Goal: Task Accomplishment & Management: Manage account settings

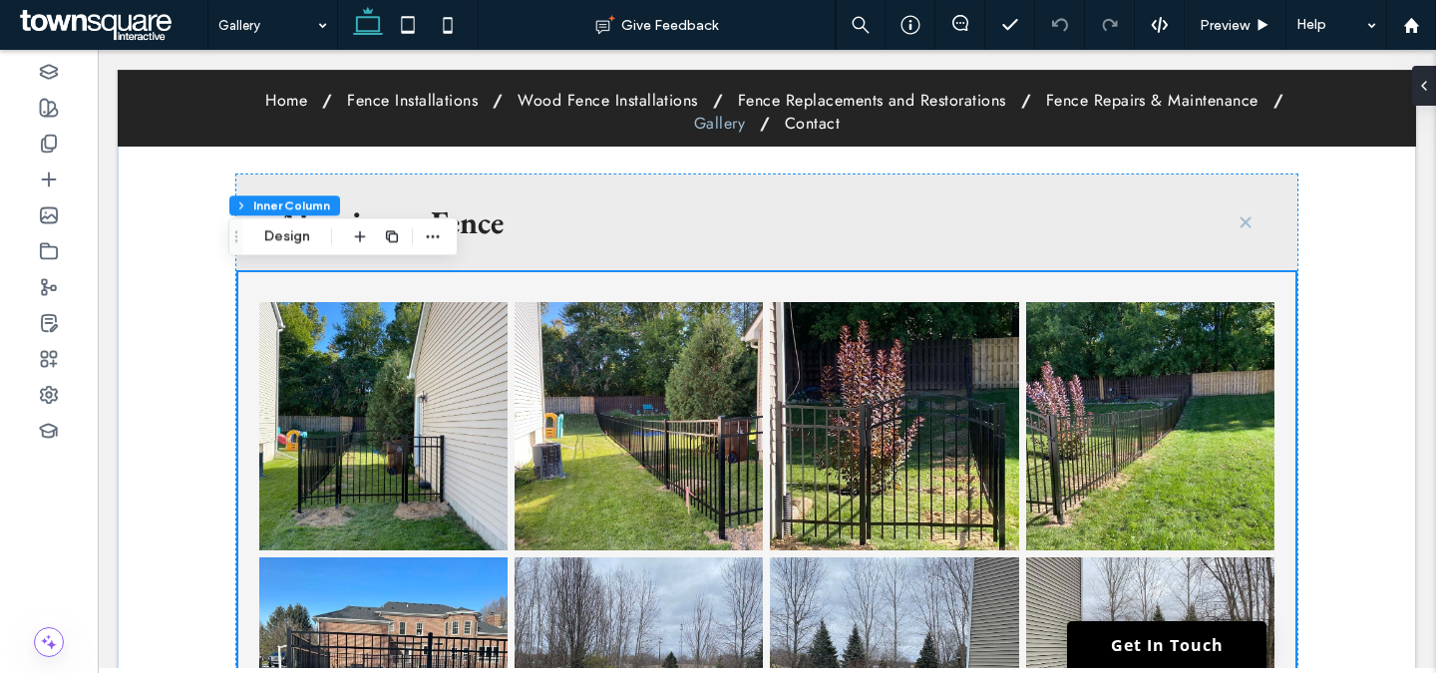
scroll to position [1112, 0]
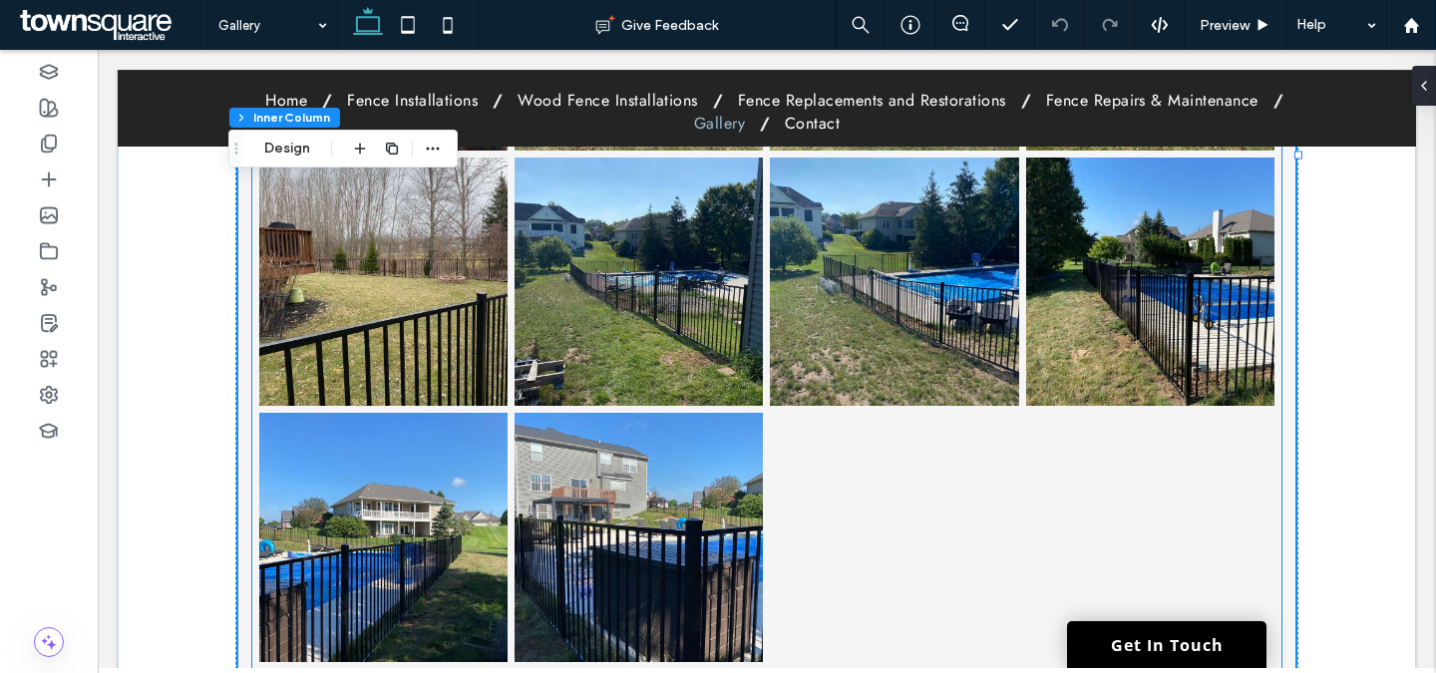
click at [555, 268] on link at bounding box center [639, 282] width 248 height 248
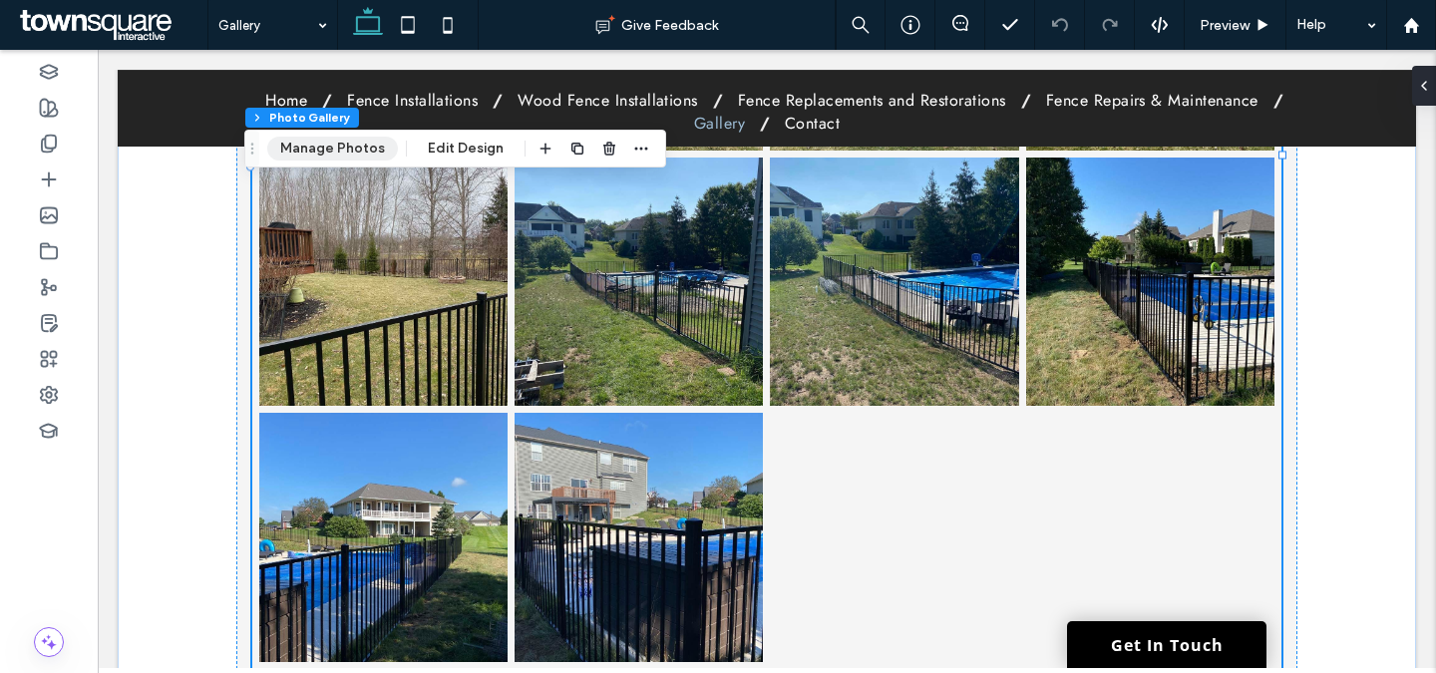
click at [339, 150] on button "Manage Photos" at bounding box center [332, 149] width 131 height 24
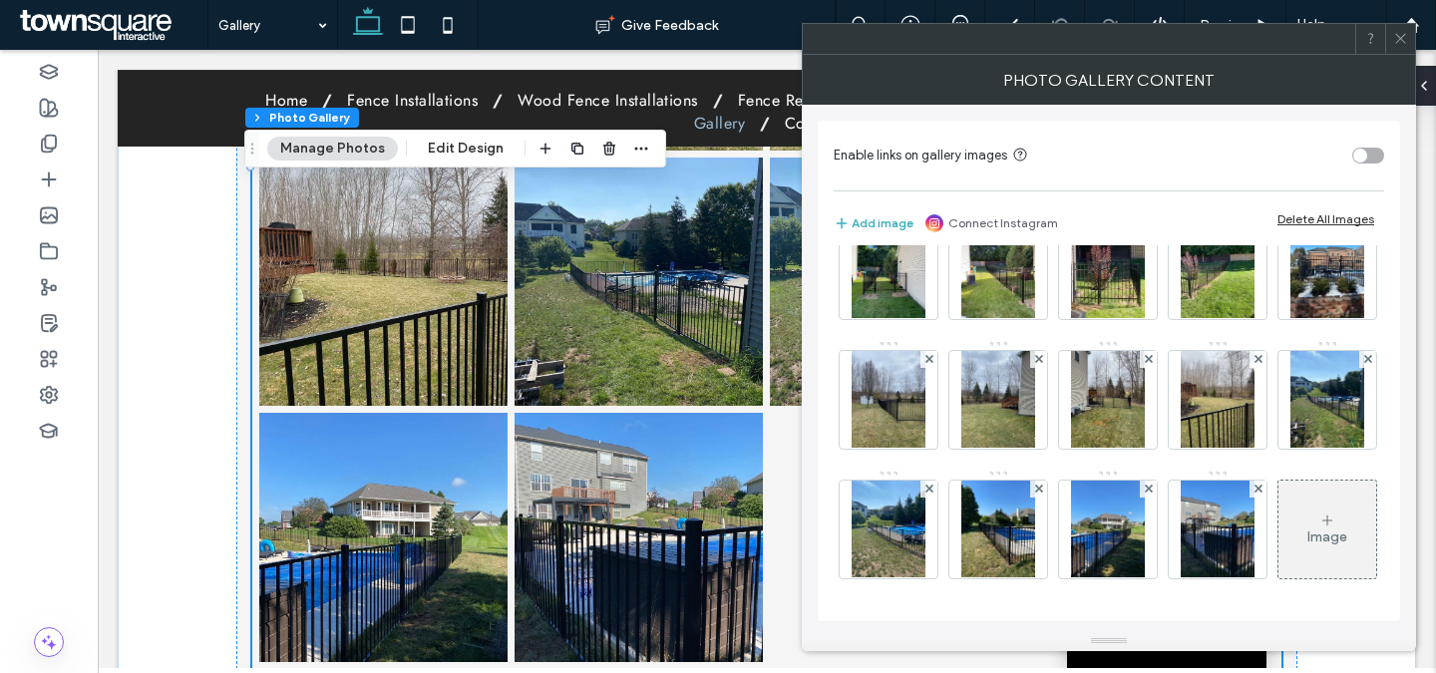
scroll to position [175, 0]
click at [1278, 519] on div "Image" at bounding box center [1327, 530] width 98 height 94
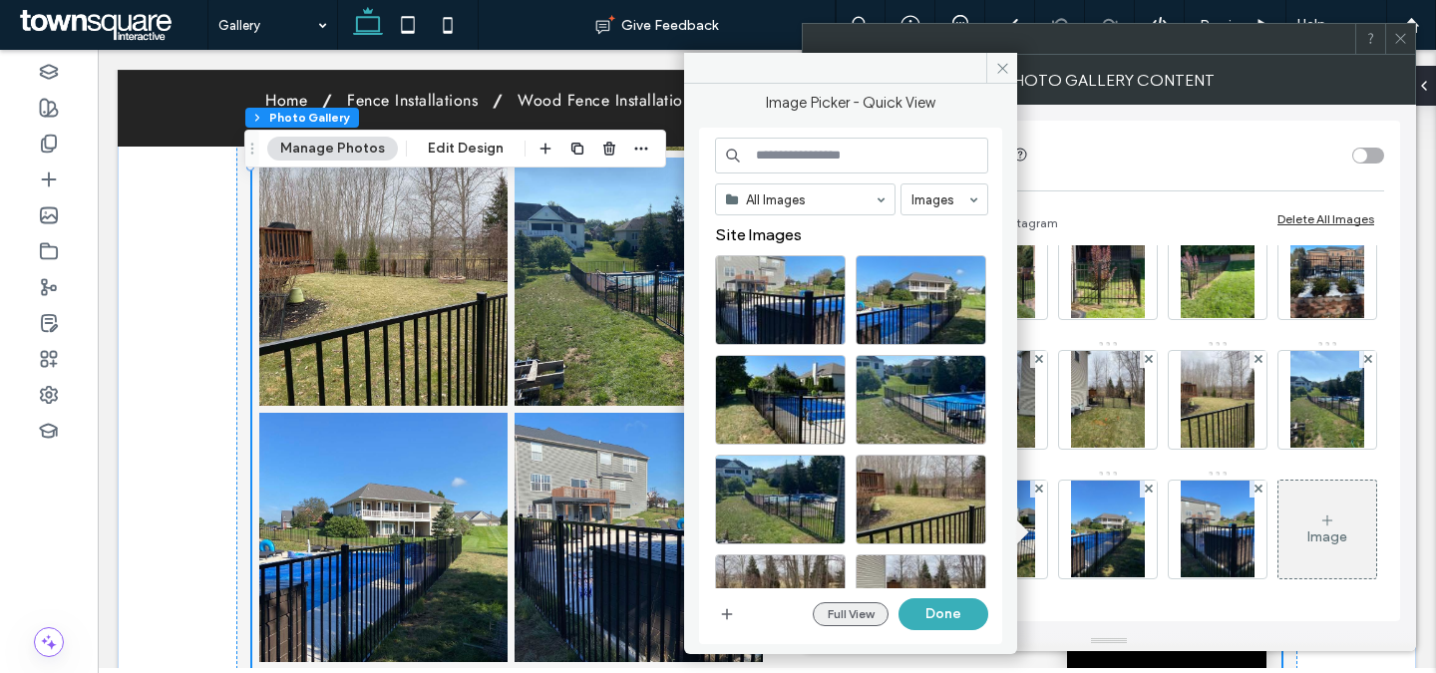
click at [862, 607] on button "Full View" at bounding box center [851, 614] width 76 height 24
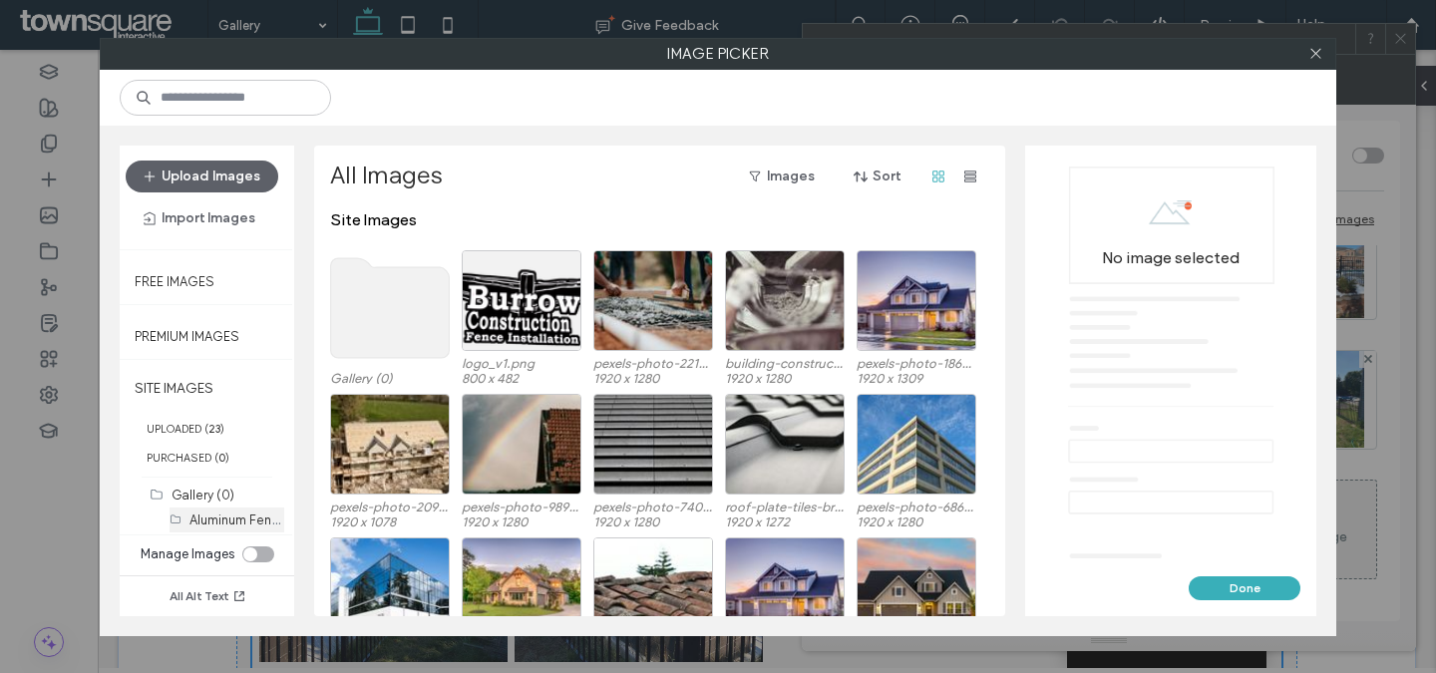
click at [234, 528] on div "Aluminum Fence (15)" at bounding box center [236, 520] width 95 height 21
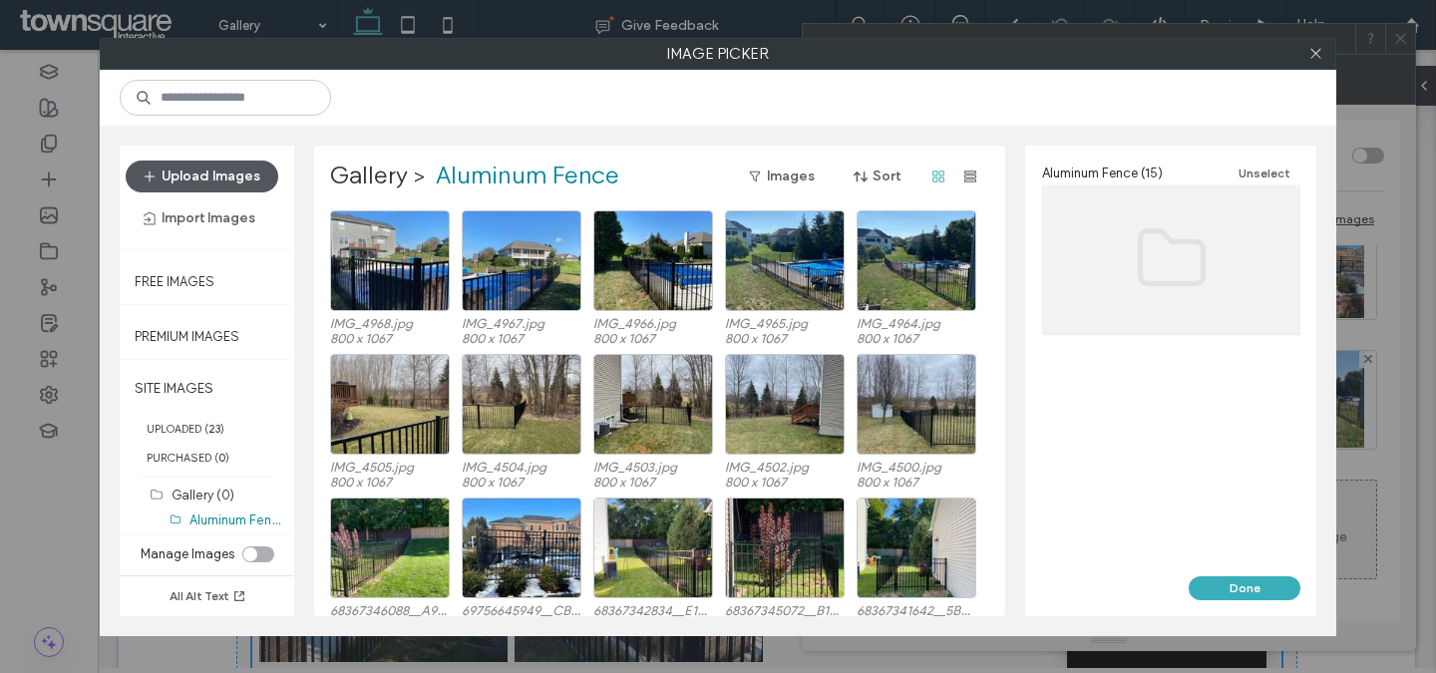
click at [248, 178] on button "Upload Images" at bounding box center [202, 177] width 153 height 32
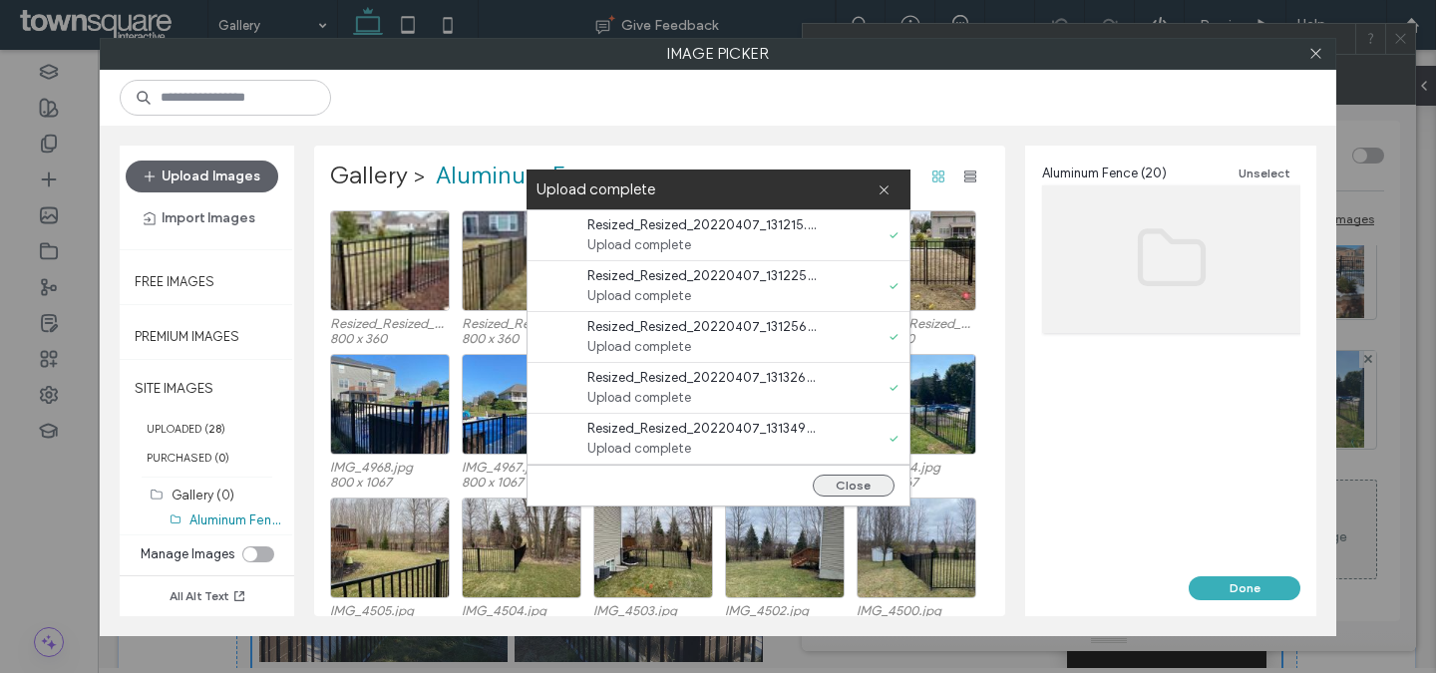
click at [871, 493] on button "Close" at bounding box center [854, 486] width 82 height 22
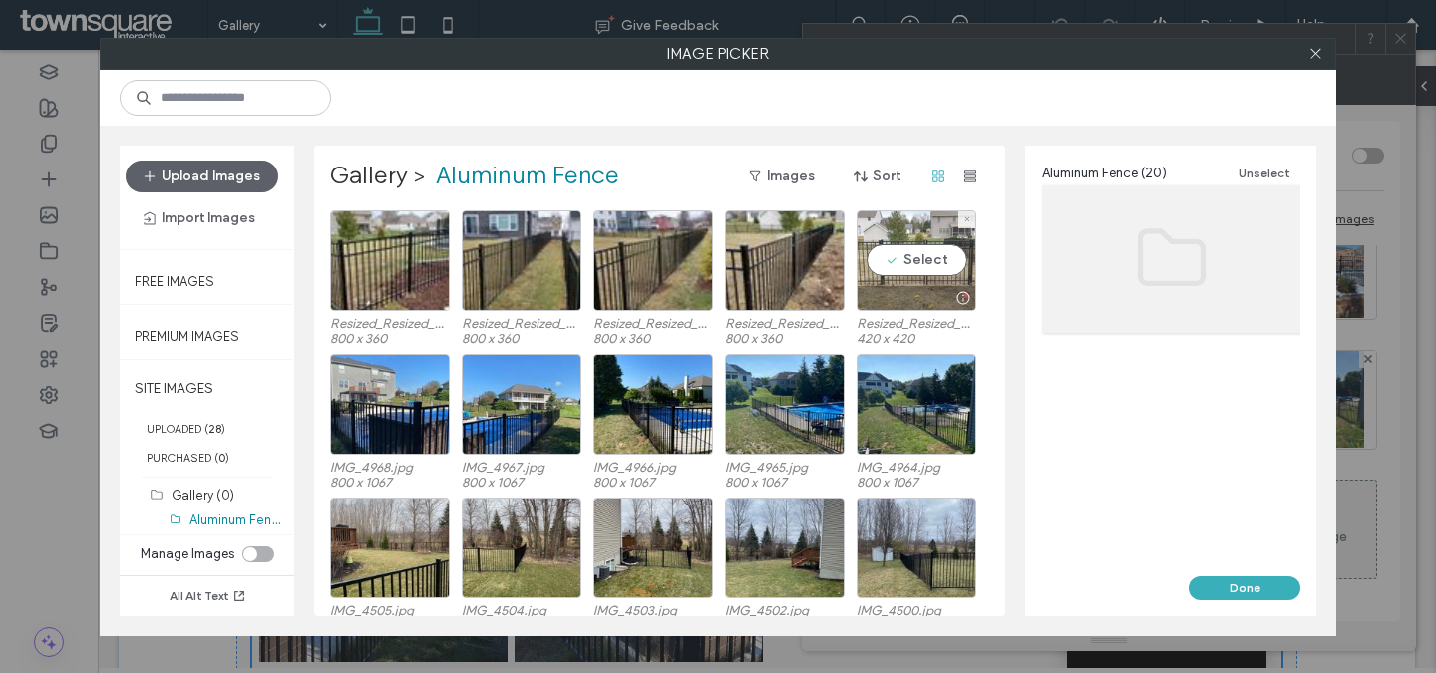
click at [908, 254] on div "Select" at bounding box center [917, 260] width 120 height 101
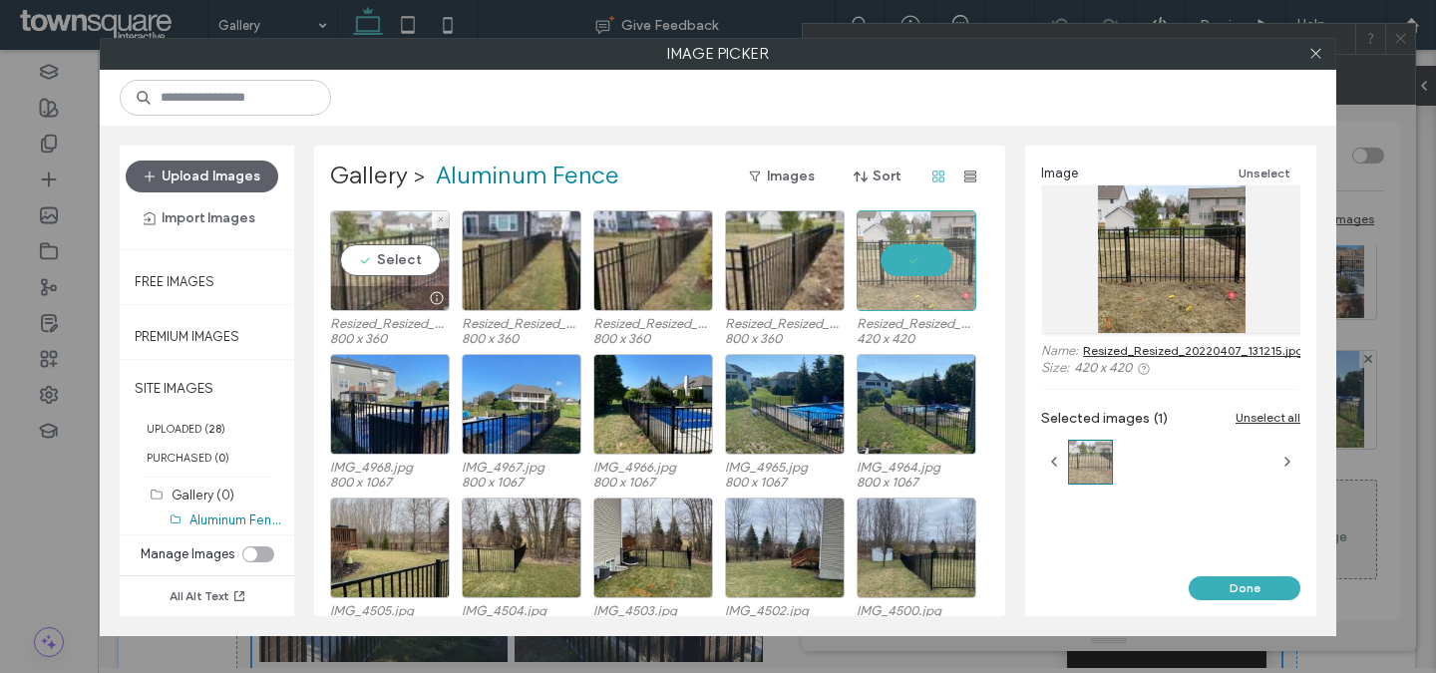
click at [438, 253] on div "Select" at bounding box center [390, 260] width 120 height 101
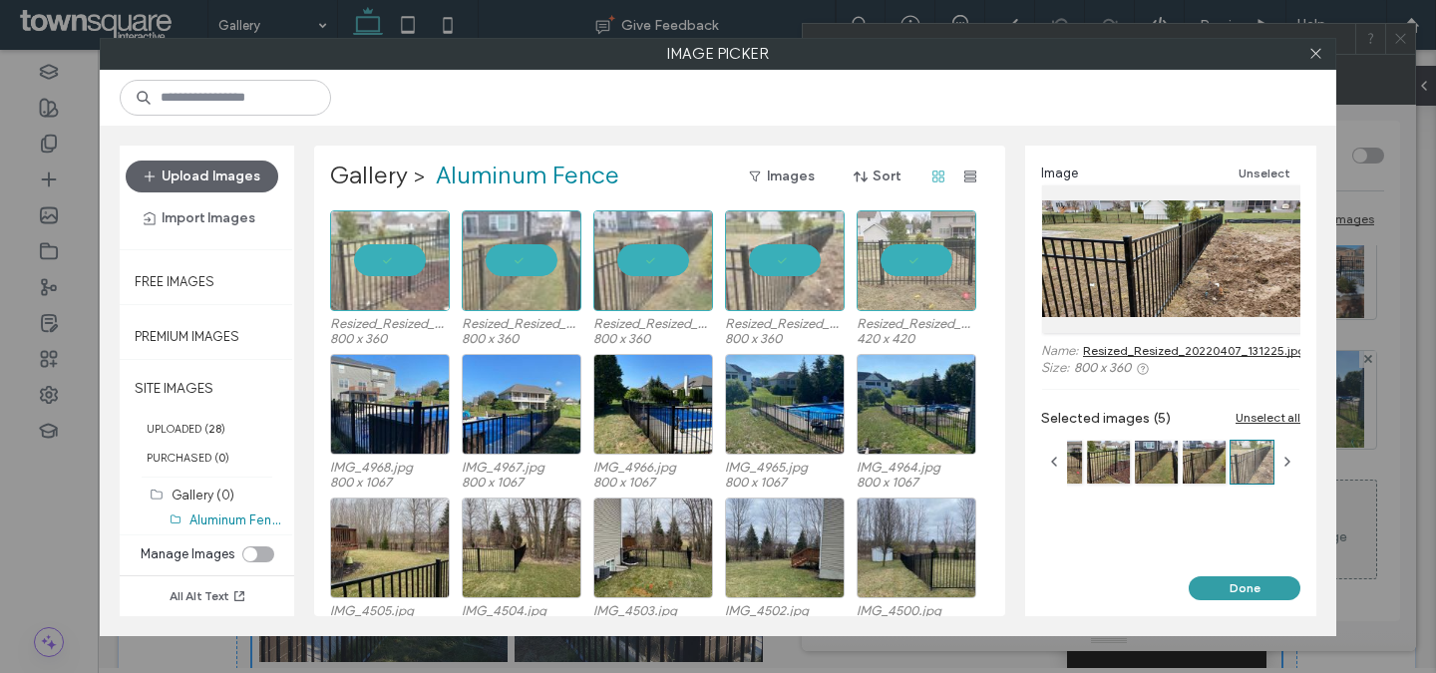
click at [1230, 582] on button "Done" at bounding box center [1245, 588] width 112 height 24
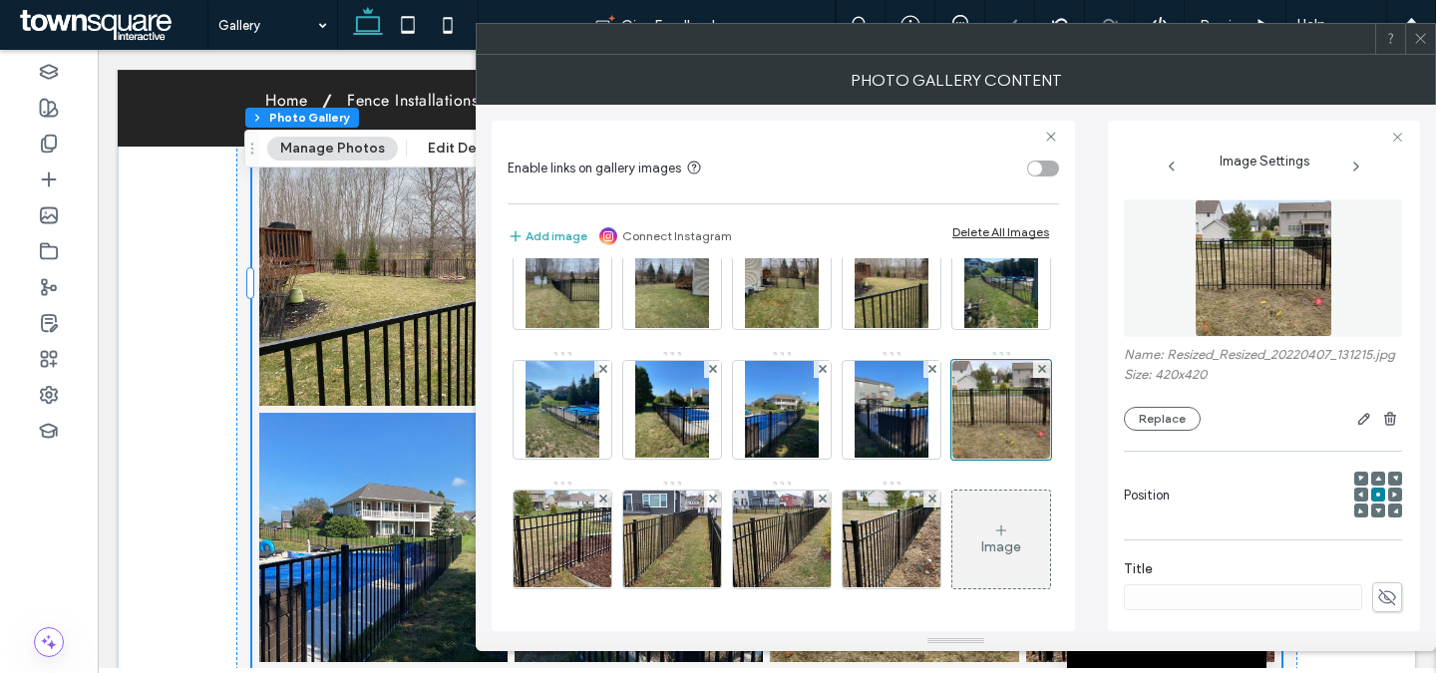
scroll to position [307, 0]
click at [813, 543] on img at bounding box center [891, 540] width 217 height 98
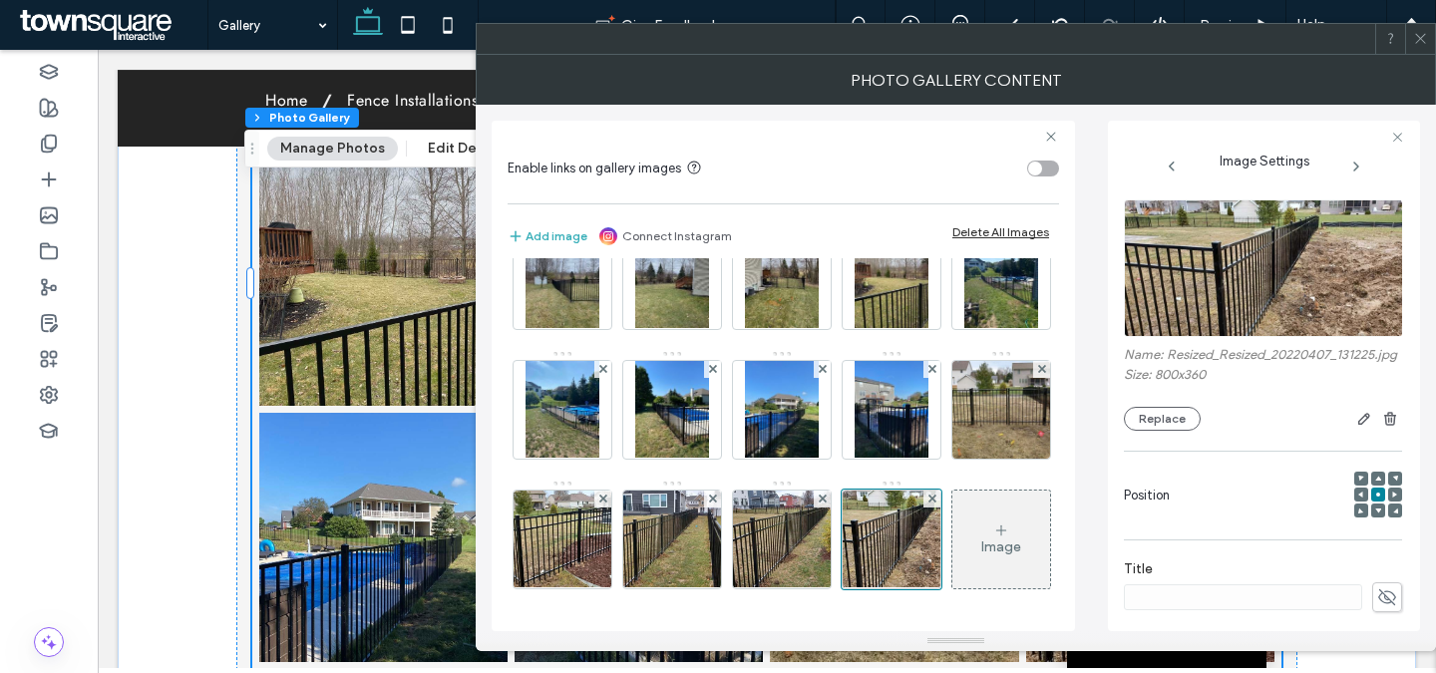
click at [952, 519] on div "Image" at bounding box center [1001, 540] width 98 height 94
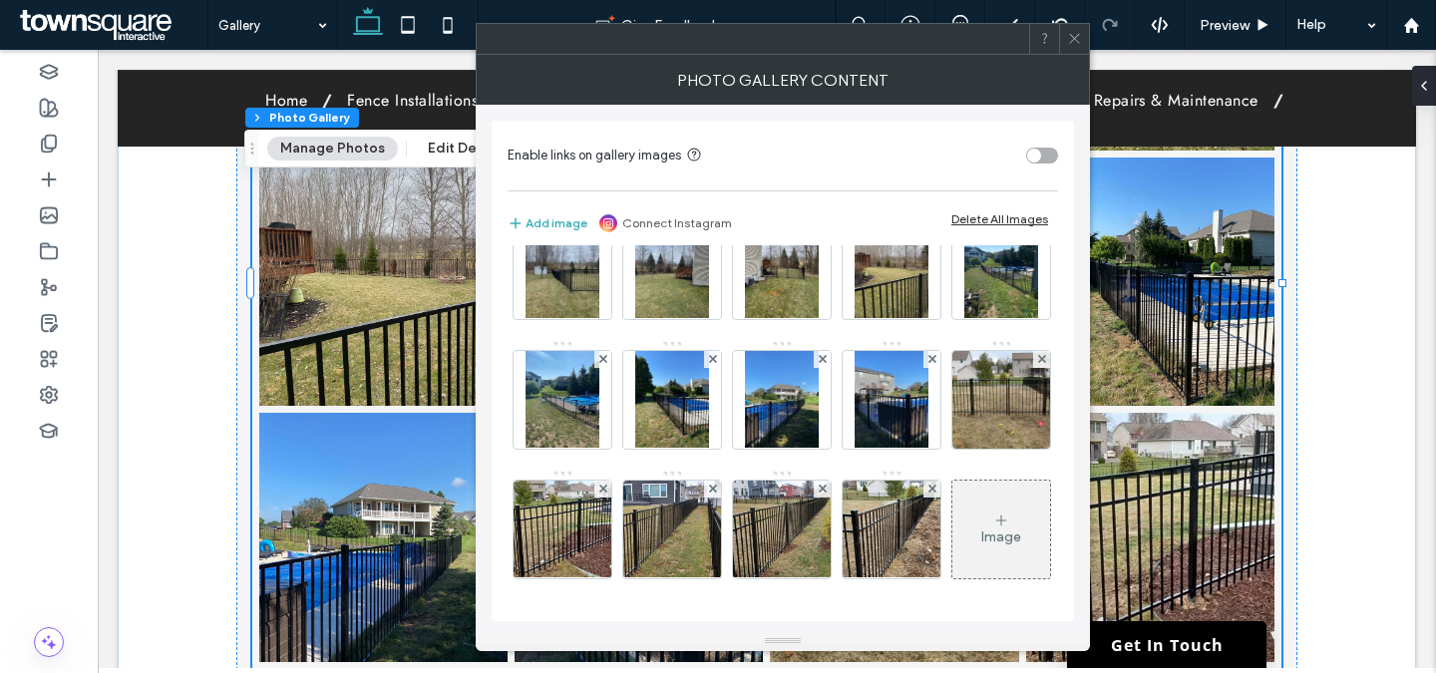
scroll to position [304, 0]
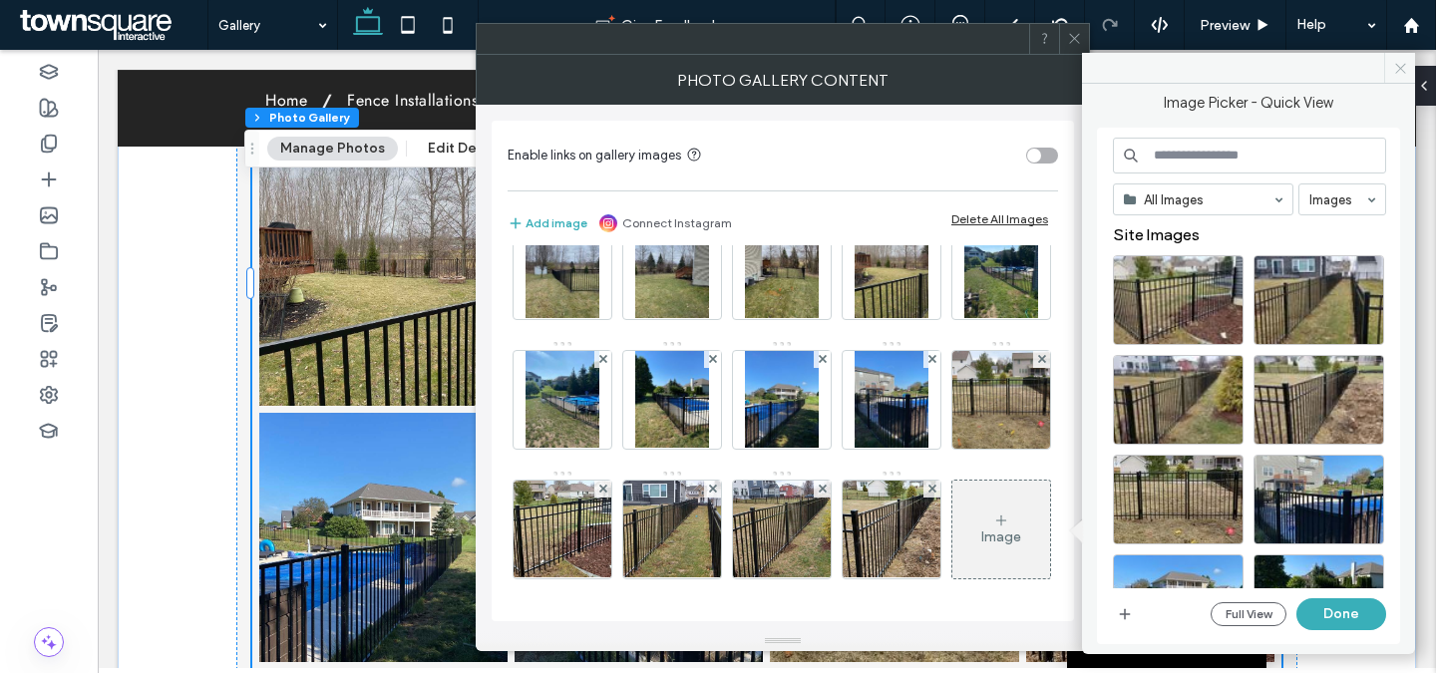
click at [1400, 69] on icon at bounding box center [1400, 68] width 15 height 15
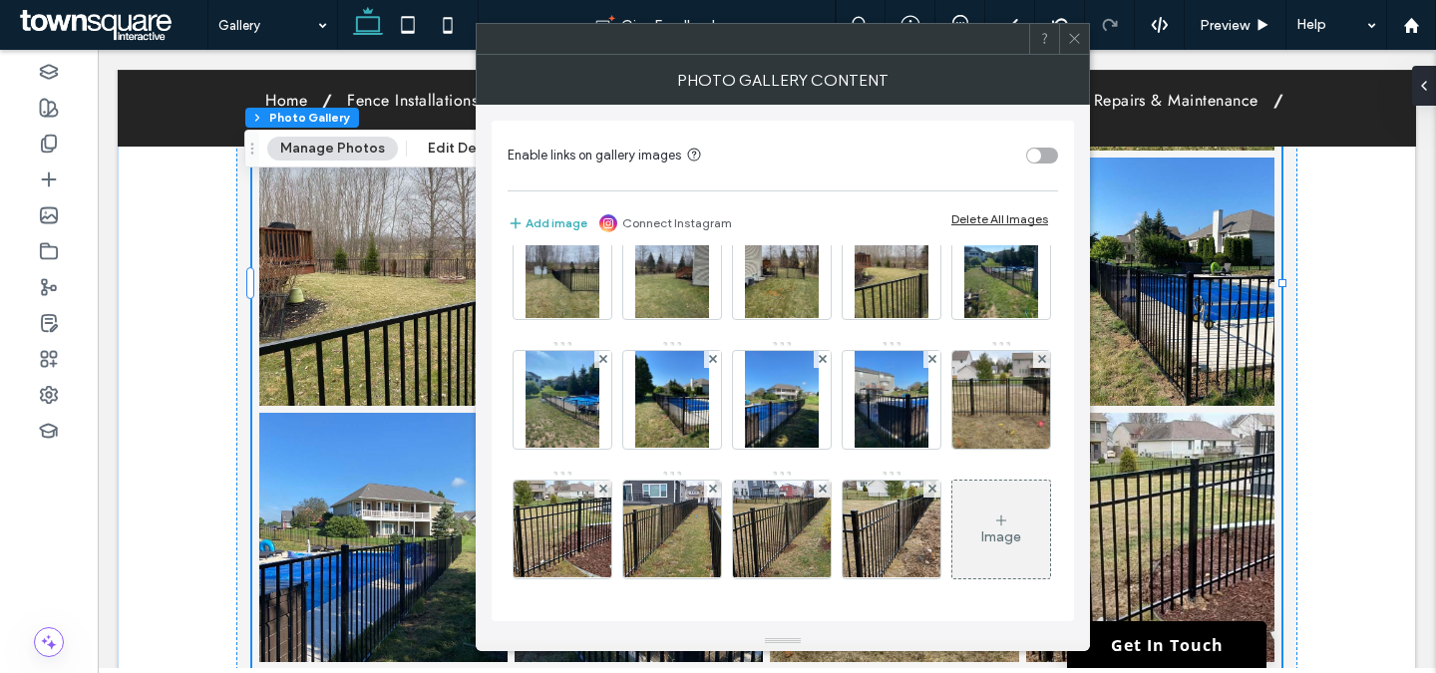
click at [1074, 47] on span at bounding box center [1074, 39] width 15 height 30
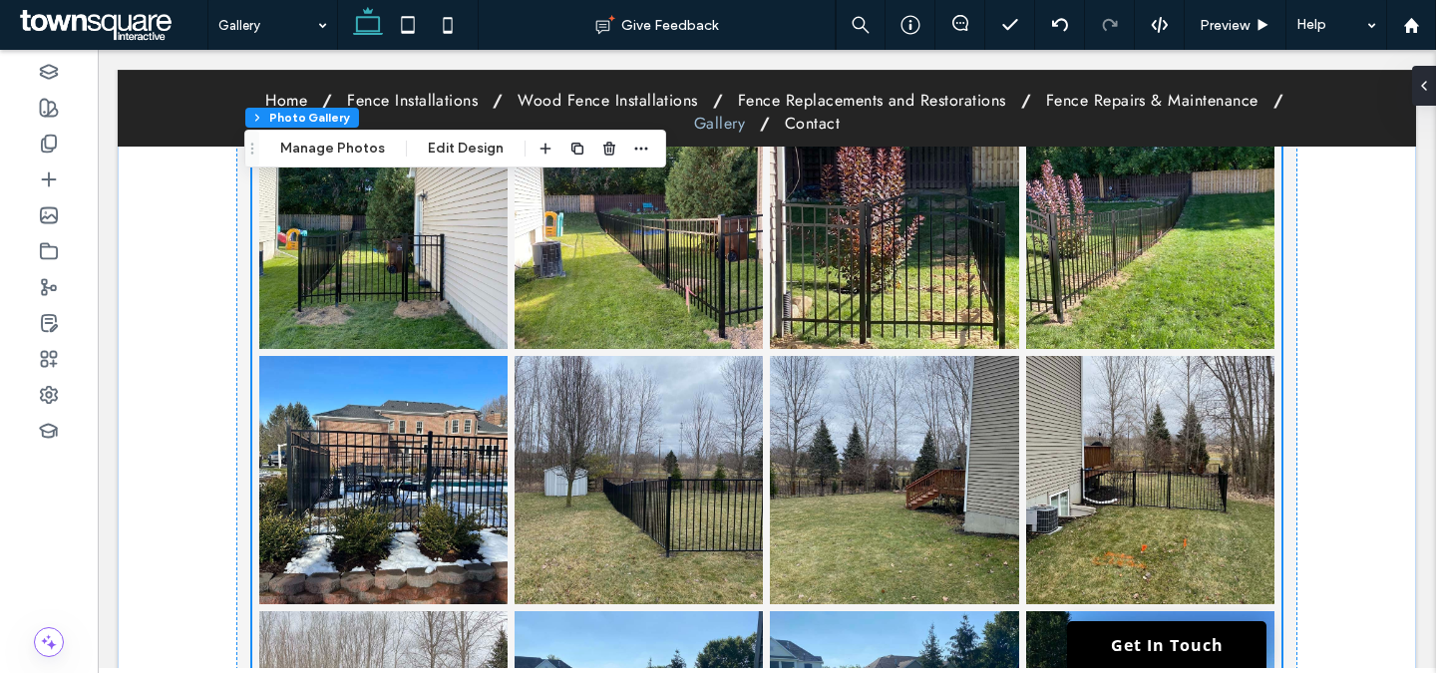
scroll to position [245, 0]
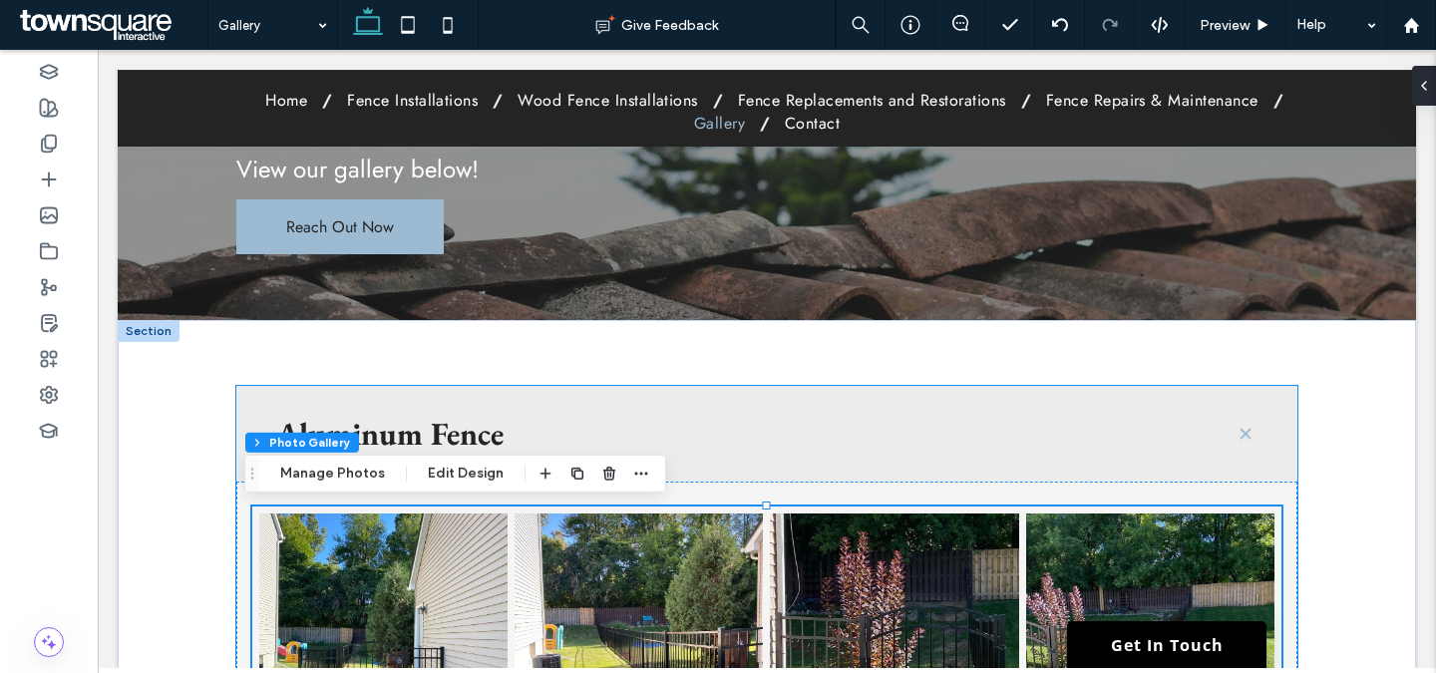
click at [813, 435] on h3 "Aluminum Fence" at bounding box center [738, 434] width 925 height 32
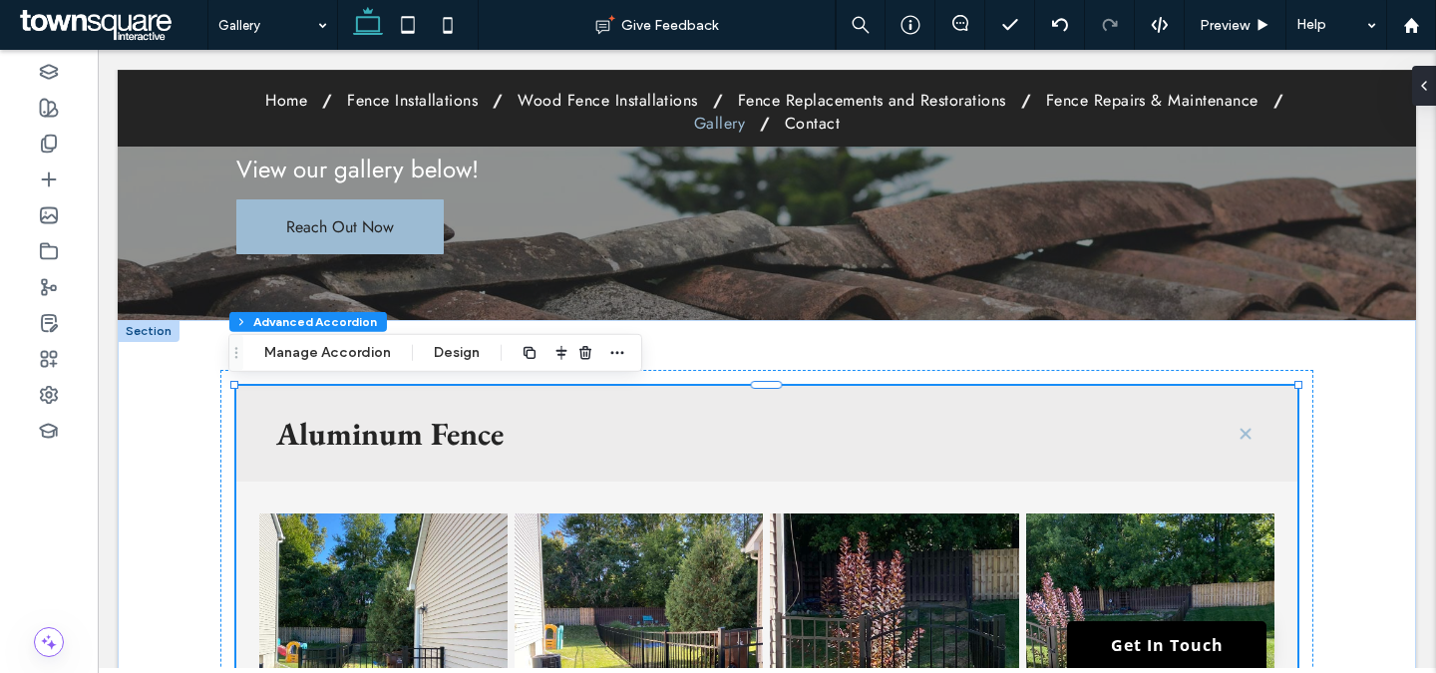
click at [663, 436] on h3 "Aluminum Fence" at bounding box center [738, 434] width 925 height 32
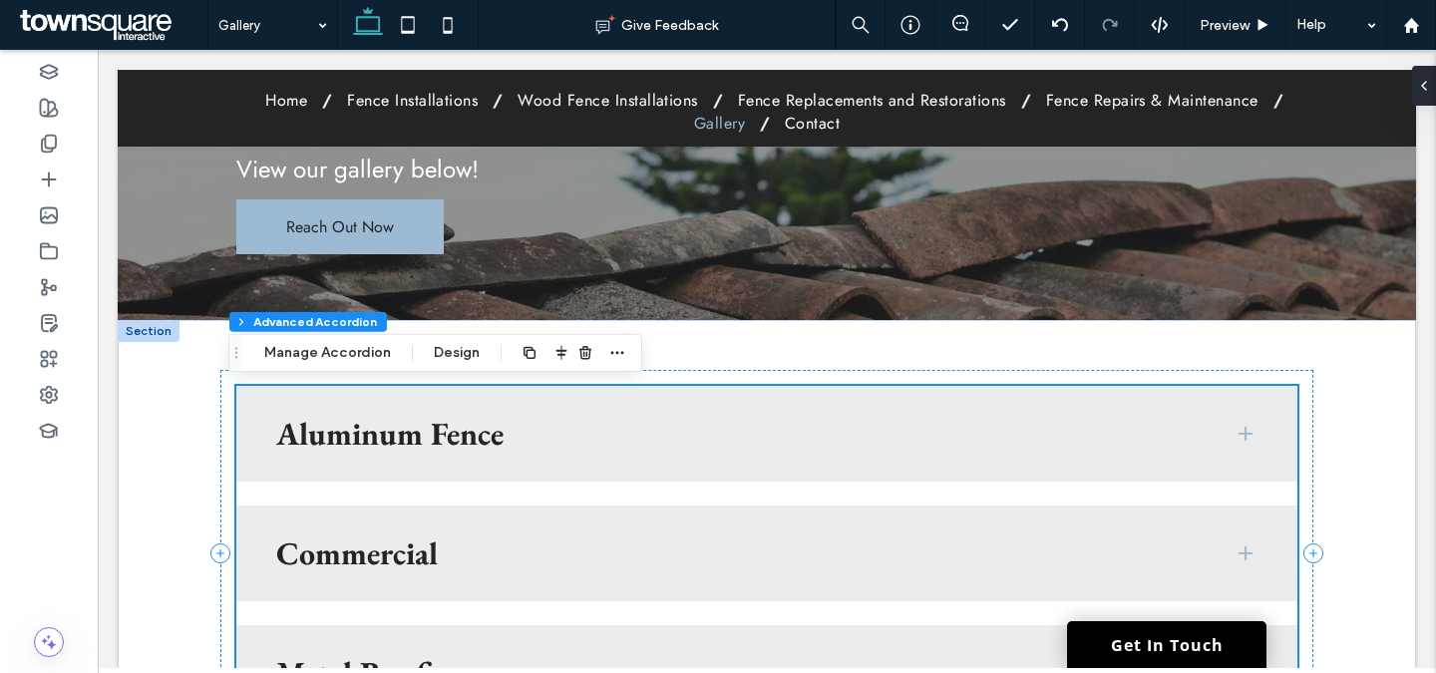
scroll to position [410, 0]
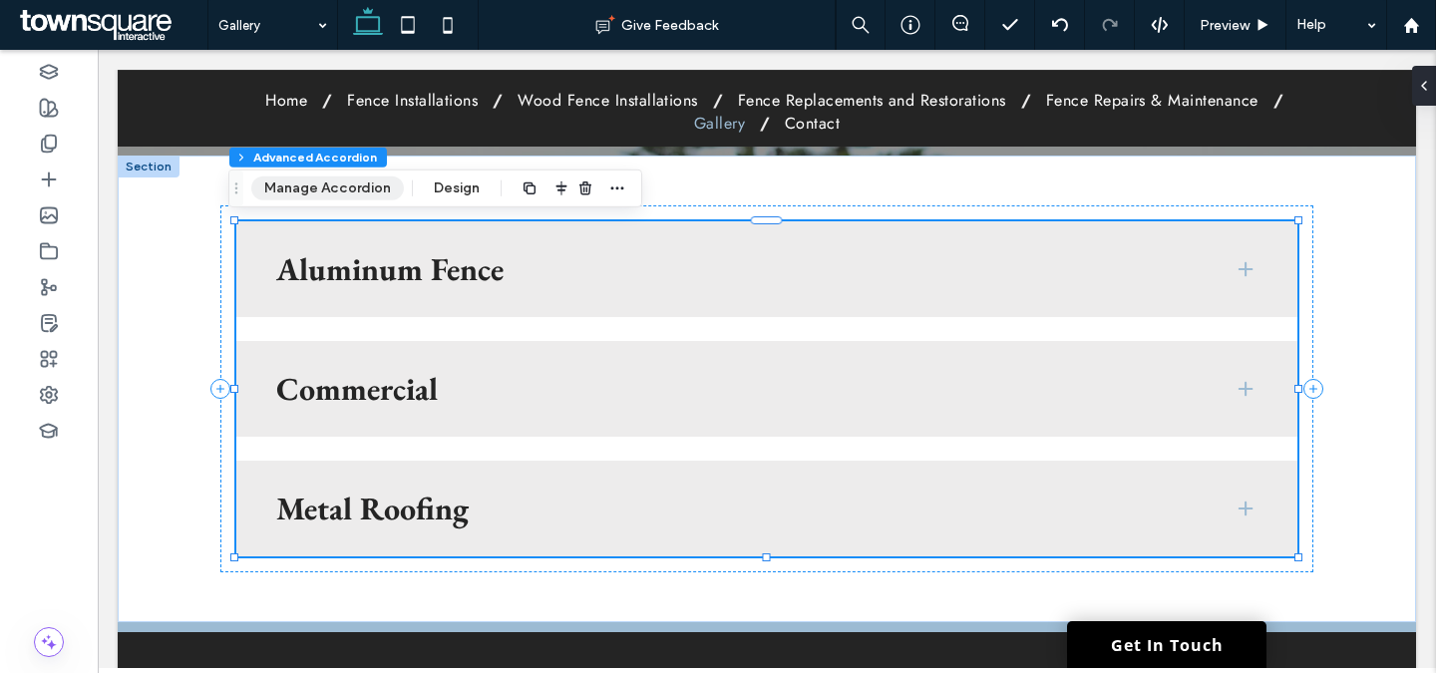
click at [346, 191] on button "Manage Accordion" at bounding box center [327, 189] width 153 height 24
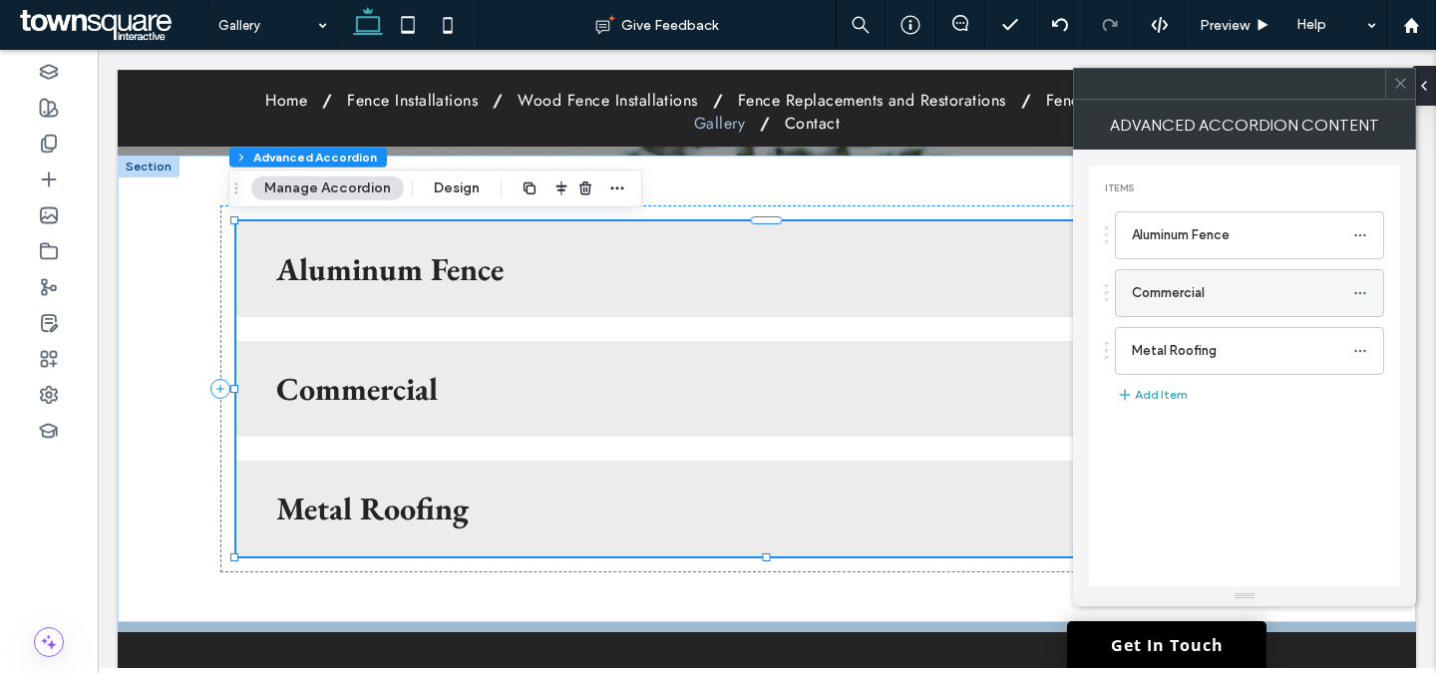
click at [1367, 290] on div at bounding box center [1365, 293] width 24 height 30
click at [1357, 289] on icon at bounding box center [1360, 293] width 14 height 14
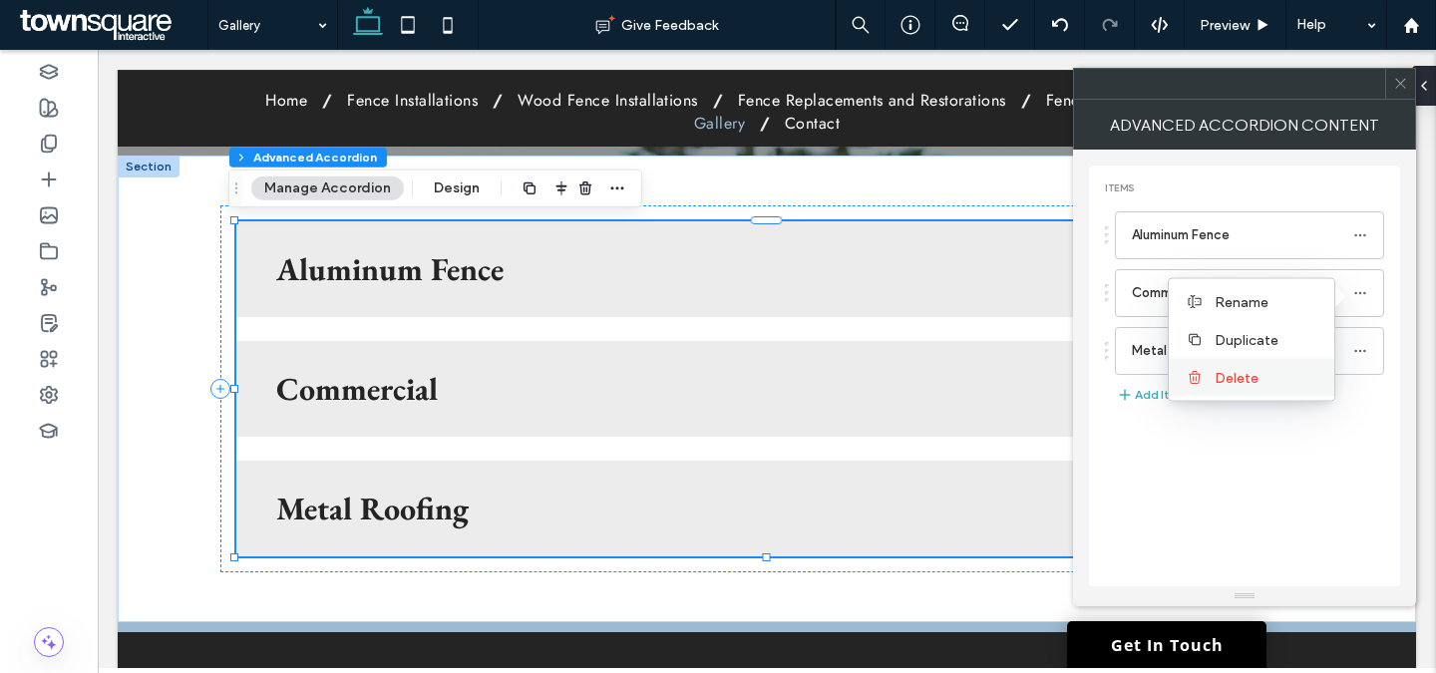
click at [1278, 379] on label "Delete" at bounding box center [1267, 377] width 104 height 17
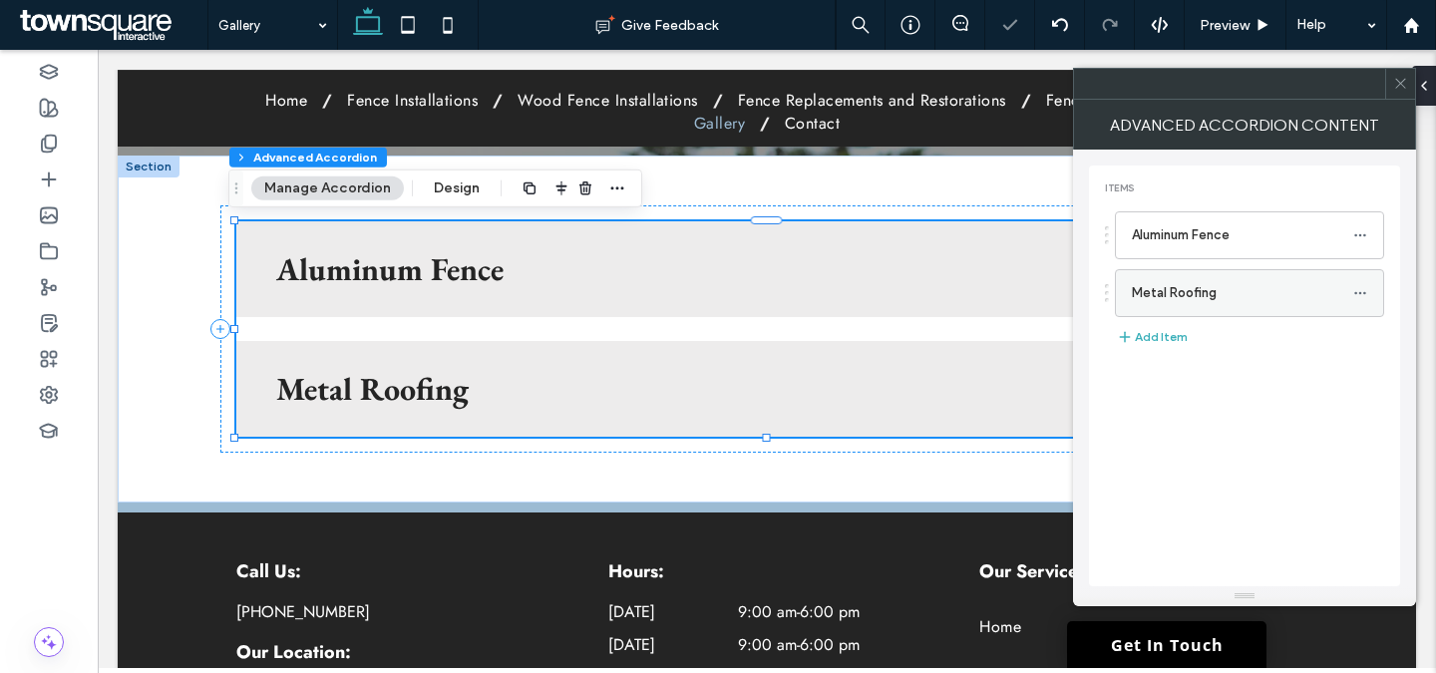
click at [1363, 291] on icon at bounding box center [1360, 293] width 14 height 14
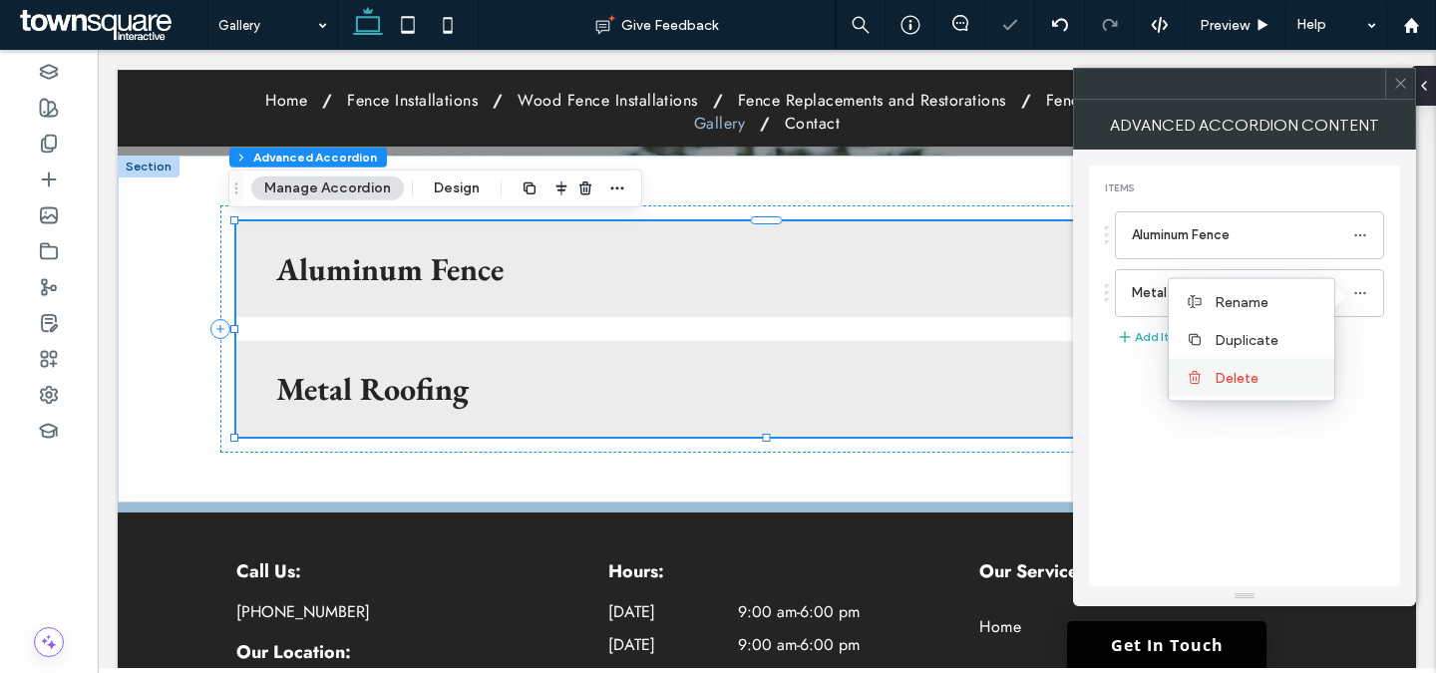
click at [1275, 379] on label "Delete" at bounding box center [1267, 377] width 104 height 17
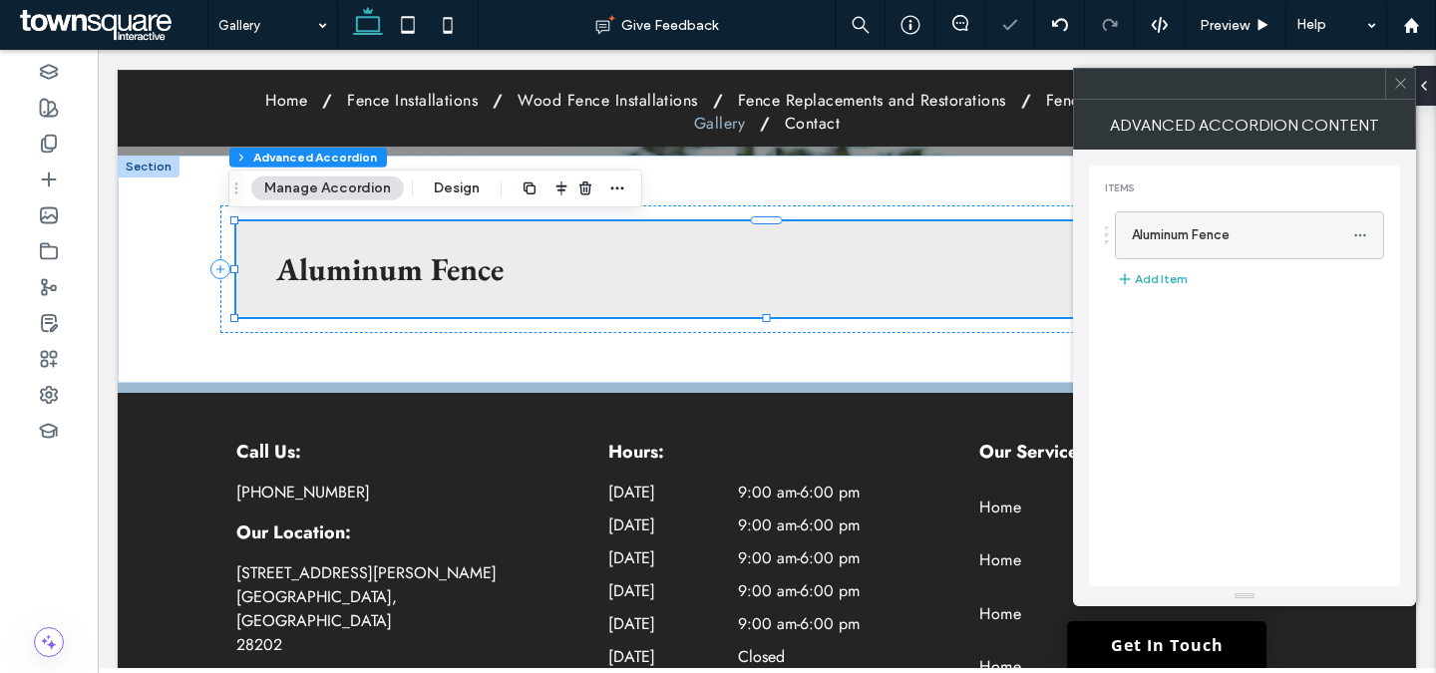
click at [1363, 232] on icon at bounding box center [1360, 235] width 14 height 14
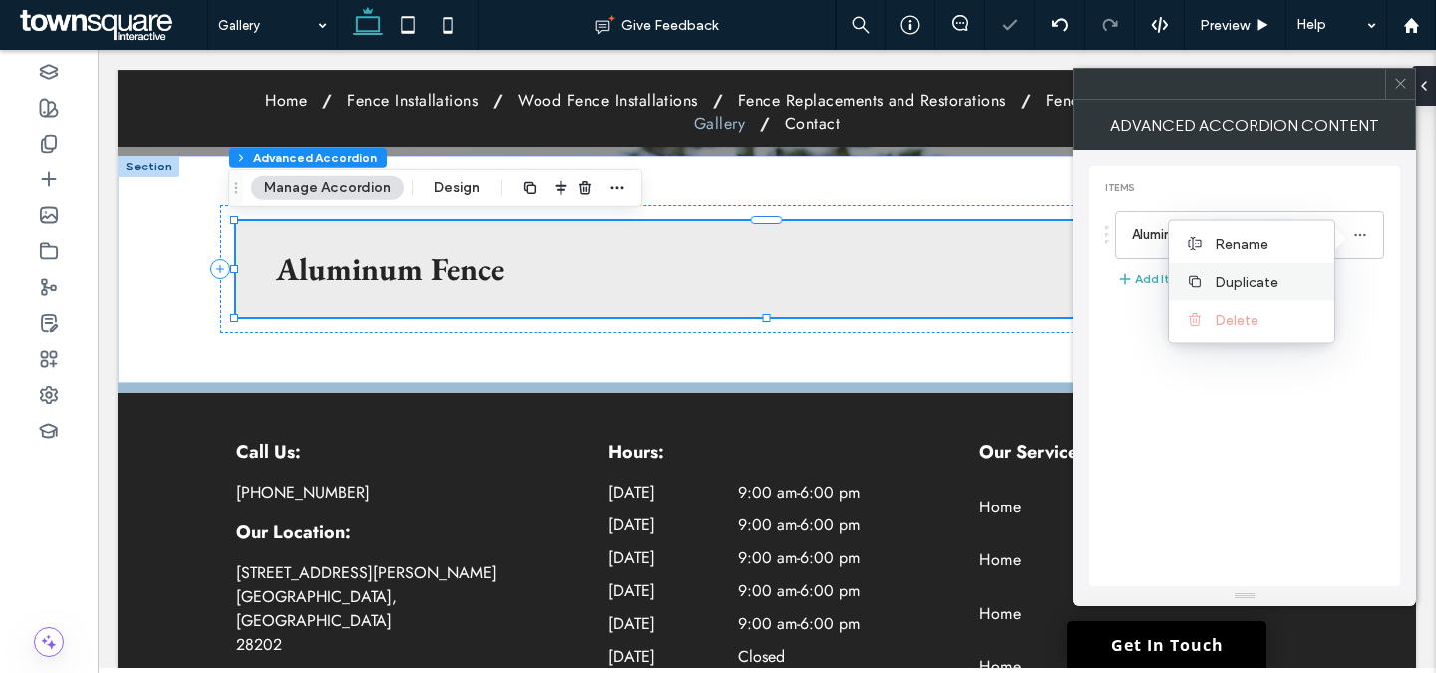
click at [1284, 281] on label "Duplicate" at bounding box center [1267, 281] width 104 height 17
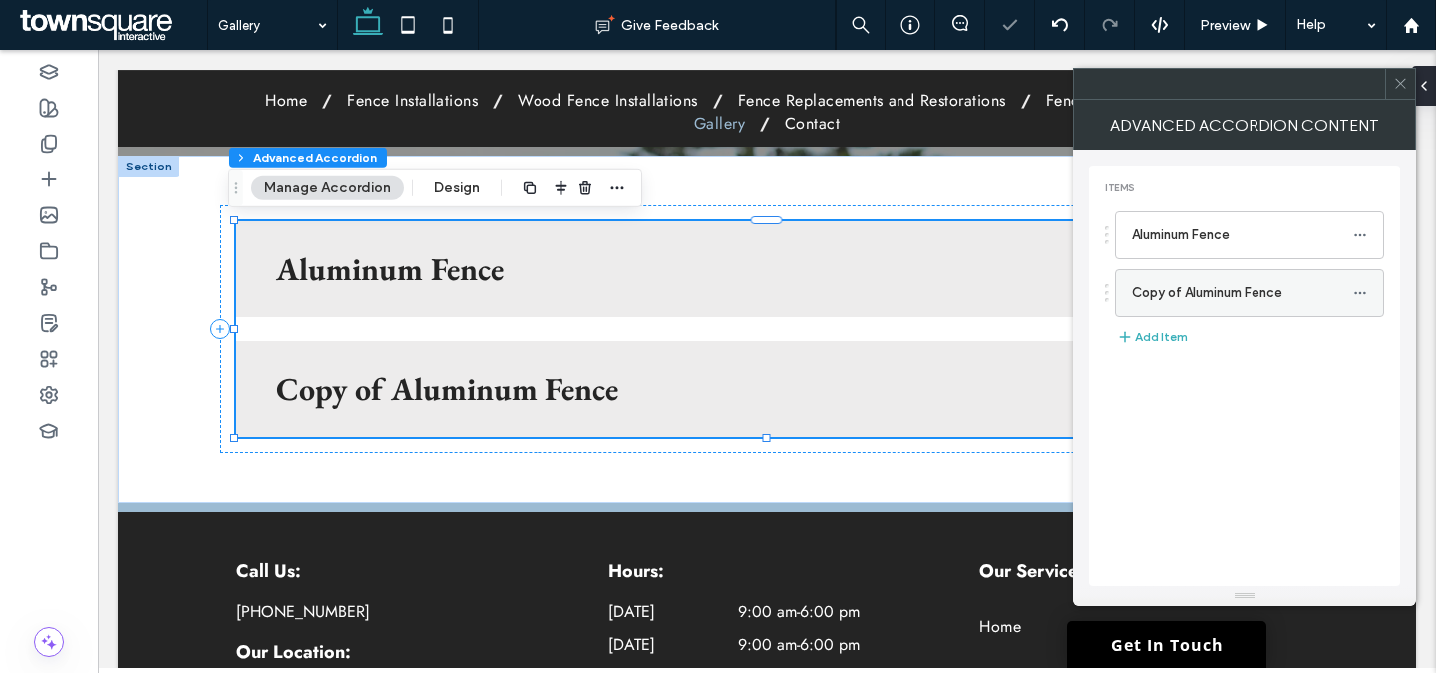
click at [1358, 293] on icon at bounding box center [1360, 293] width 14 height 14
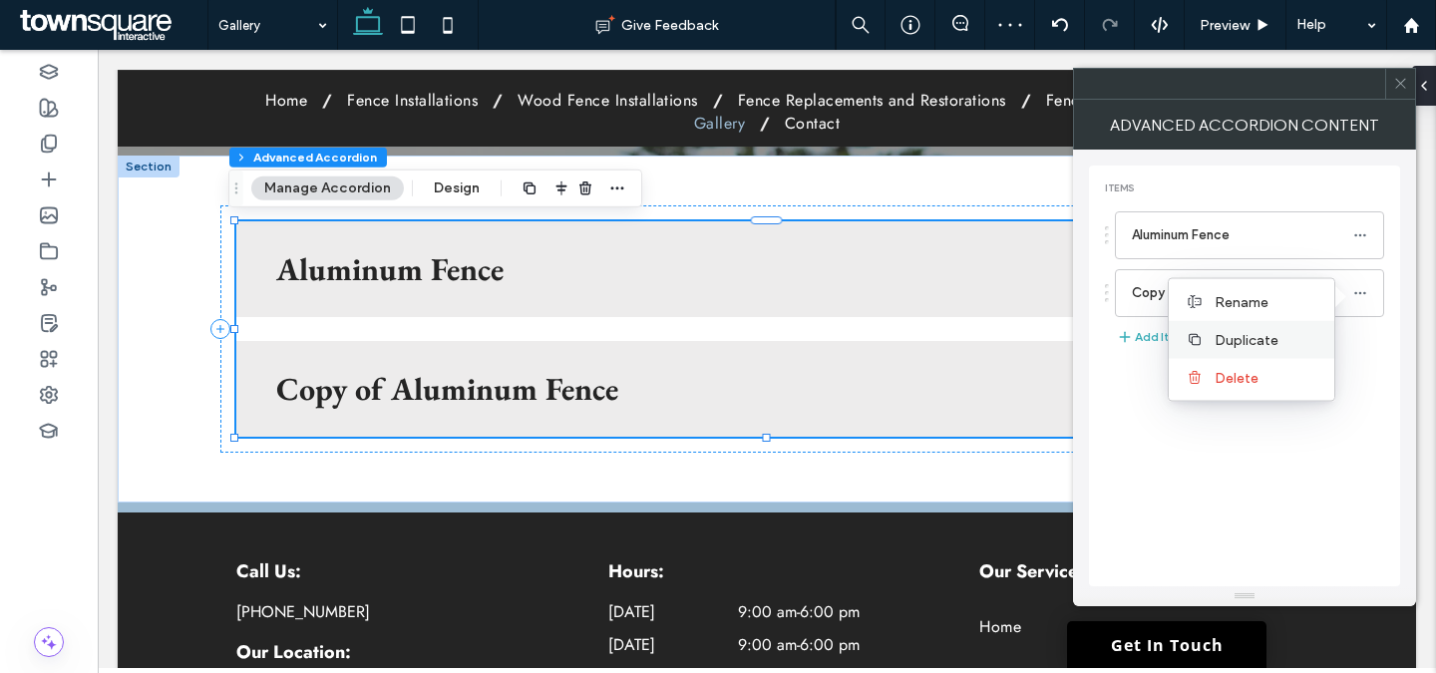
click at [1304, 340] on label "Duplicate" at bounding box center [1267, 339] width 104 height 17
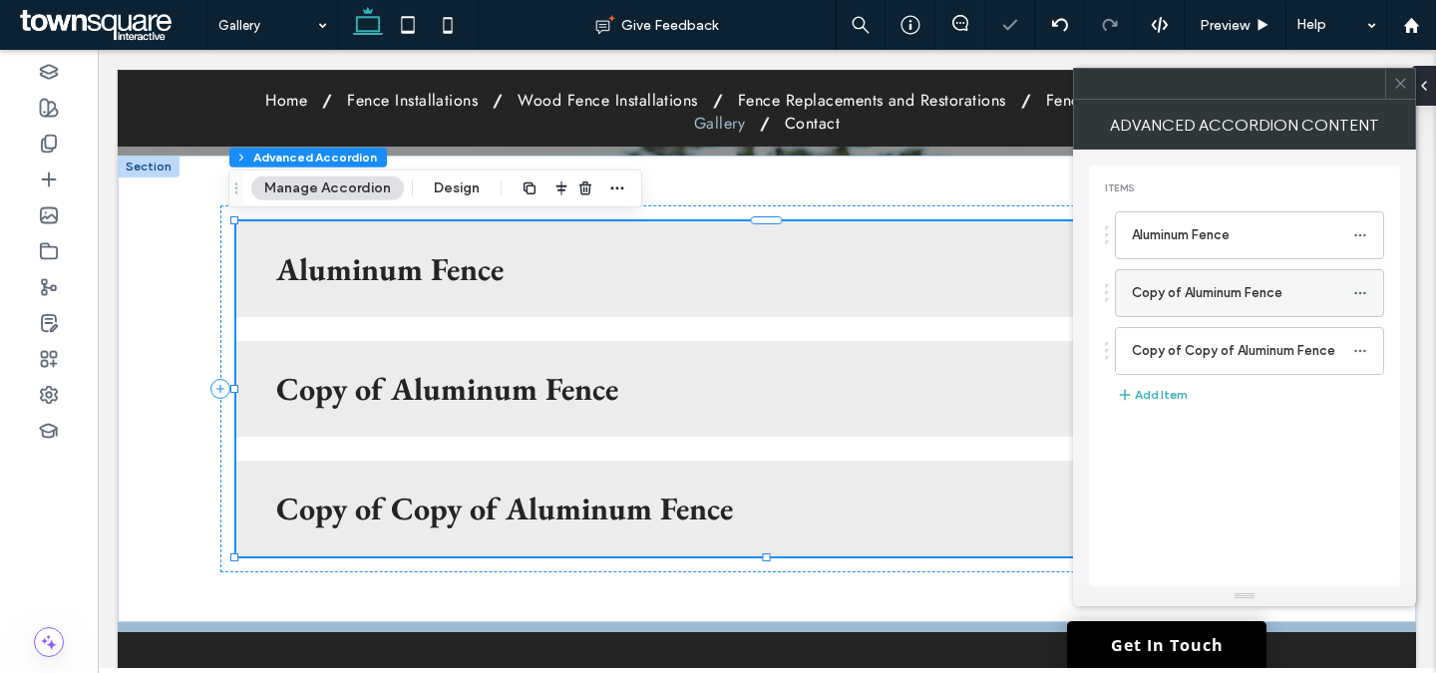
click at [1264, 295] on label "Copy of Aluminum Fence" at bounding box center [1242, 293] width 221 height 40
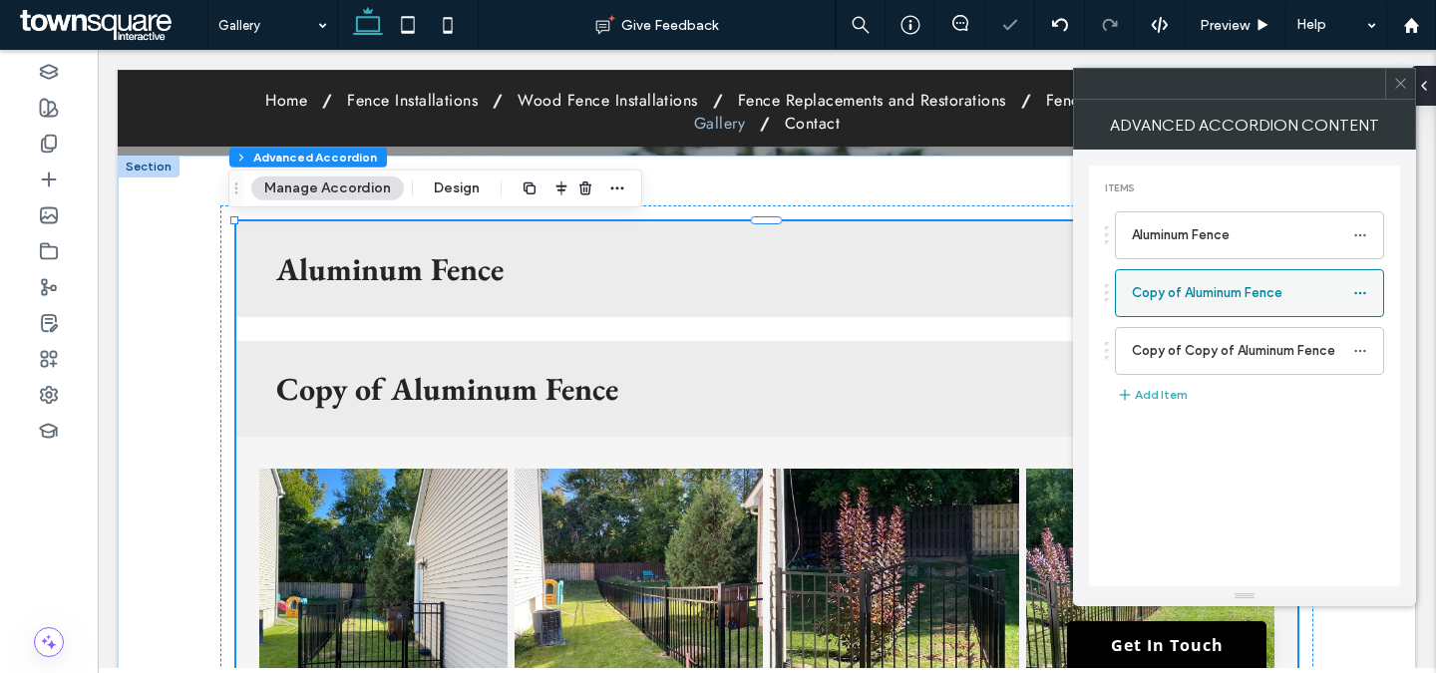
click at [1354, 290] on icon at bounding box center [1360, 293] width 14 height 14
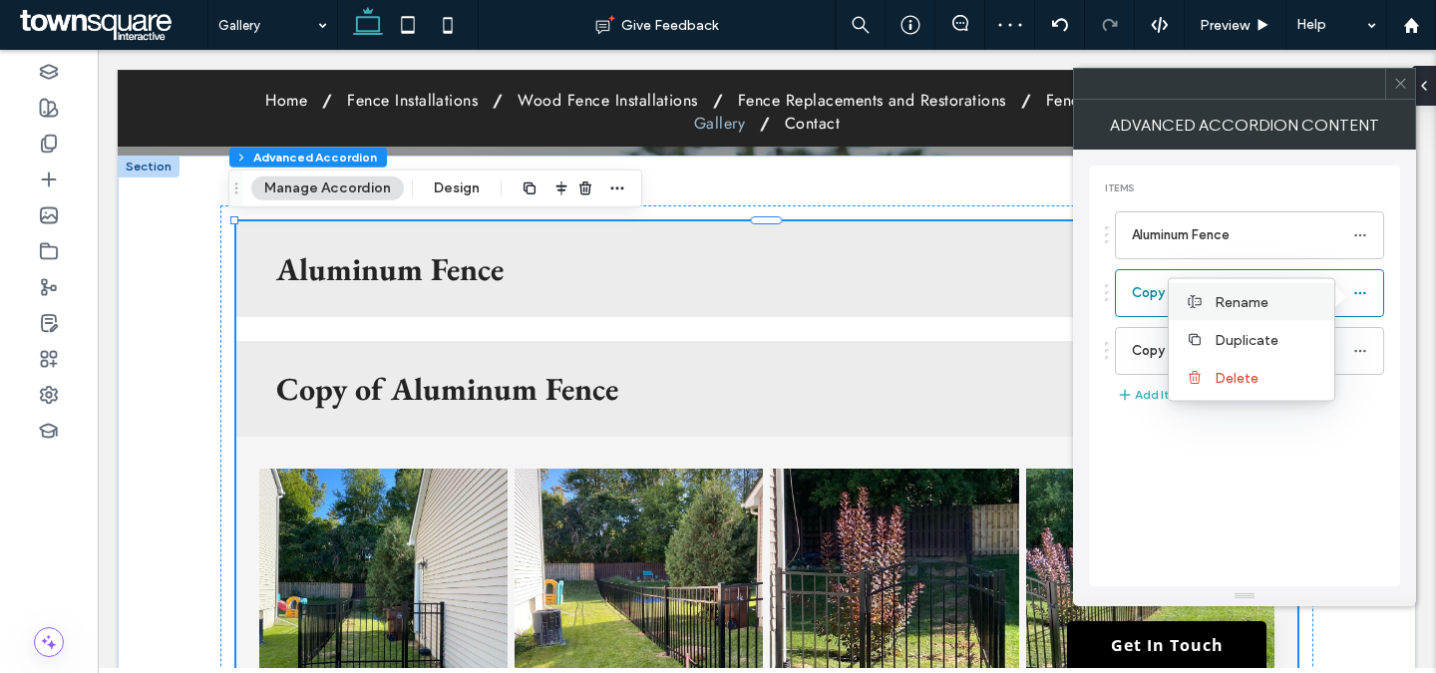
click at [1286, 307] on label "Rename" at bounding box center [1267, 301] width 104 height 17
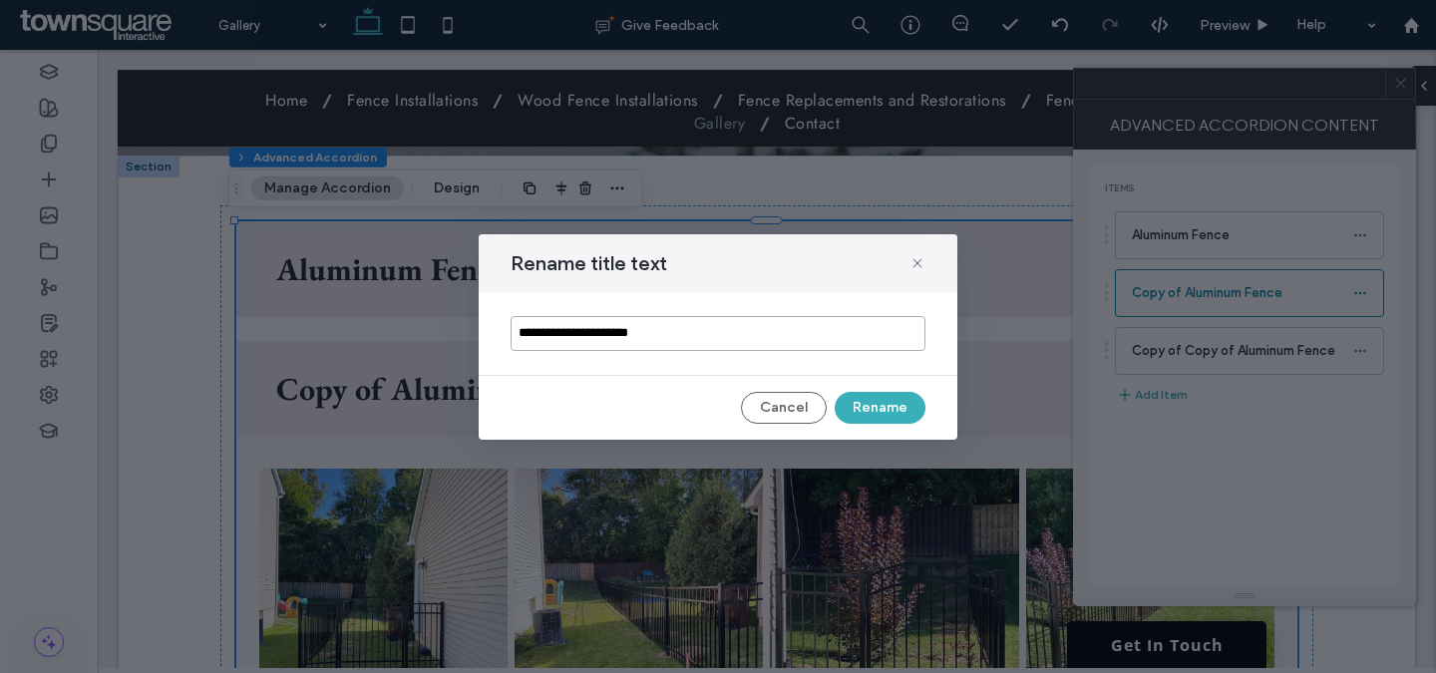
click at [641, 338] on input "**********" at bounding box center [718, 333] width 415 height 35
paste input
type input "**********"
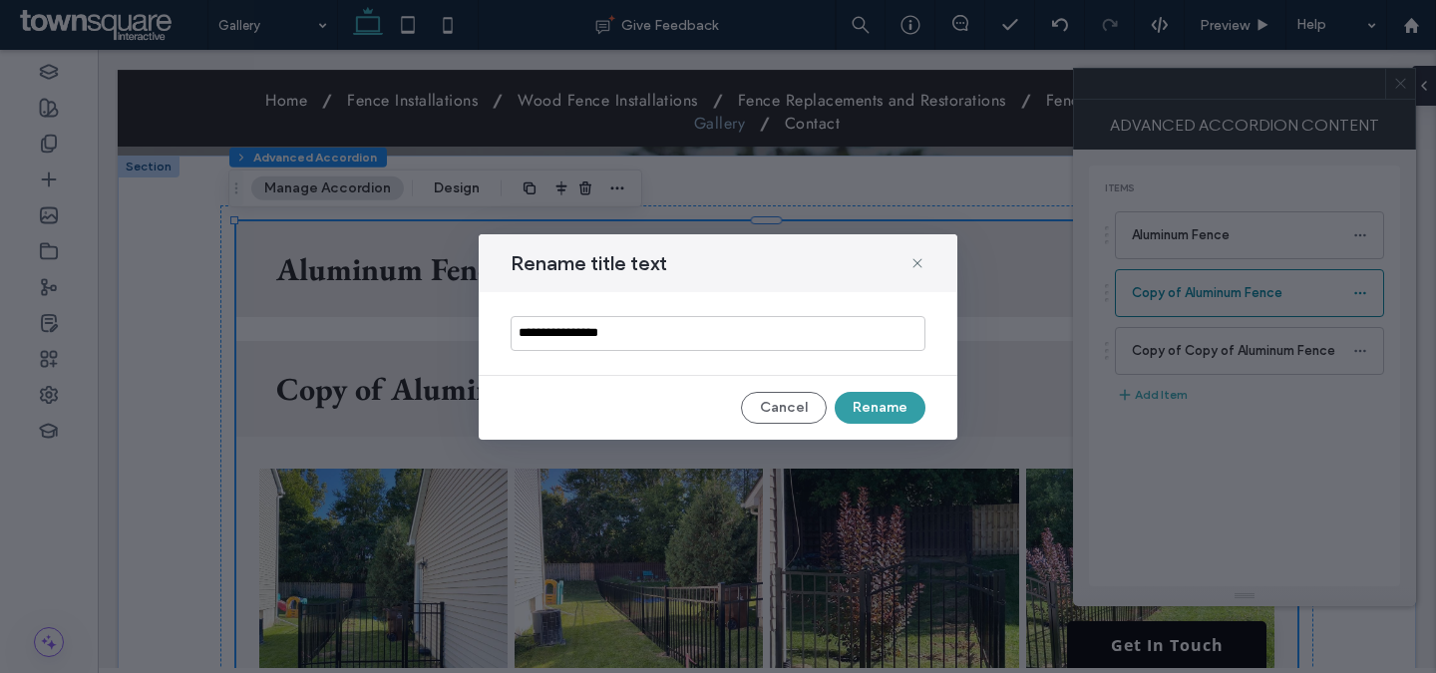
click at [892, 403] on button "Rename" at bounding box center [880, 408] width 91 height 32
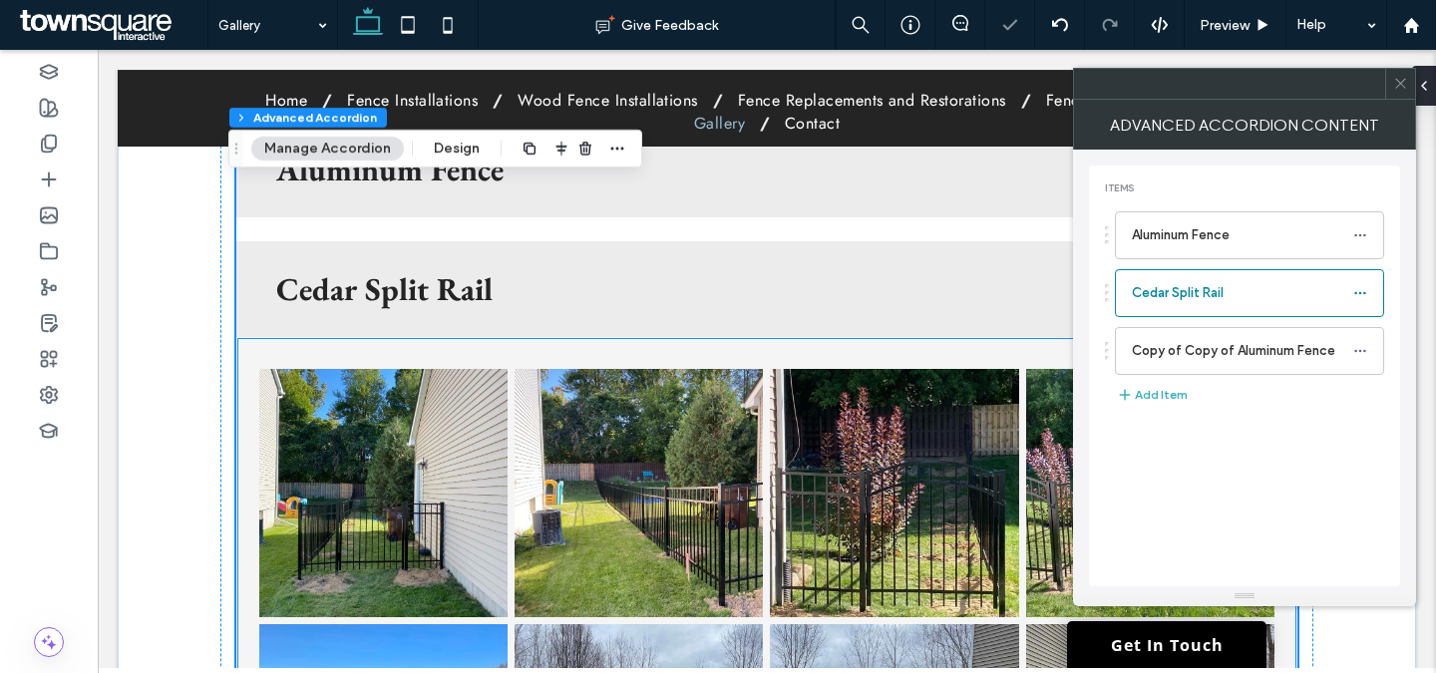
scroll to position [593, 0]
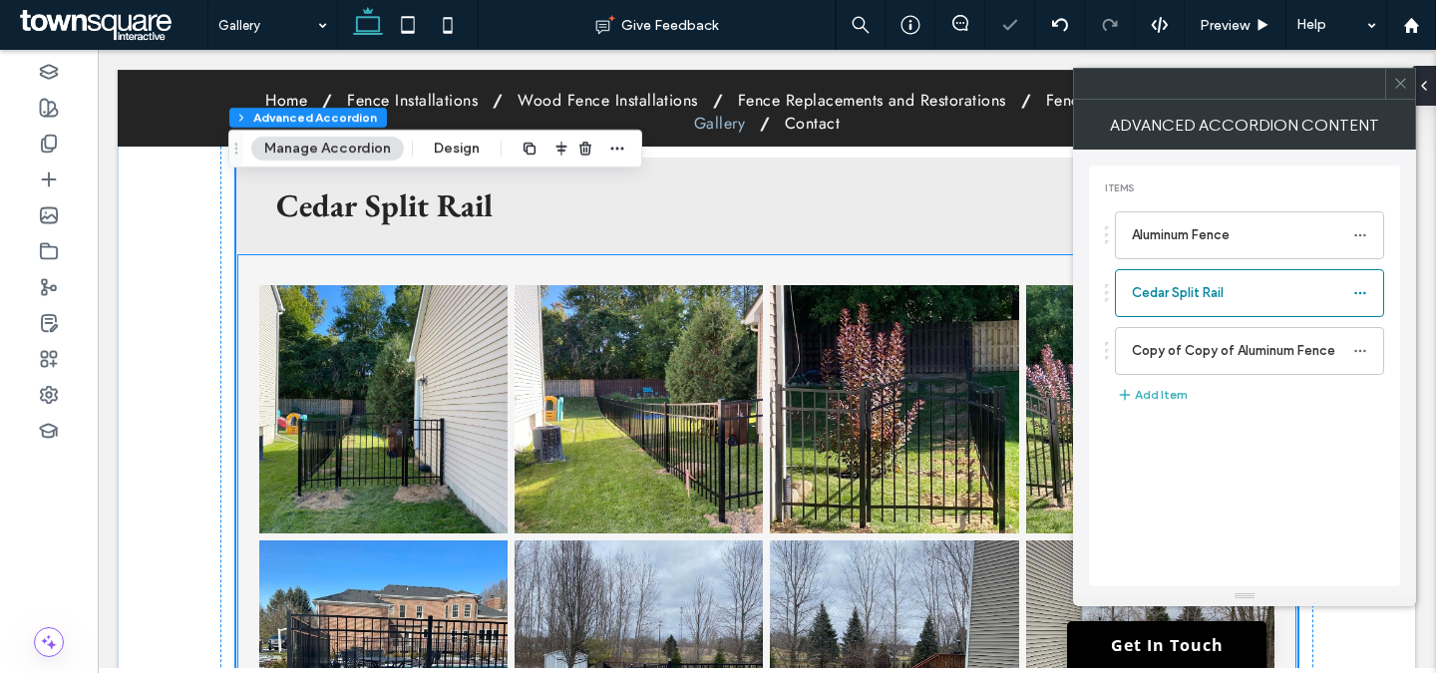
click at [521, 385] on link at bounding box center [639, 409] width 248 height 248
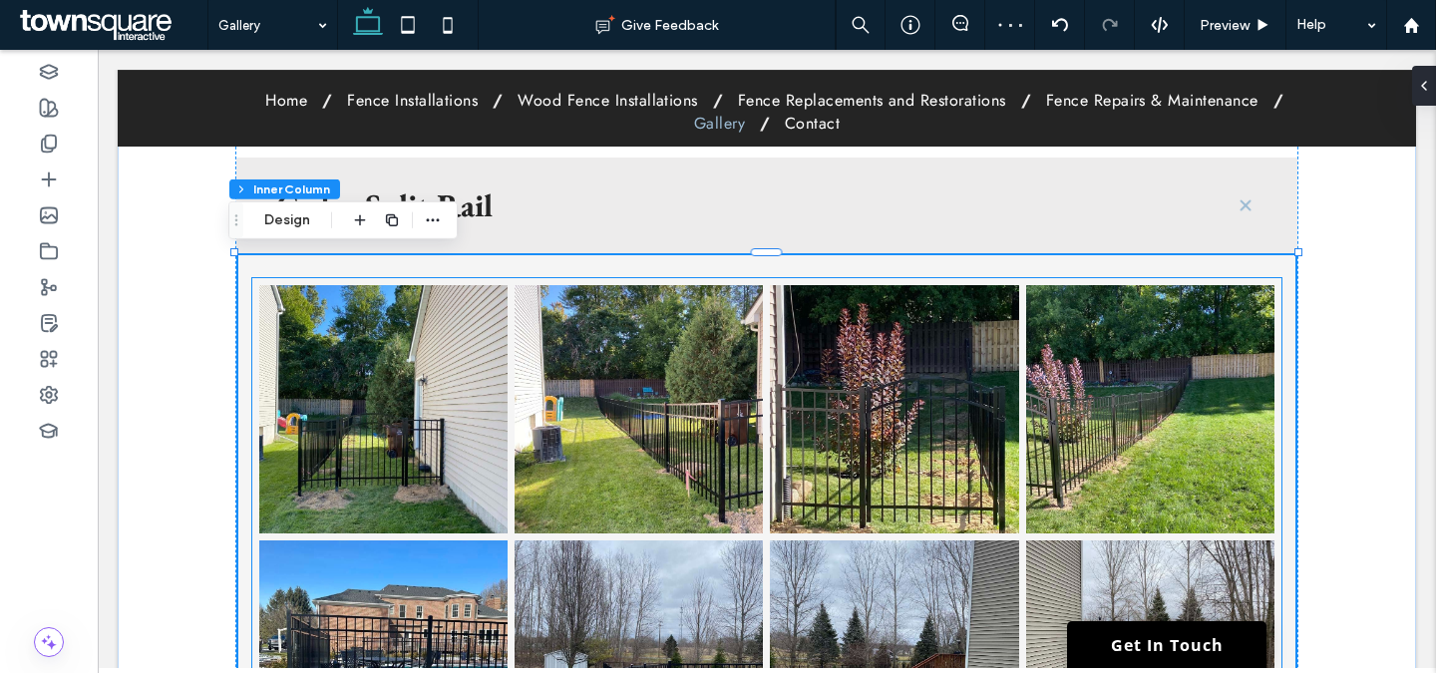
click at [393, 390] on link at bounding box center [383, 409] width 248 height 248
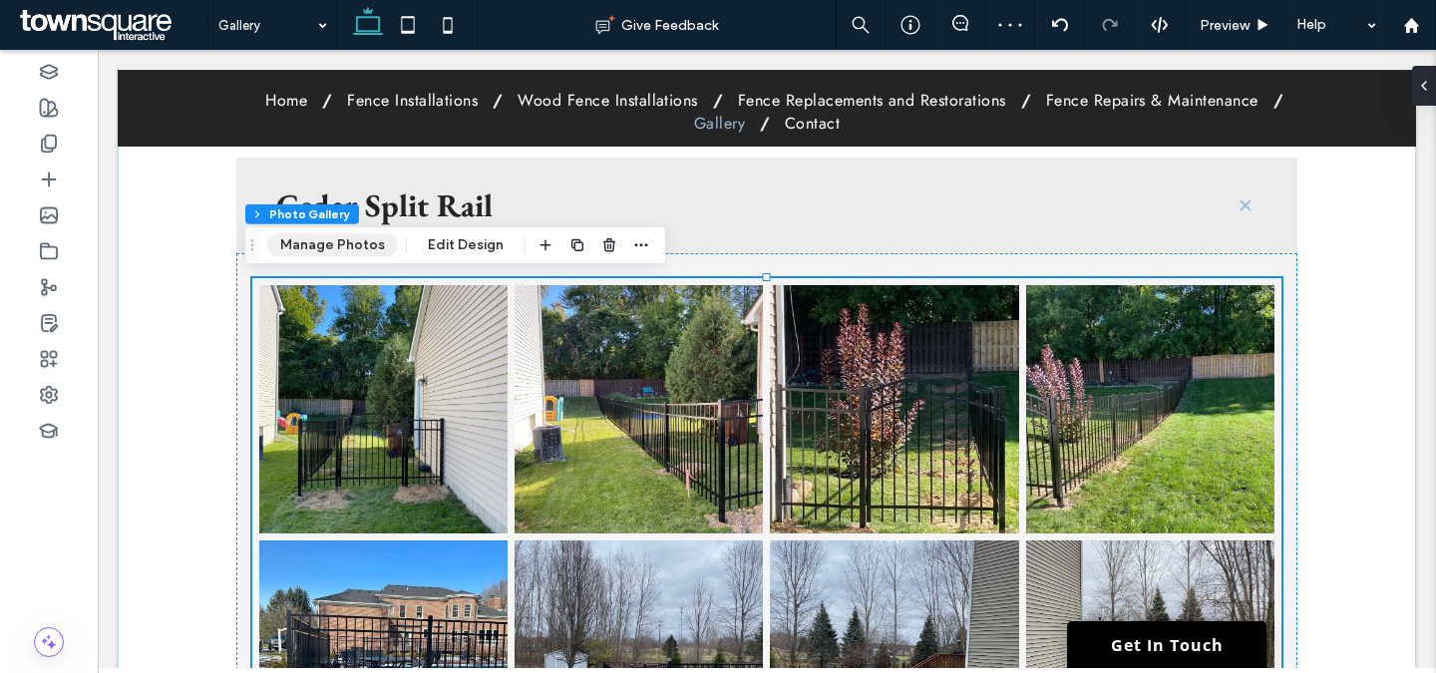
click at [362, 256] on button "Manage Photos" at bounding box center [332, 245] width 131 height 24
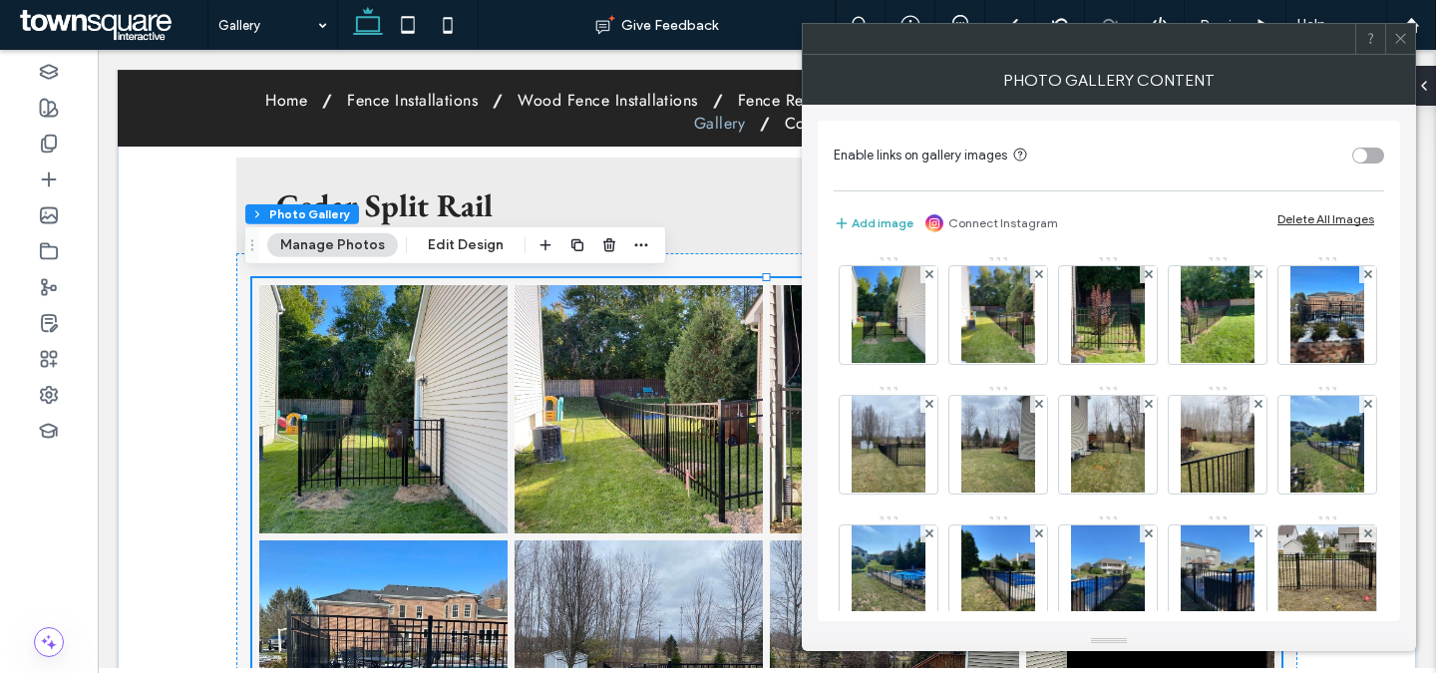
click at [1309, 220] on div "Delete All Images" at bounding box center [1325, 218] width 97 height 15
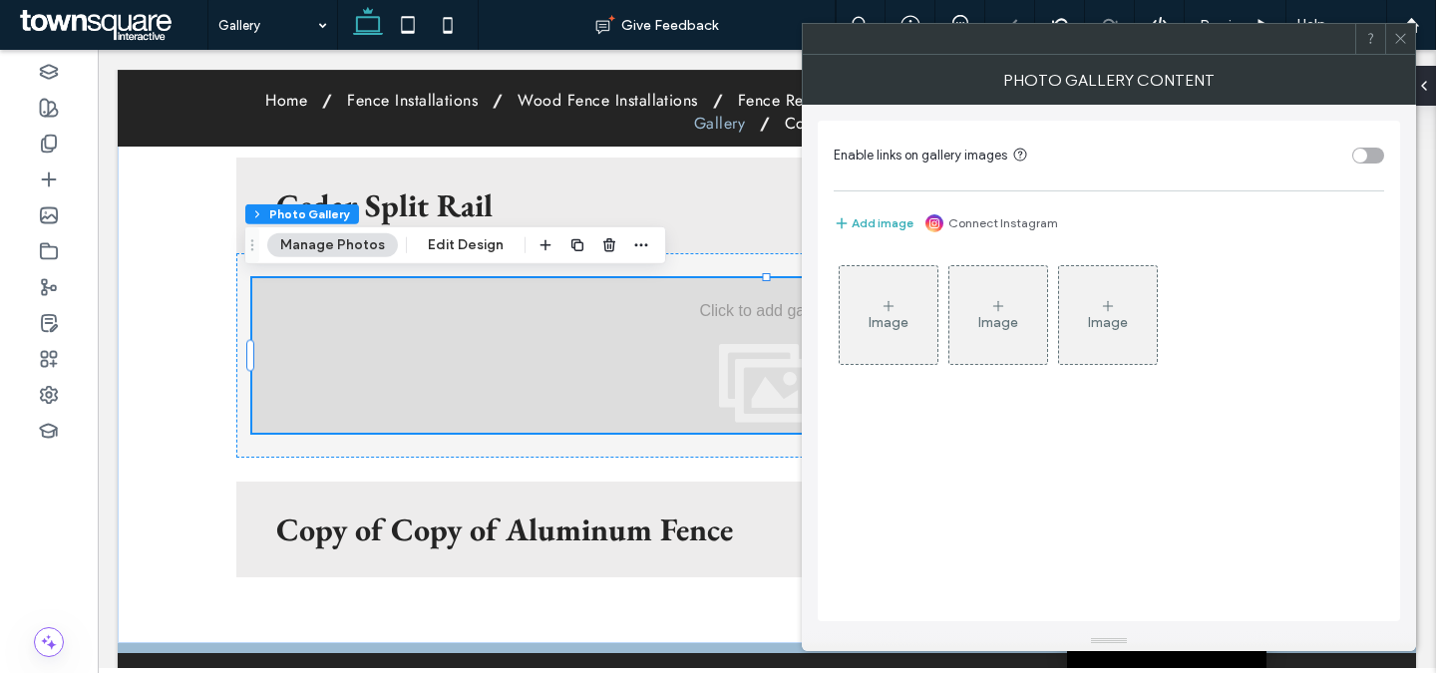
click at [924, 295] on div "Image" at bounding box center [889, 315] width 98 height 94
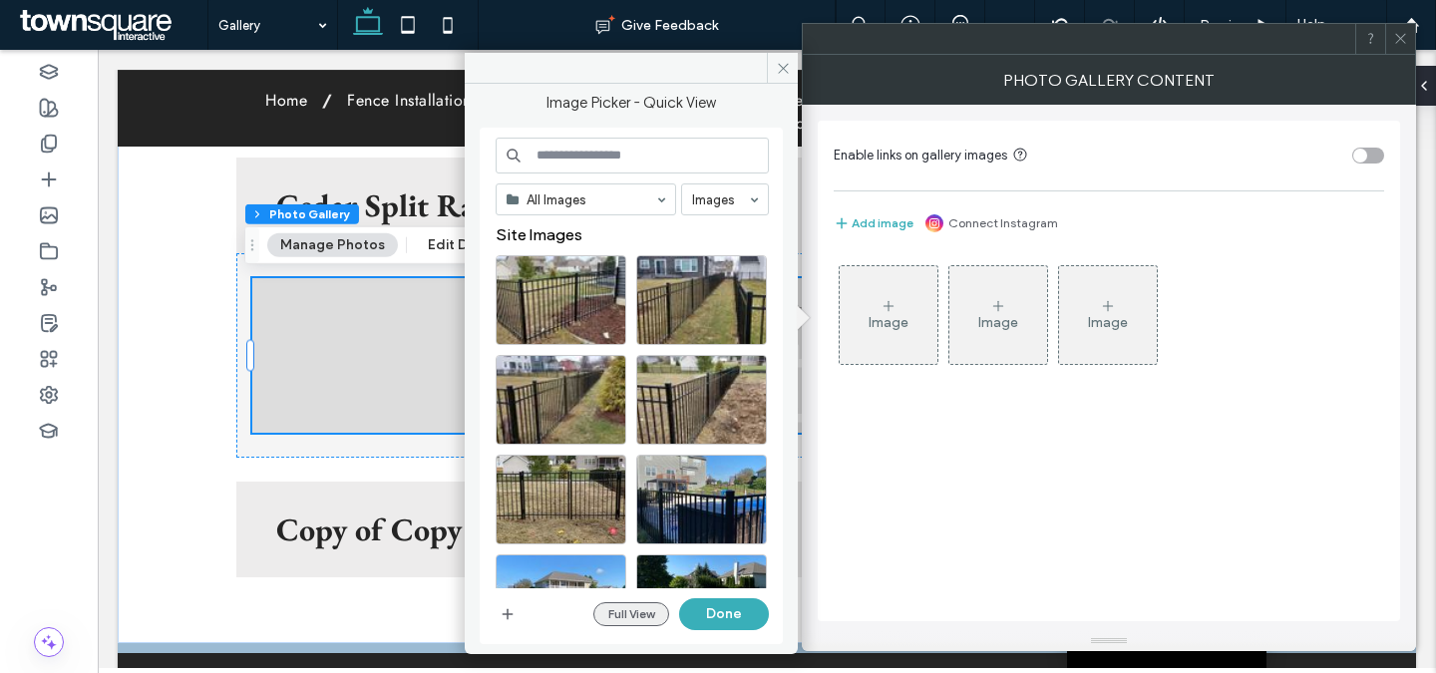
click at [637, 604] on button "Full View" at bounding box center [631, 614] width 76 height 24
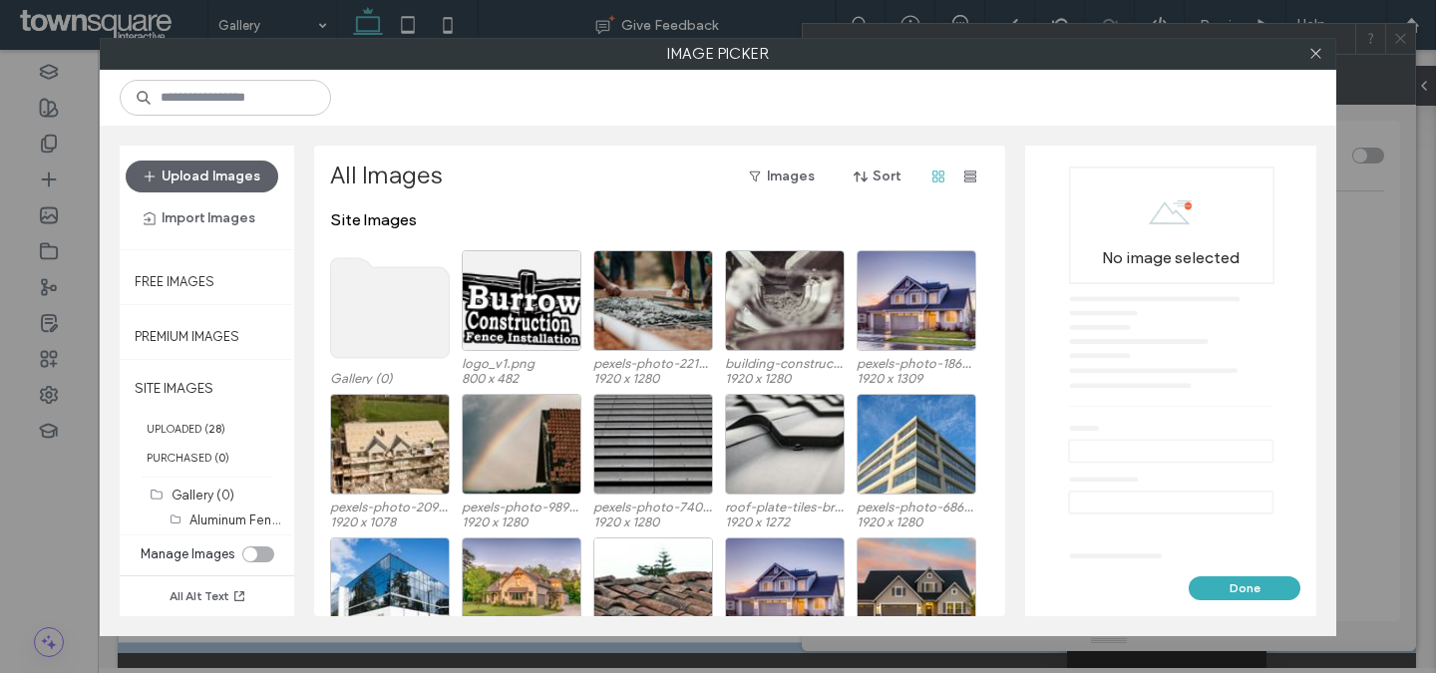
click at [258, 553] on div "toggle" at bounding box center [258, 554] width 32 height 16
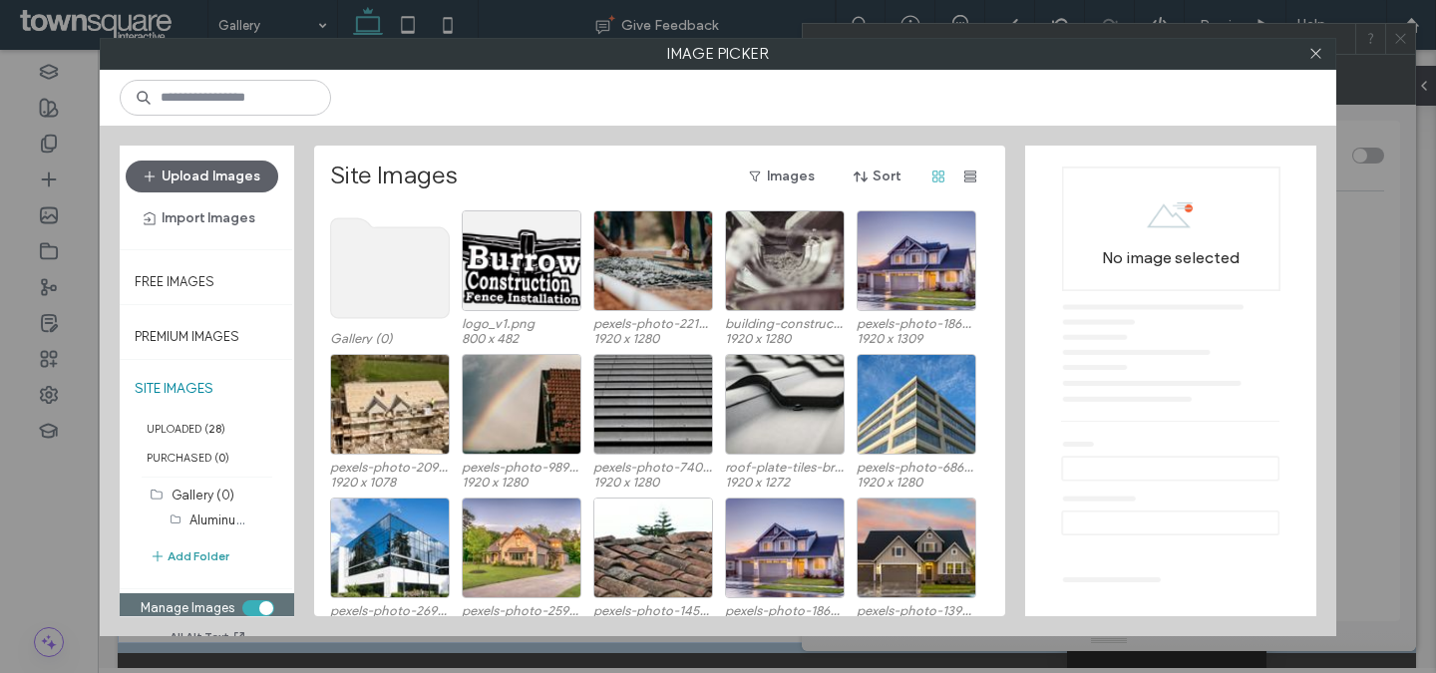
click at [213, 556] on button "Add Folder" at bounding box center [190, 556] width 80 height 24
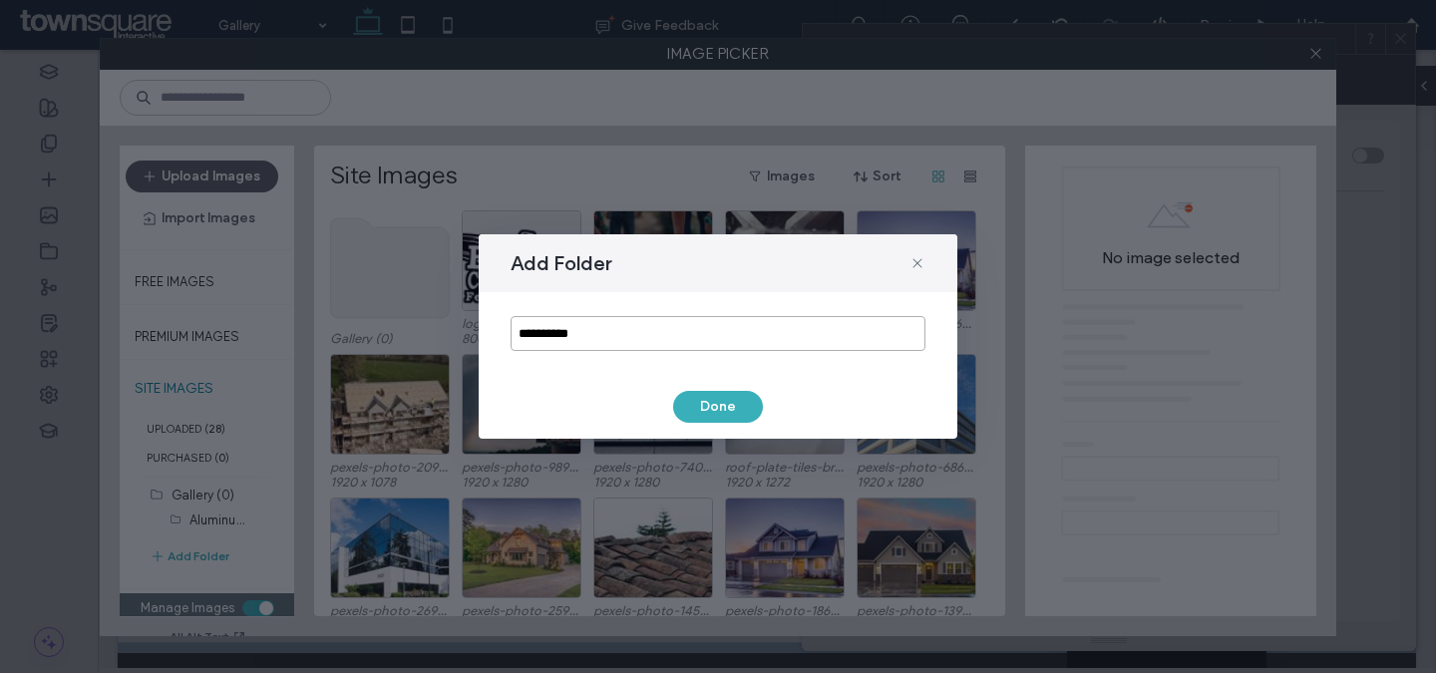
click at [604, 334] on input "**********" at bounding box center [718, 333] width 415 height 35
paste input "******"
type input "**********"
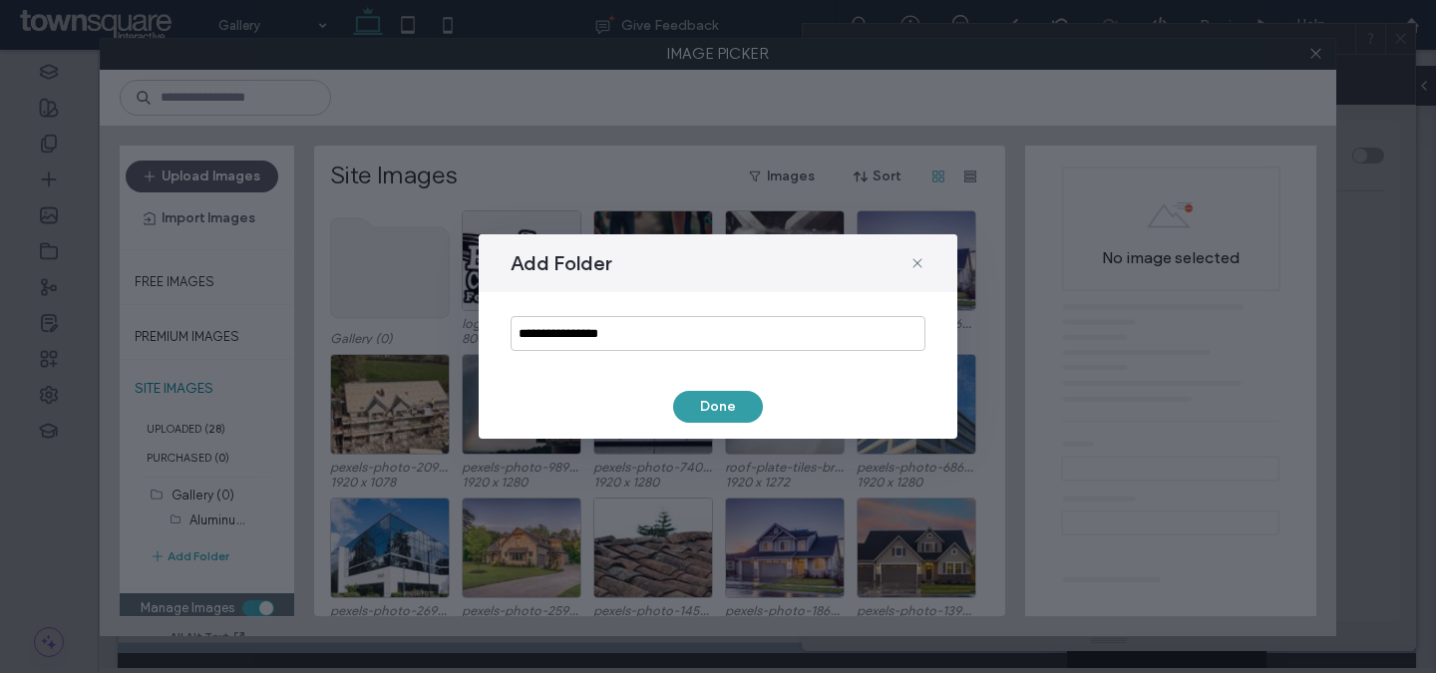
click at [712, 411] on button "Done" at bounding box center [718, 407] width 90 height 32
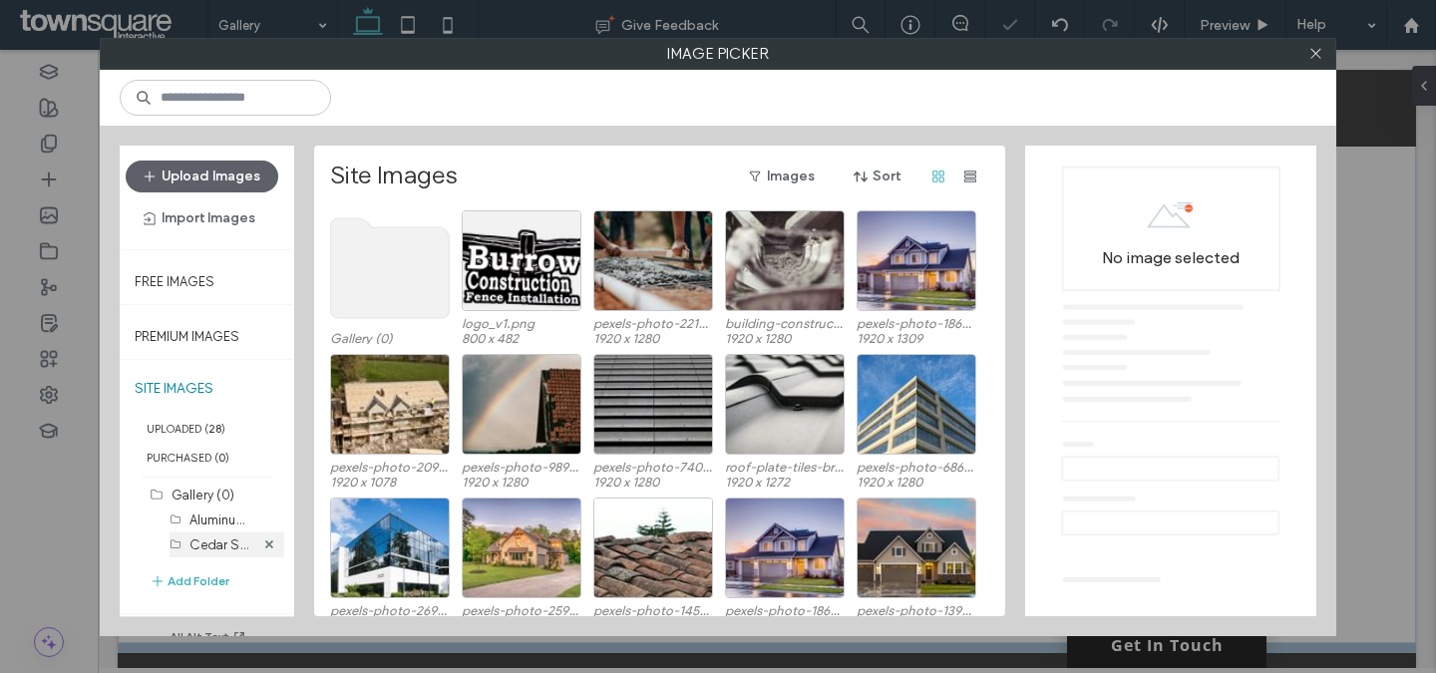
click at [217, 546] on label "Cedar Split Rail (0)" at bounding box center [246, 544] width 115 height 19
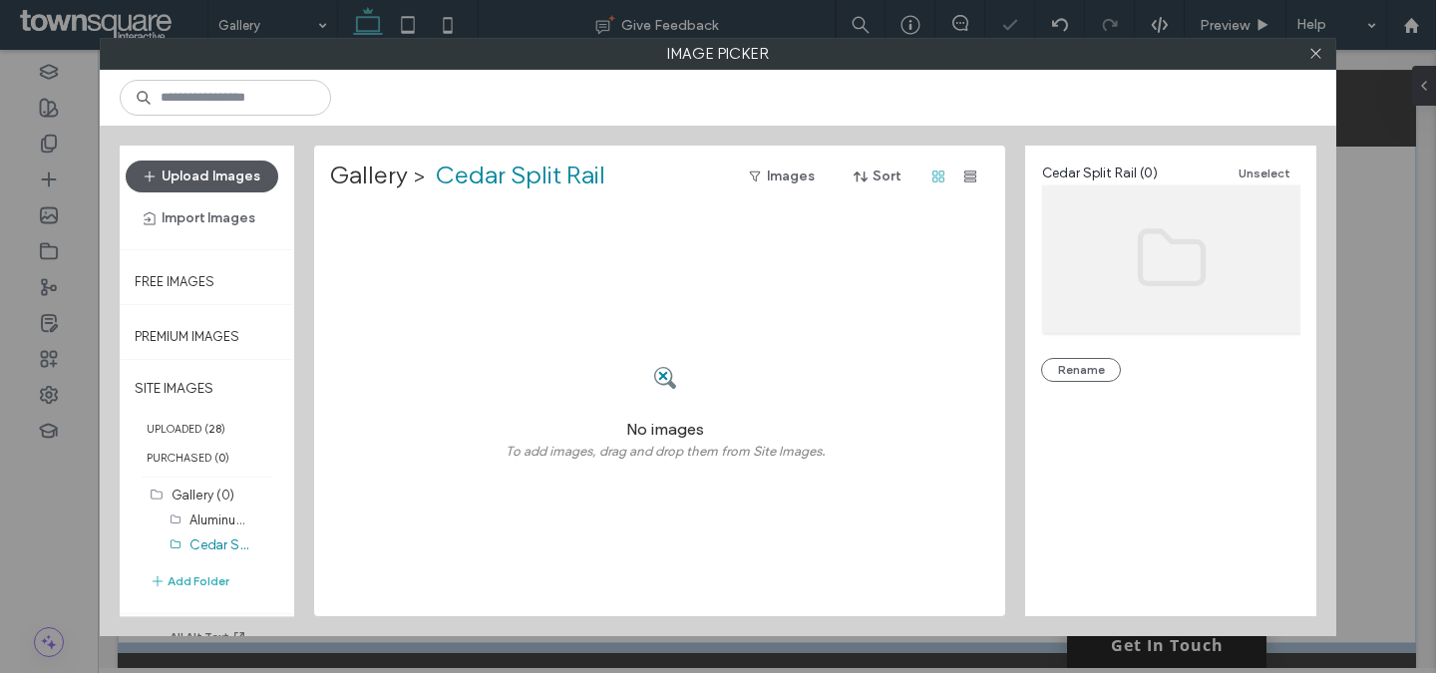
click at [212, 183] on button "Upload Images" at bounding box center [202, 177] width 153 height 32
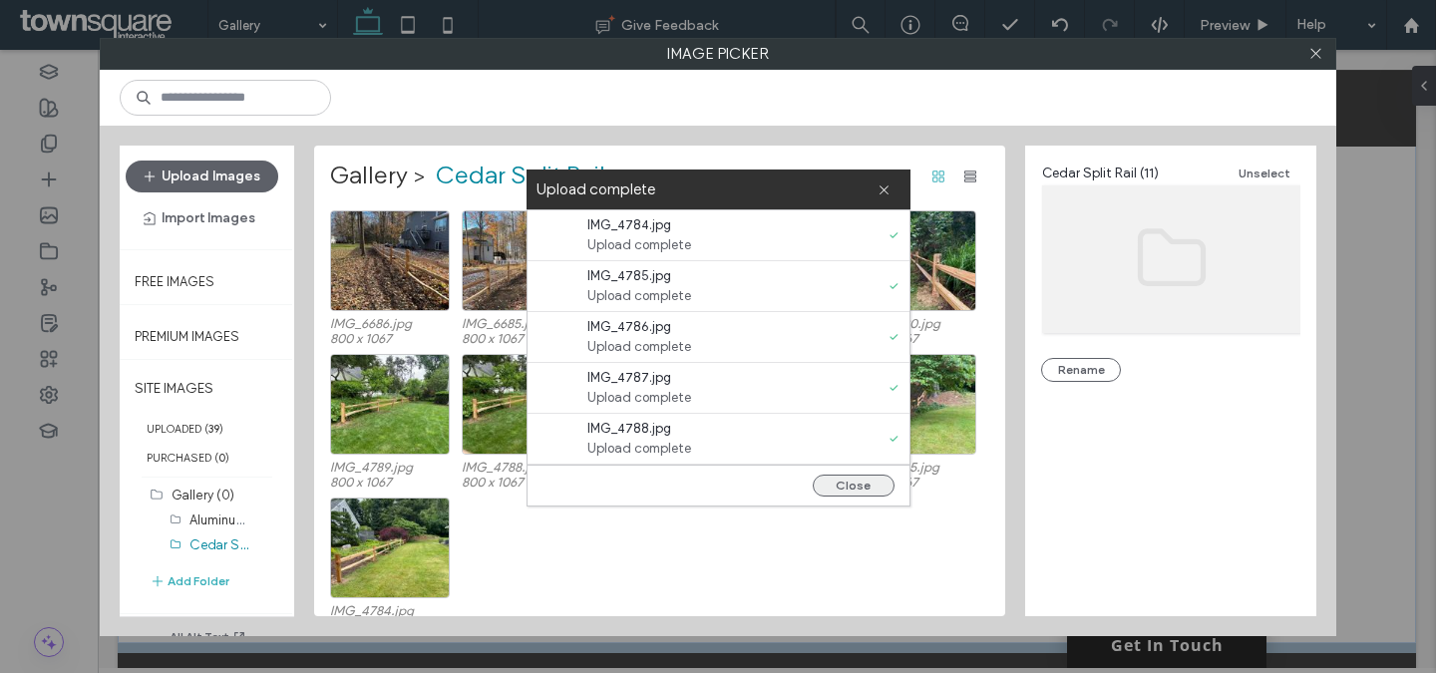
click at [860, 492] on button "Close" at bounding box center [854, 486] width 82 height 22
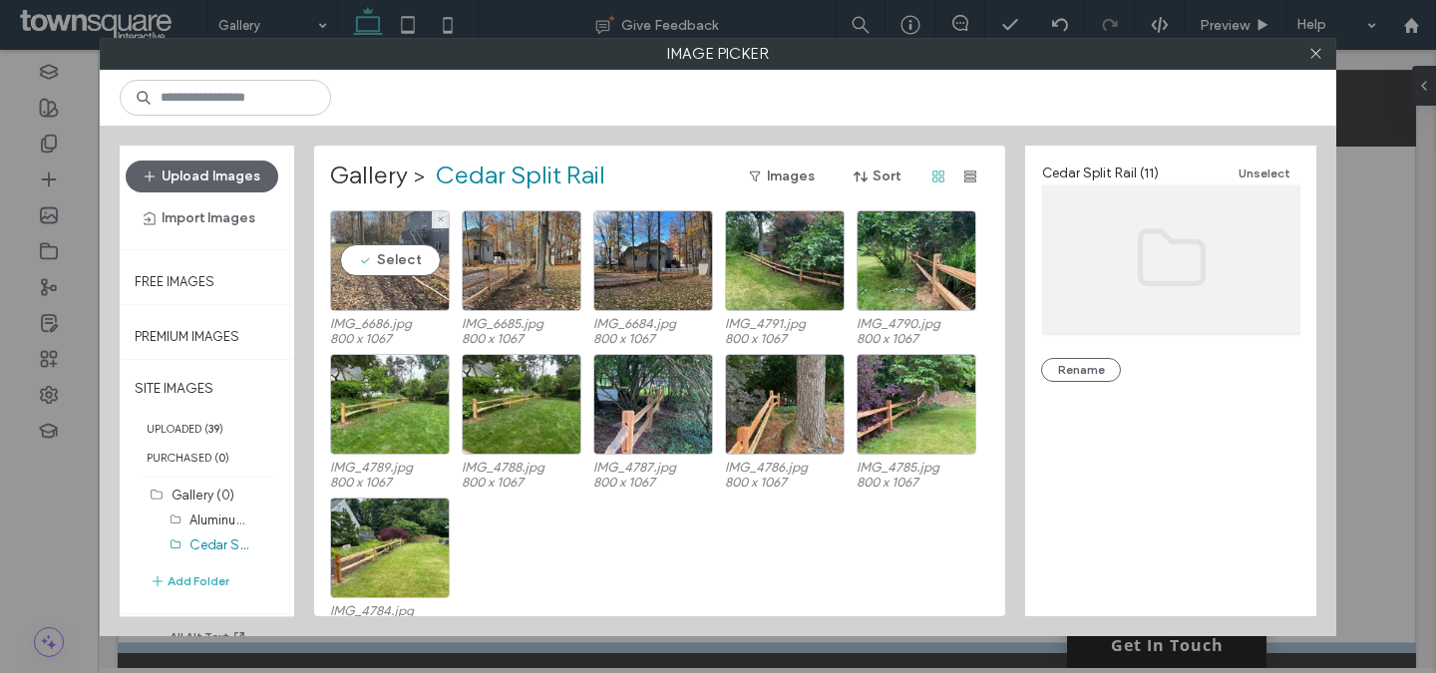
click at [385, 270] on div "Select" at bounding box center [390, 260] width 120 height 101
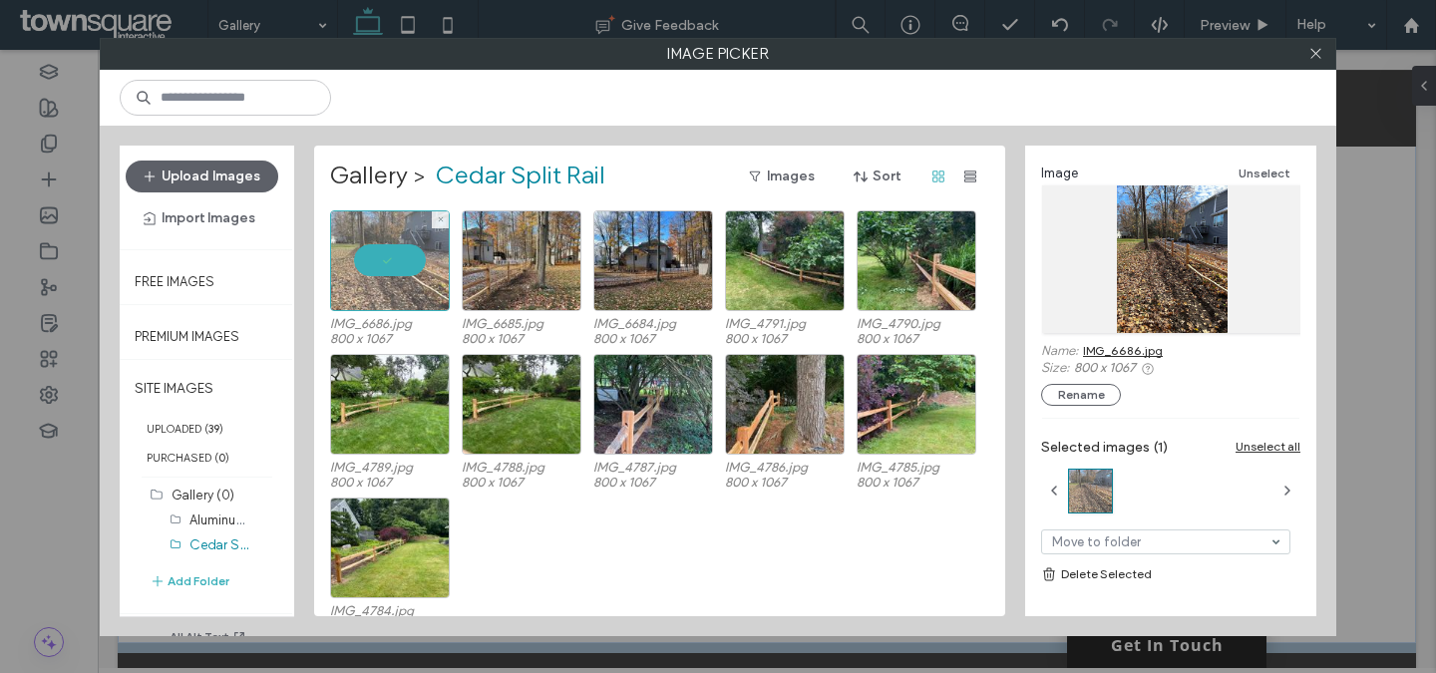
click at [407, 265] on div at bounding box center [390, 260] width 120 height 101
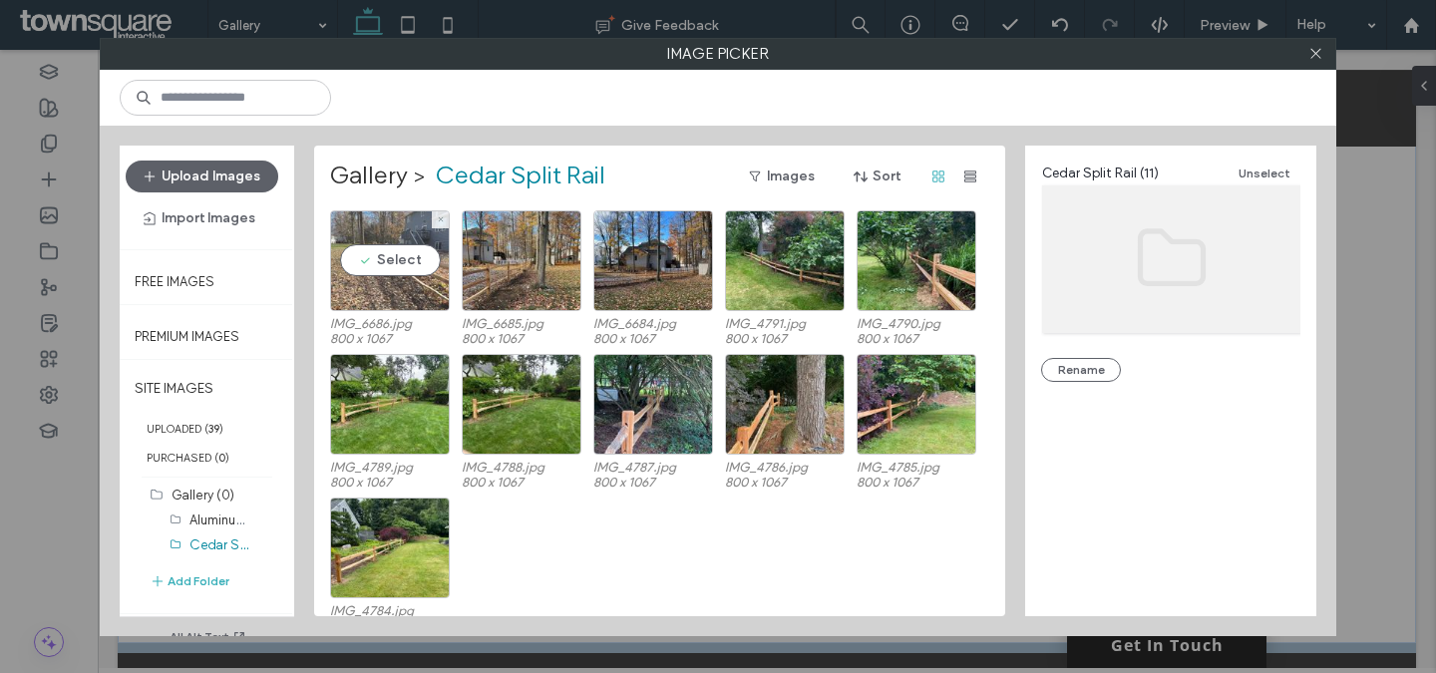
click at [401, 258] on div "Select" at bounding box center [390, 260] width 120 height 101
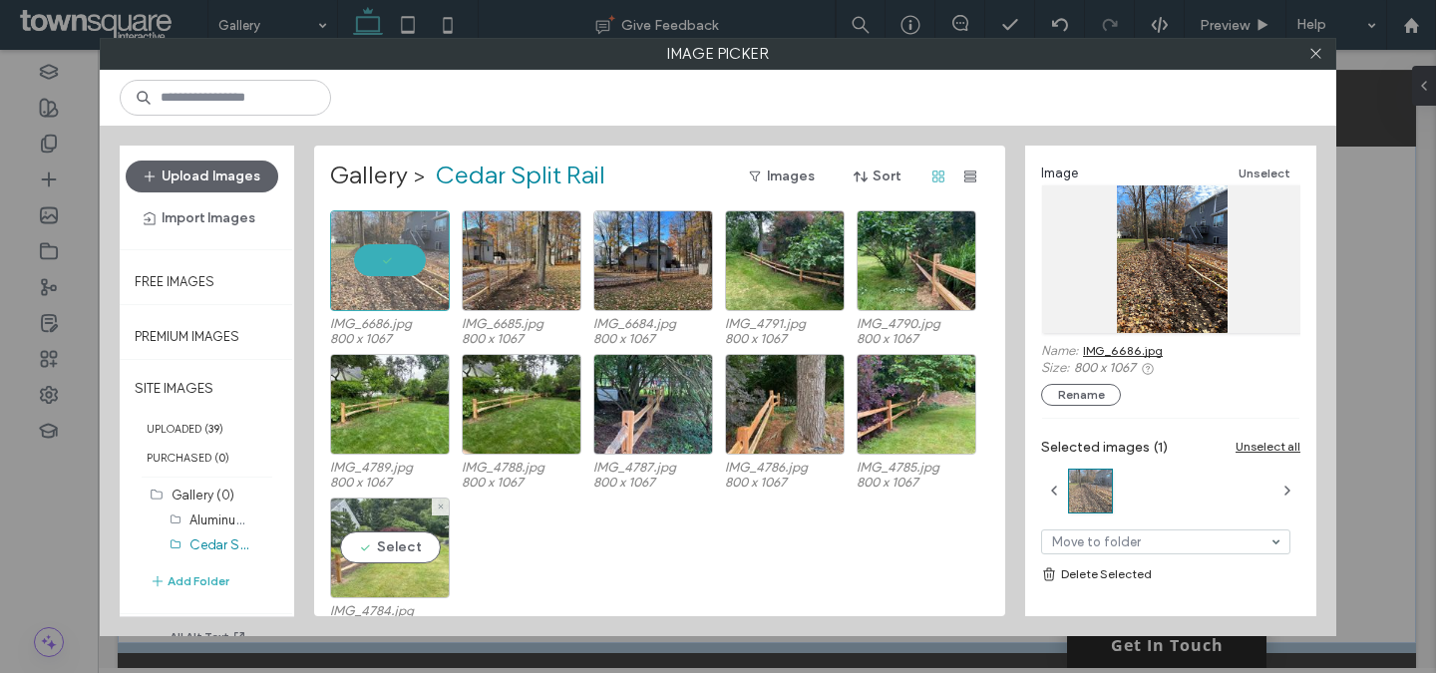
click at [403, 541] on div "Select" at bounding box center [390, 548] width 120 height 101
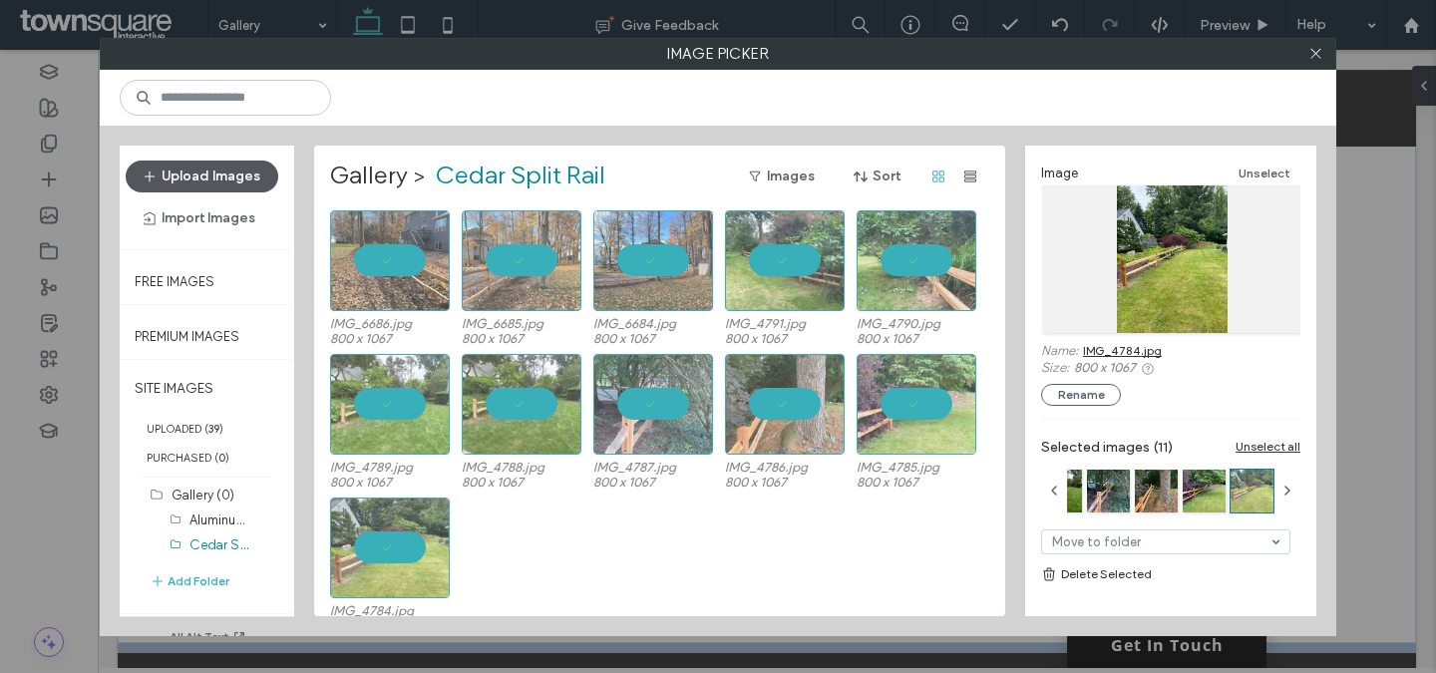
click at [204, 169] on button "Upload Images" at bounding box center [202, 177] width 153 height 32
click at [1310, 51] on icon at bounding box center [1315, 53] width 15 height 15
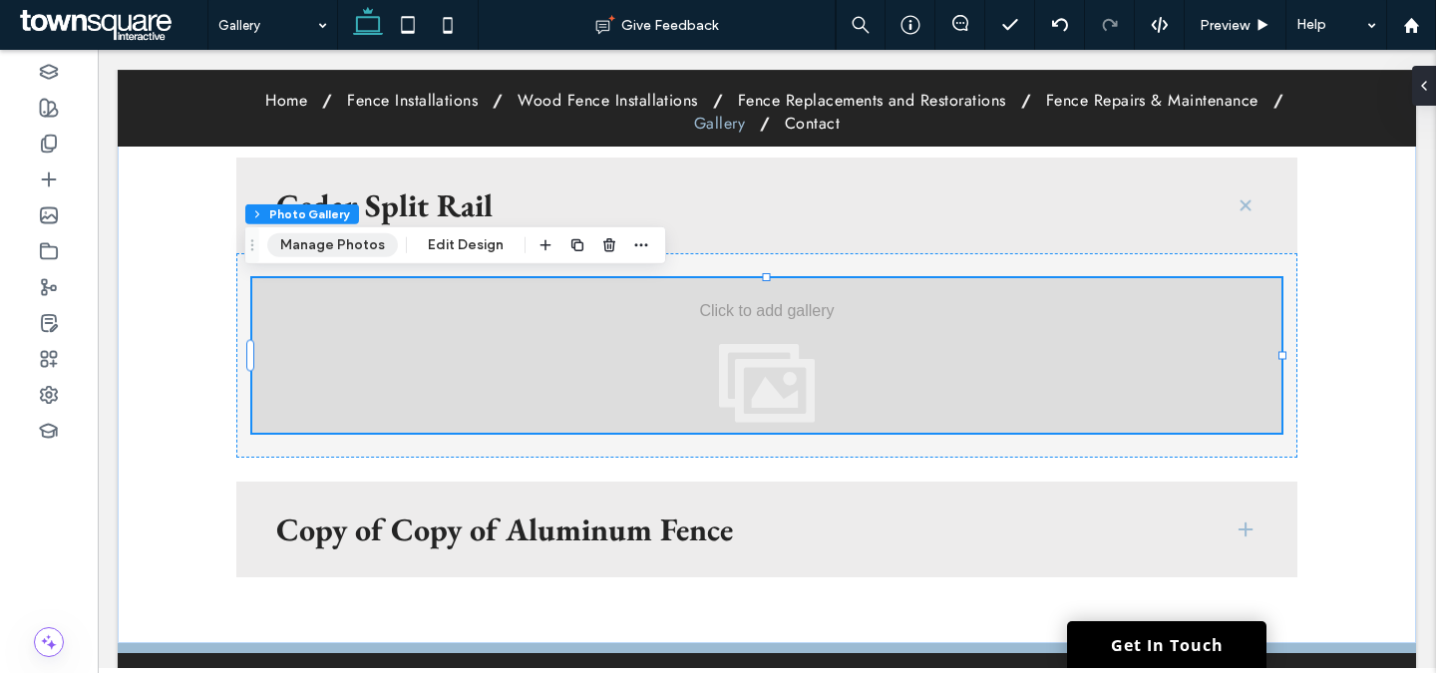
click at [355, 246] on button "Manage Photos" at bounding box center [332, 245] width 131 height 24
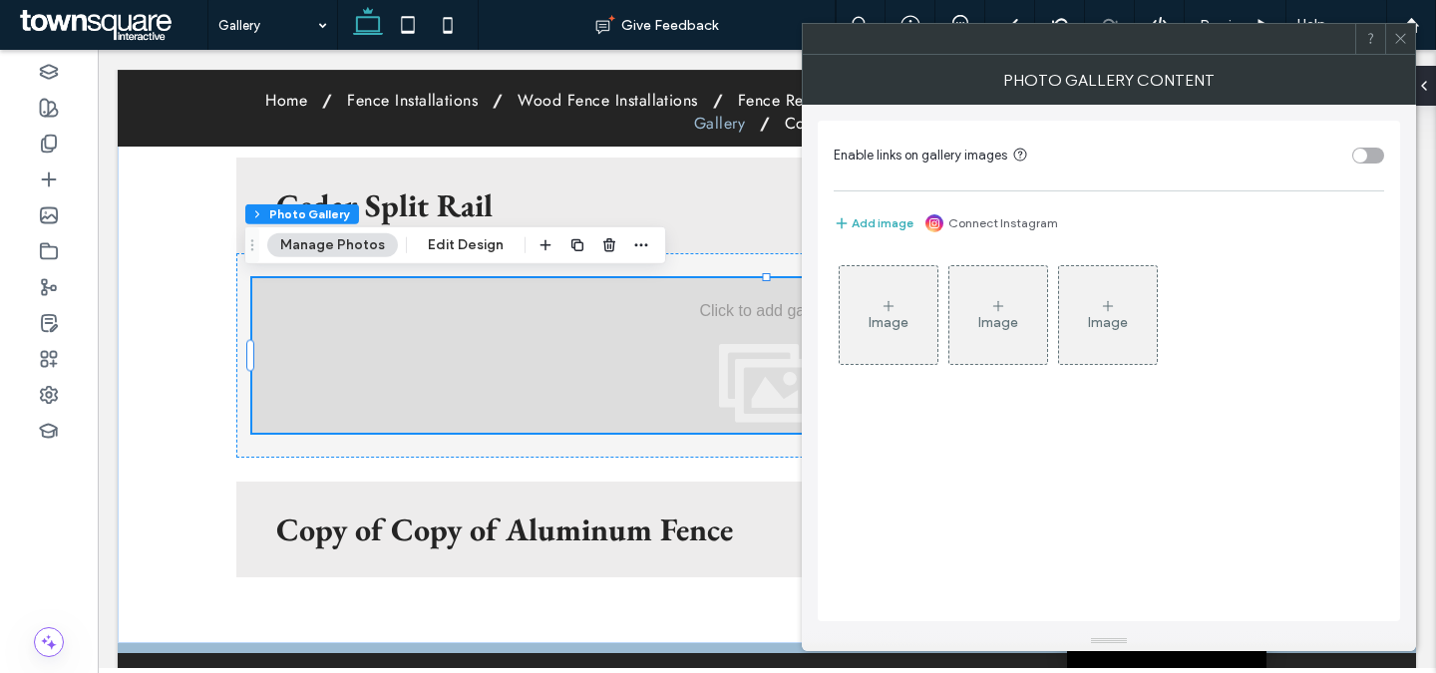
click at [896, 328] on div "Image" at bounding box center [889, 322] width 40 height 17
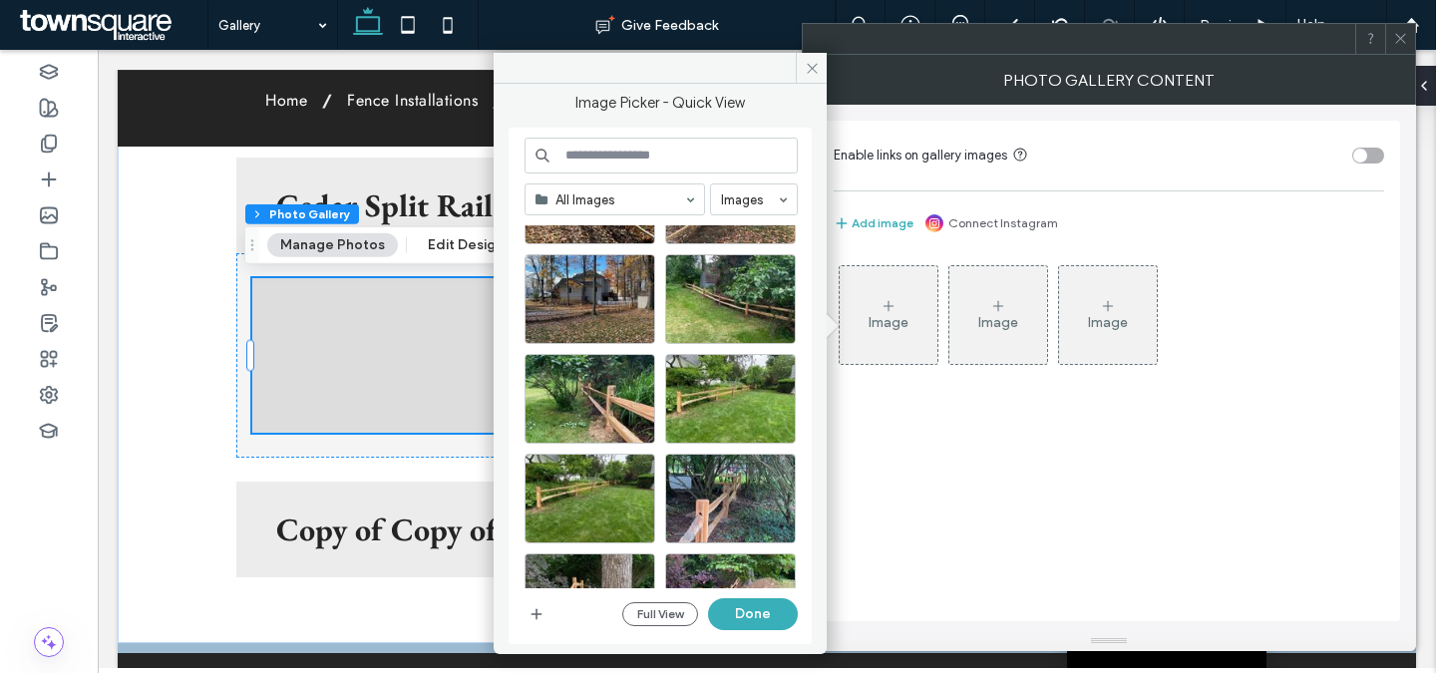
scroll to position [191, 0]
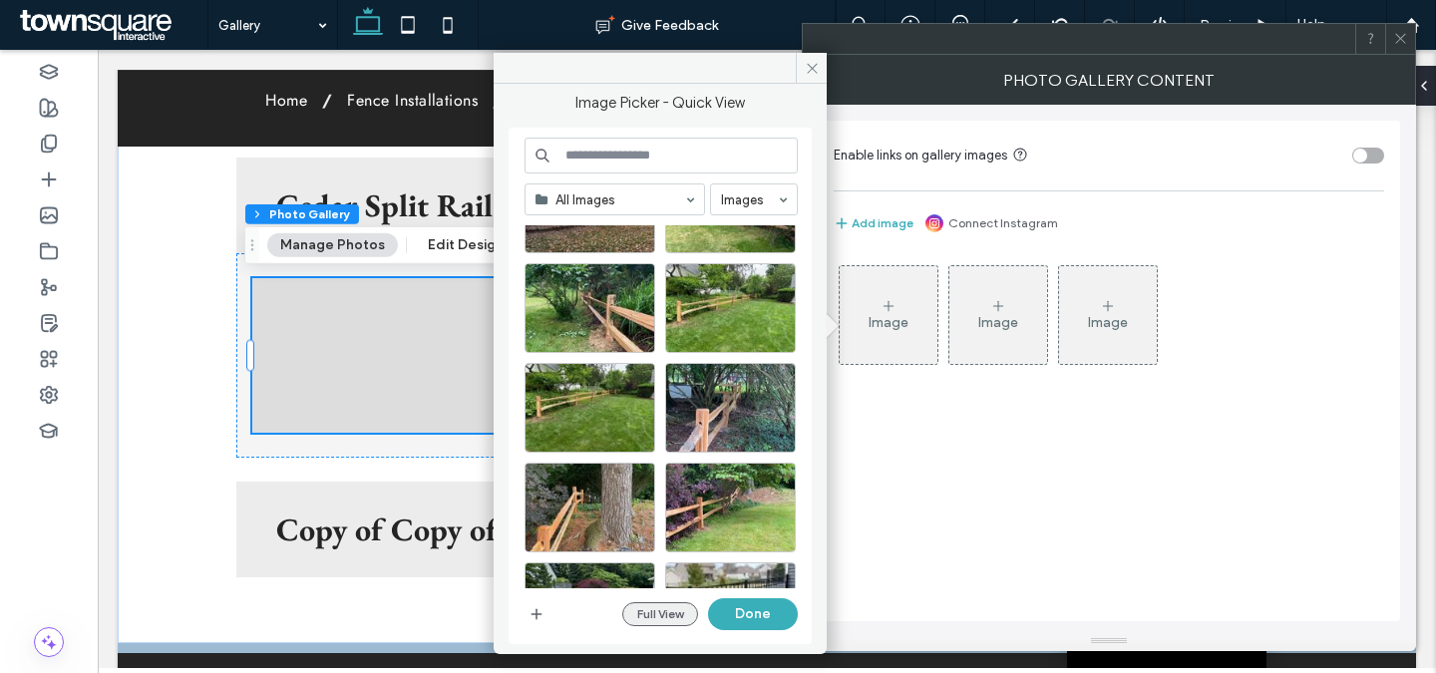
click at [687, 607] on button "Full View" at bounding box center [660, 614] width 76 height 24
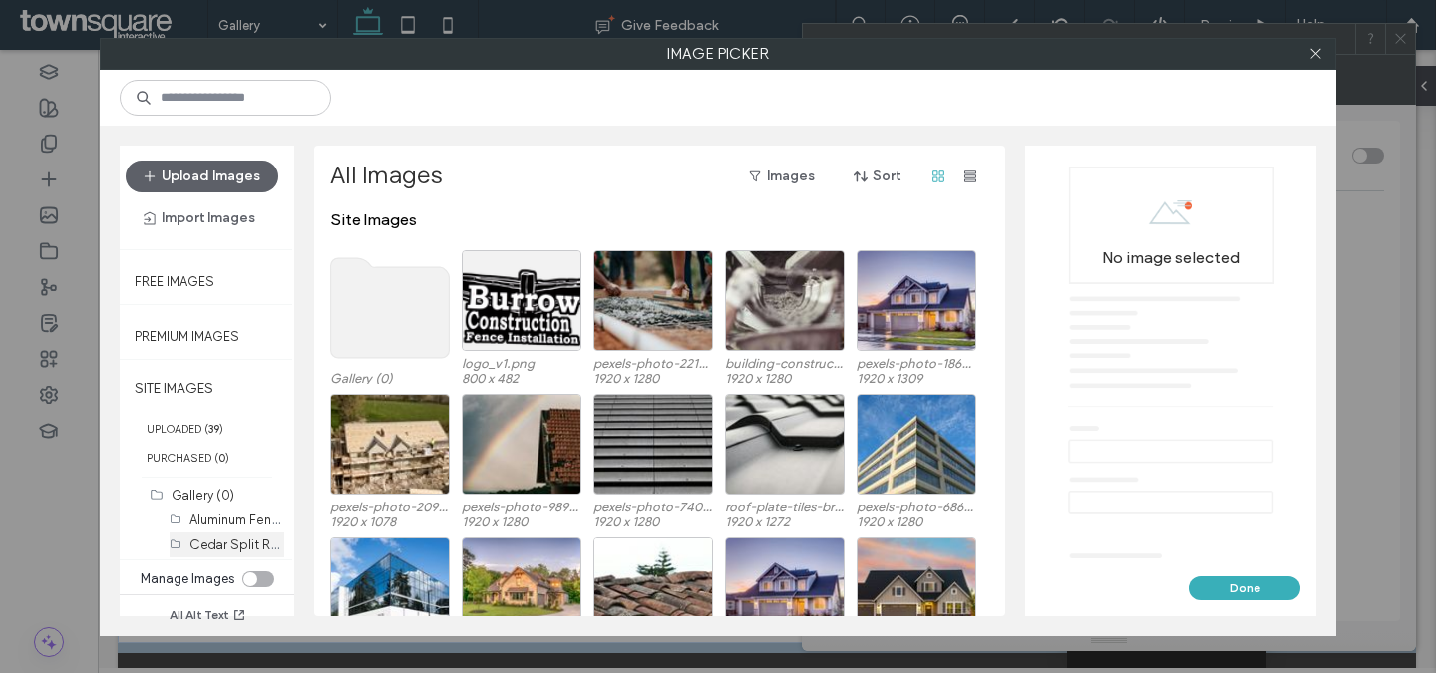
click at [238, 552] on div "Cedar Split Rail (11)" at bounding box center [236, 545] width 95 height 21
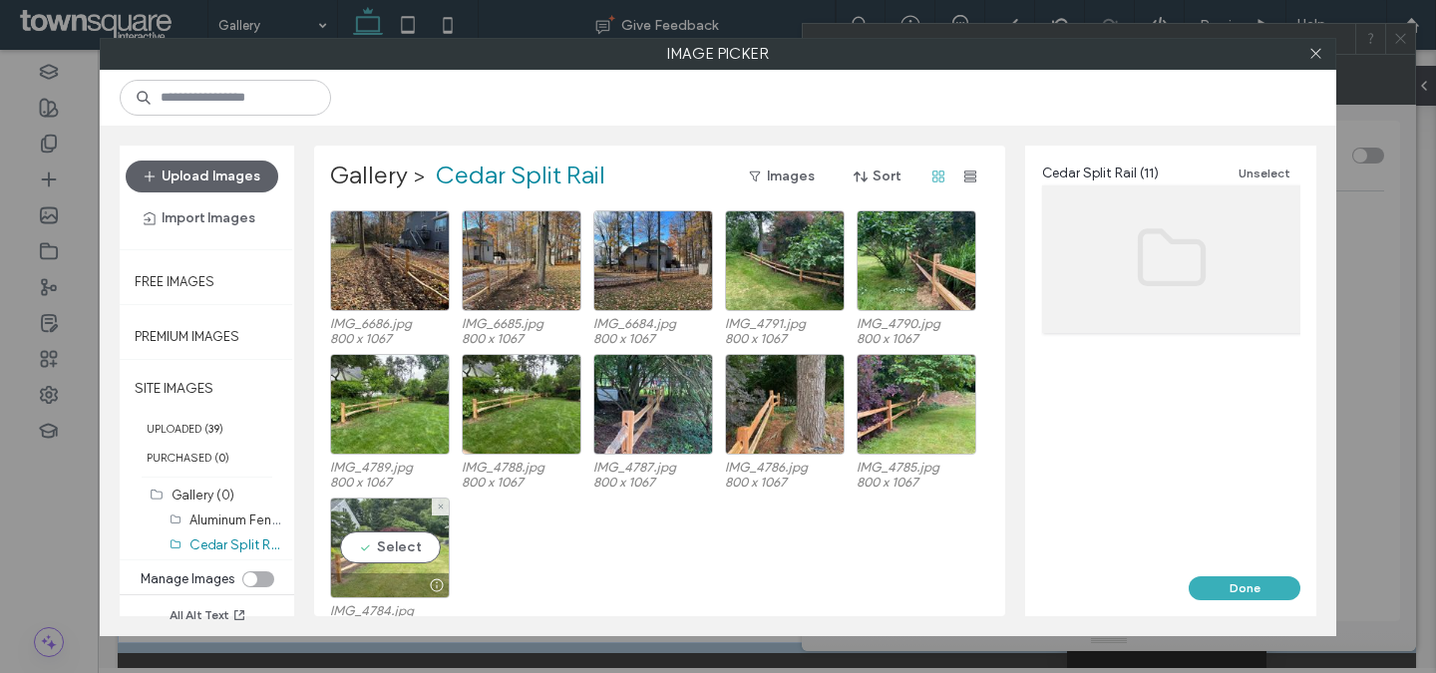
click at [385, 555] on div "Select" at bounding box center [390, 548] width 120 height 101
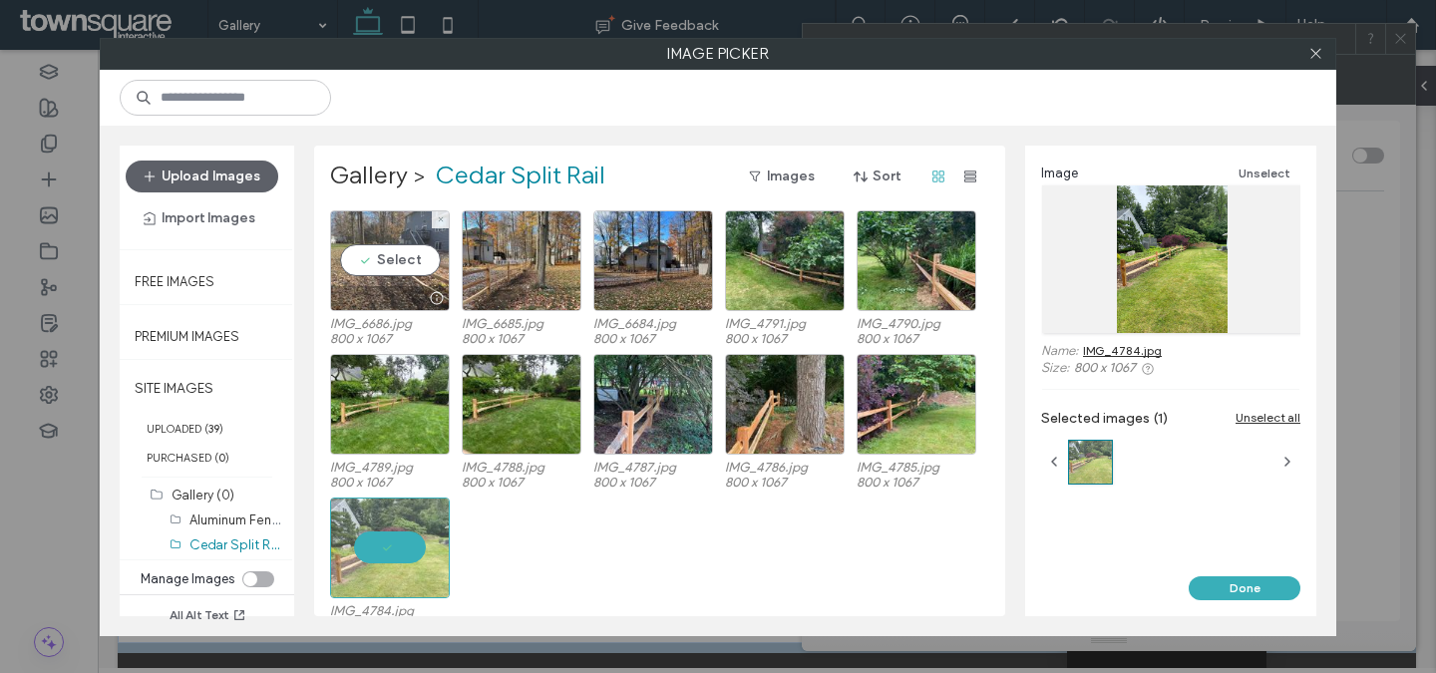
click at [400, 293] on div at bounding box center [390, 298] width 118 height 24
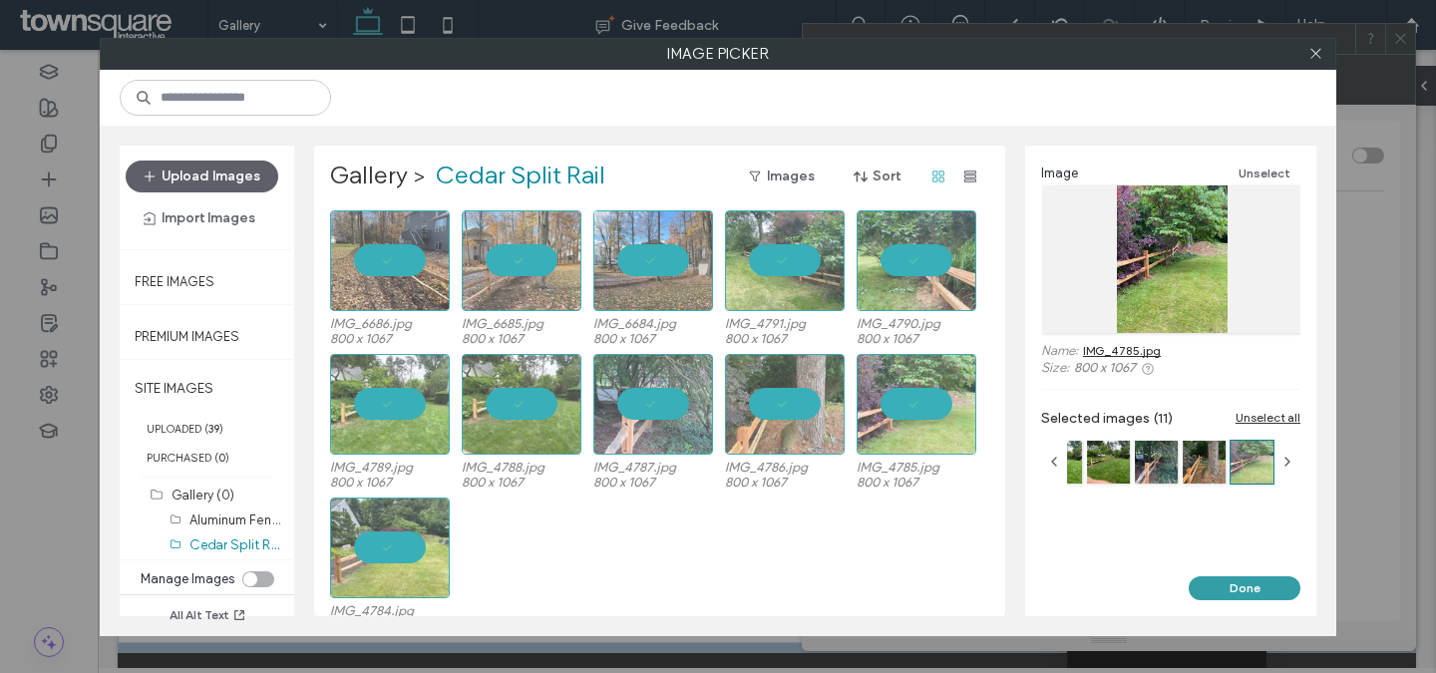
click at [1225, 594] on button "Done" at bounding box center [1245, 588] width 112 height 24
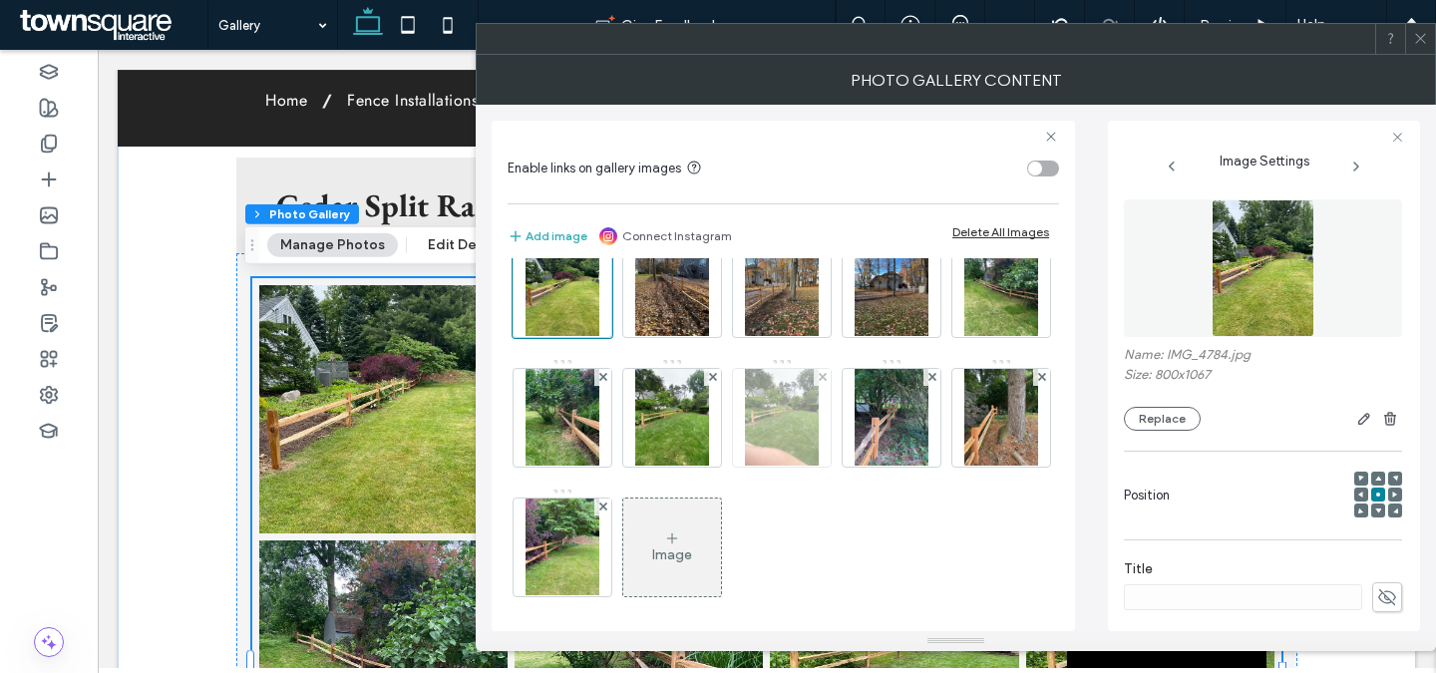
scroll to position [48, 0]
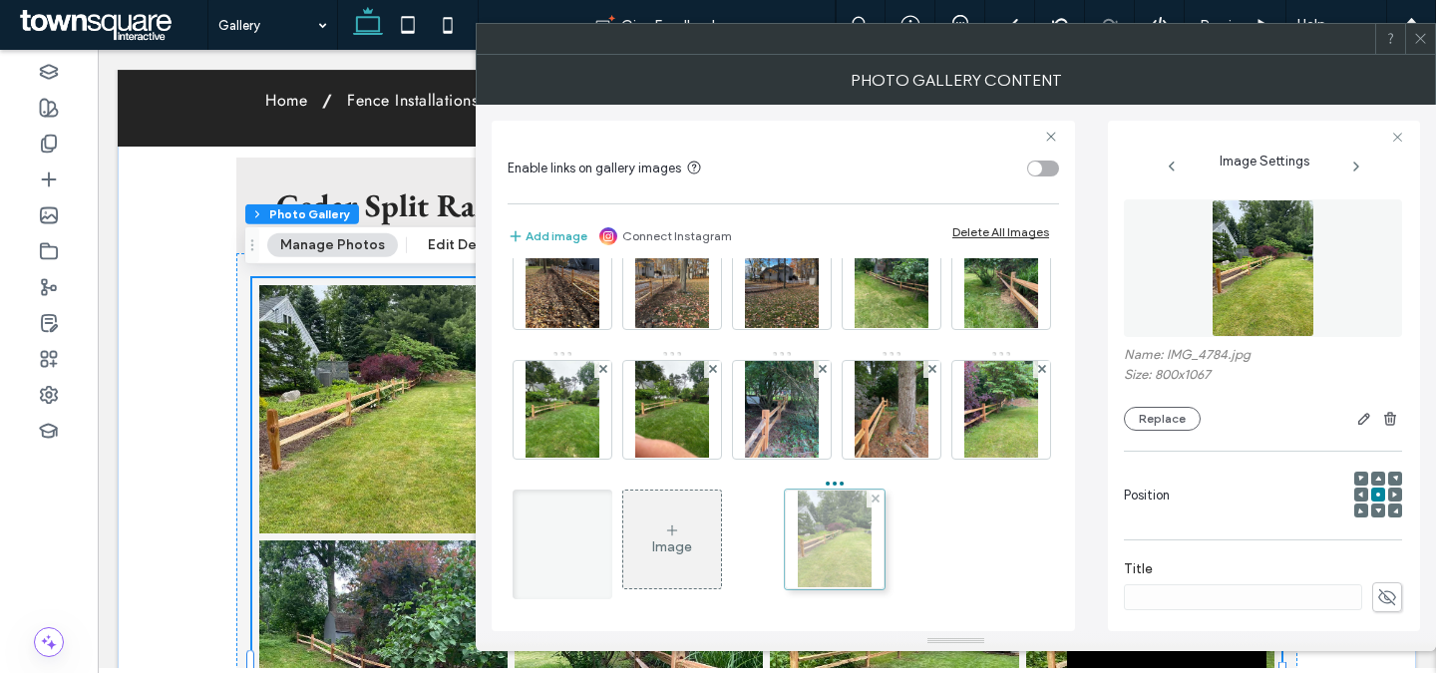
drag, startPoint x: 572, startPoint y: 307, endPoint x: 840, endPoint y: 566, distance: 372.4
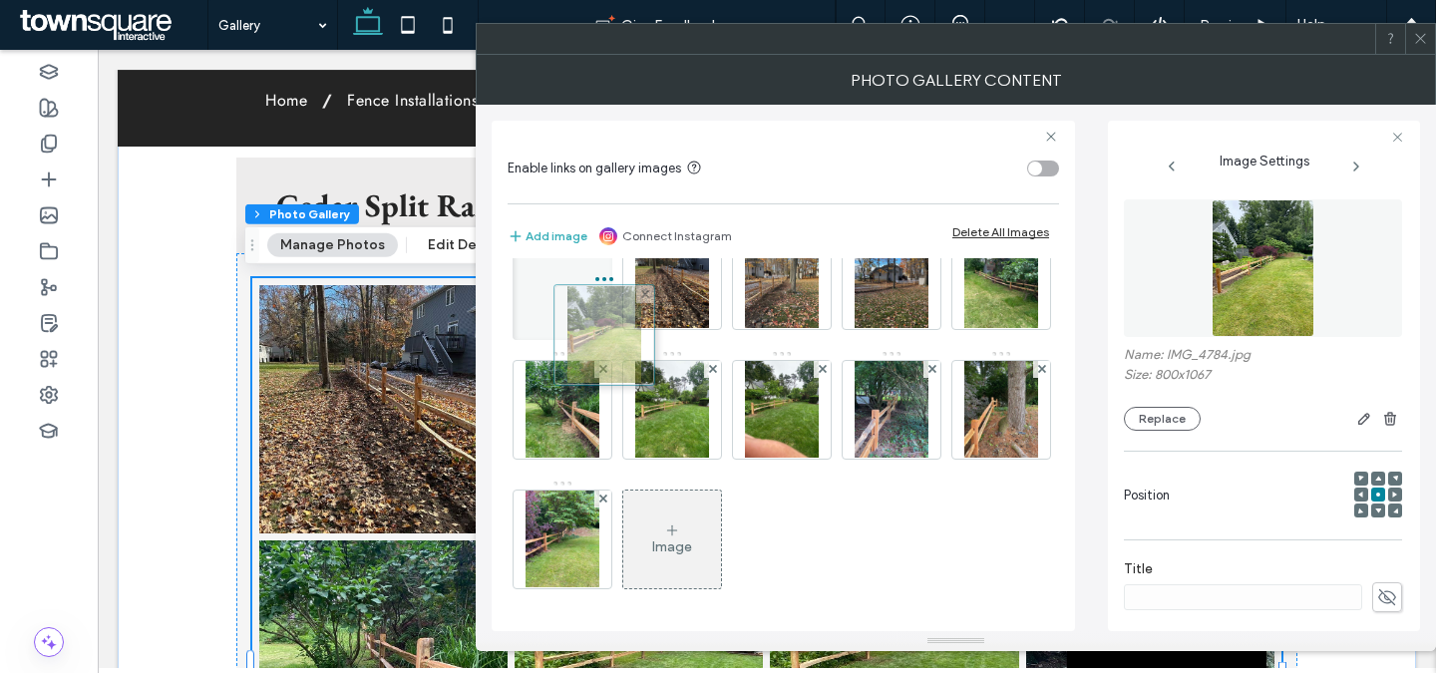
scroll to position [0, 0]
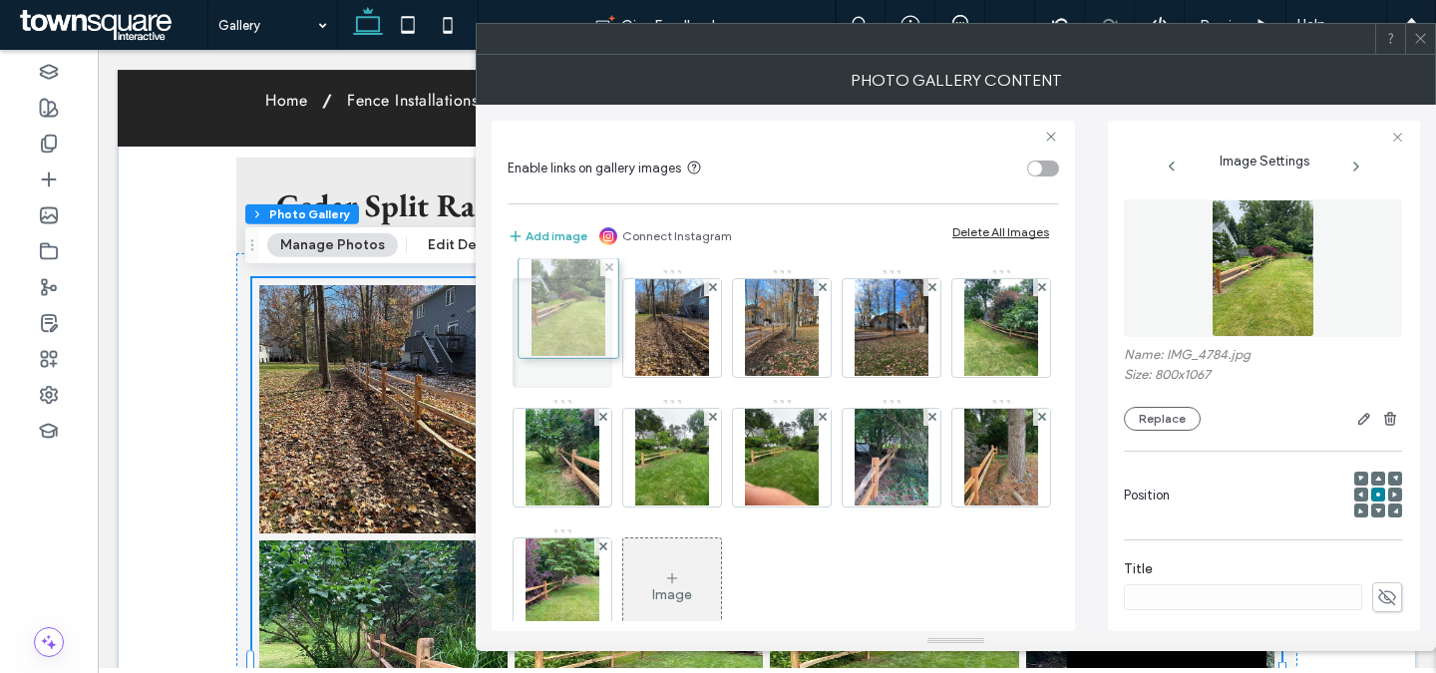
drag, startPoint x: 793, startPoint y: 561, endPoint x: 574, endPoint y: 330, distance: 318.2
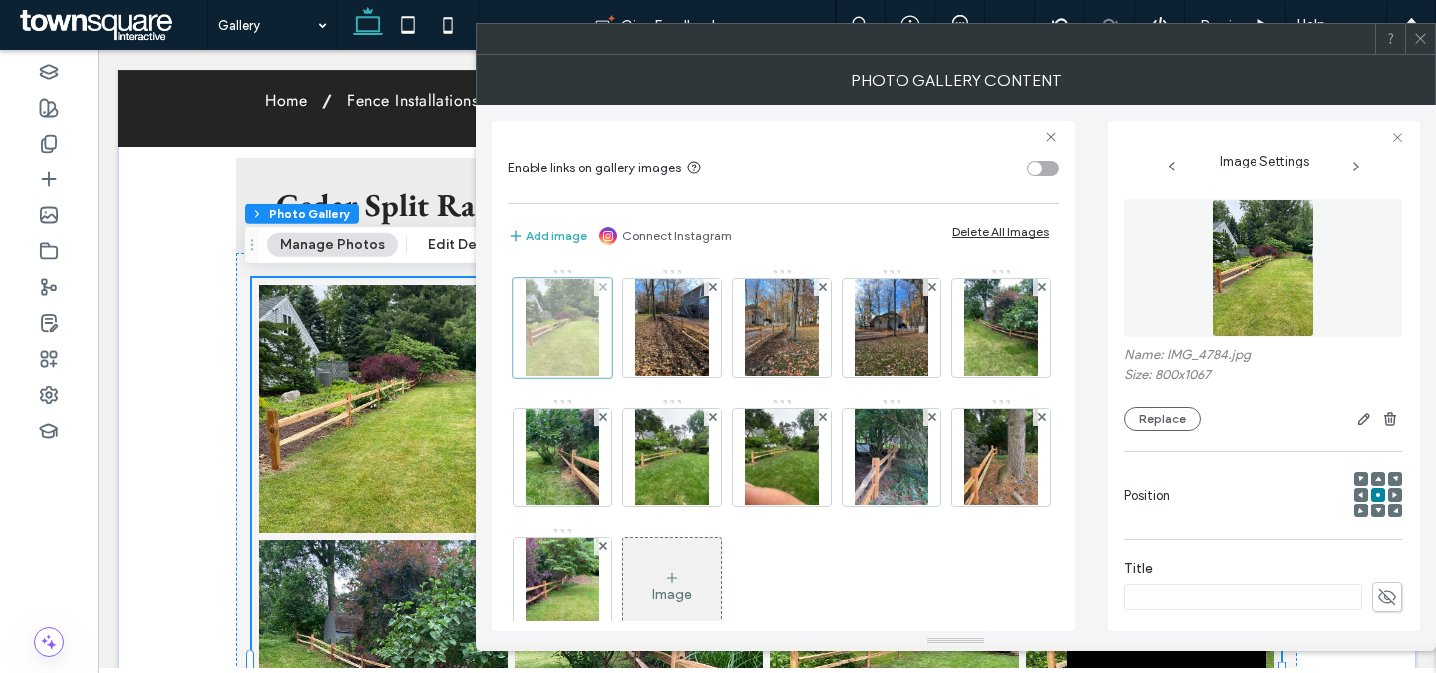
click at [573, 332] on div at bounding box center [563, 328] width 100 height 100
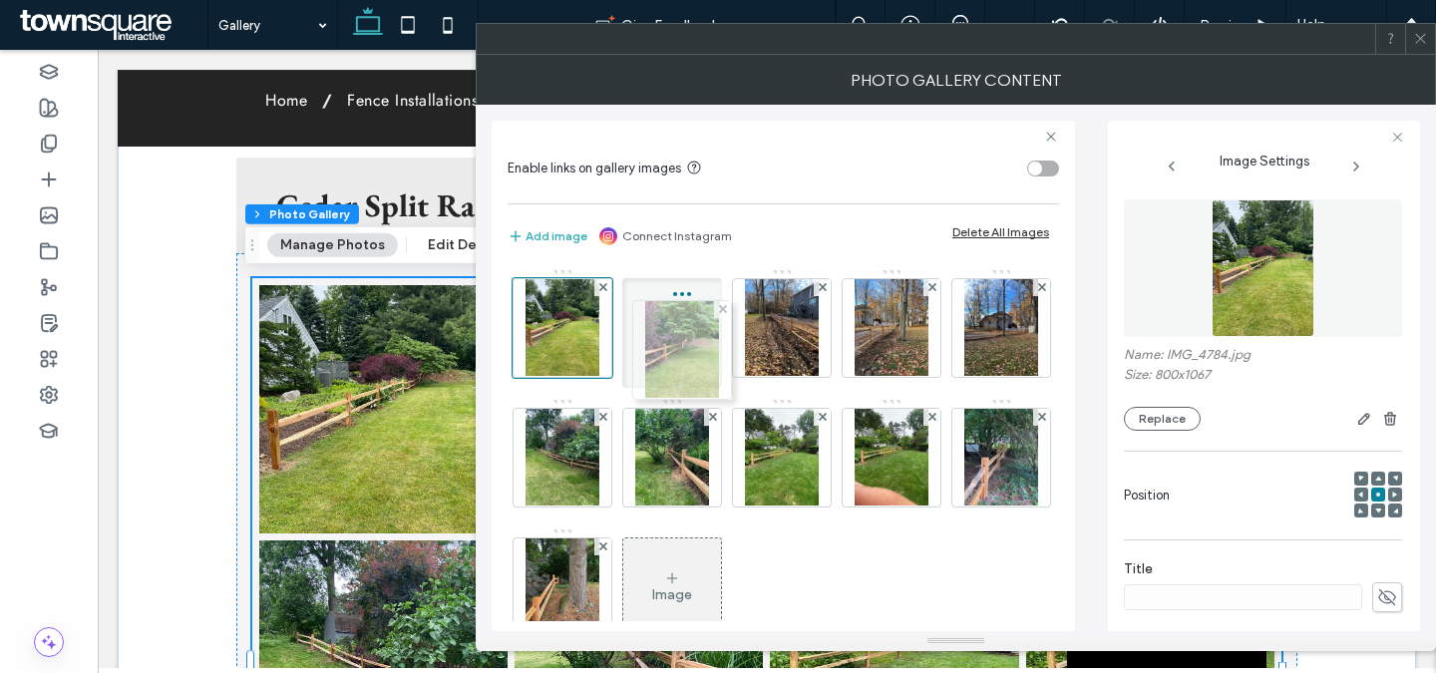
drag, startPoint x: 770, startPoint y: 573, endPoint x: 665, endPoint y: 336, distance: 259.4
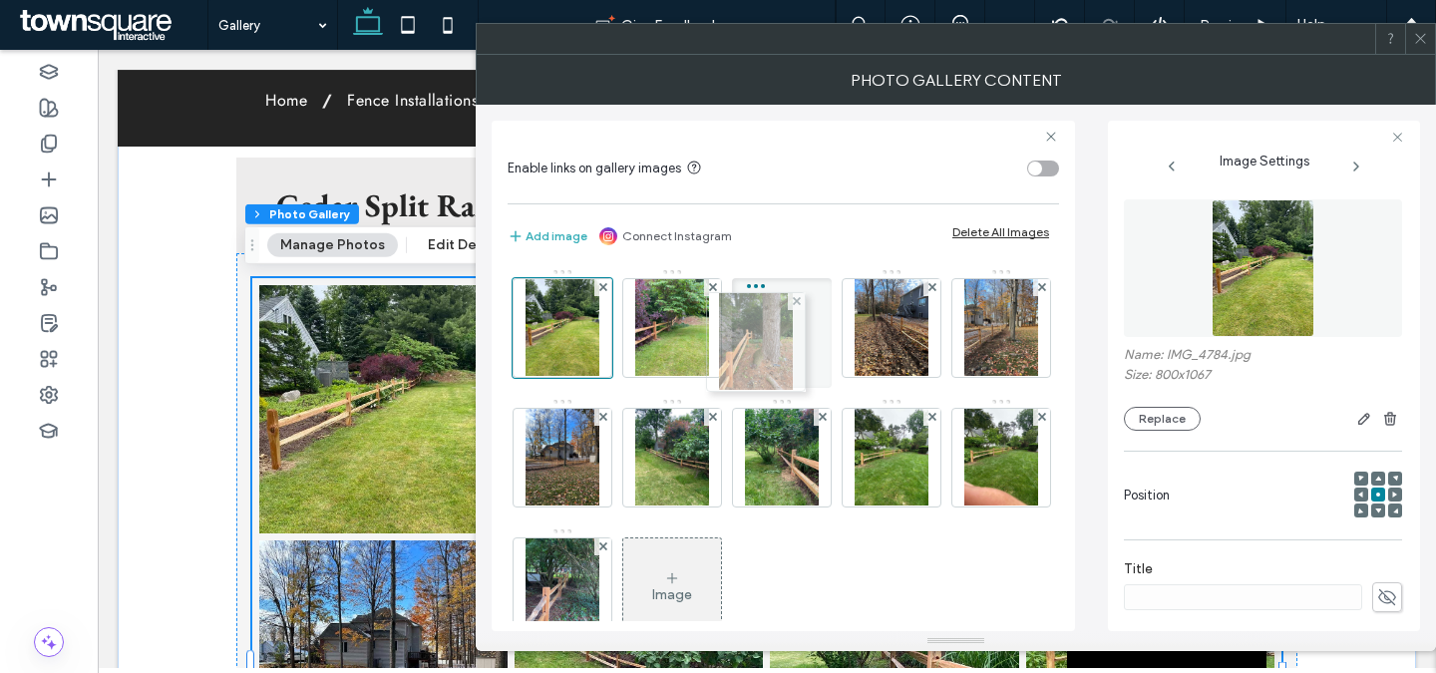
drag, startPoint x: 762, startPoint y: 573, endPoint x: 731, endPoint y: 328, distance: 247.3
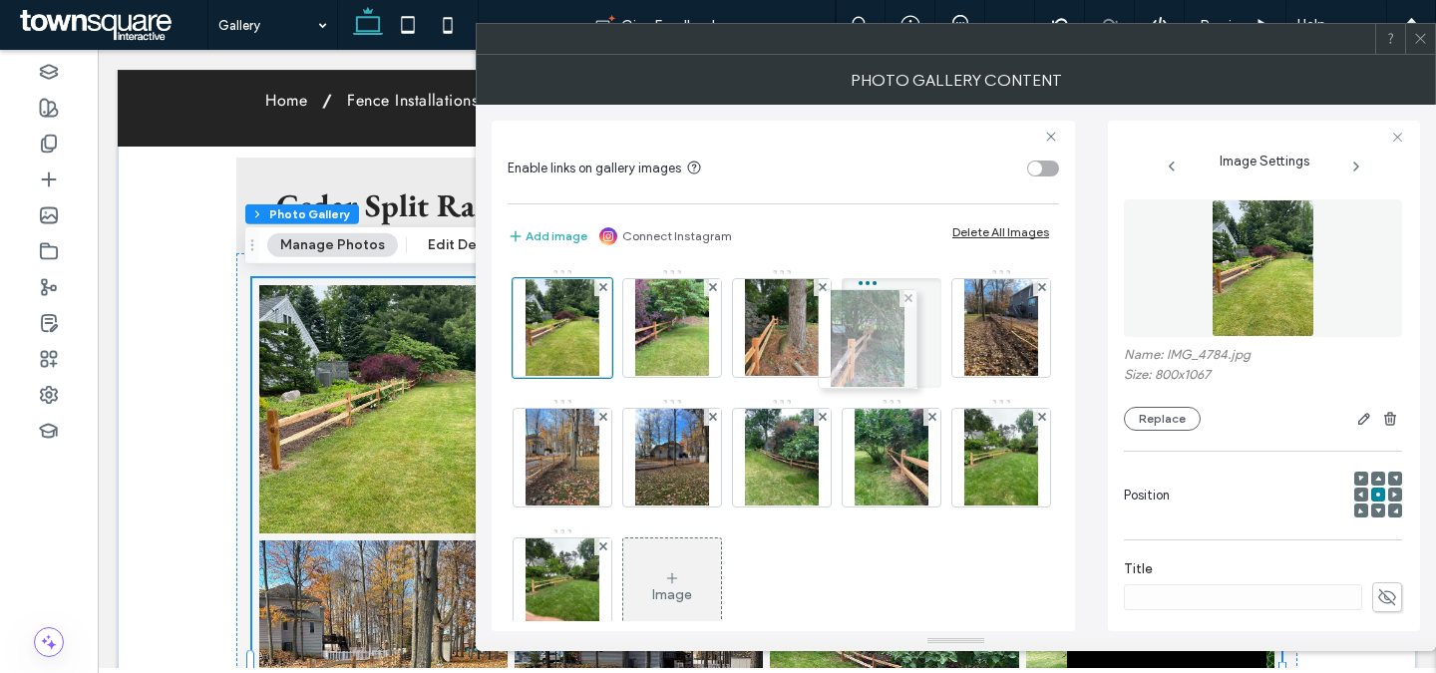
drag, startPoint x: 760, startPoint y: 569, endPoint x: 840, endPoint y: 328, distance: 254.2
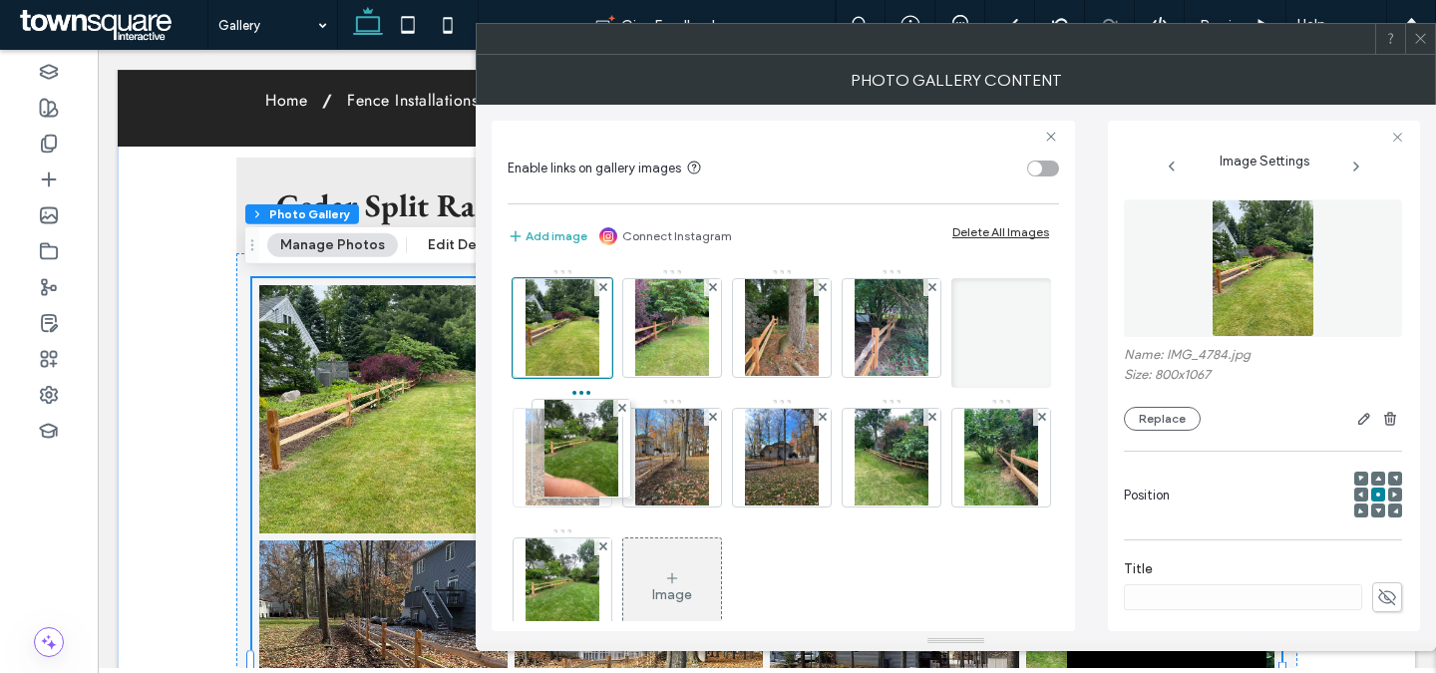
drag, startPoint x: 768, startPoint y: 583, endPoint x: 631, endPoint y: 491, distance: 165.1
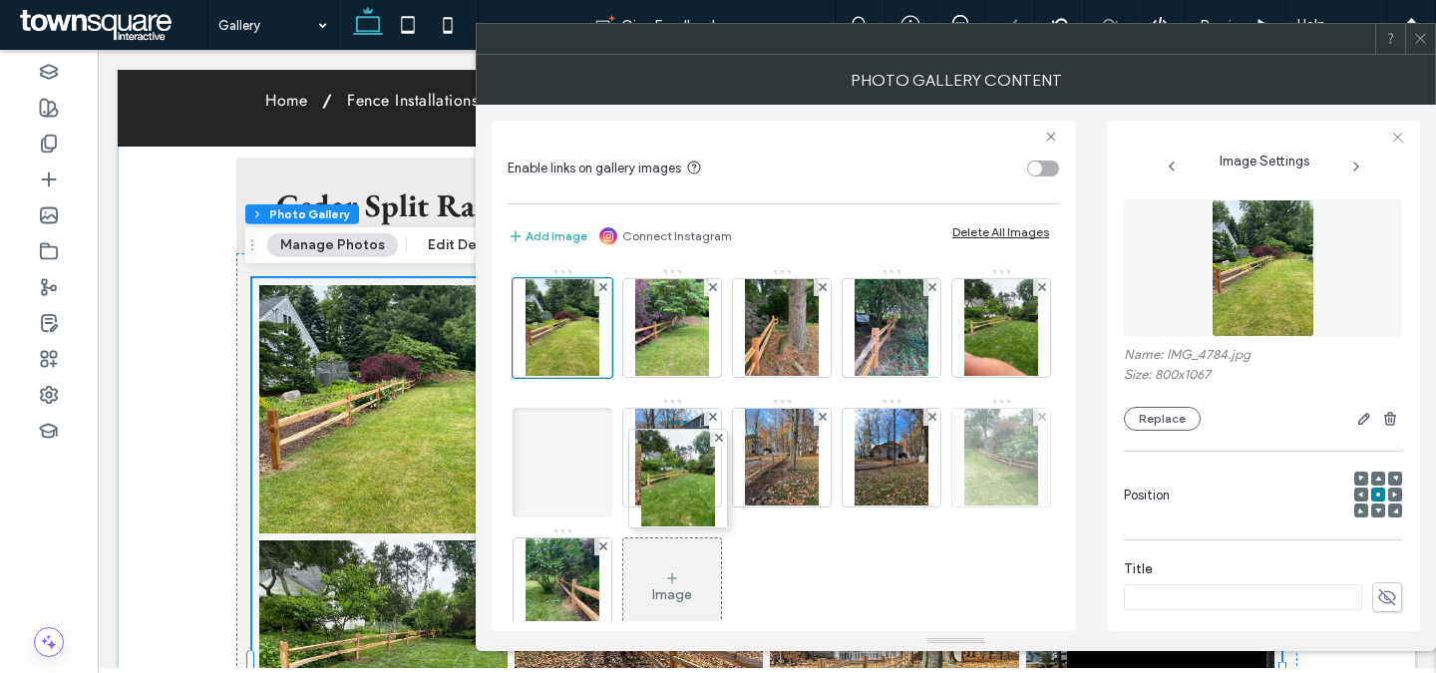
drag, startPoint x: 766, startPoint y: 568, endPoint x: 684, endPoint y: 537, distance: 87.8
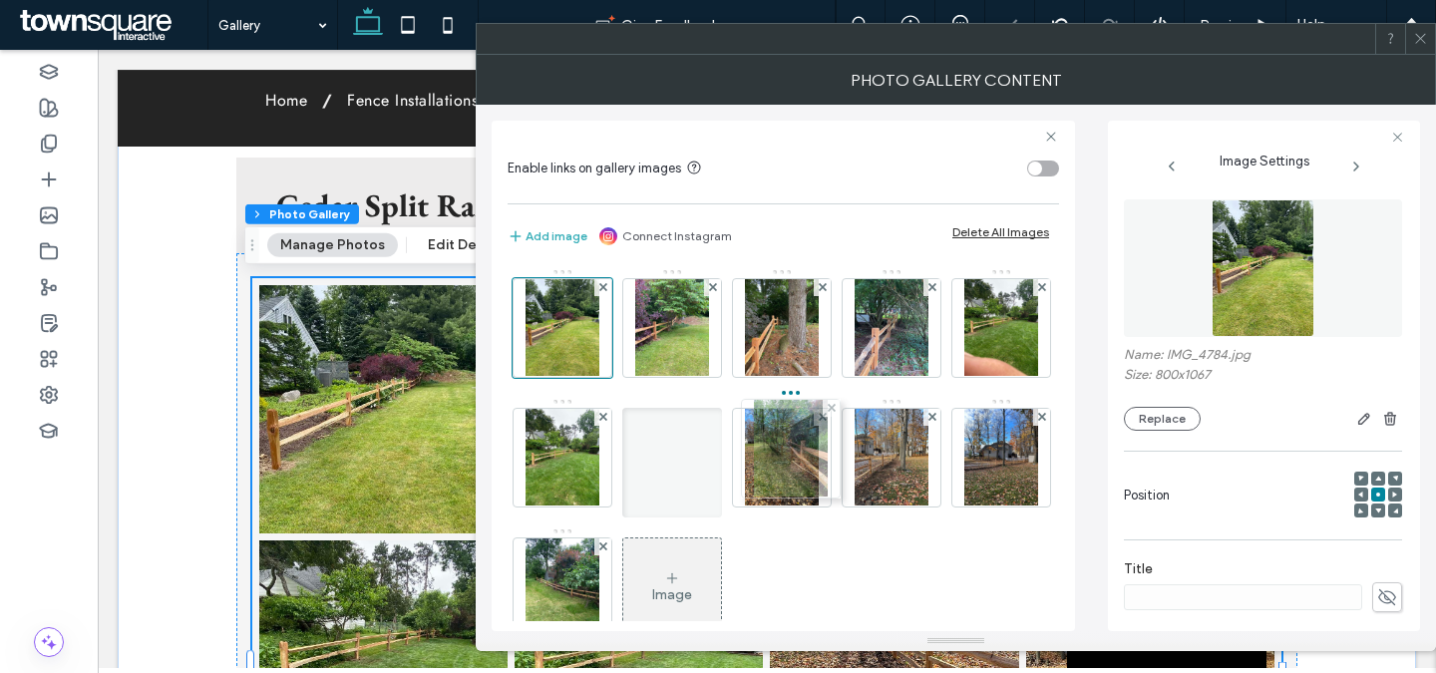
drag, startPoint x: 761, startPoint y: 577, endPoint x: 765, endPoint y: 445, distance: 132.7
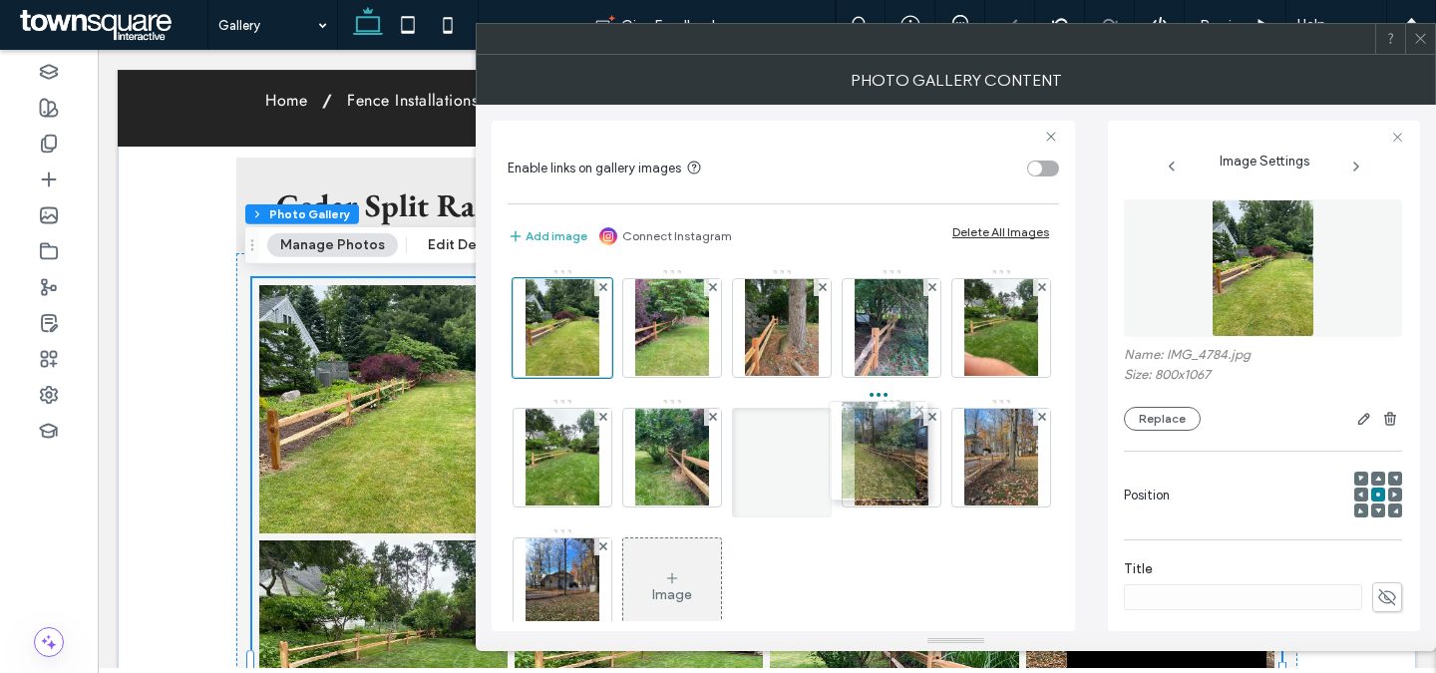
drag, startPoint x: 768, startPoint y: 583, endPoint x: 860, endPoint y: 447, distance: 164.6
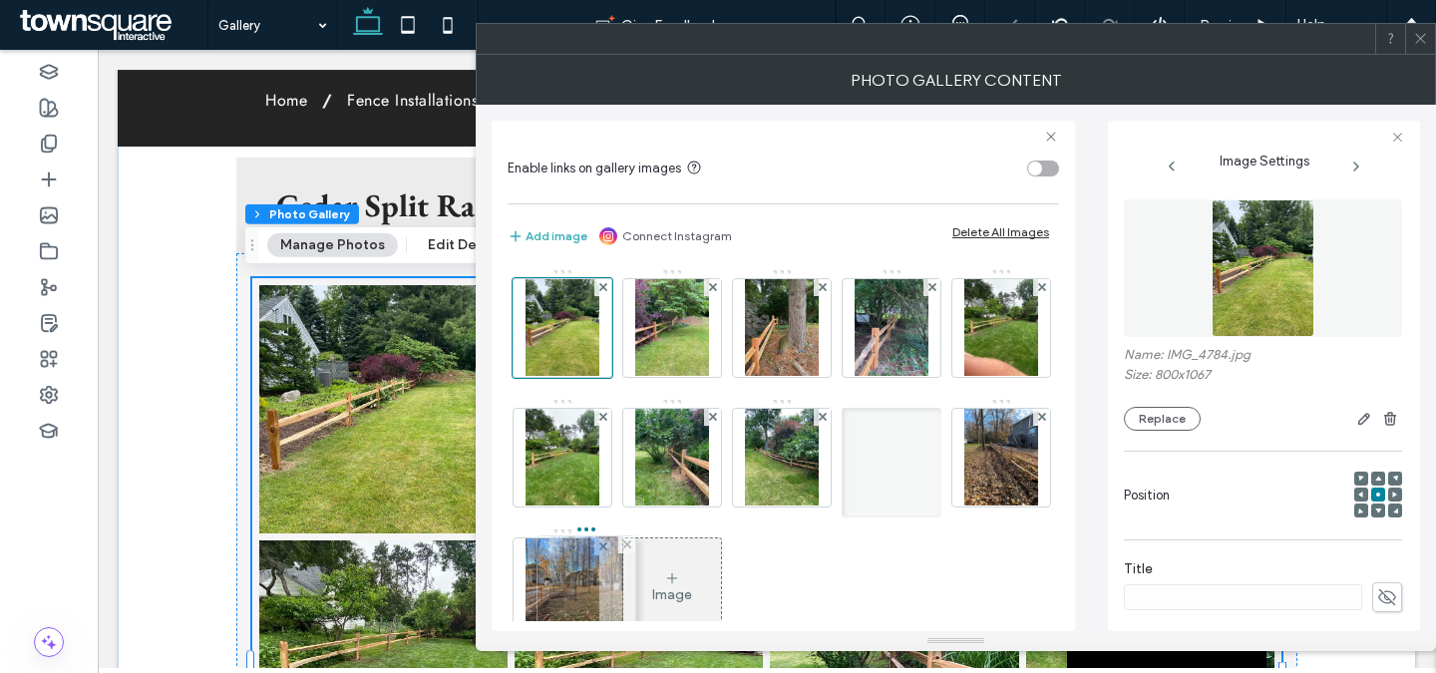
drag, startPoint x: 795, startPoint y: 574, endPoint x: 597, endPoint y: 573, distance: 197.5
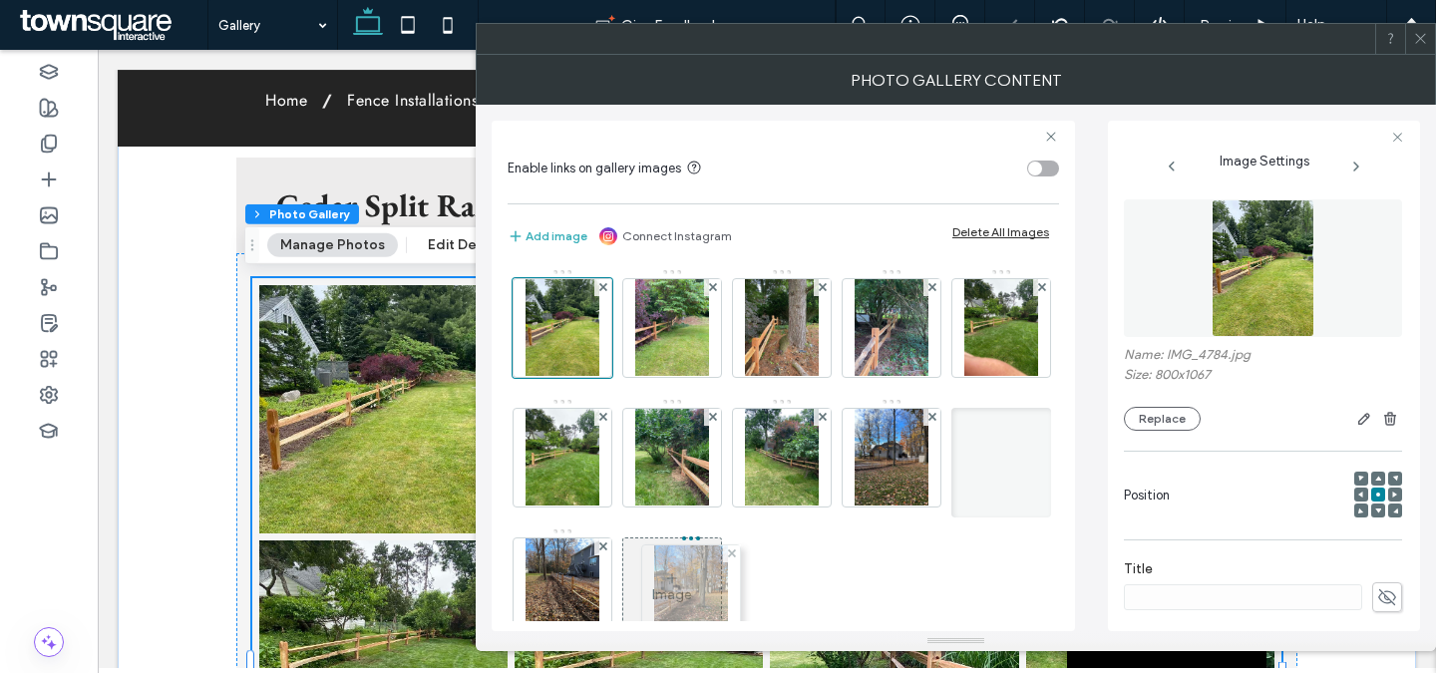
drag, startPoint x: 748, startPoint y: 576, endPoint x: 652, endPoint y: 583, distance: 96.0
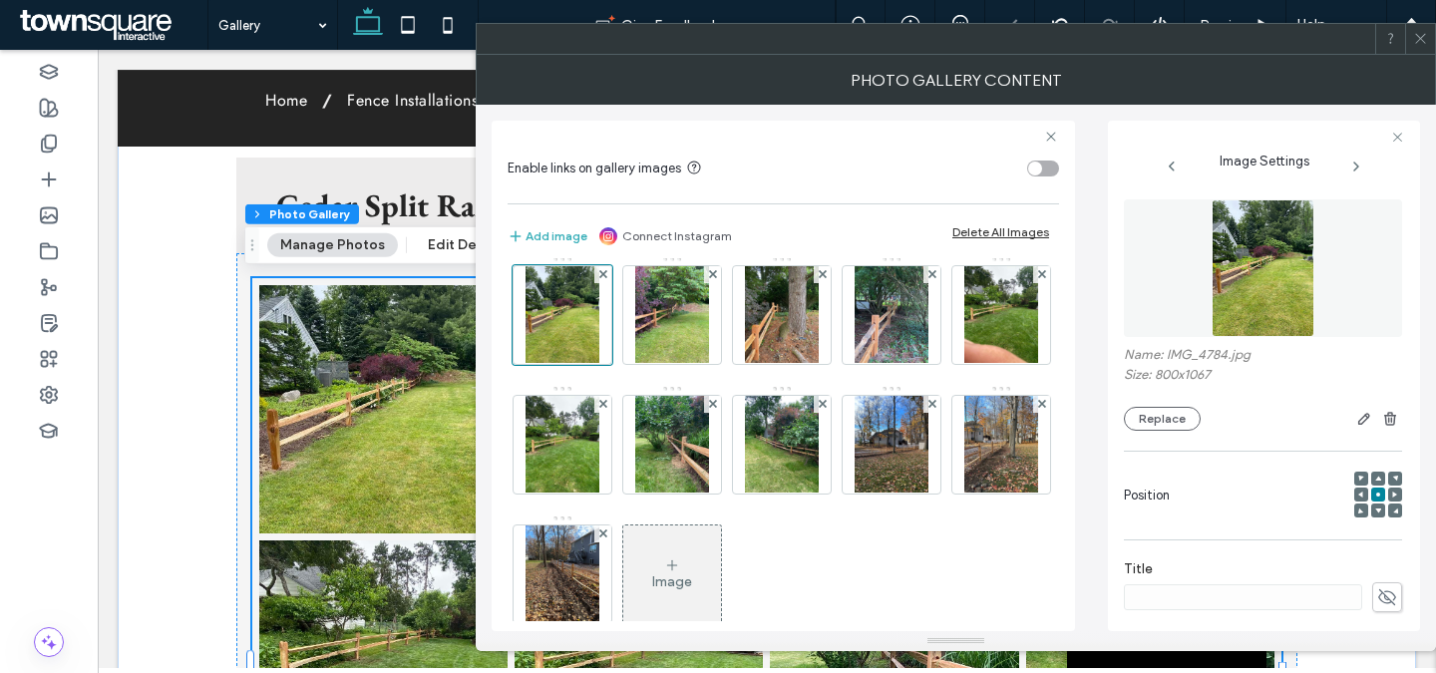
scroll to position [31, 0]
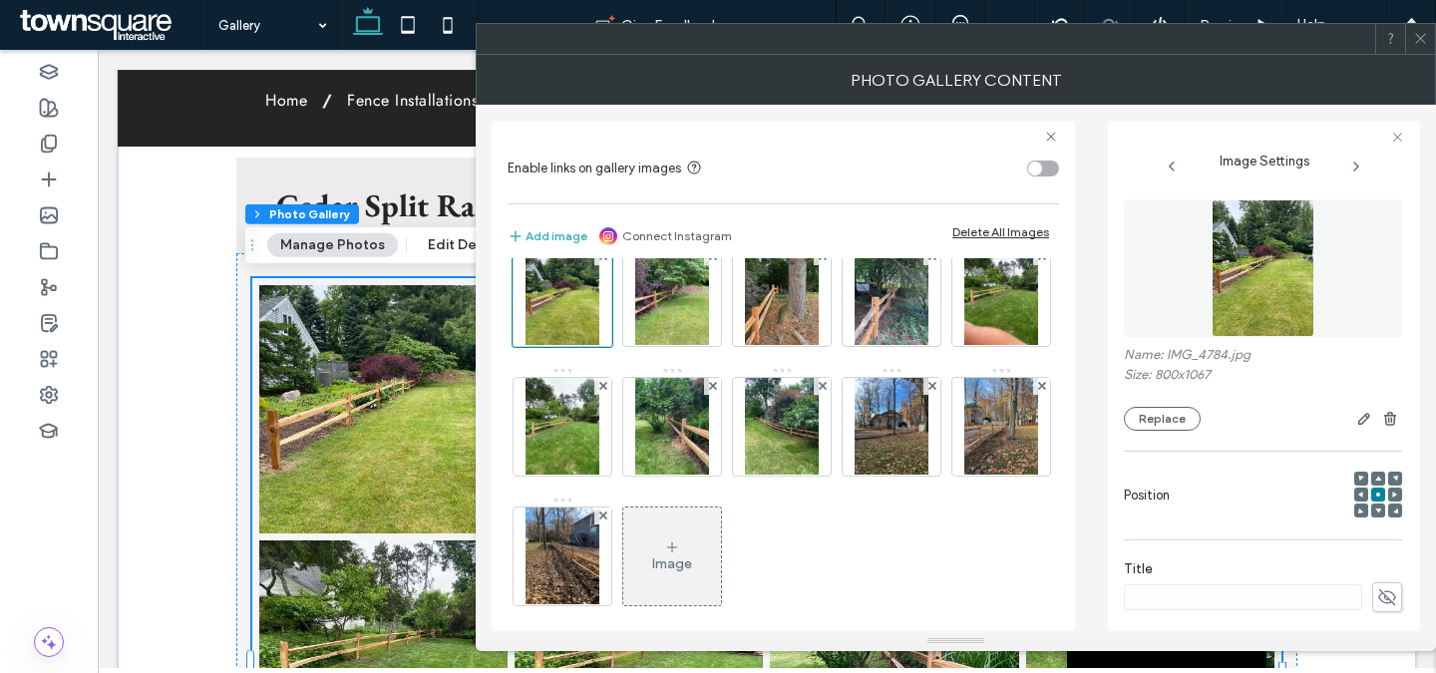
click at [1416, 38] on icon at bounding box center [1420, 38] width 15 height 15
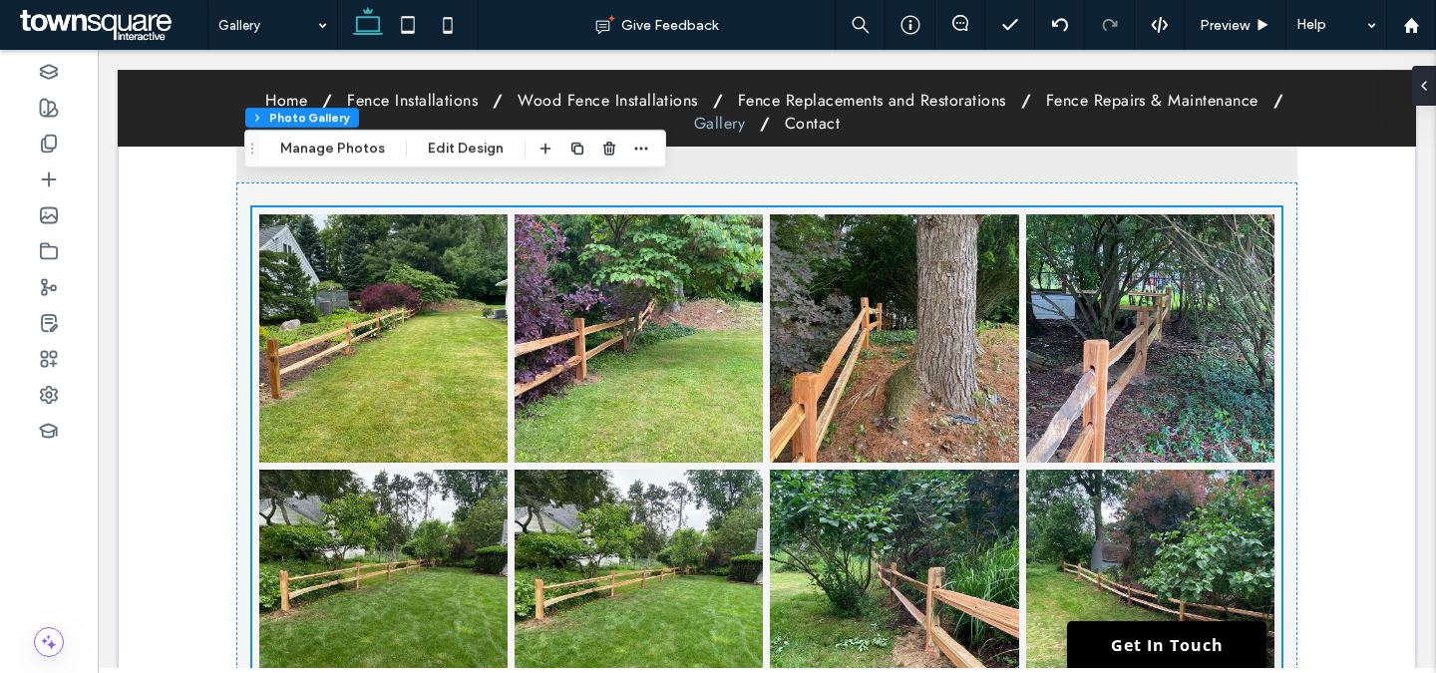
scroll to position [935, 0]
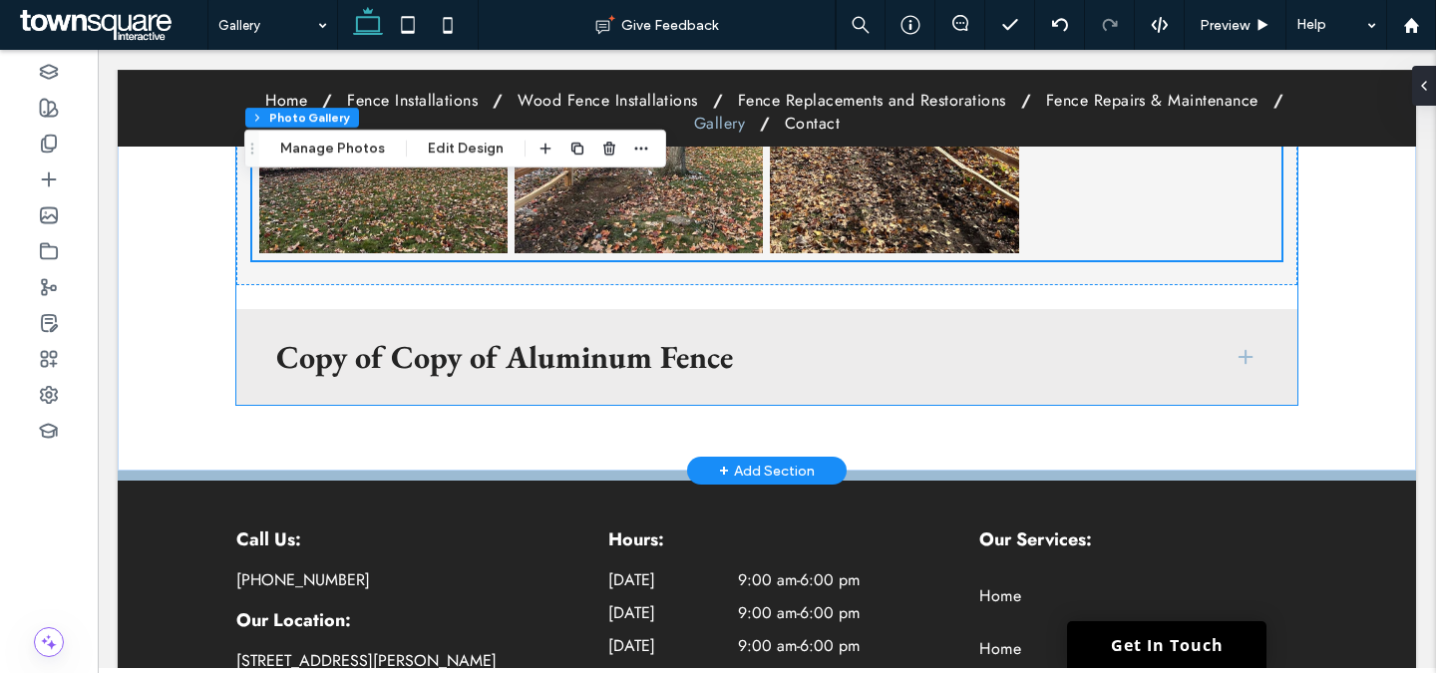
click at [627, 344] on h3 "Copy of Copy of Aluminum Fence" at bounding box center [738, 357] width 925 height 32
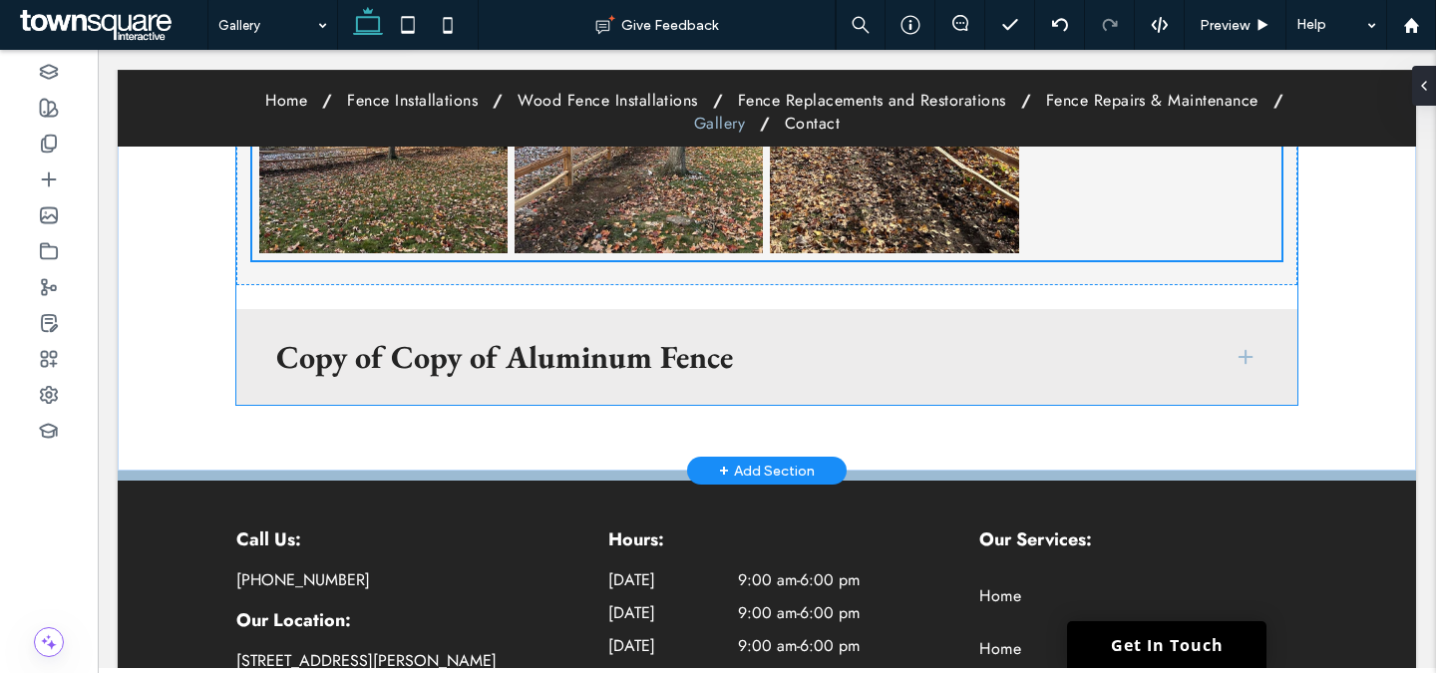
type input "***"
type input "**"
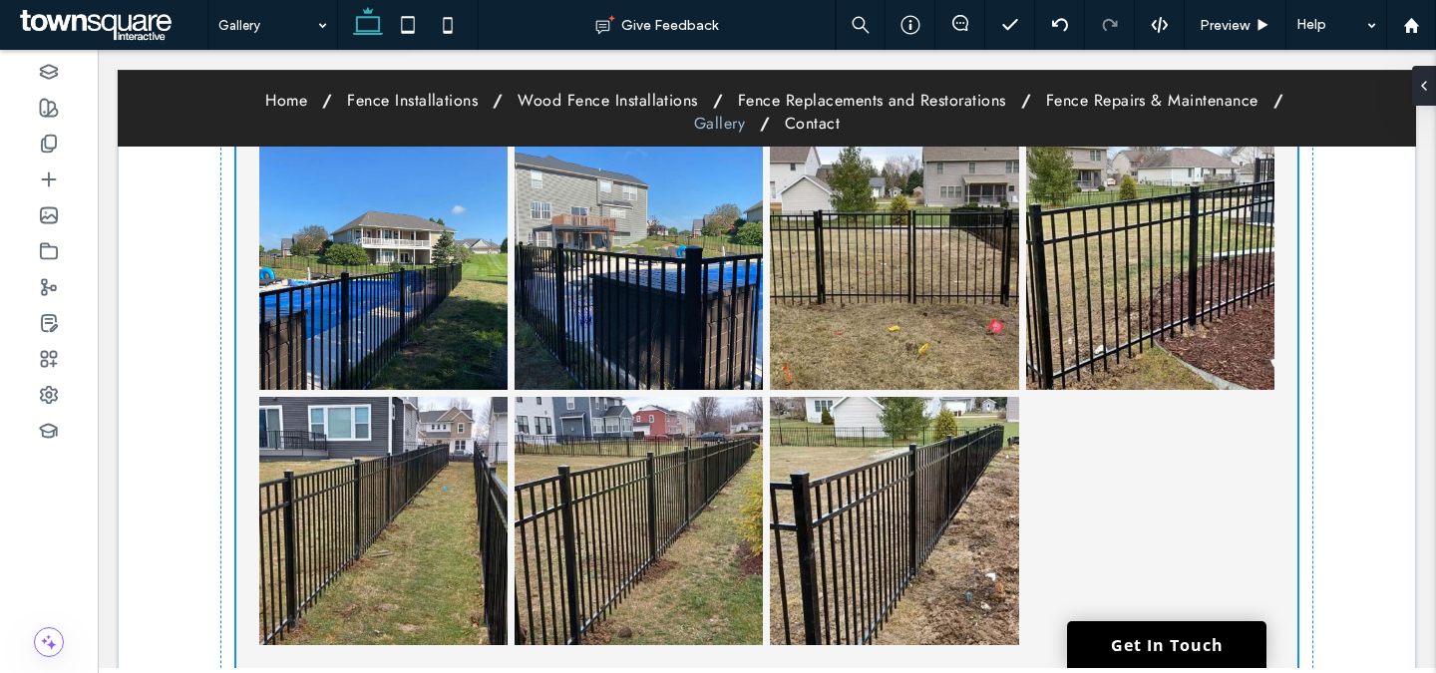
type input "**"
type input "****"
type input "*"
type input "**"
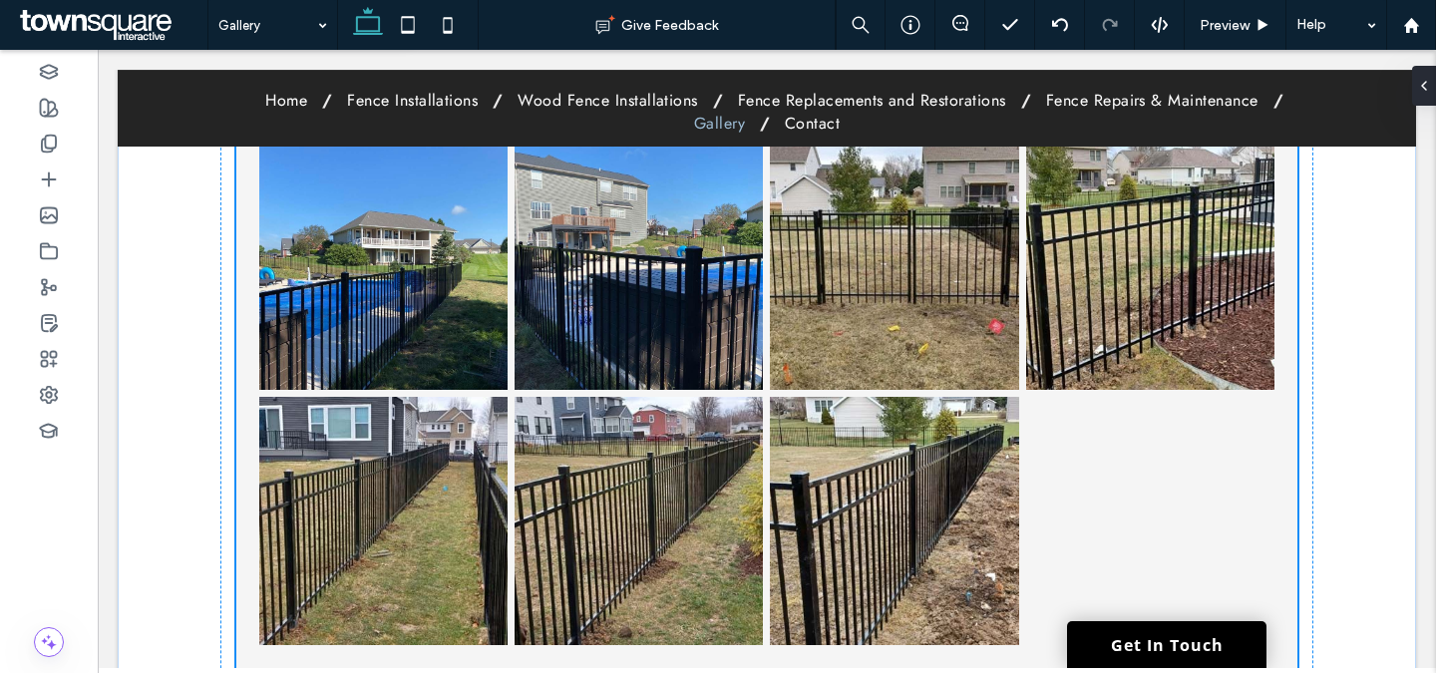
type input "****"
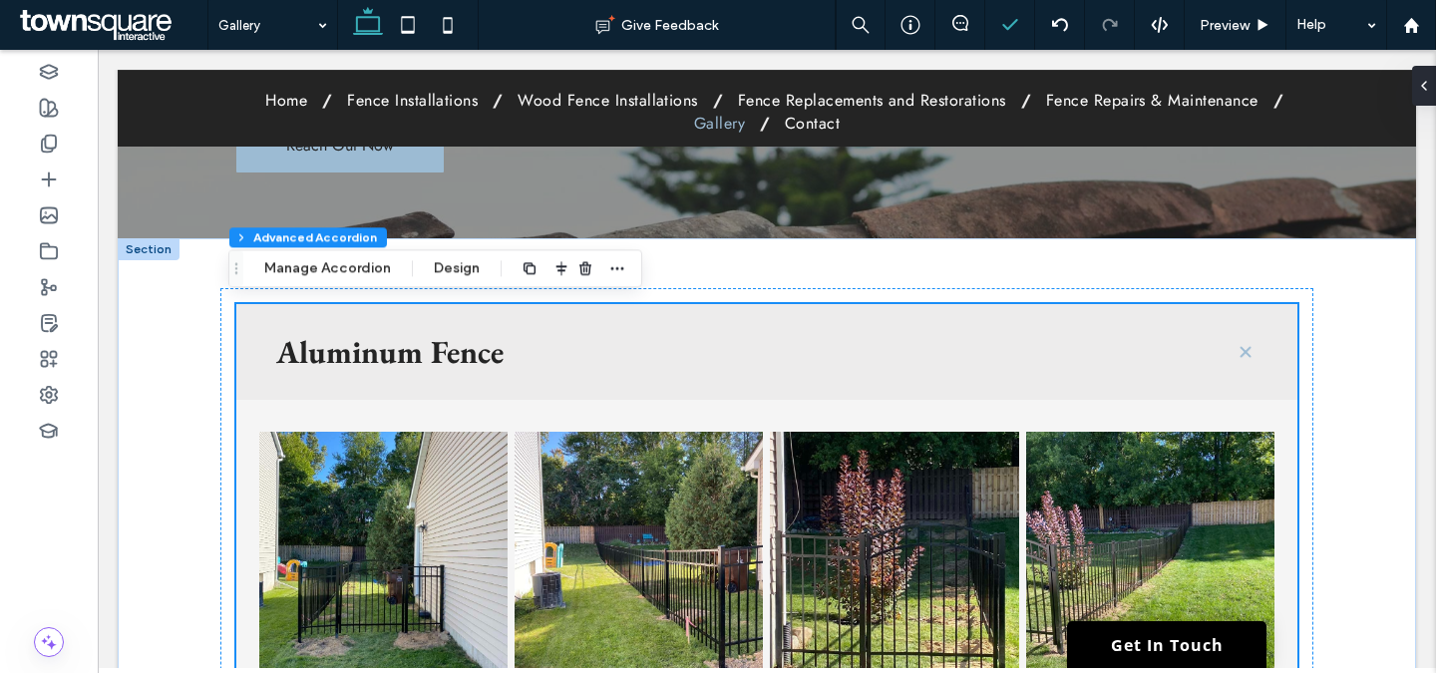
scroll to position [320, 0]
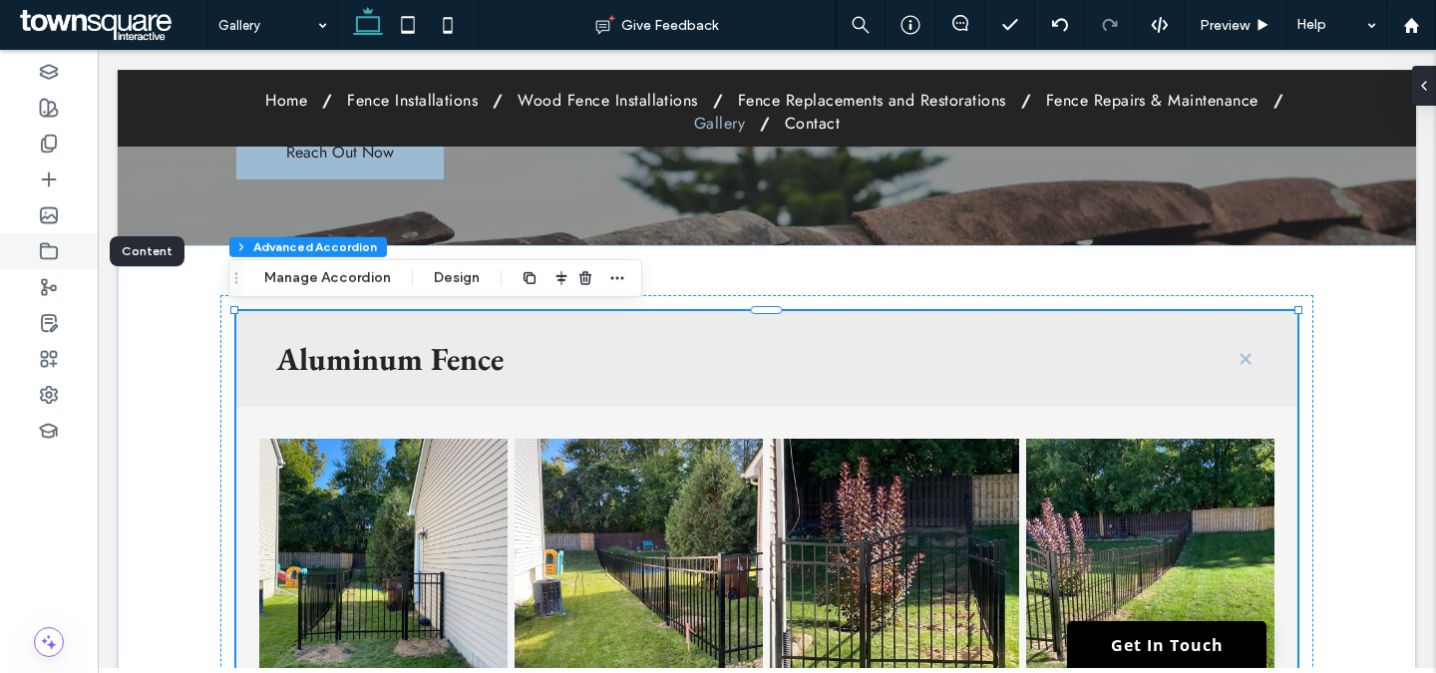
click at [36, 252] on div at bounding box center [49, 251] width 98 height 36
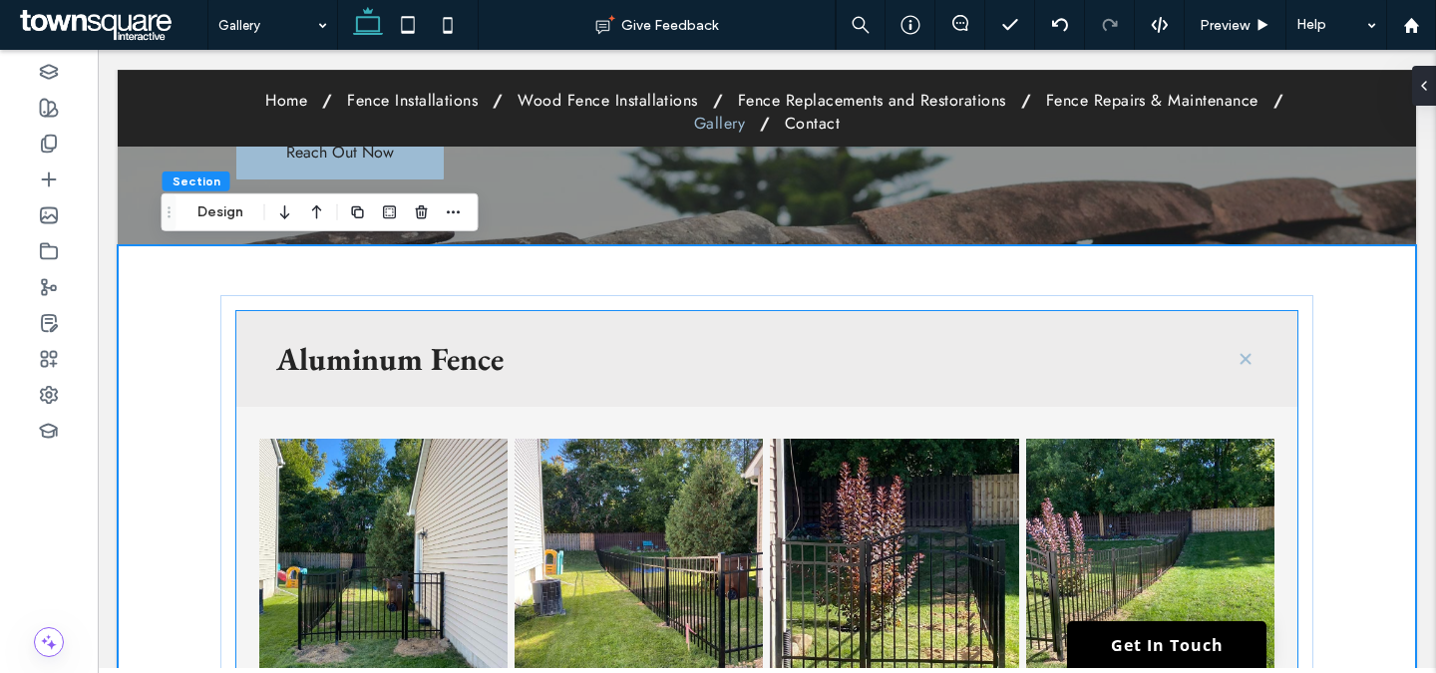
click at [977, 346] on h3 "Aluminum Fence" at bounding box center [738, 359] width 925 height 32
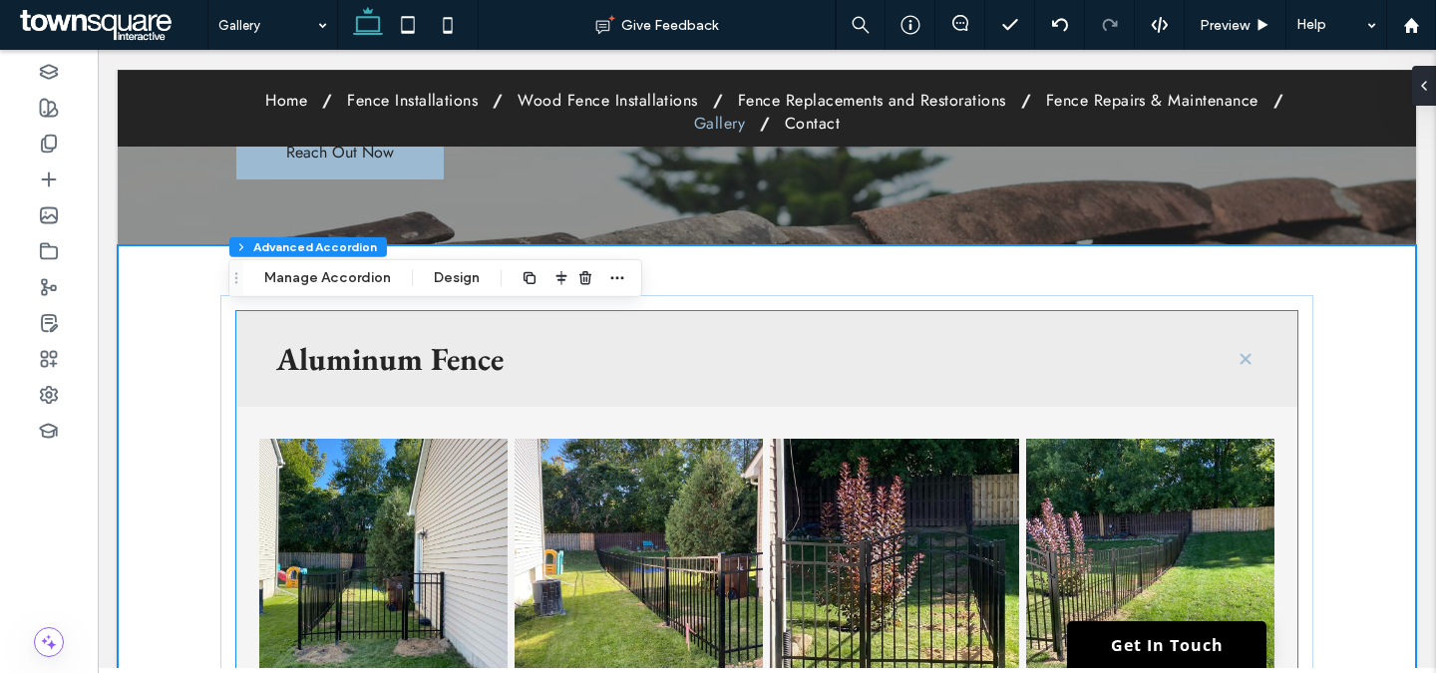
type input "**"
type input "****"
type input "*"
type input "**"
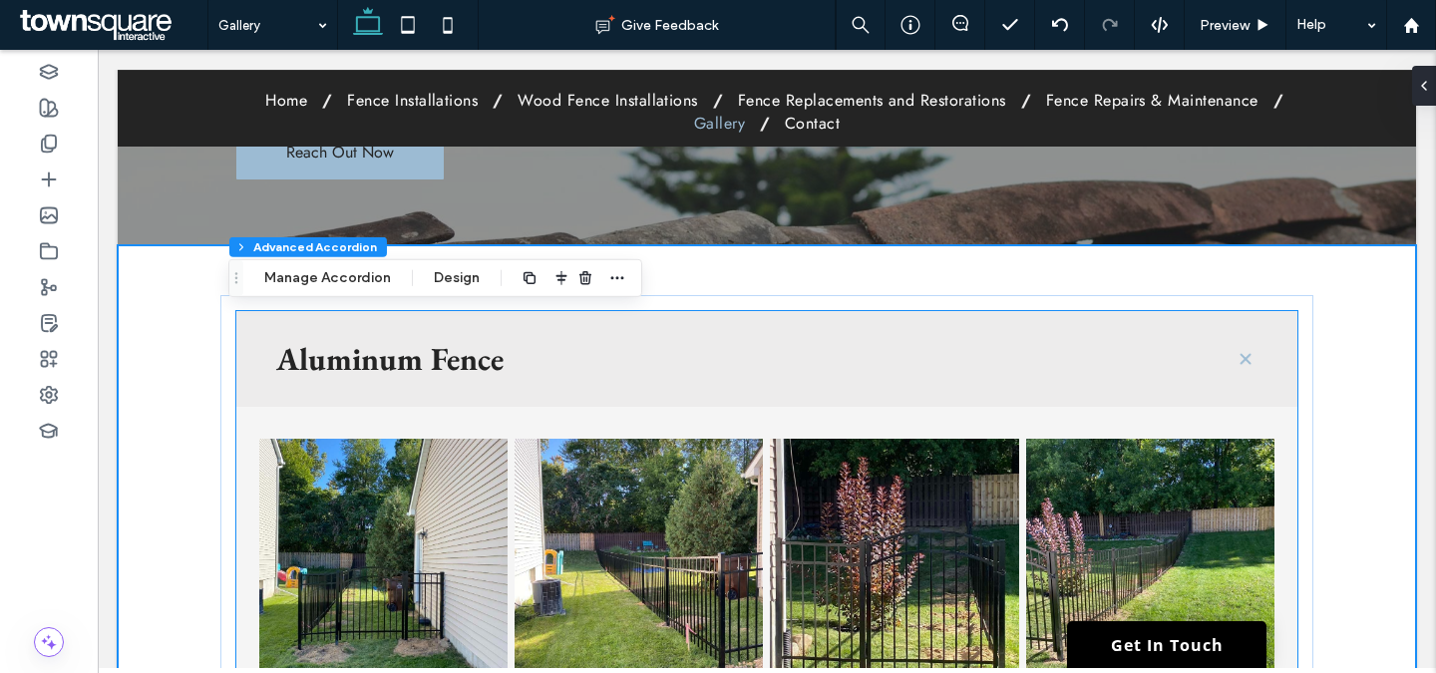
type input "****"
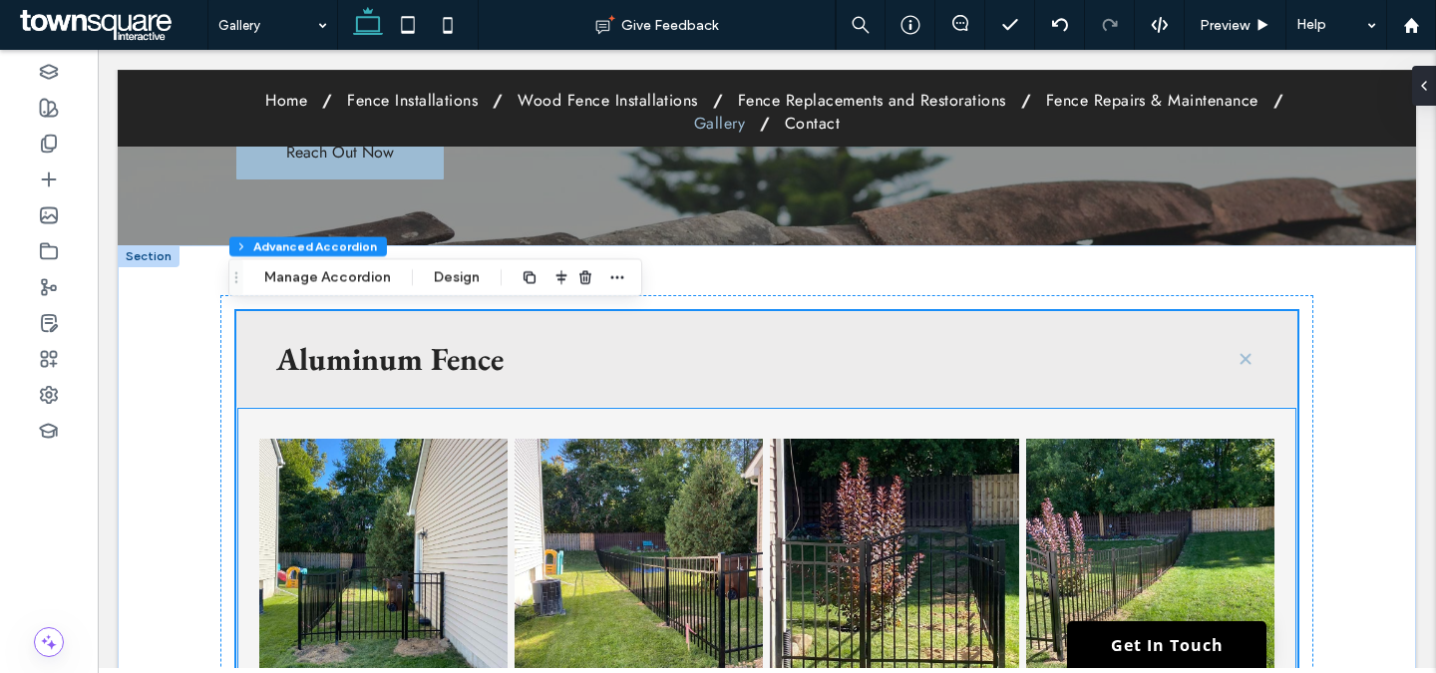
scroll to position [1266, 0]
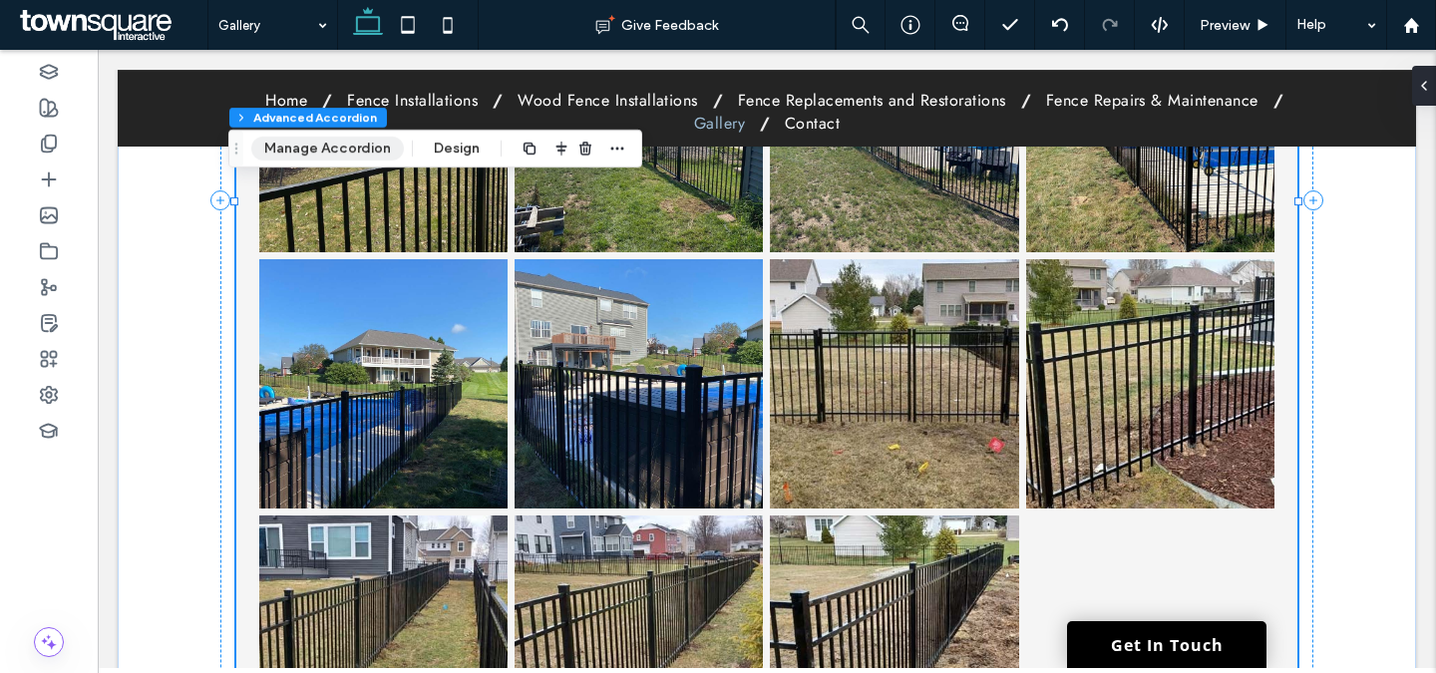
click at [348, 147] on button "Manage Accordion" at bounding box center [327, 149] width 153 height 24
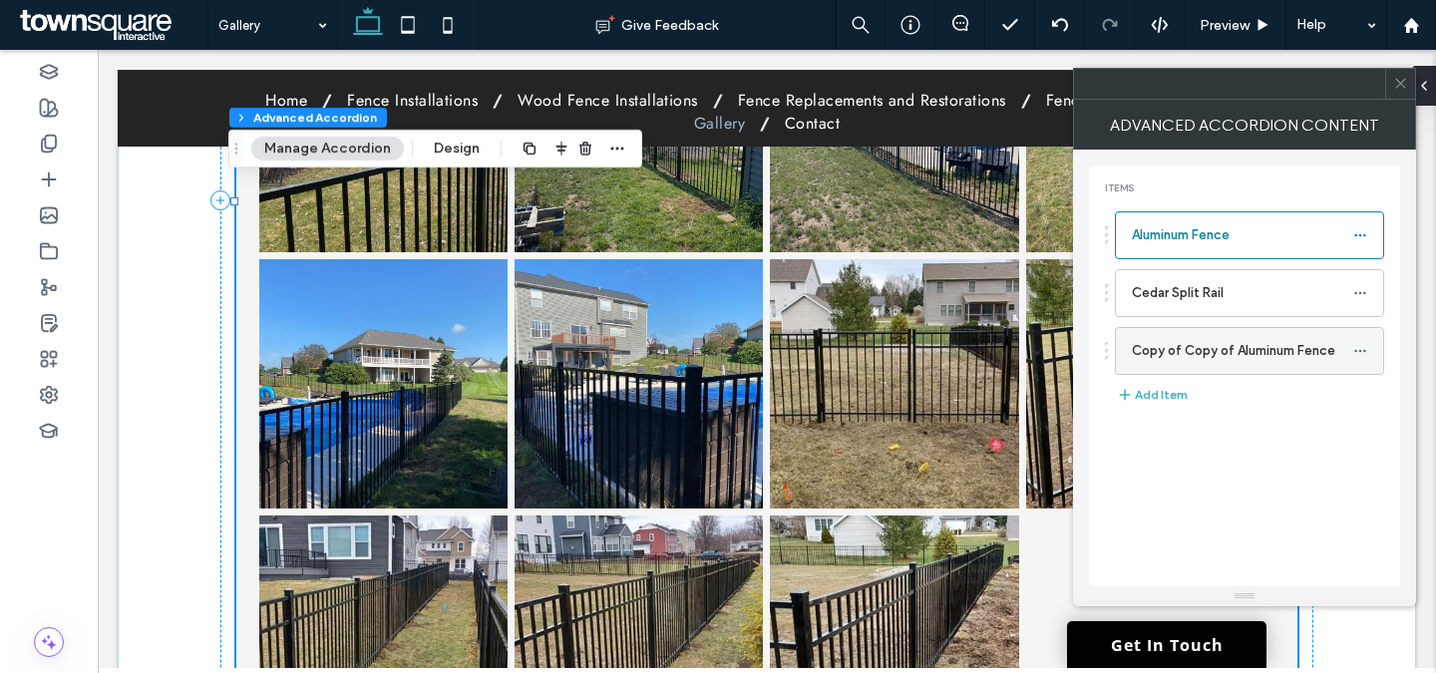
click at [1360, 350] on use at bounding box center [1359, 350] width 11 height 3
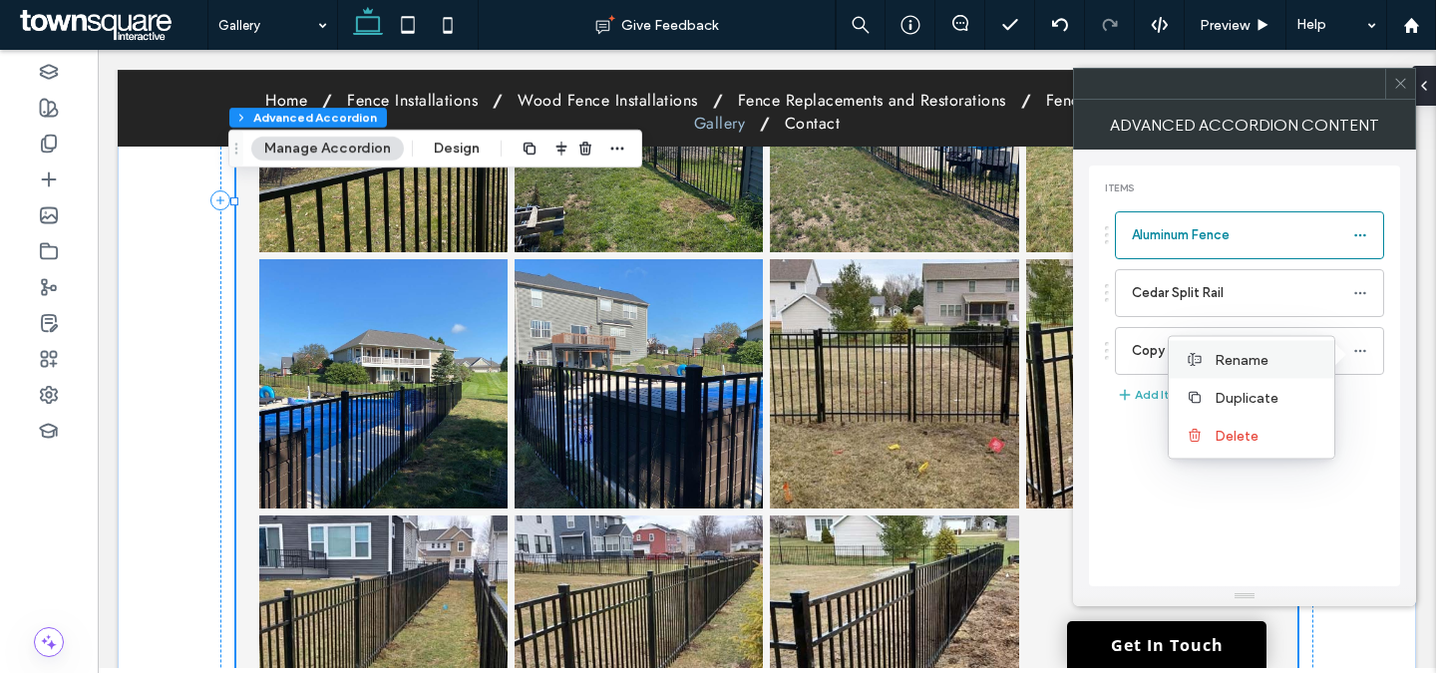
click at [1264, 363] on span "Rename" at bounding box center [1242, 359] width 54 height 17
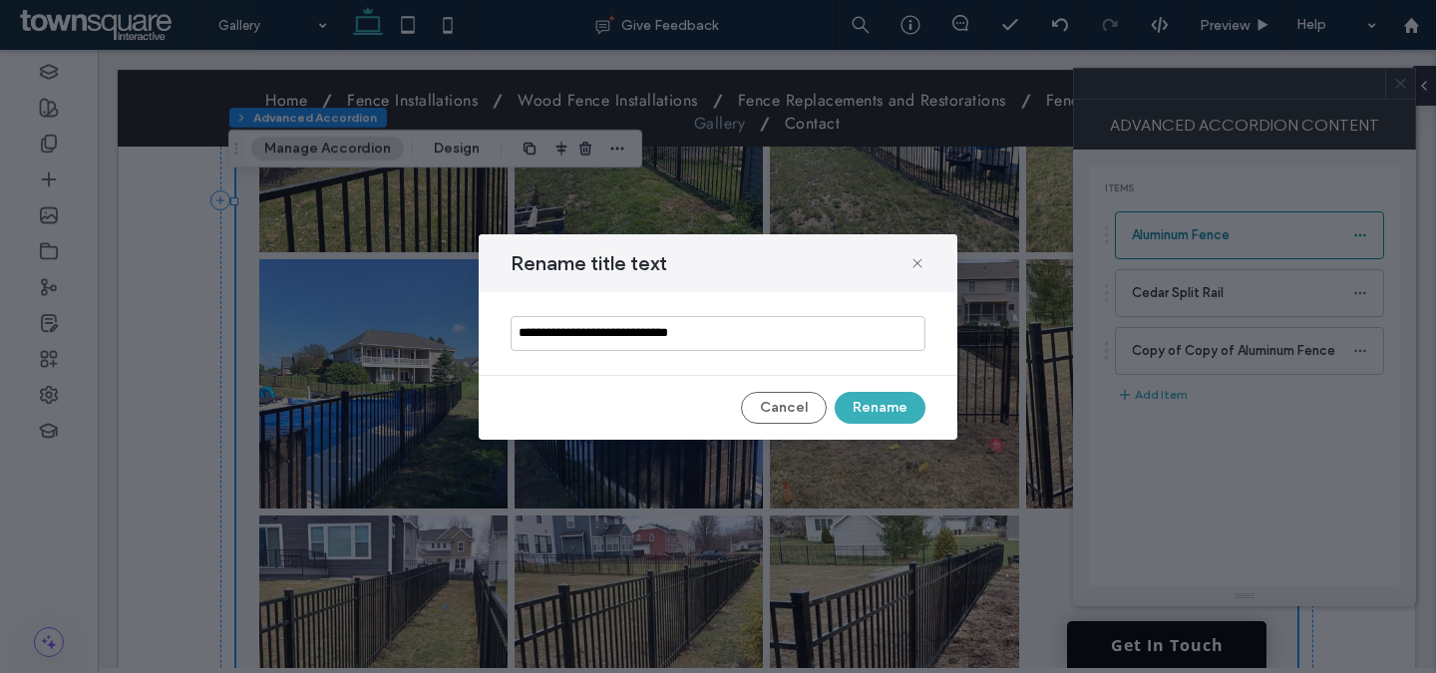
click at [774, 323] on input "**********" at bounding box center [718, 333] width 415 height 35
click at [773, 323] on input "**********" at bounding box center [718, 333] width 415 height 35
type input "**********"
click at [880, 405] on button "Rename" at bounding box center [880, 408] width 91 height 32
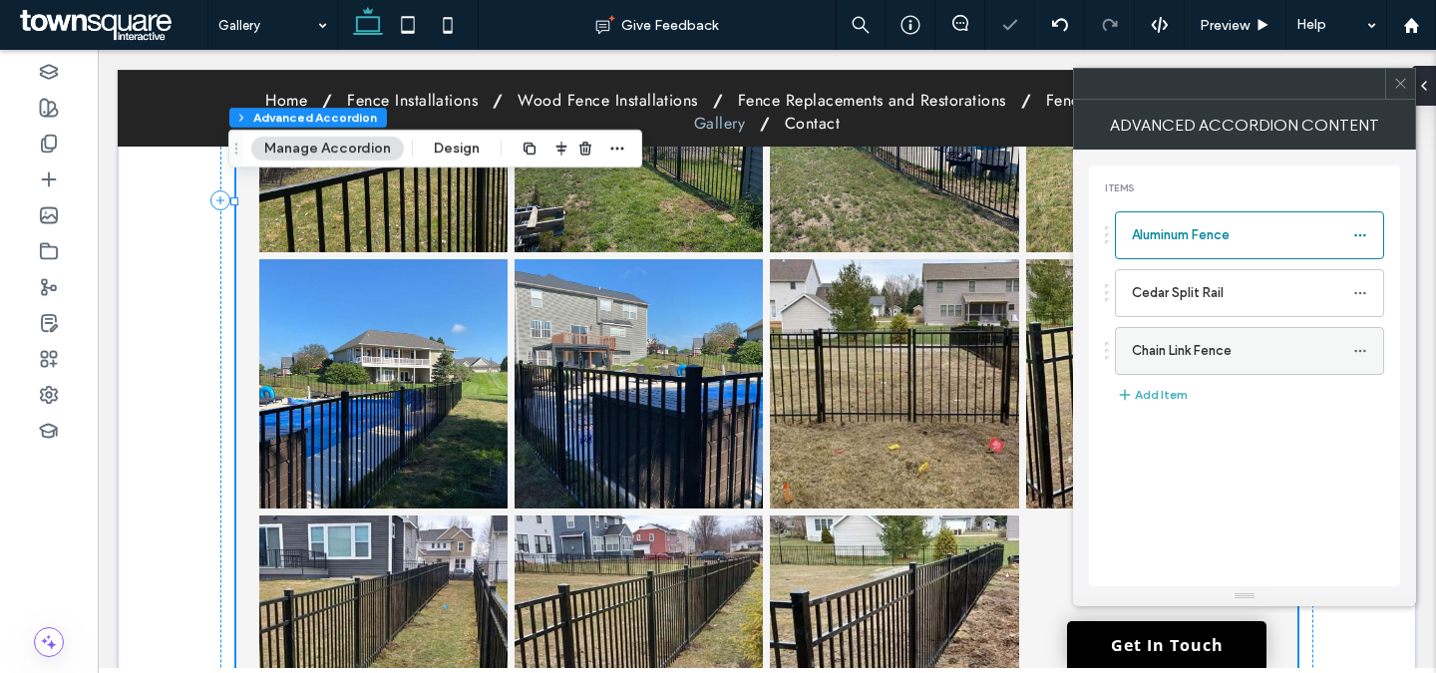
click at [1181, 350] on label "Chain Link Fence" at bounding box center [1242, 351] width 221 height 40
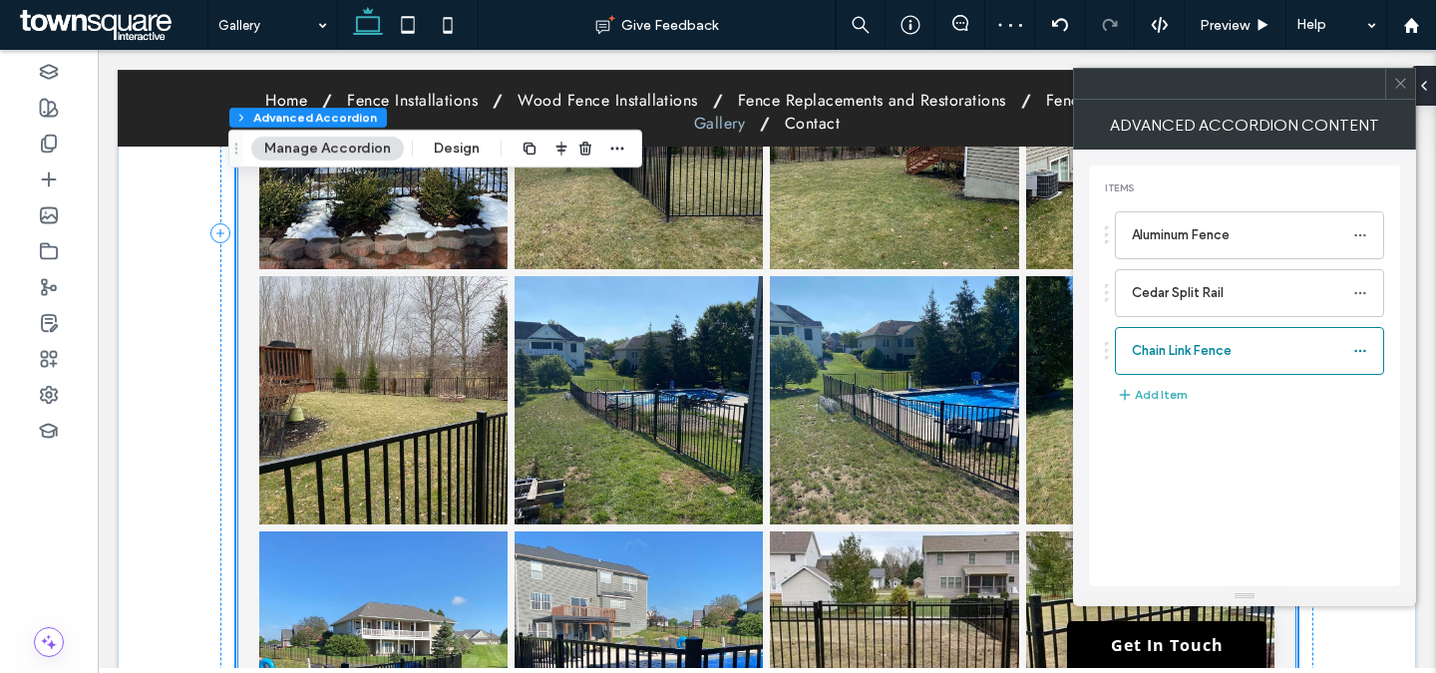
scroll to position [972, 0]
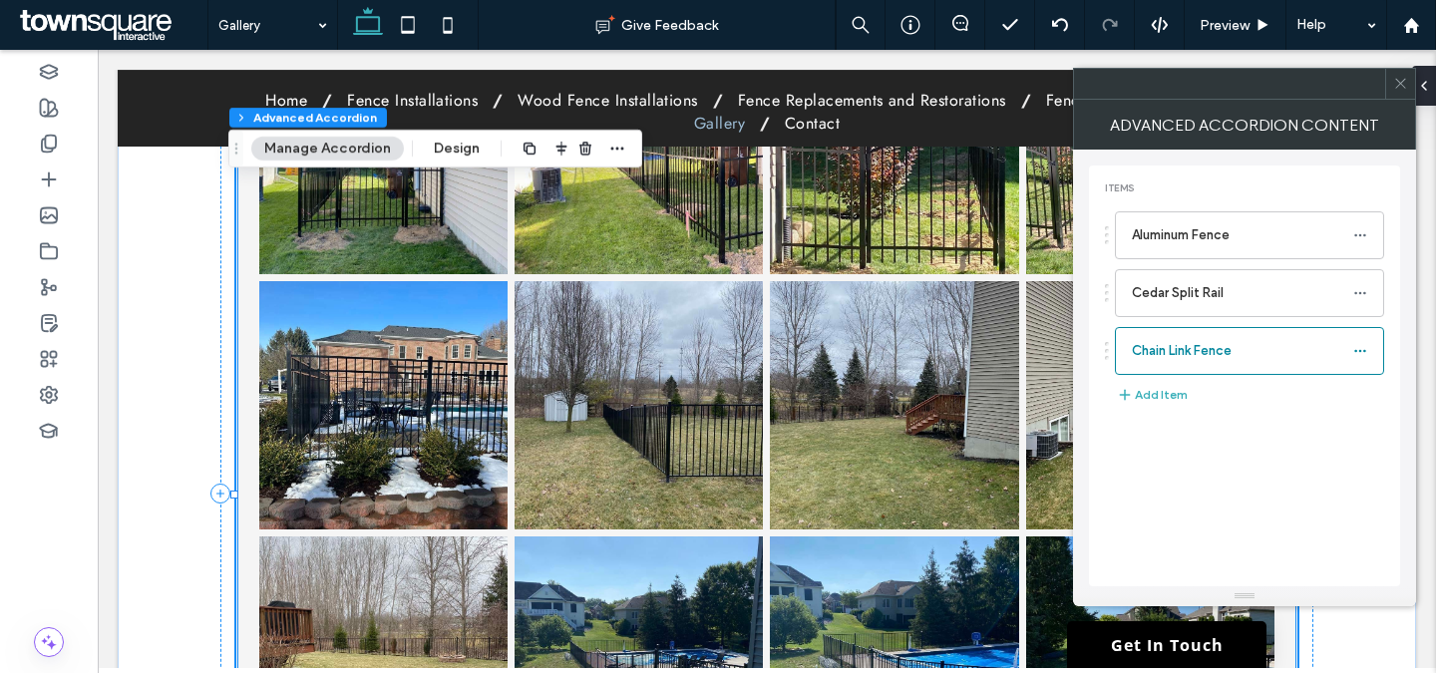
click at [616, 257] on link at bounding box center [639, 150] width 248 height 248
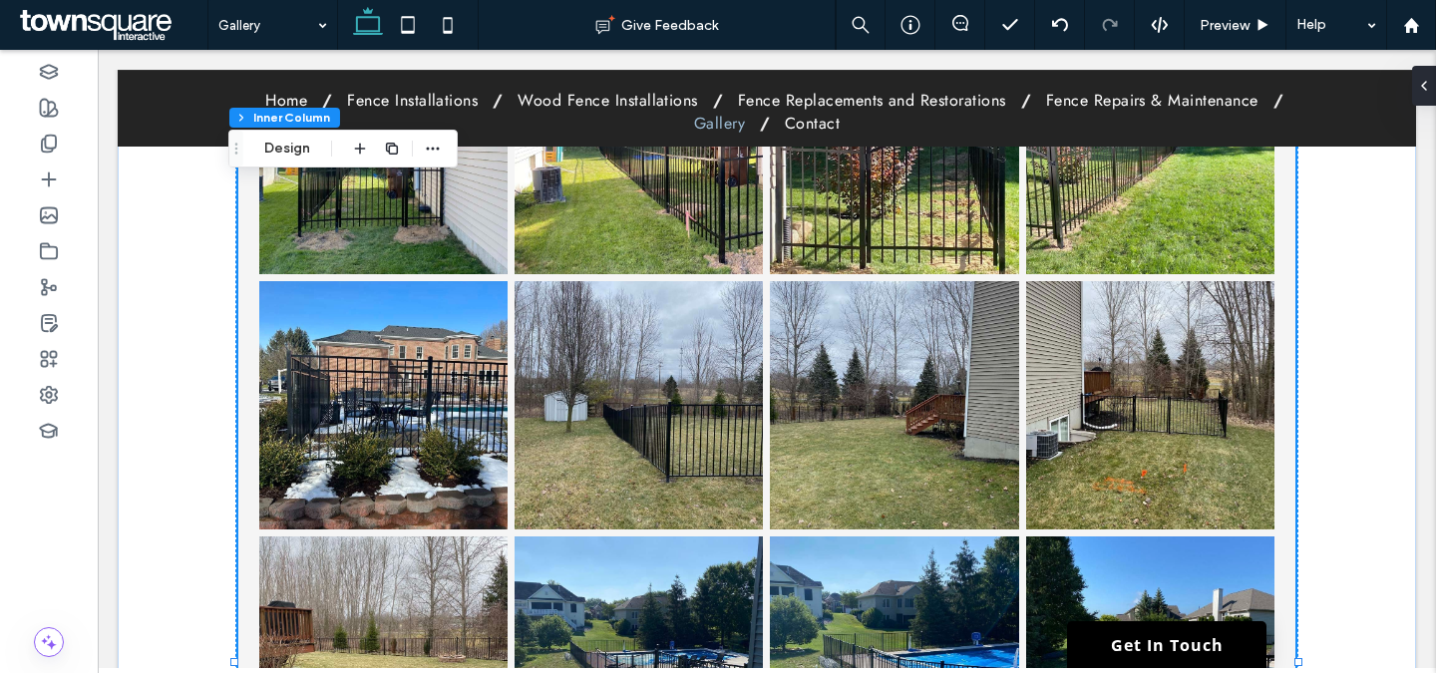
click at [617, 257] on link at bounding box center [639, 150] width 248 height 248
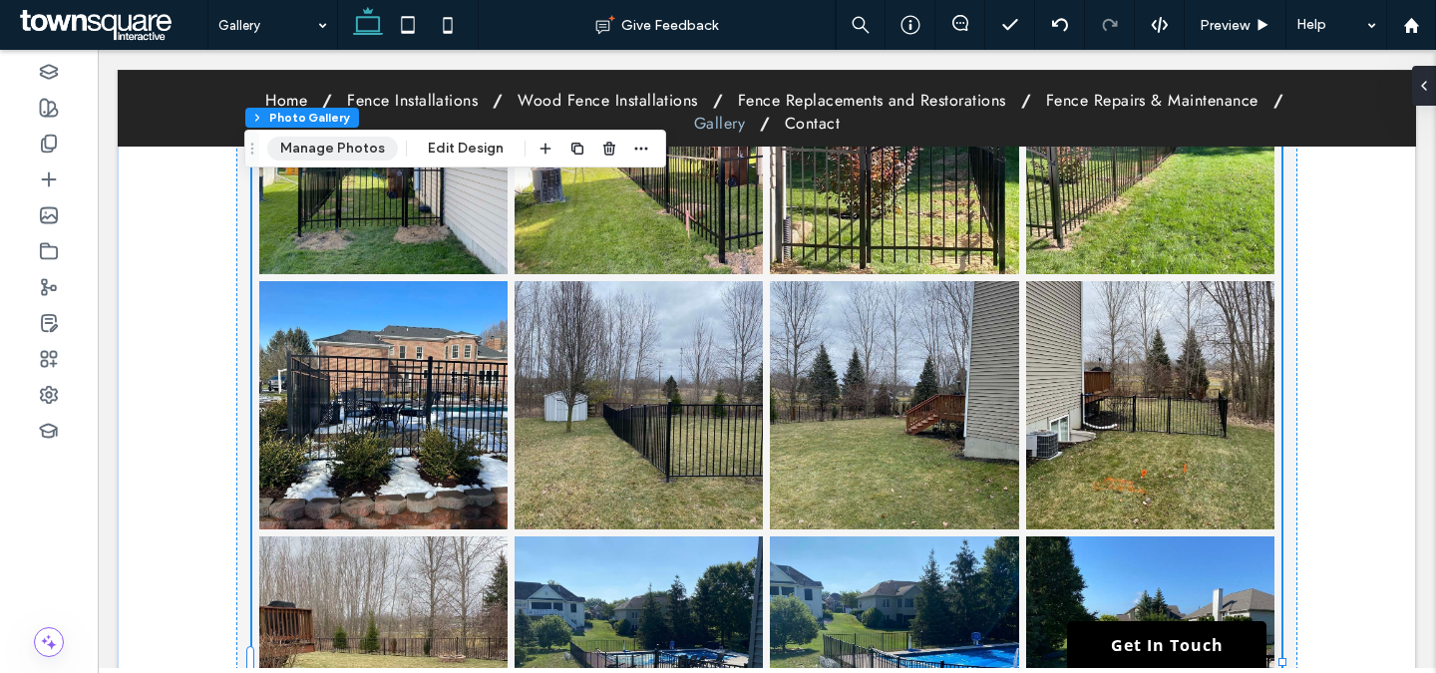
click at [345, 148] on button "Manage Photos" at bounding box center [332, 149] width 131 height 24
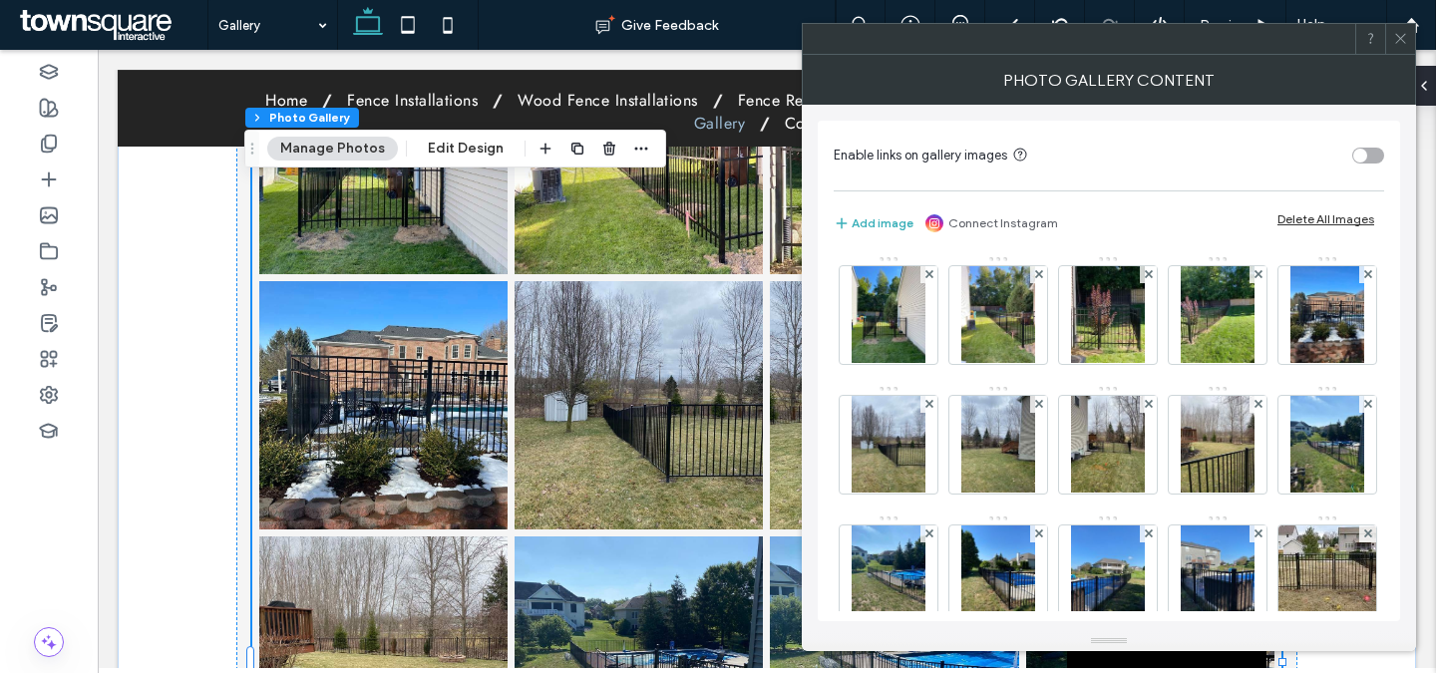
click at [1330, 226] on div "Add image Connect Instagram Delete All Images" at bounding box center [1109, 223] width 550 height 24
click at [1329, 218] on div "Delete All Images" at bounding box center [1325, 218] width 97 height 15
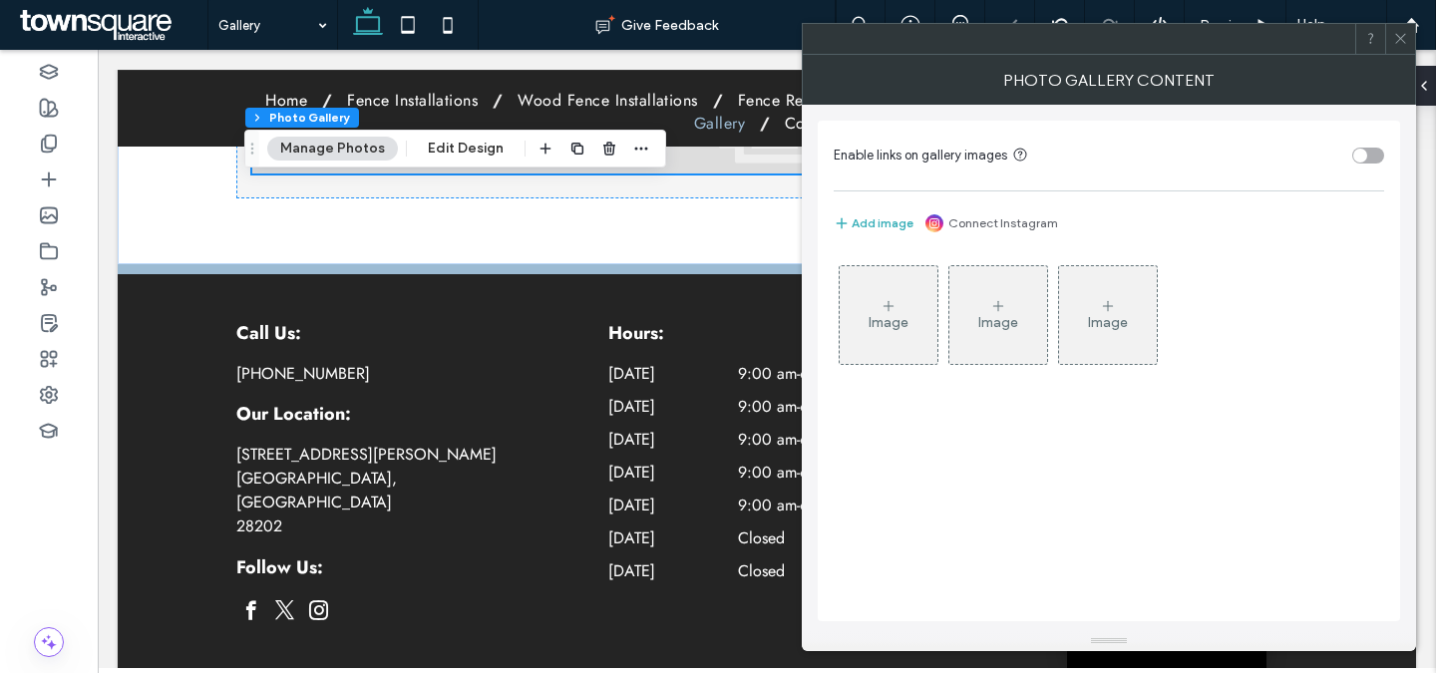
click at [1390, 38] on div at bounding box center [1400, 39] width 30 height 30
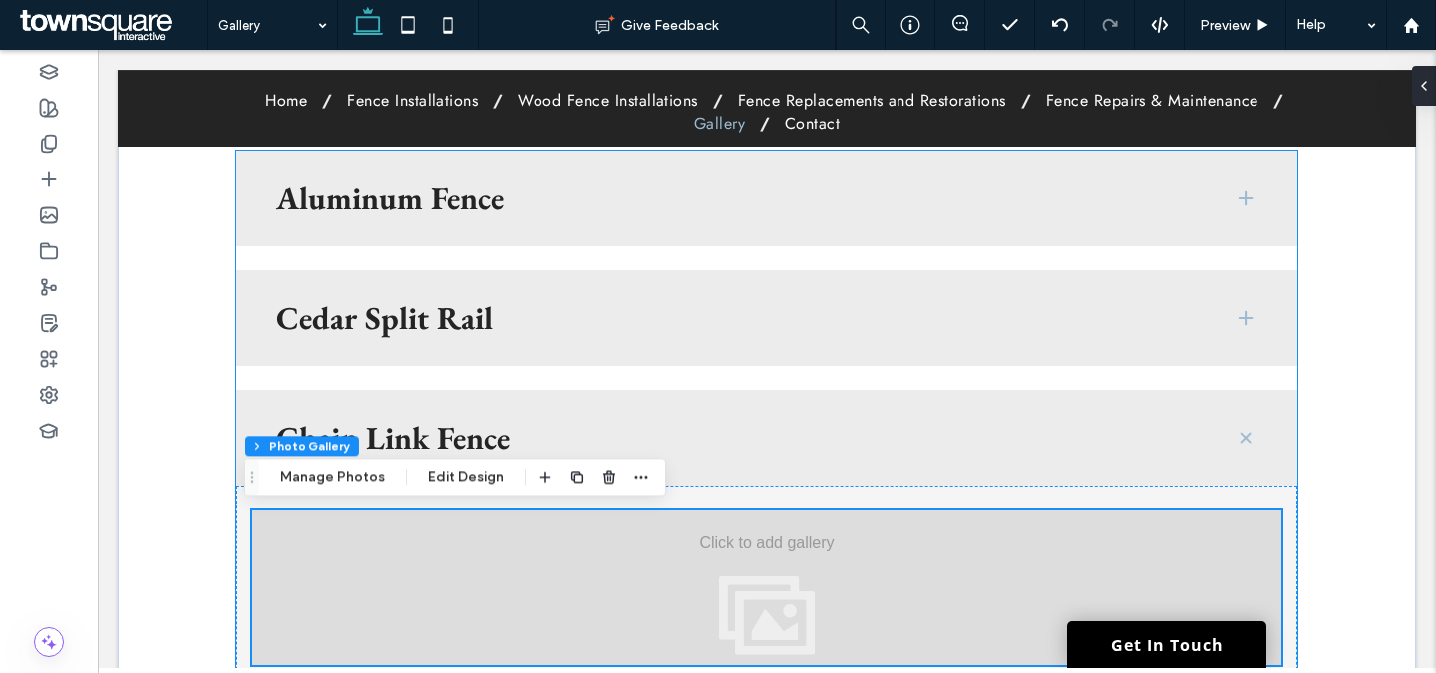
scroll to position [484, 0]
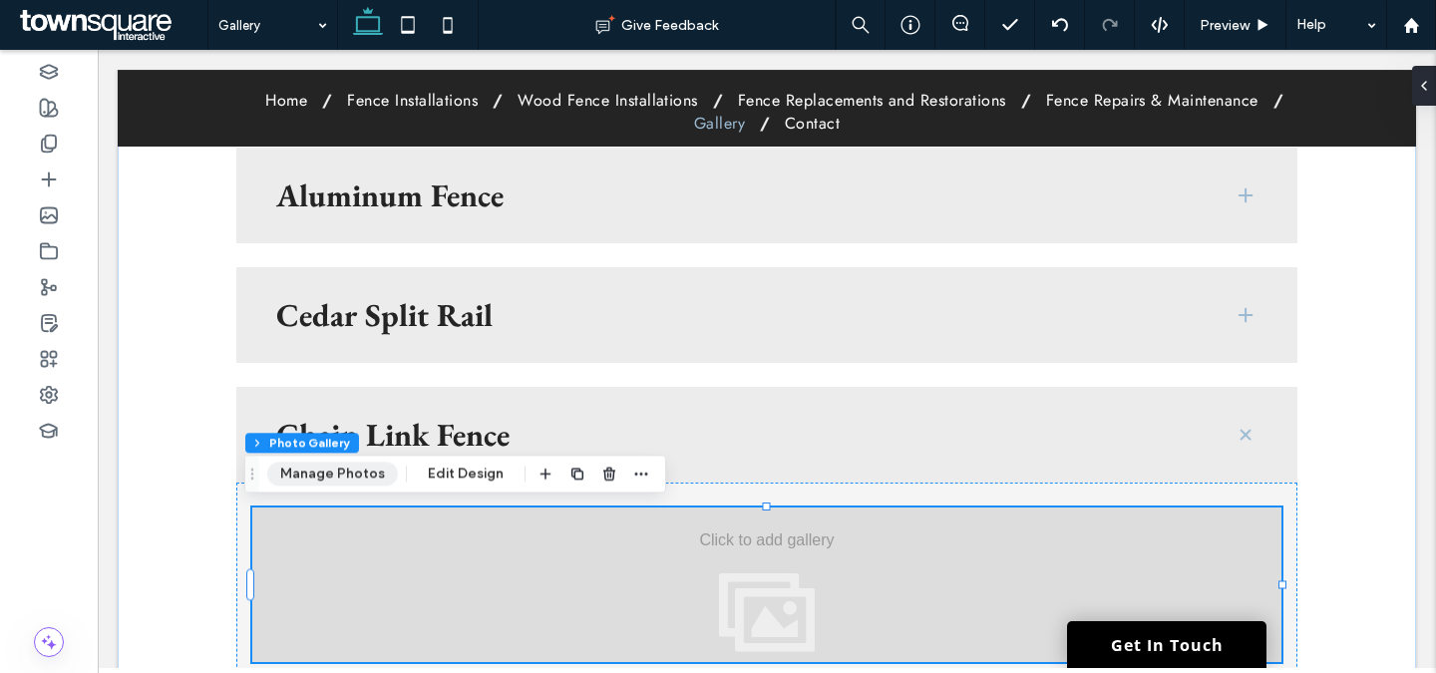
click at [316, 476] on button "Manage Photos" at bounding box center [332, 474] width 131 height 24
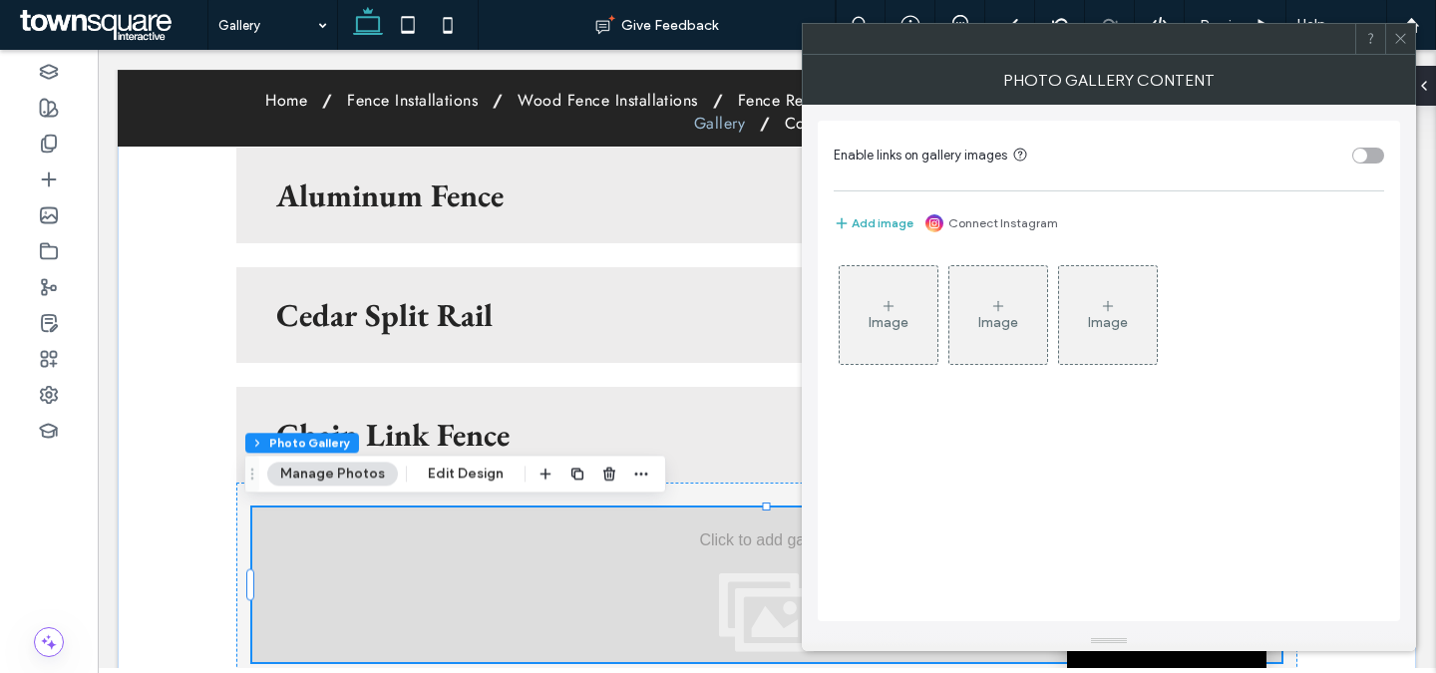
click at [917, 305] on div "Image" at bounding box center [889, 315] width 98 height 94
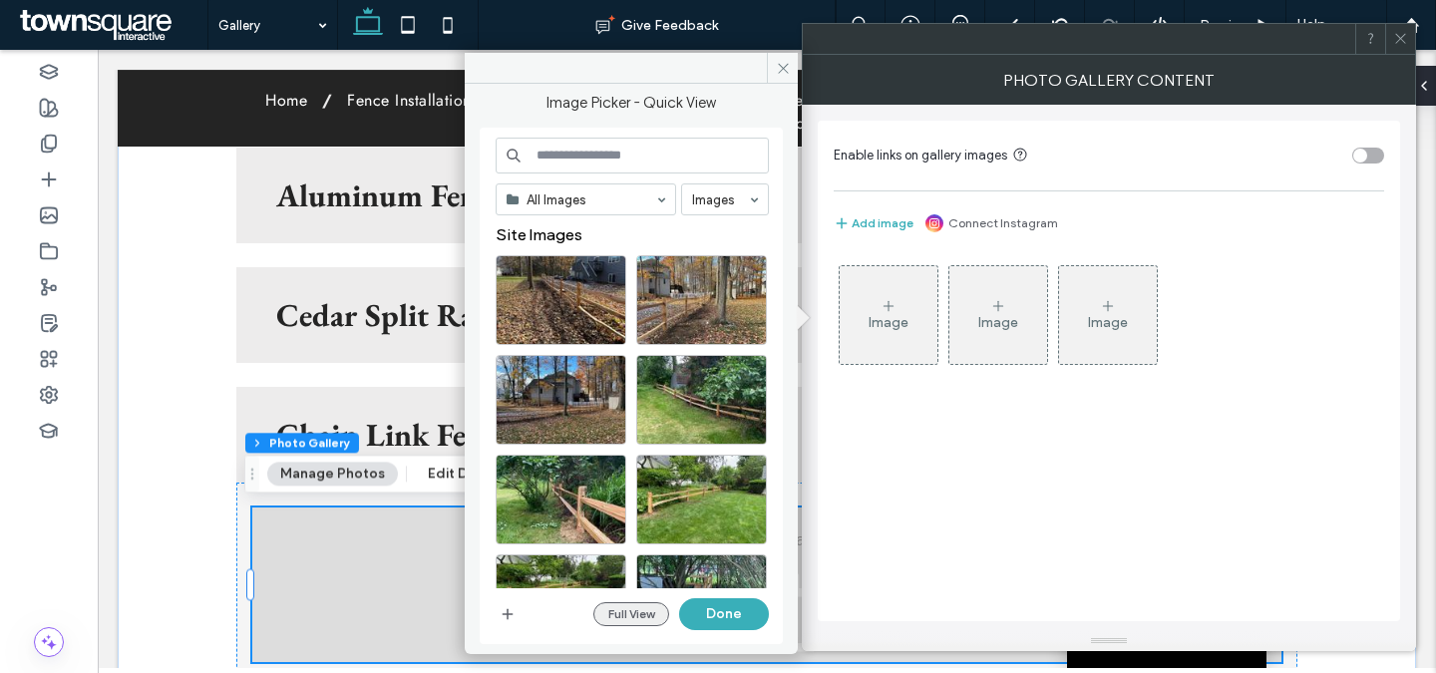
click at [640, 607] on button "Full View" at bounding box center [631, 614] width 76 height 24
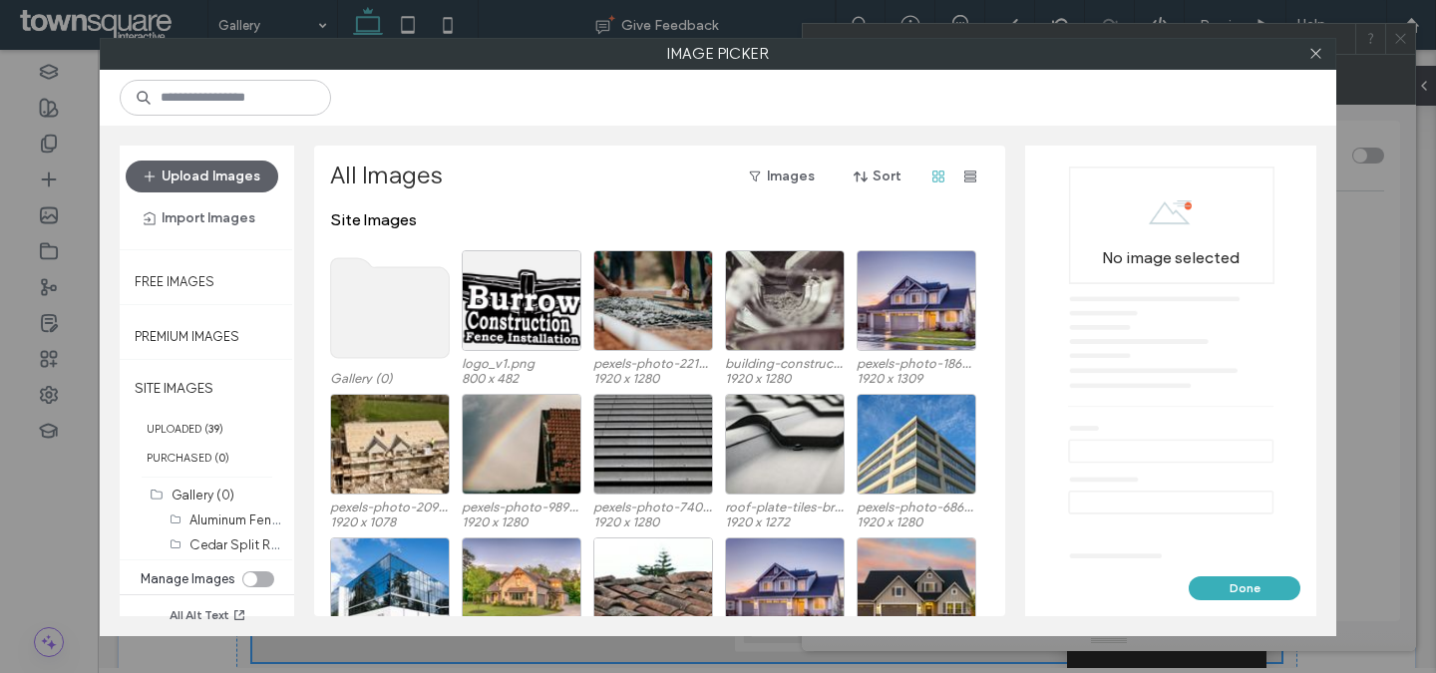
click at [262, 578] on div "toggle" at bounding box center [258, 579] width 32 height 16
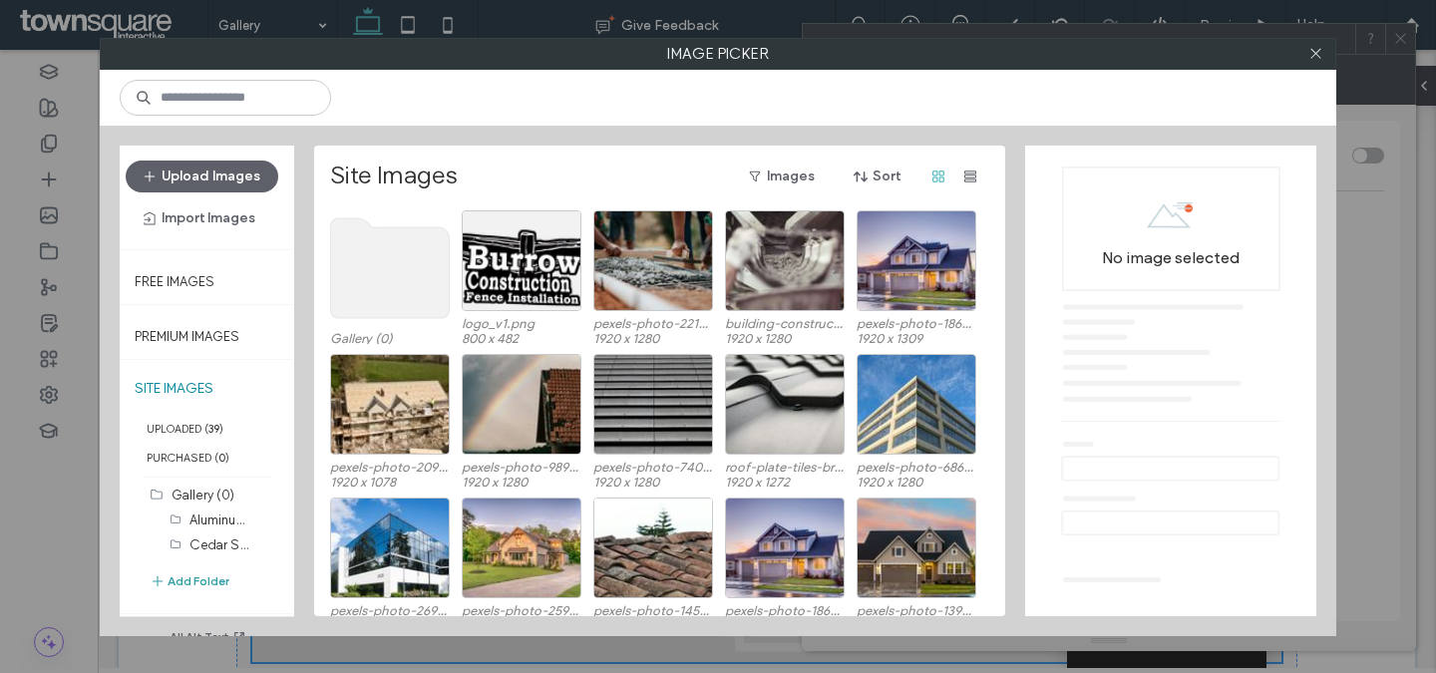
click at [219, 573] on button "Add Folder" at bounding box center [190, 581] width 80 height 24
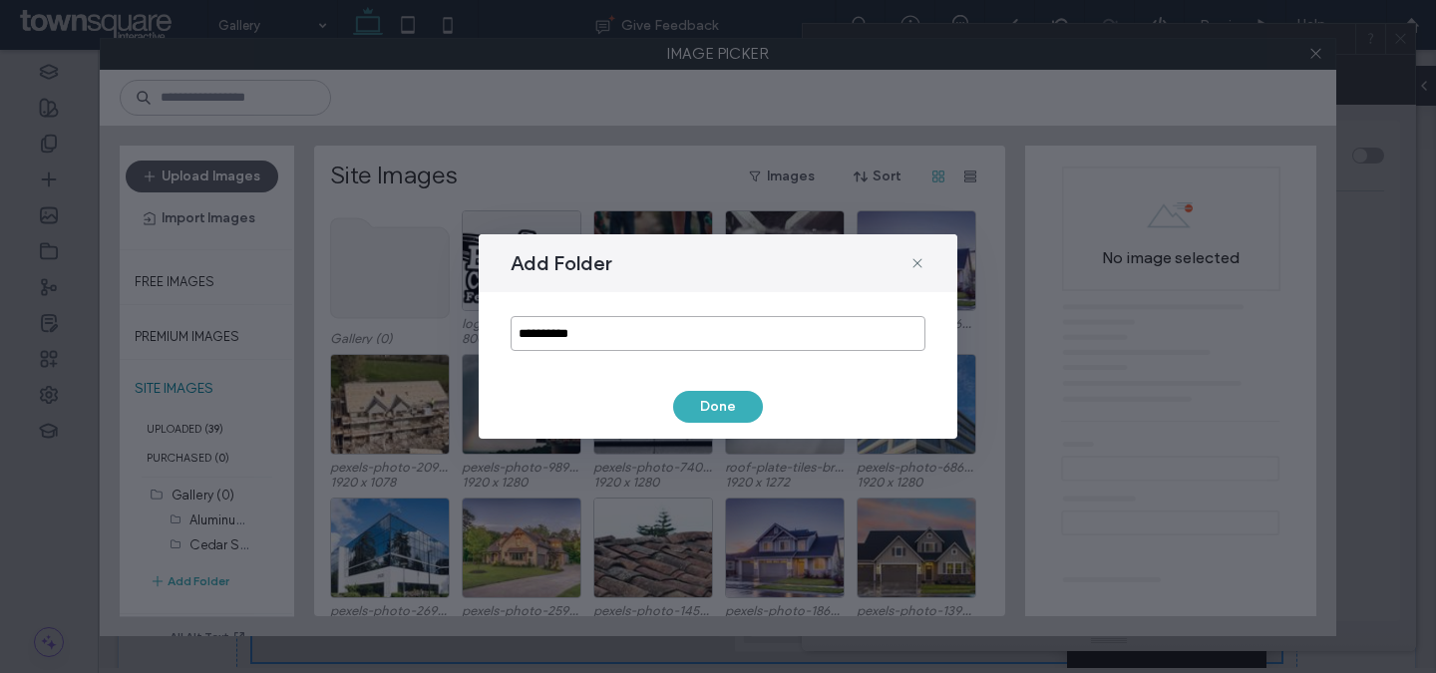
click at [613, 337] on input "**********" at bounding box center [718, 333] width 415 height 35
paste input "******"
type input "**********"
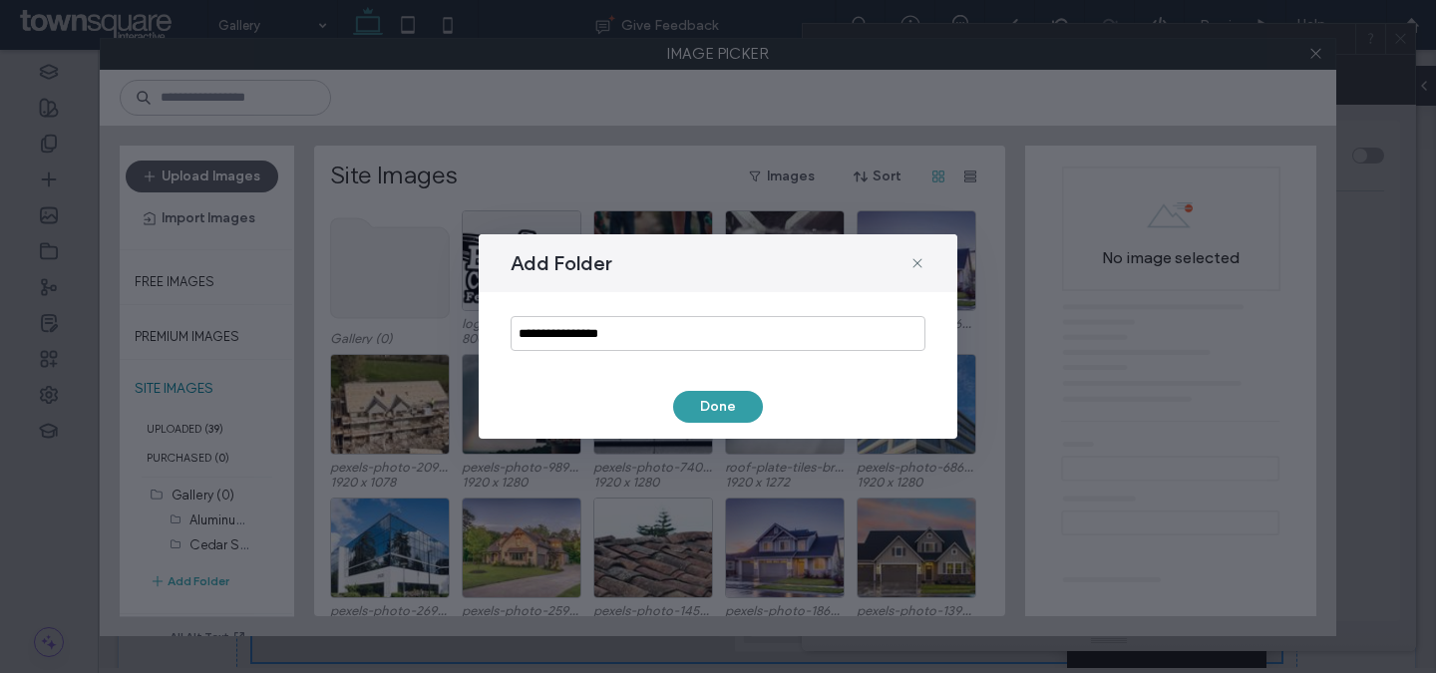
click at [721, 409] on button "Done" at bounding box center [718, 407] width 90 height 32
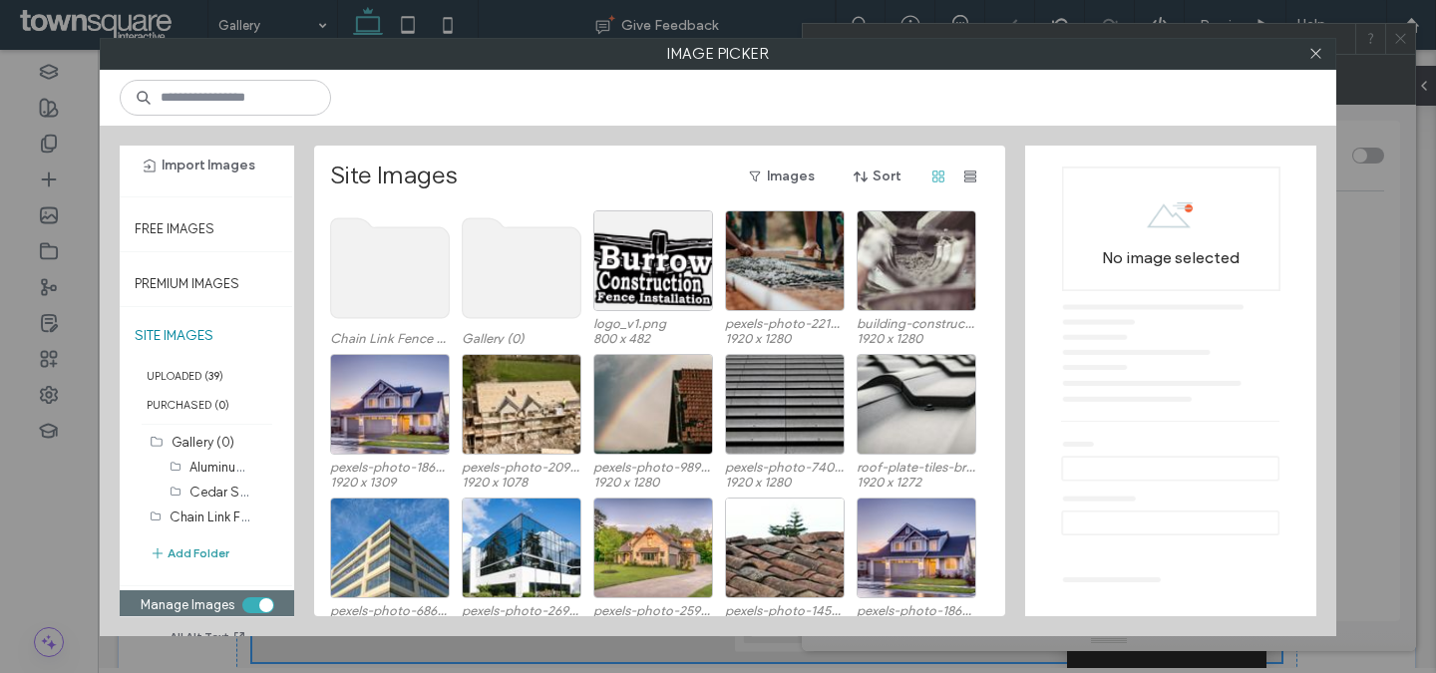
scroll to position [56, 0]
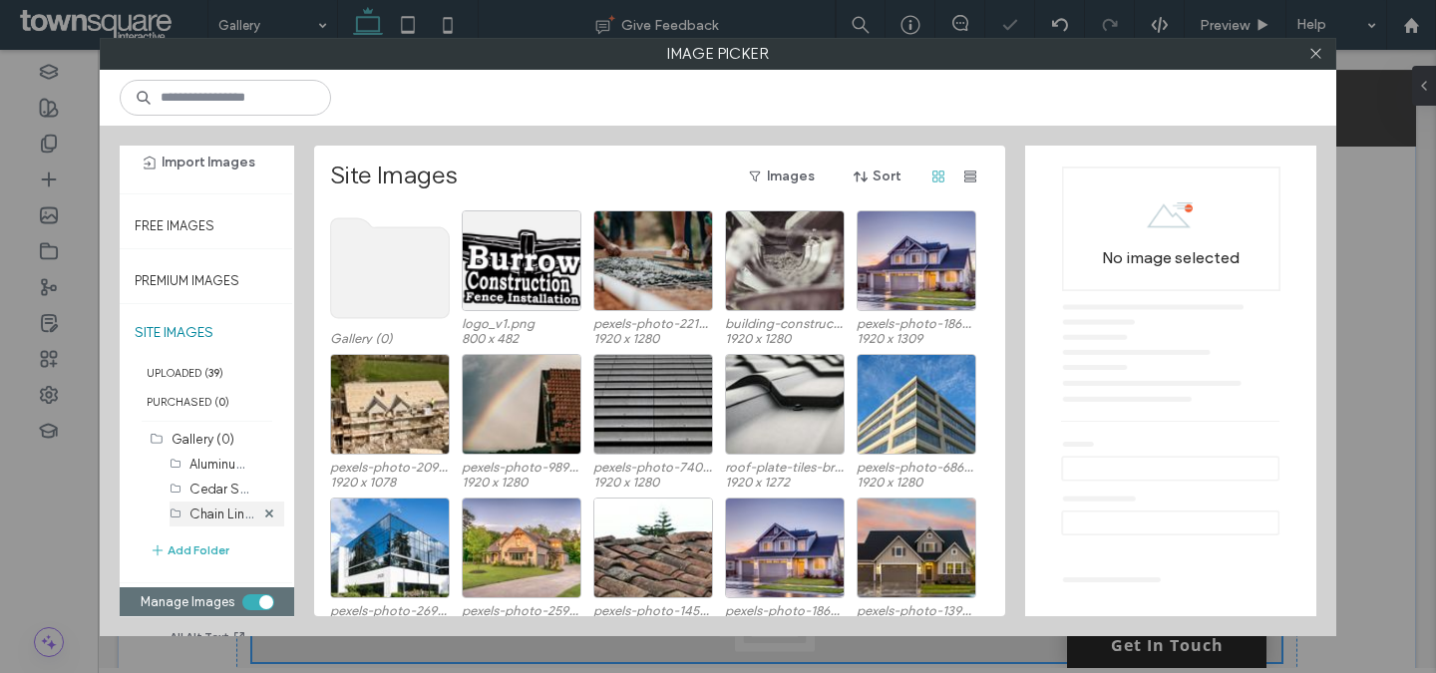
click at [215, 520] on label "Chain Link Fence (0)" at bounding box center [250, 513] width 122 height 19
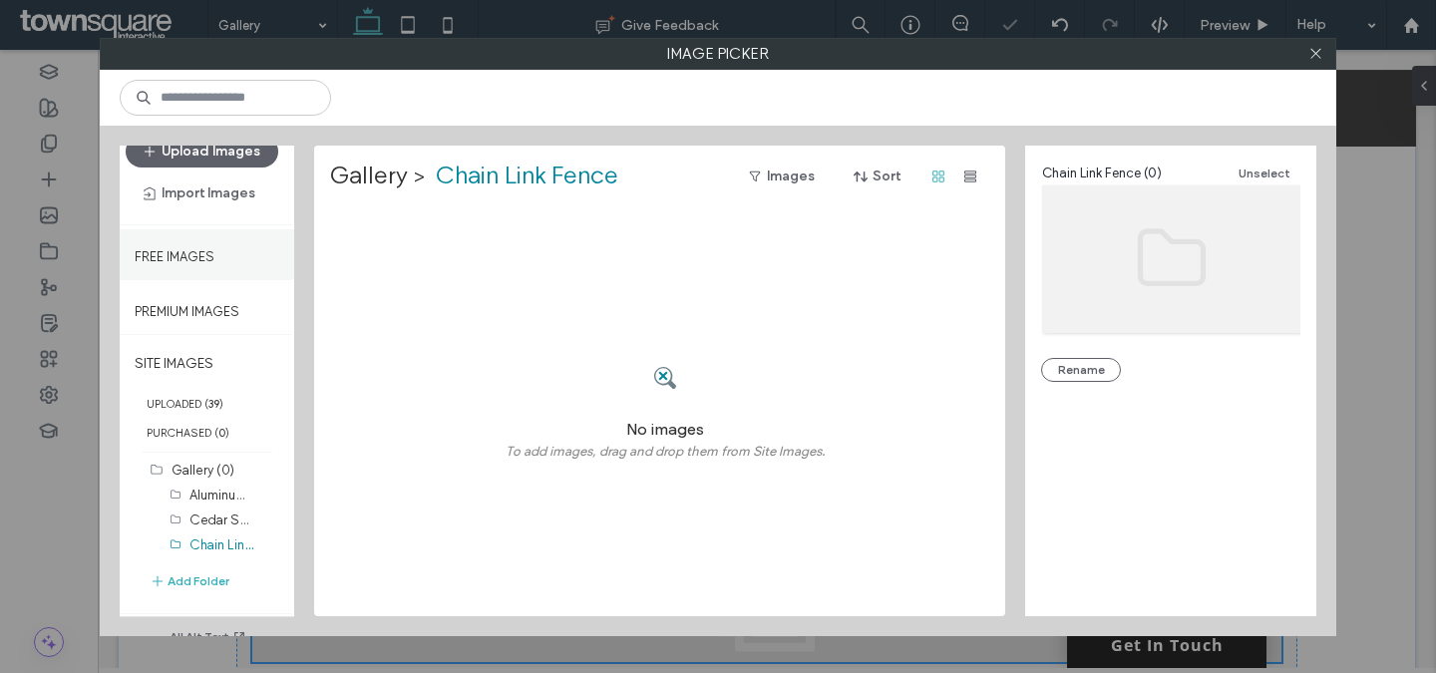
scroll to position [0, 0]
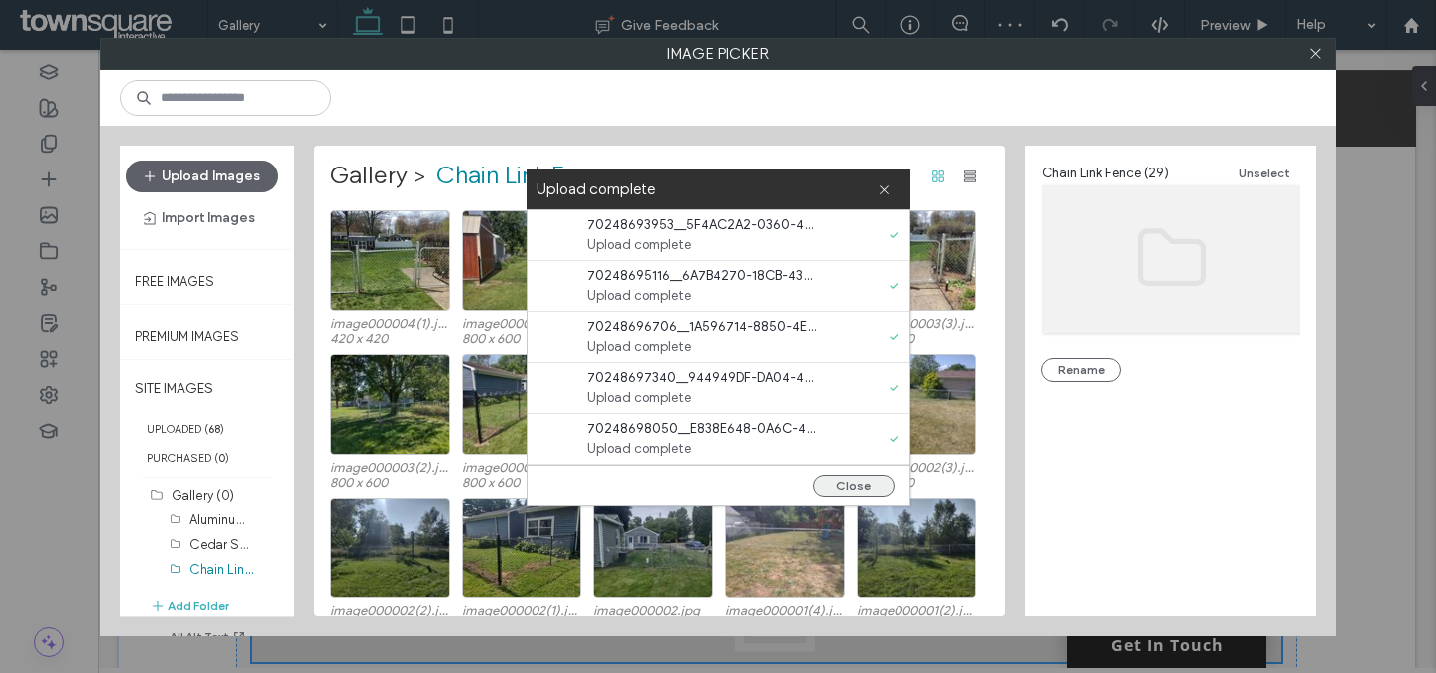
click at [844, 487] on button "Close" at bounding box center [854, 486] width 82 height 22
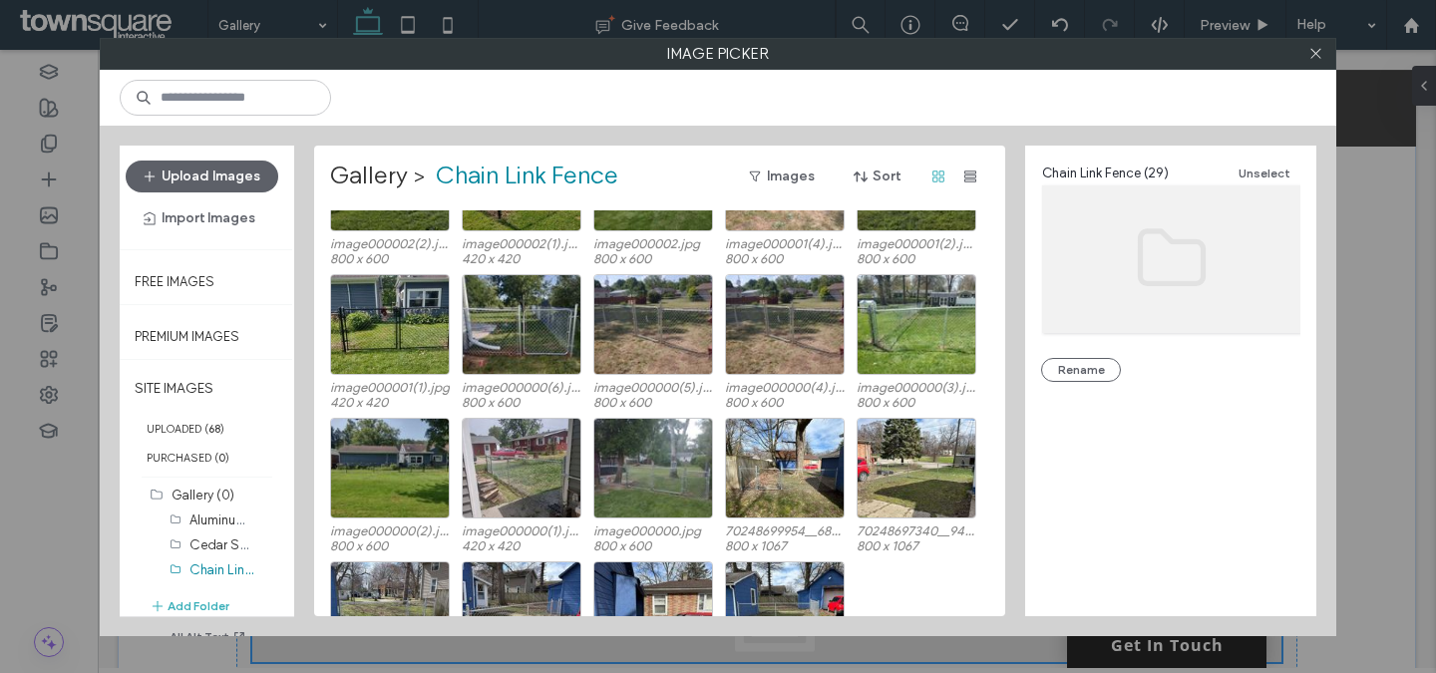
scroll to position [456, 0]
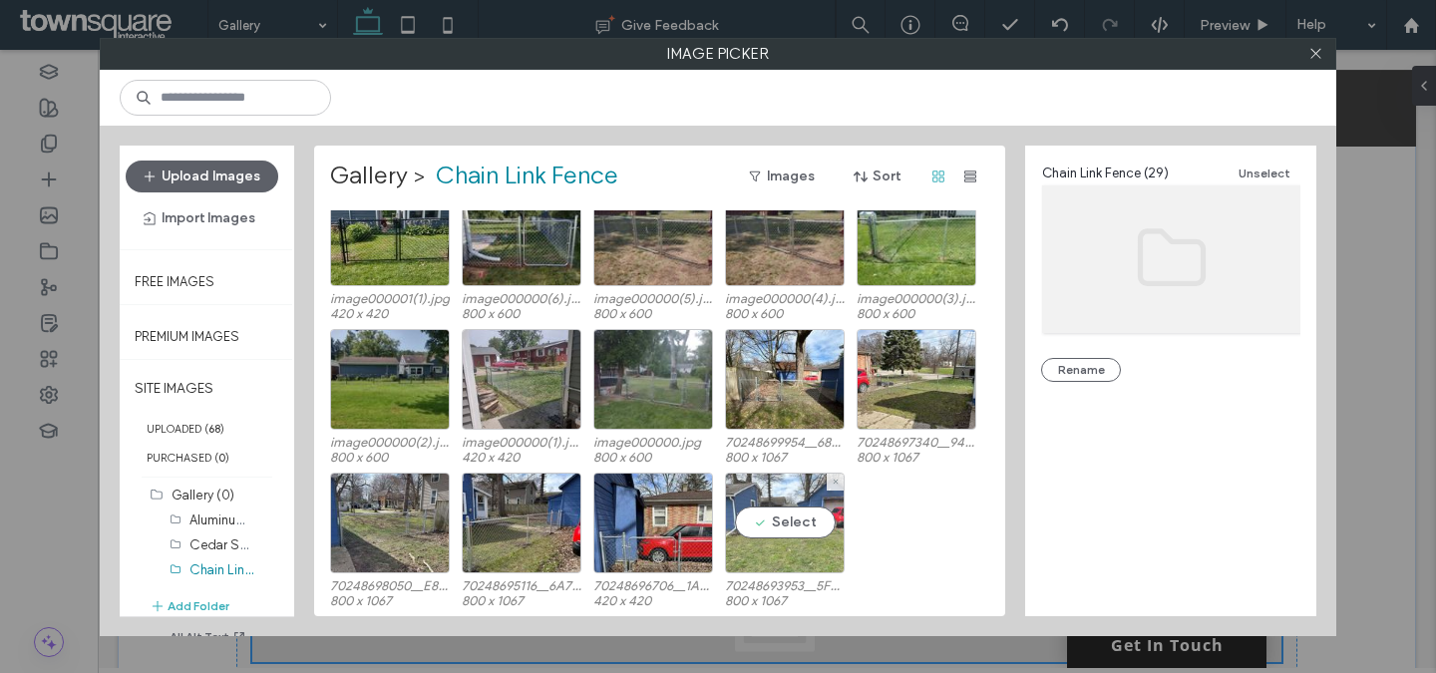
click at [767, 522] on div "Select" at bounding box center [785, 523] width 120 height 101
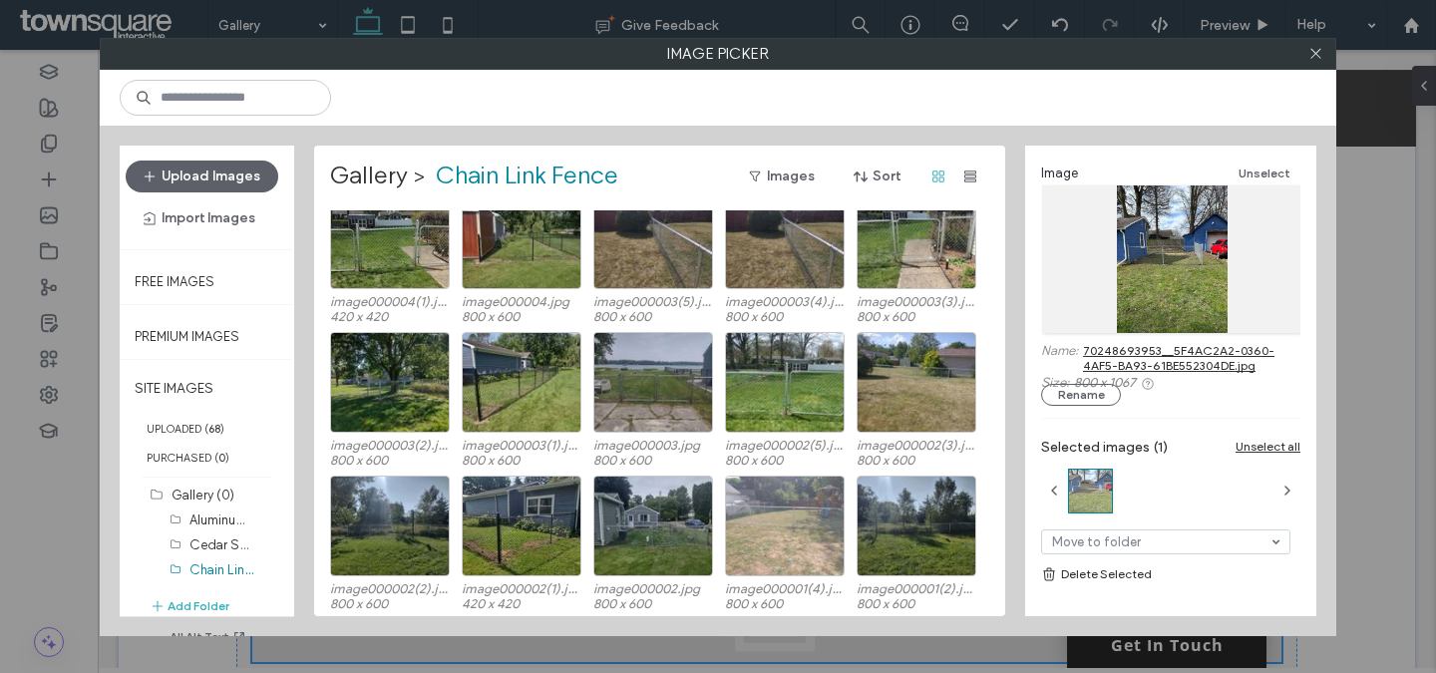
scroll to position [0, 0]
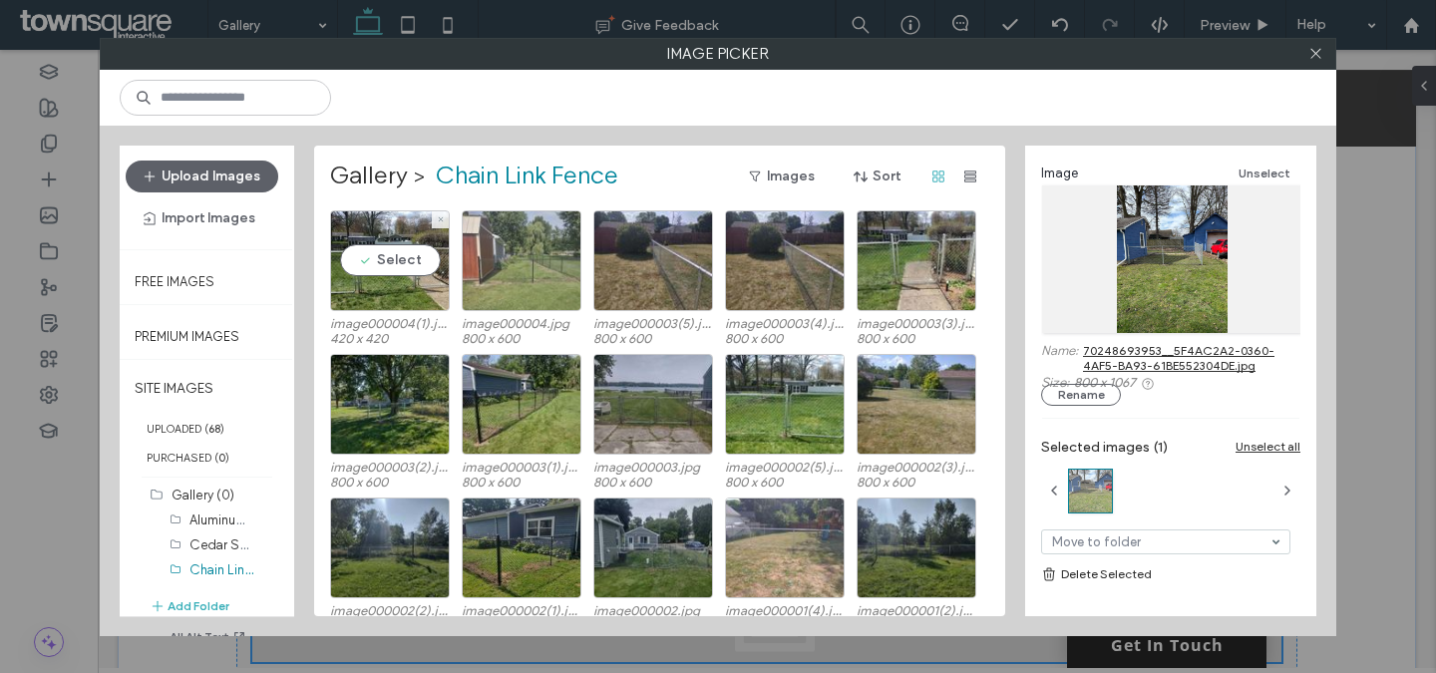
drag, startPoint x: 412, startPoint y: 274, endPoint x: 466, endPoint y: 290, distance: 56.2
click at [412, 274] on div "Select" at bounding box center [390, 260] width 120 height 101
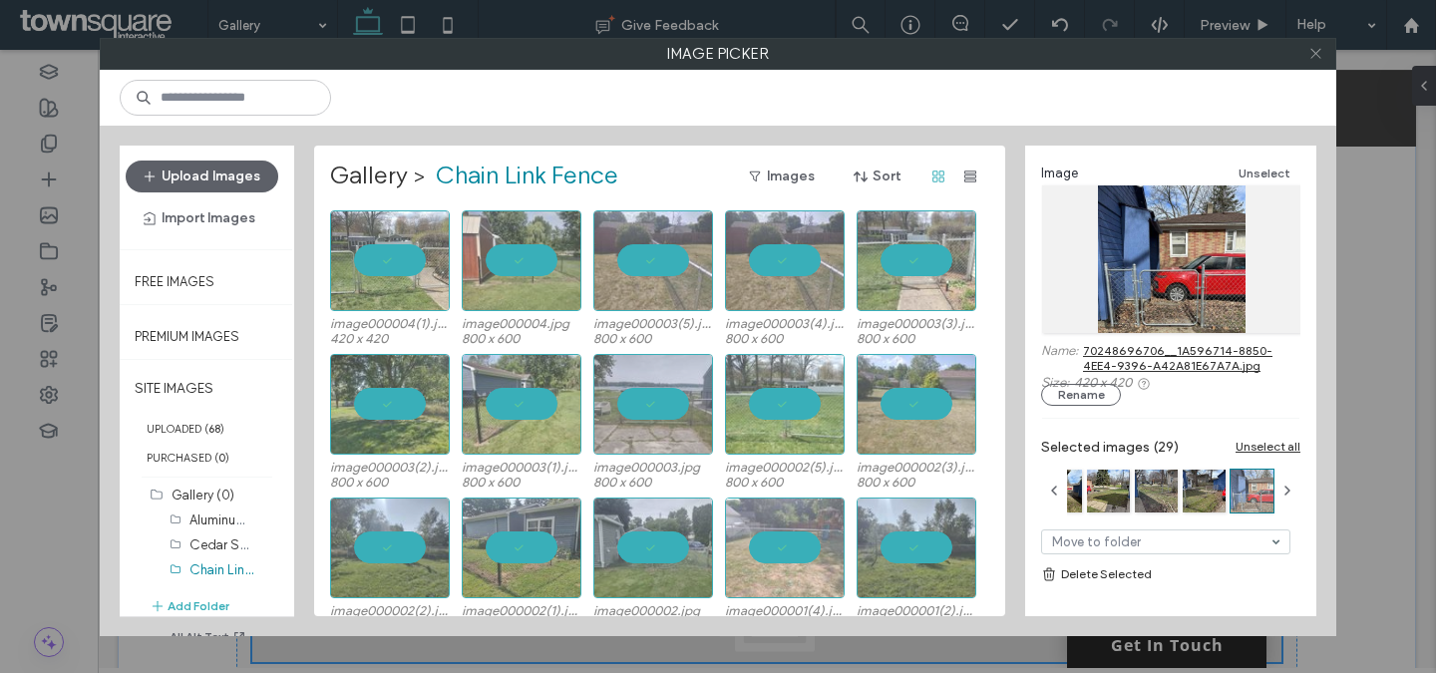
click at [1310, 53] on icon at bounding box center [1315, 53] width 15 height 15
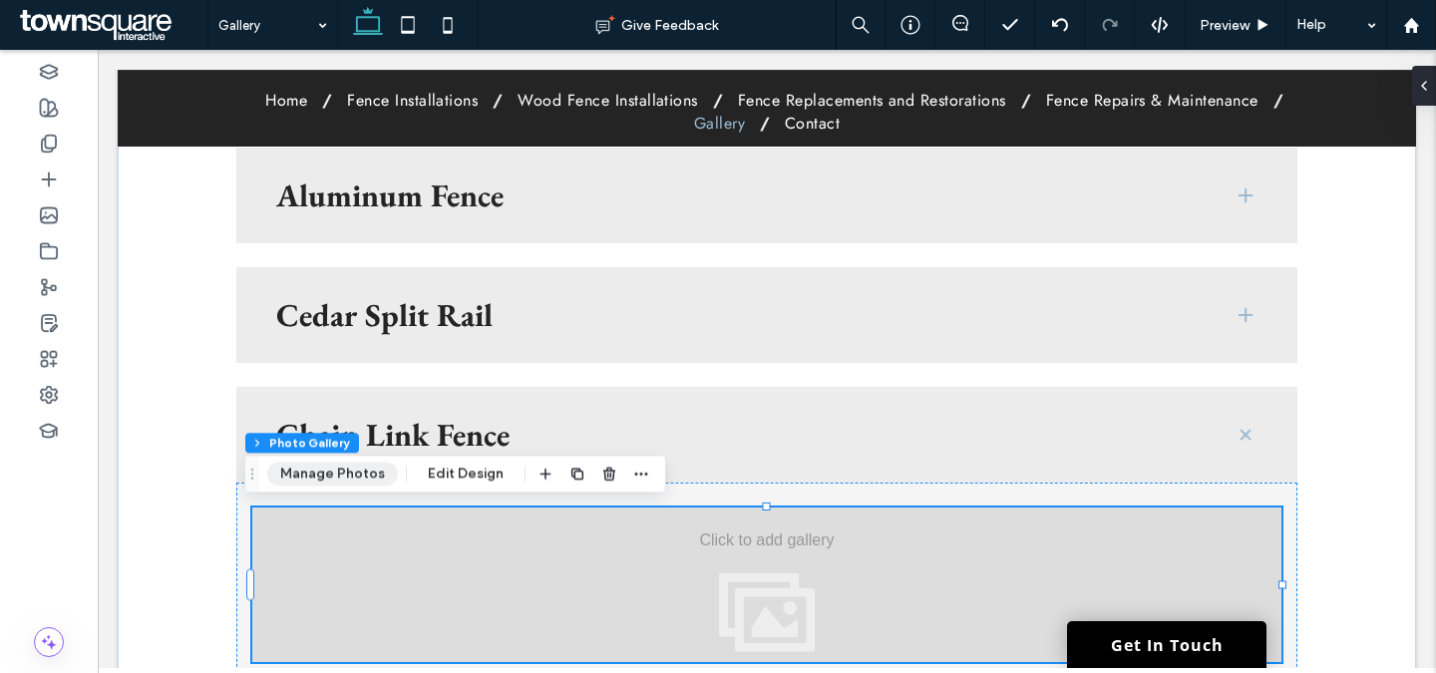
click at [308, 473] on button "Manage Photos" at bounding box center [332, 474] width 131 height 24
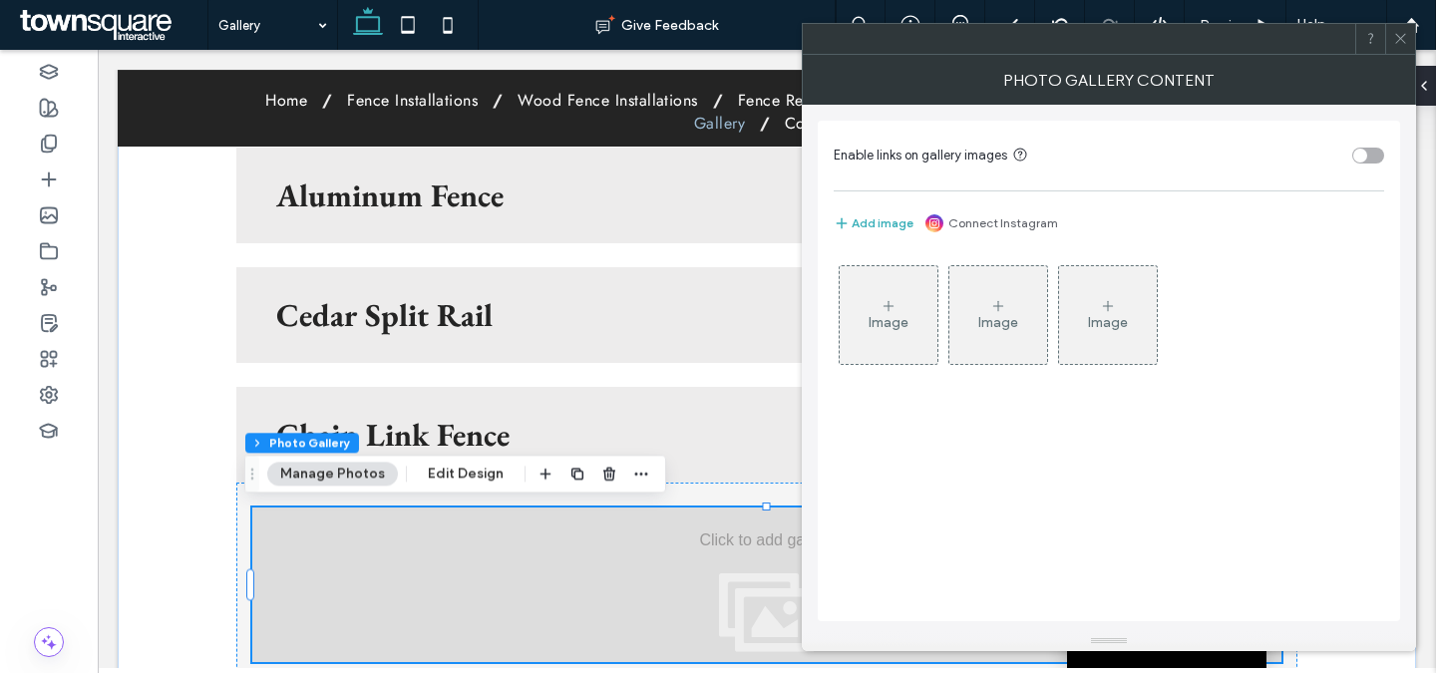
click at [906, 324] on div "Image" at bounding box center [889, 322] width 40 height 17
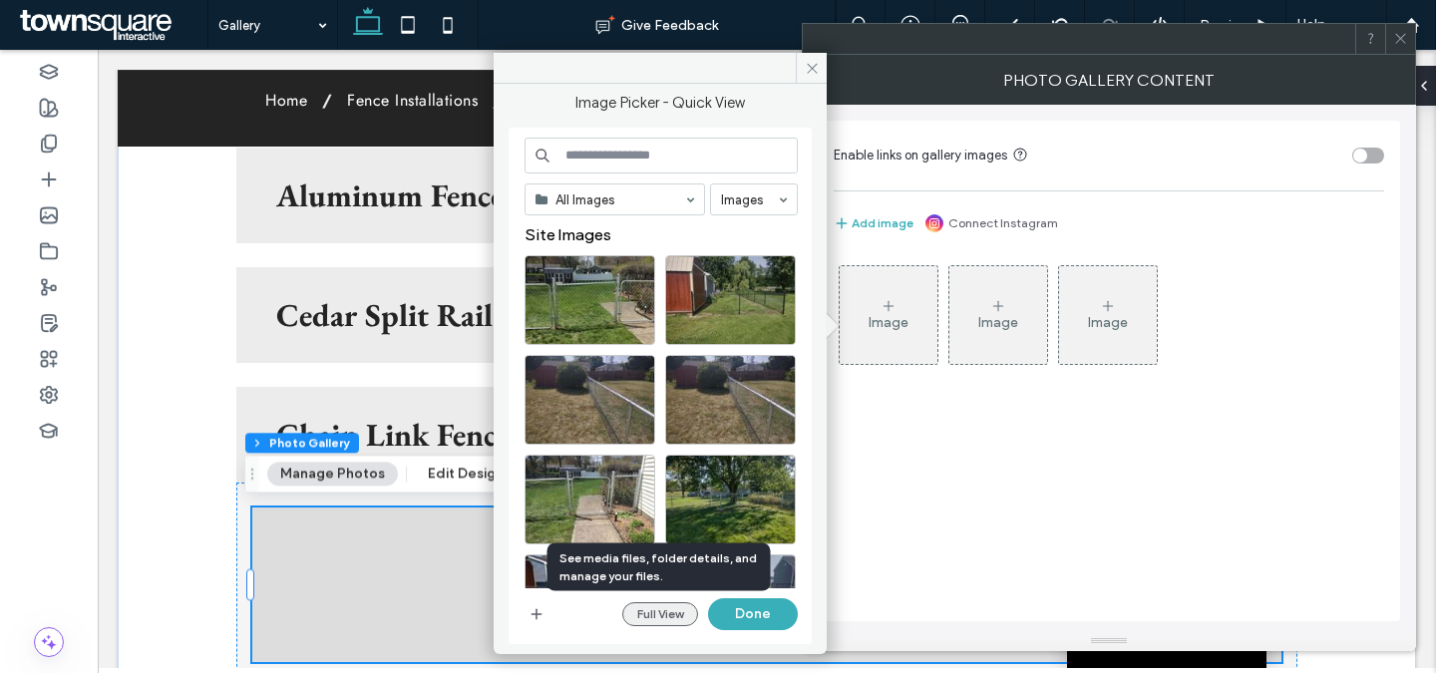
click at [656, 614] on button "Full View" at bounding box center [660, 614] width 76 height 24
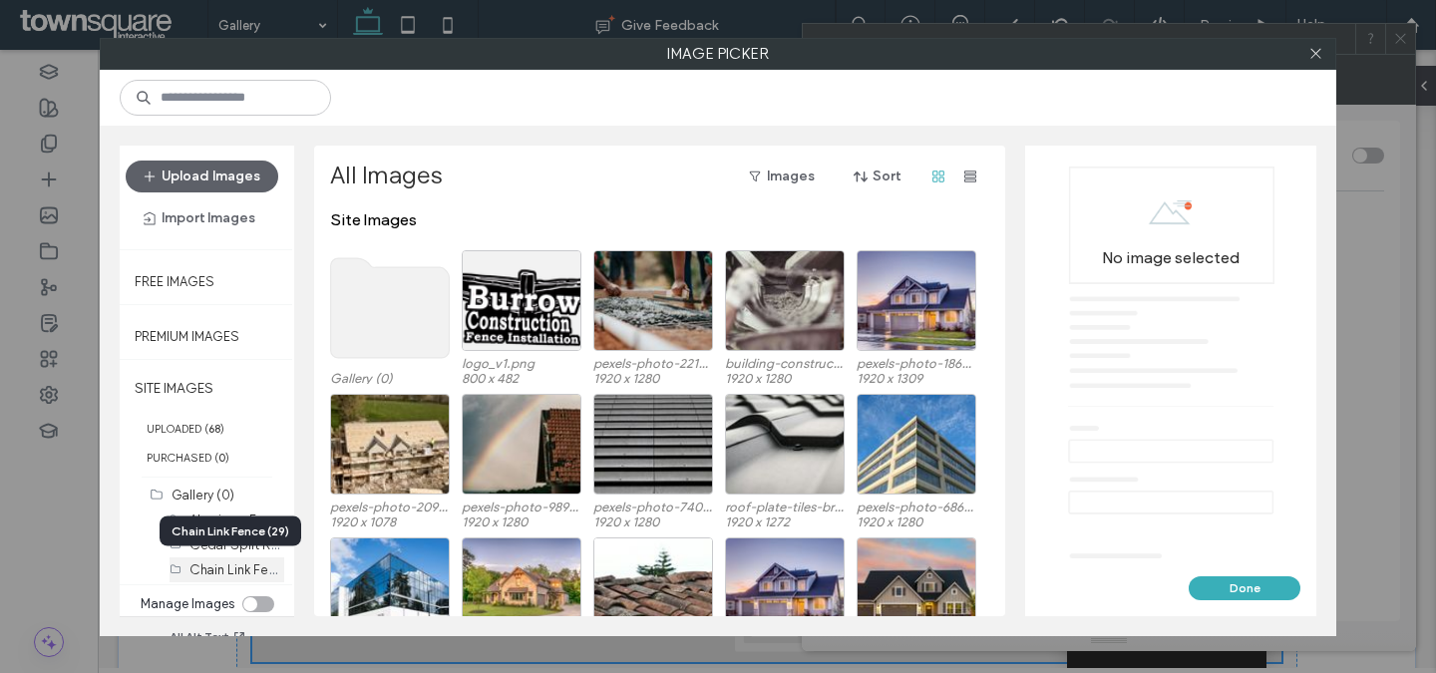
click at [218, 561] on label "Chain Link Fence (29)" at bounding box center [253, 568] width 128 height 19
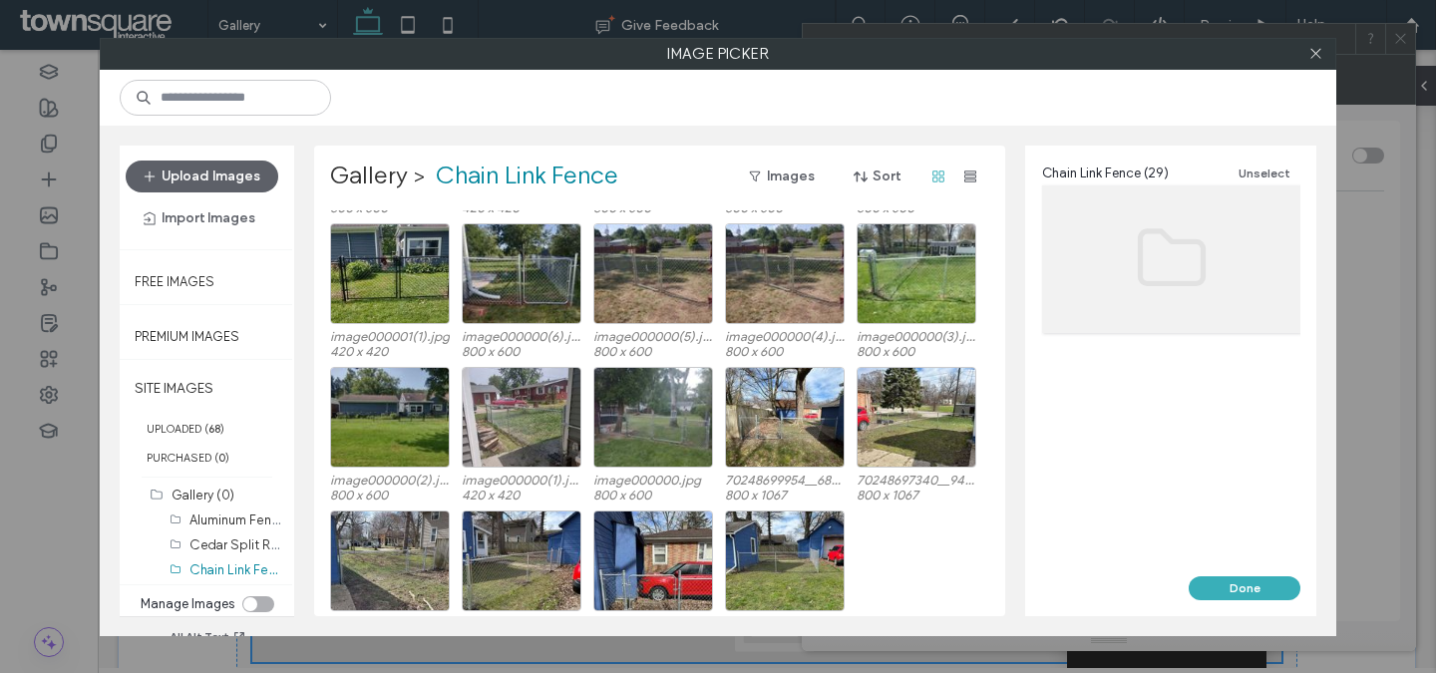
scroll to position [456, 0]
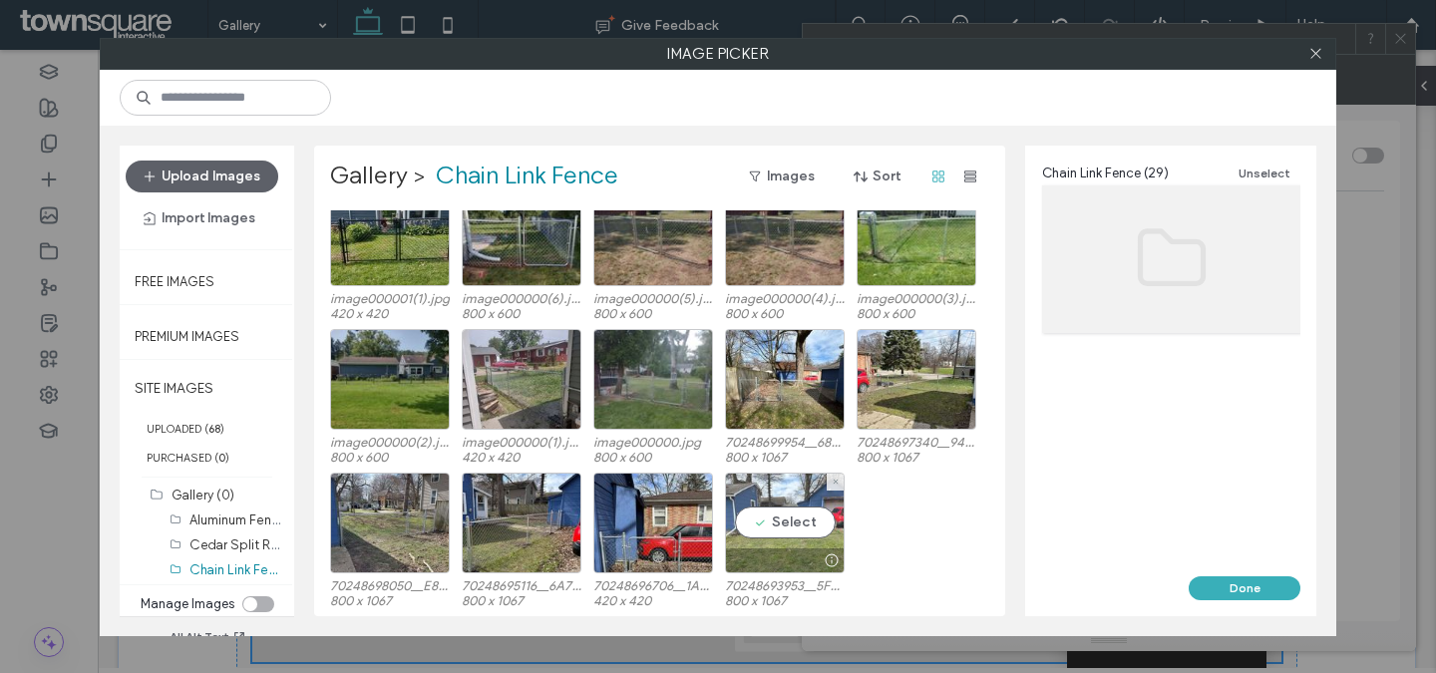
click at [760, 514] on div "Select" at bounding box center [785, 523] width 120 height 101
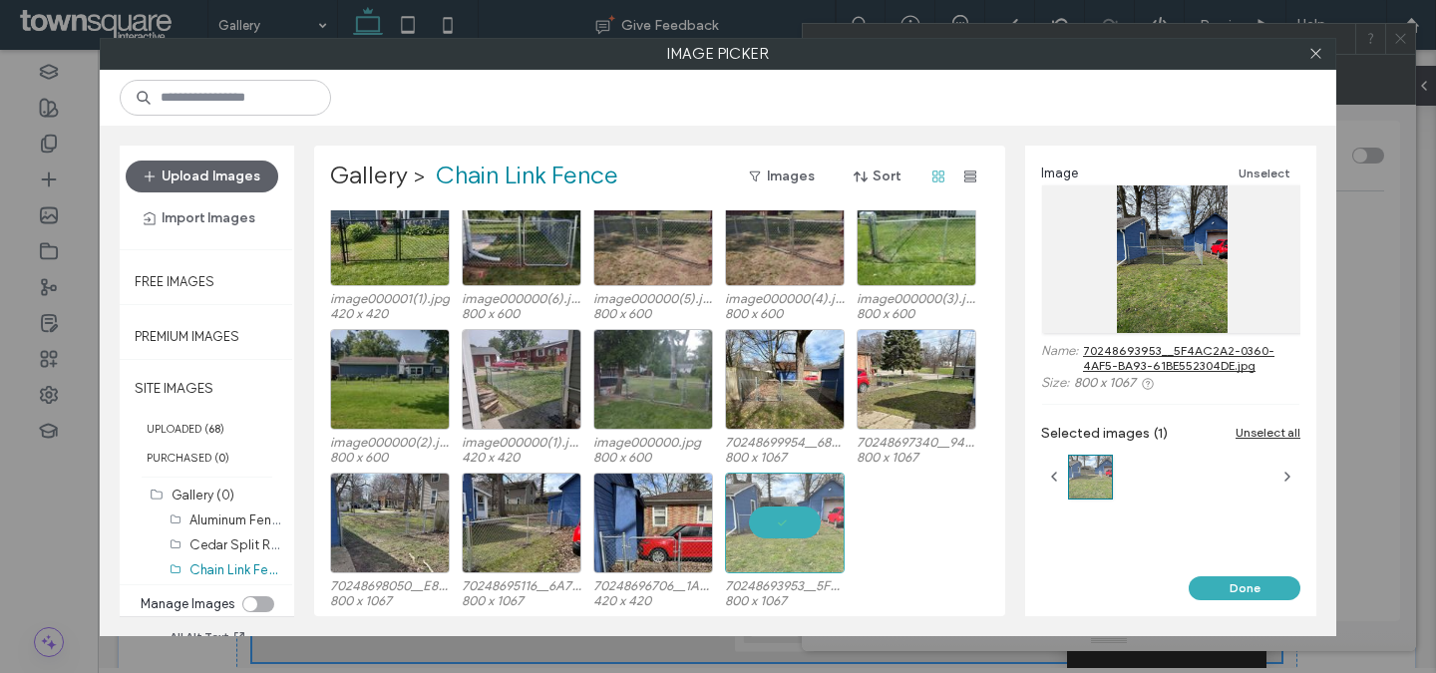
scroll to position [0, 0]
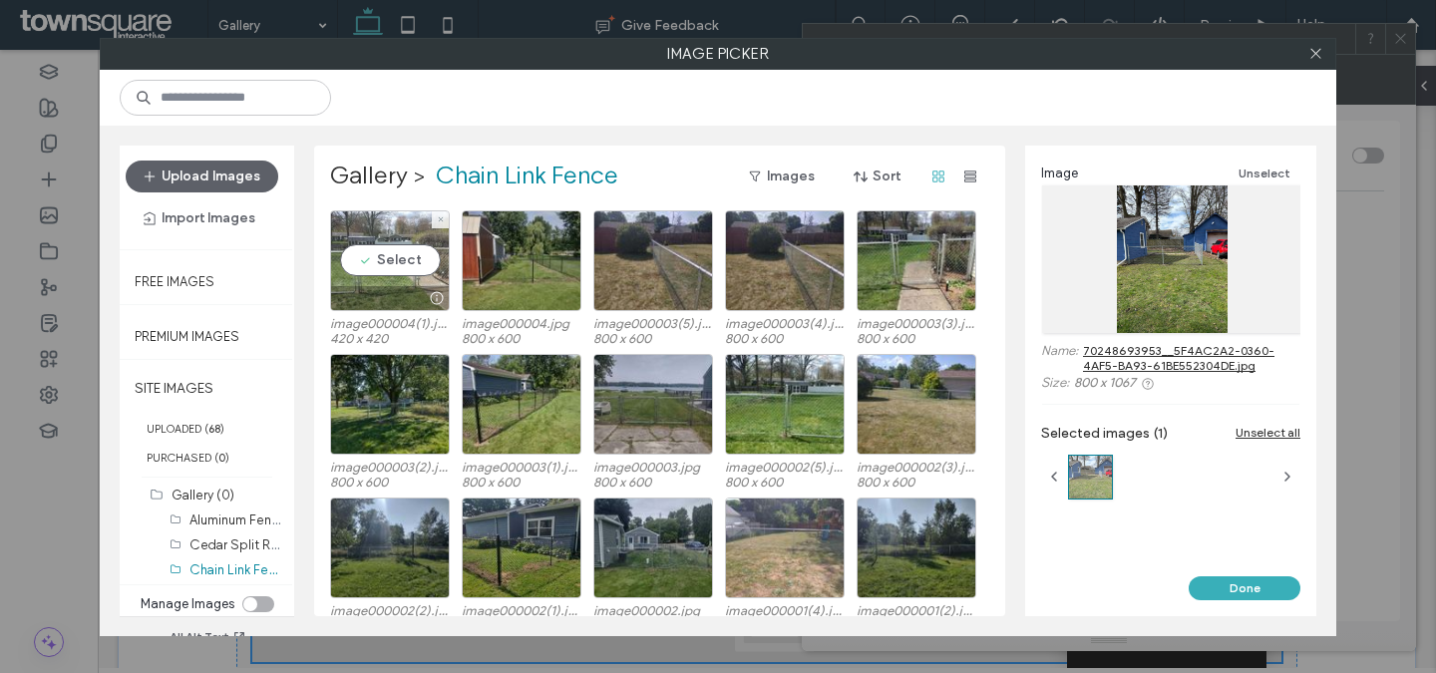
click at [400, 286] on div at bounding box center [390, 298] width 118 height 24
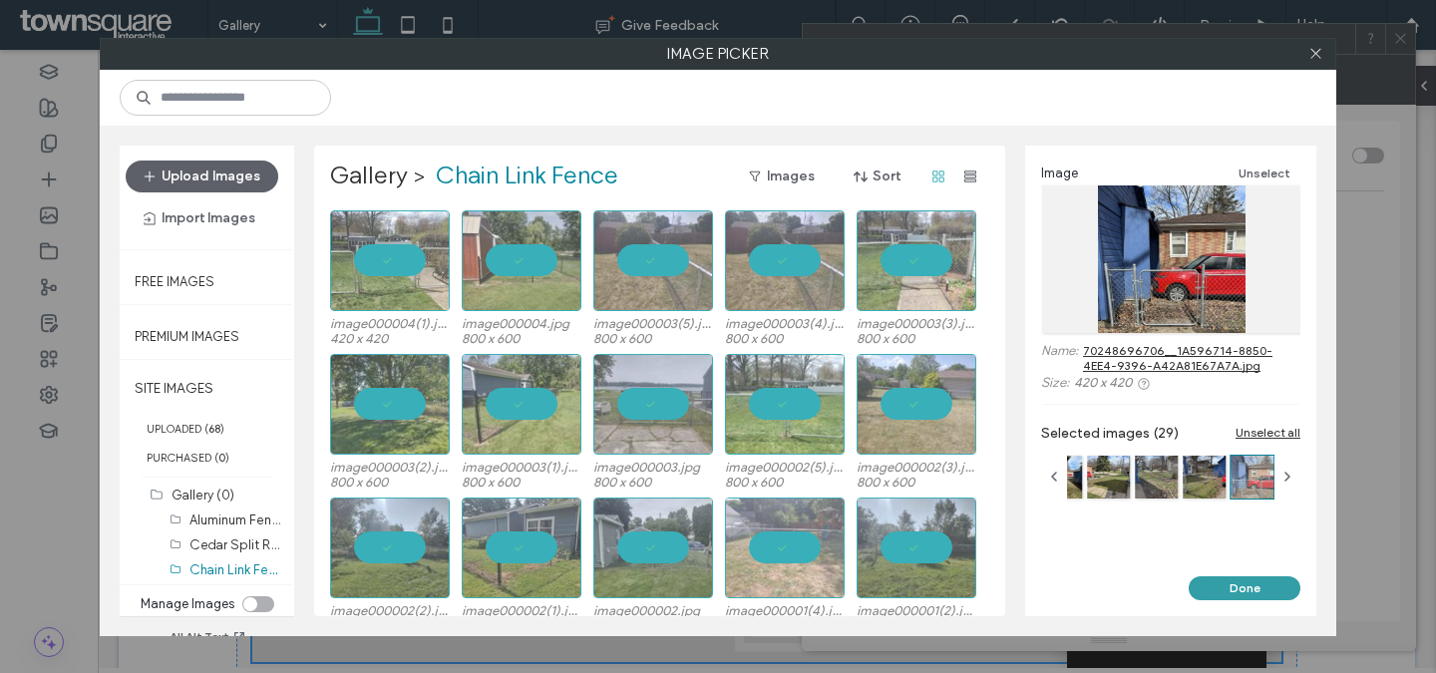
click at [1222, 590] on button "Done" at bounding box center [1245, 588] width 112 height 24
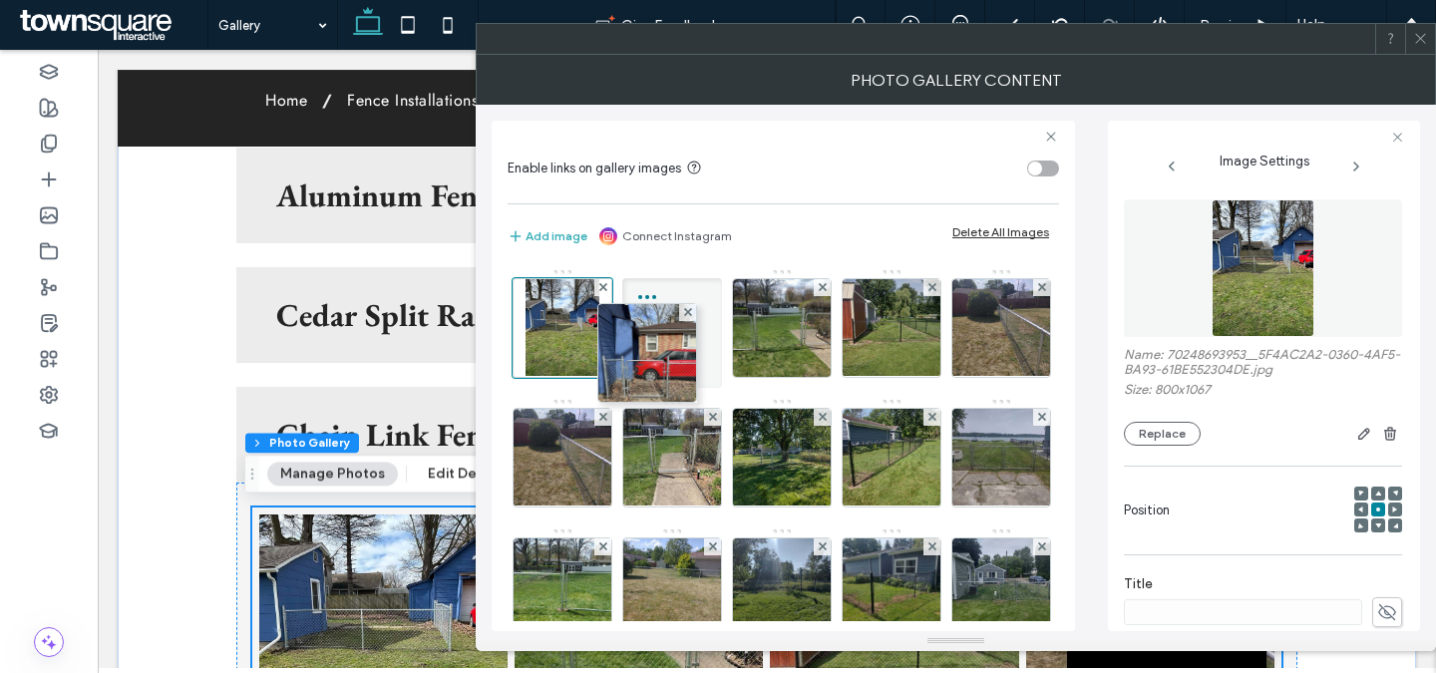
drag, startPoint x: 567, startPoint y: 532, endPoint x: 721, endPoint y: 324, distance: 258.1
click at [721, 324] on div at bounding box center [672, 333] width 100 height 110
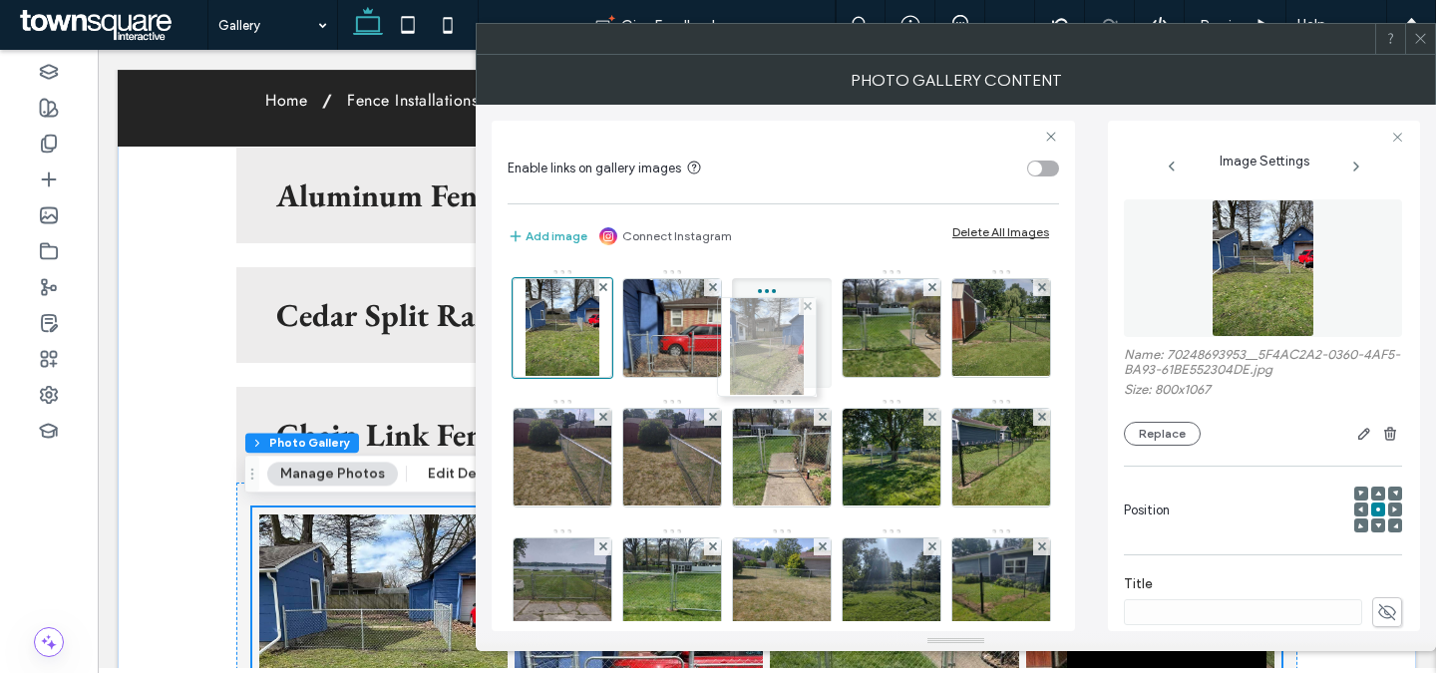
drag, startPoint x: 580, startPoint y: 534, endPoint x: 780, endPoint y: 341, distance: 277.2
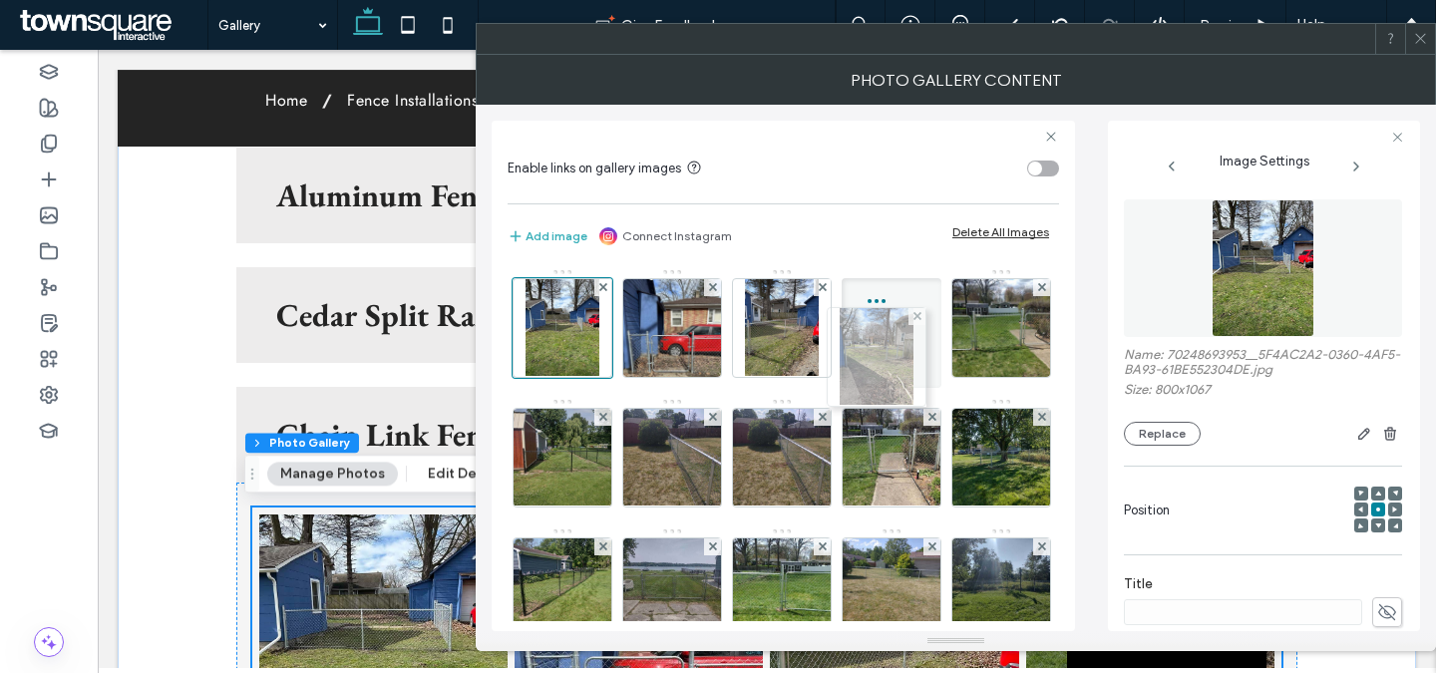
drag, startPoint x: 541, startPoint y: 533, endPoint x: 850, endPoint y: 350, distance: 359.0
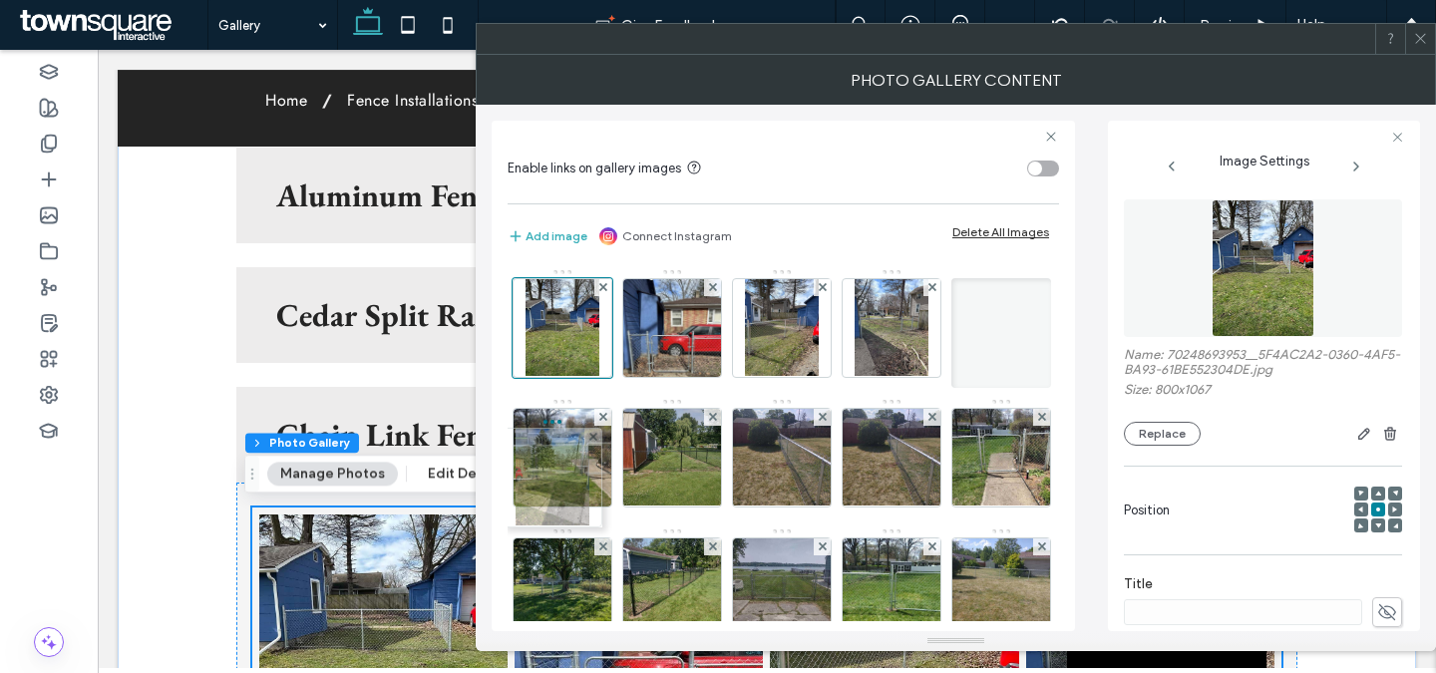
drag, startPoint x: 562, startPoint y: 540, endPoint x: 547, endPoint y: 478, distance: 63.6
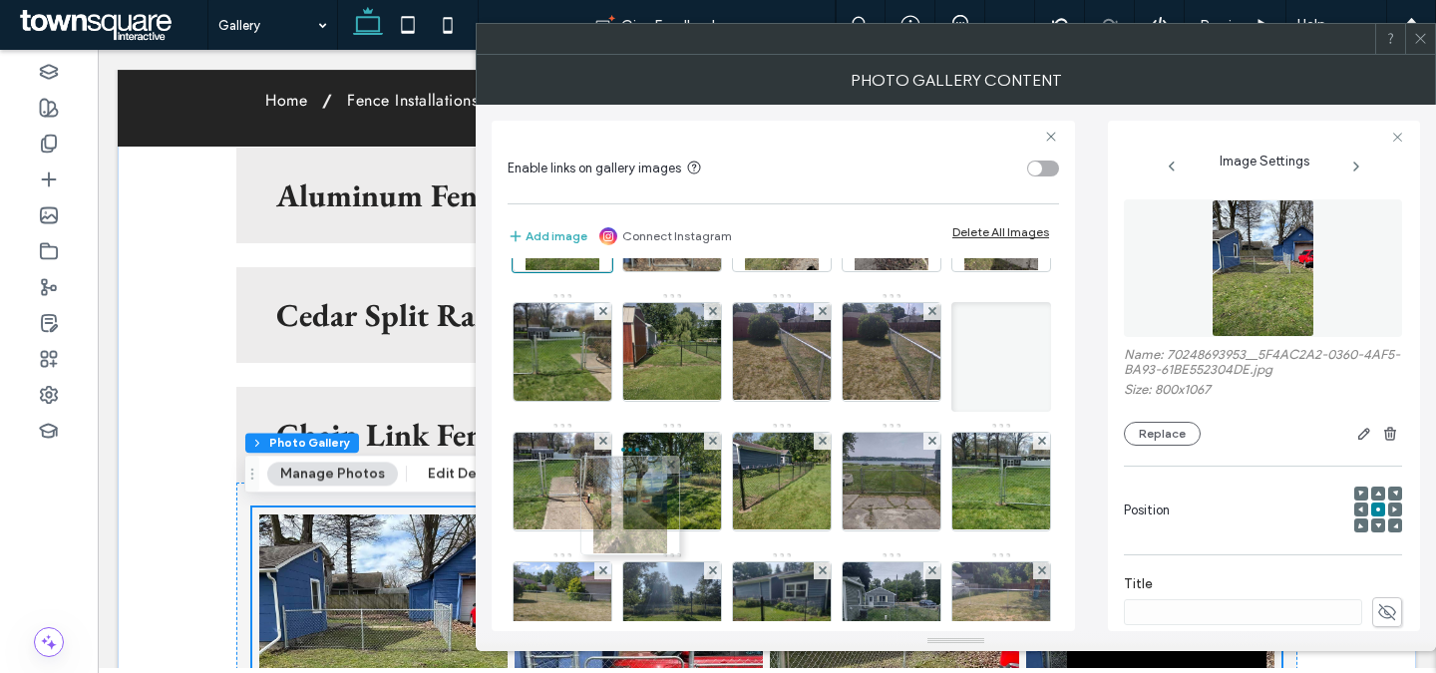
scroll to position [106, 0]
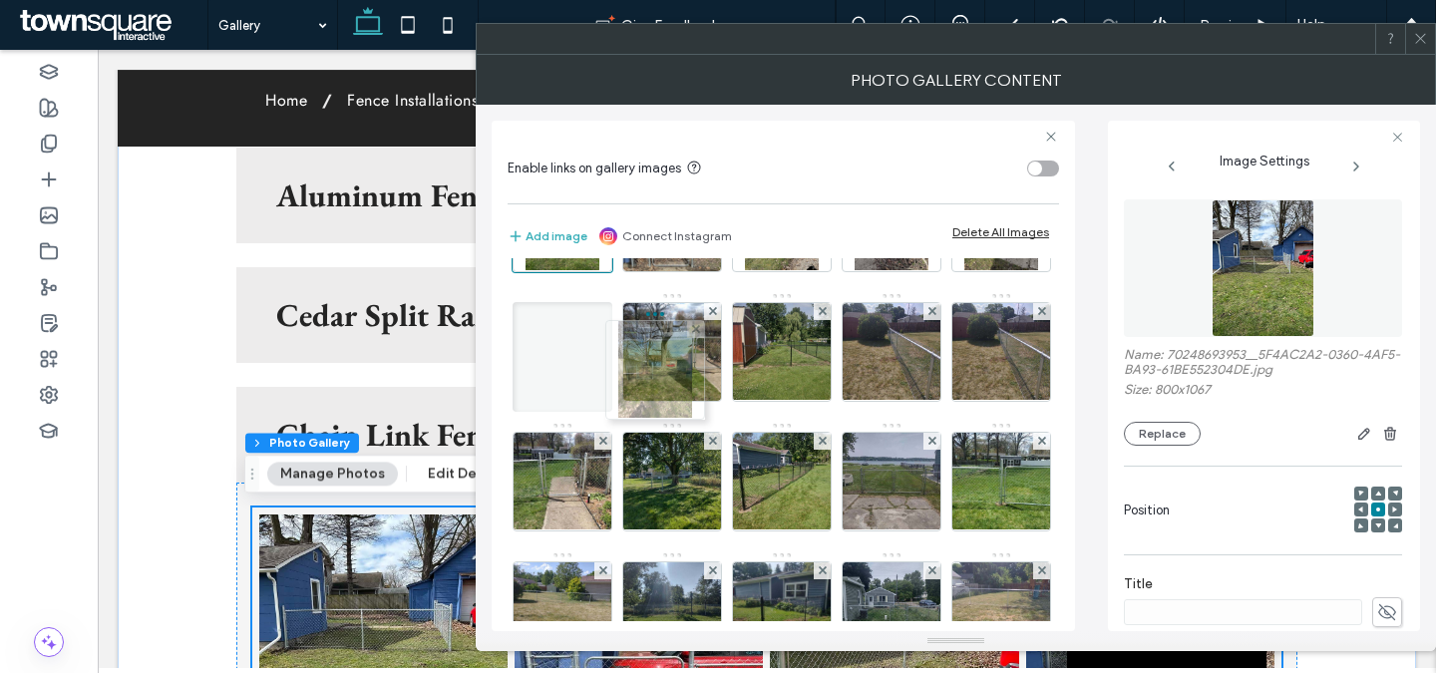
drag, startPoint x: 558, startPoint y: 526, endPoint x: 658, endPoint y: 346, distance: 205.3
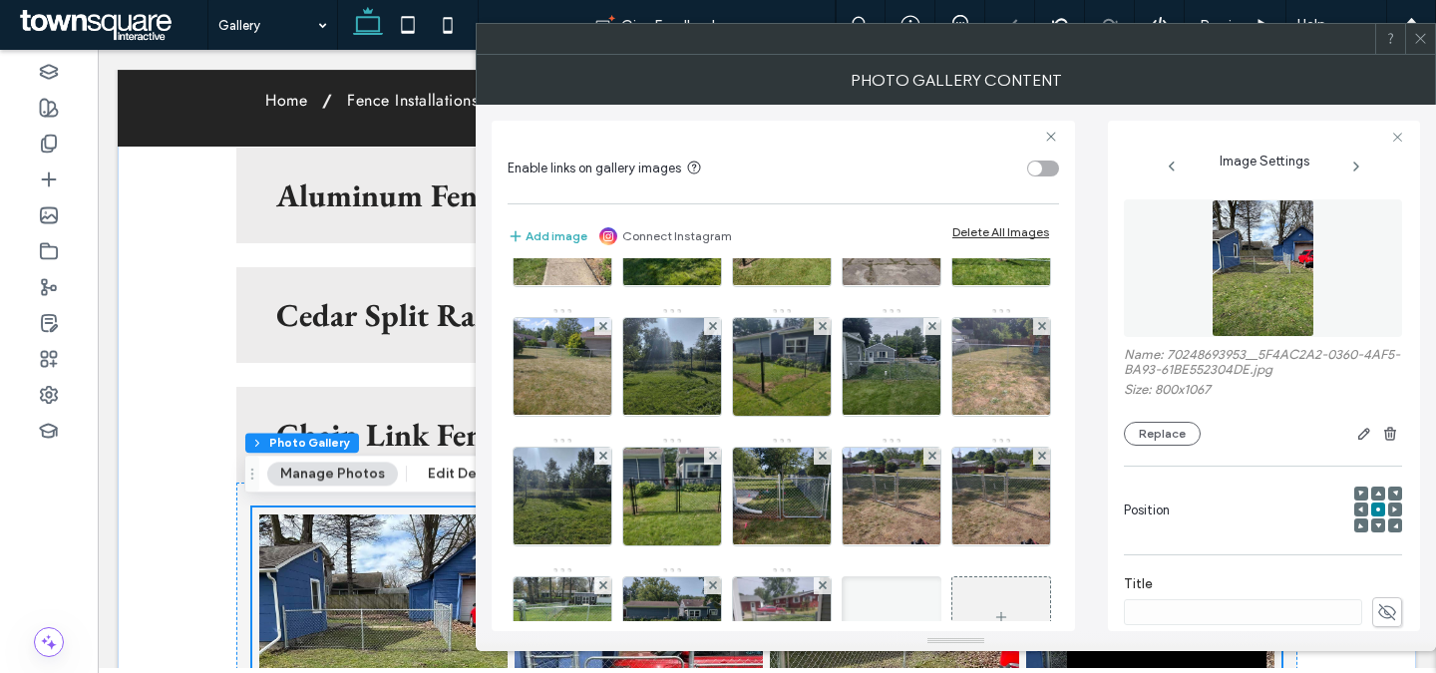
scroll to position [0, 0]
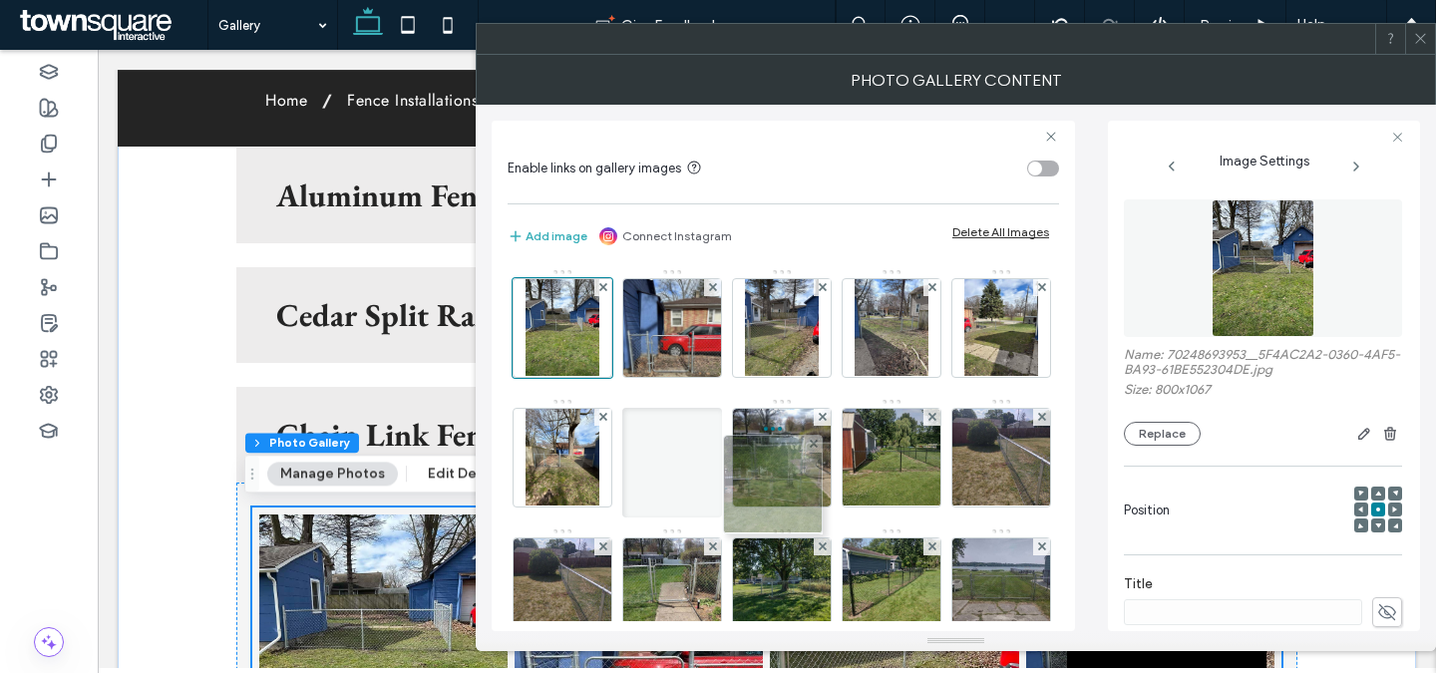
drag, startPoint x: 560, startPoint y: 544, endPoint x: 766, endPoint y: 490, distance: 212.6
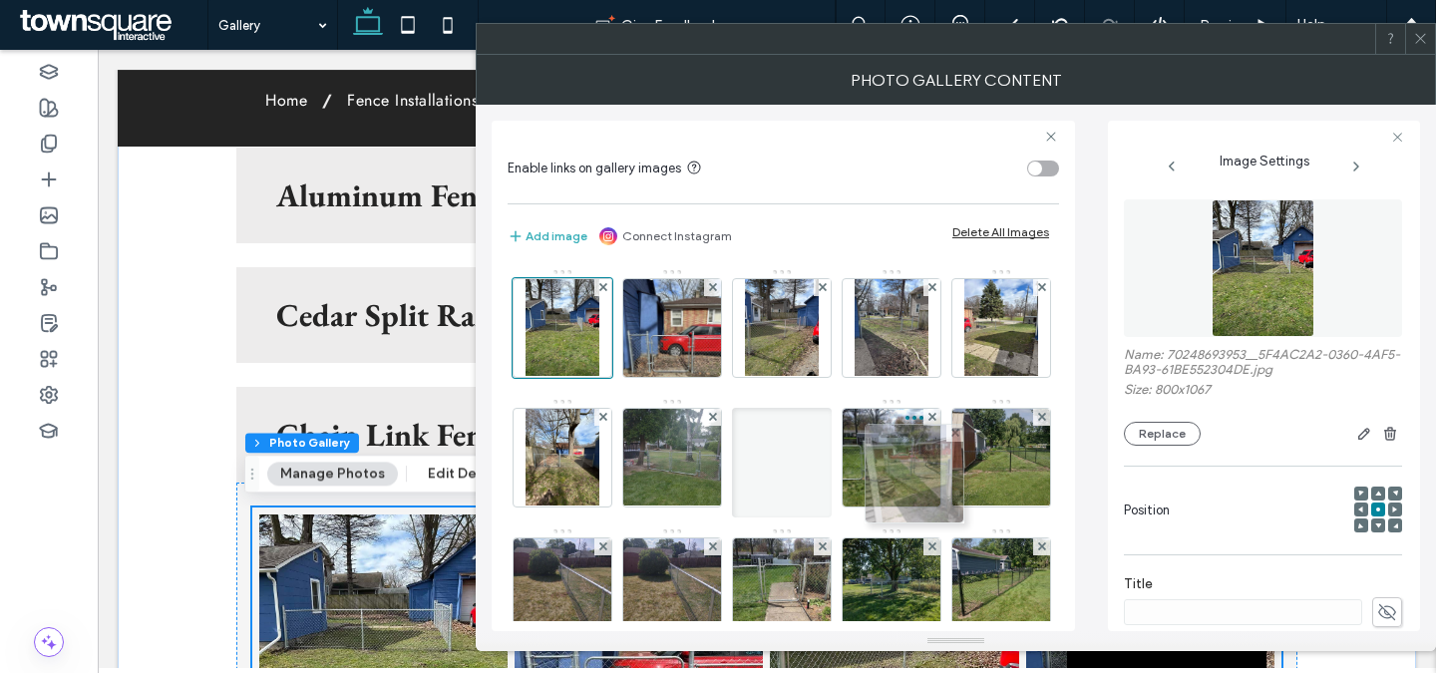
drag, startPoint x: 567, startPoint y: 536, endPoint x: 923, endPoint y: 465, distance: 363.0
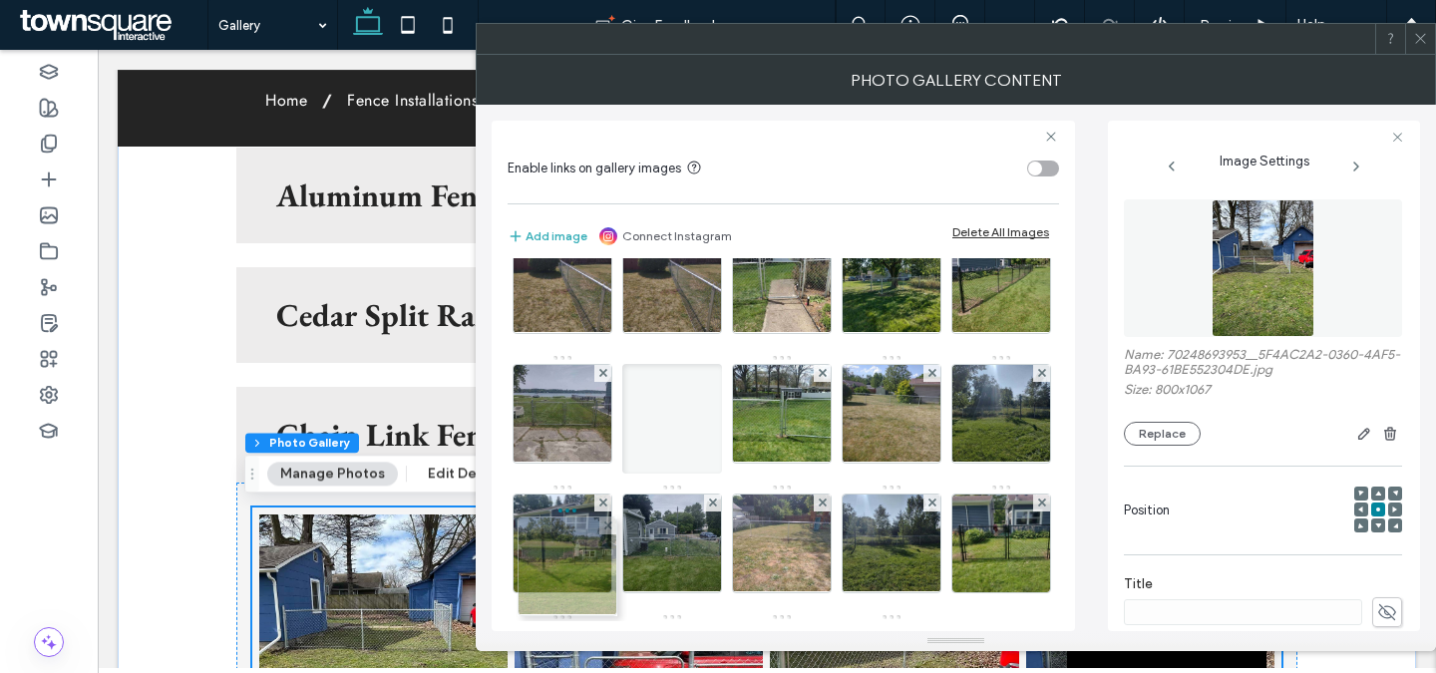
scroll to position [199, 0]
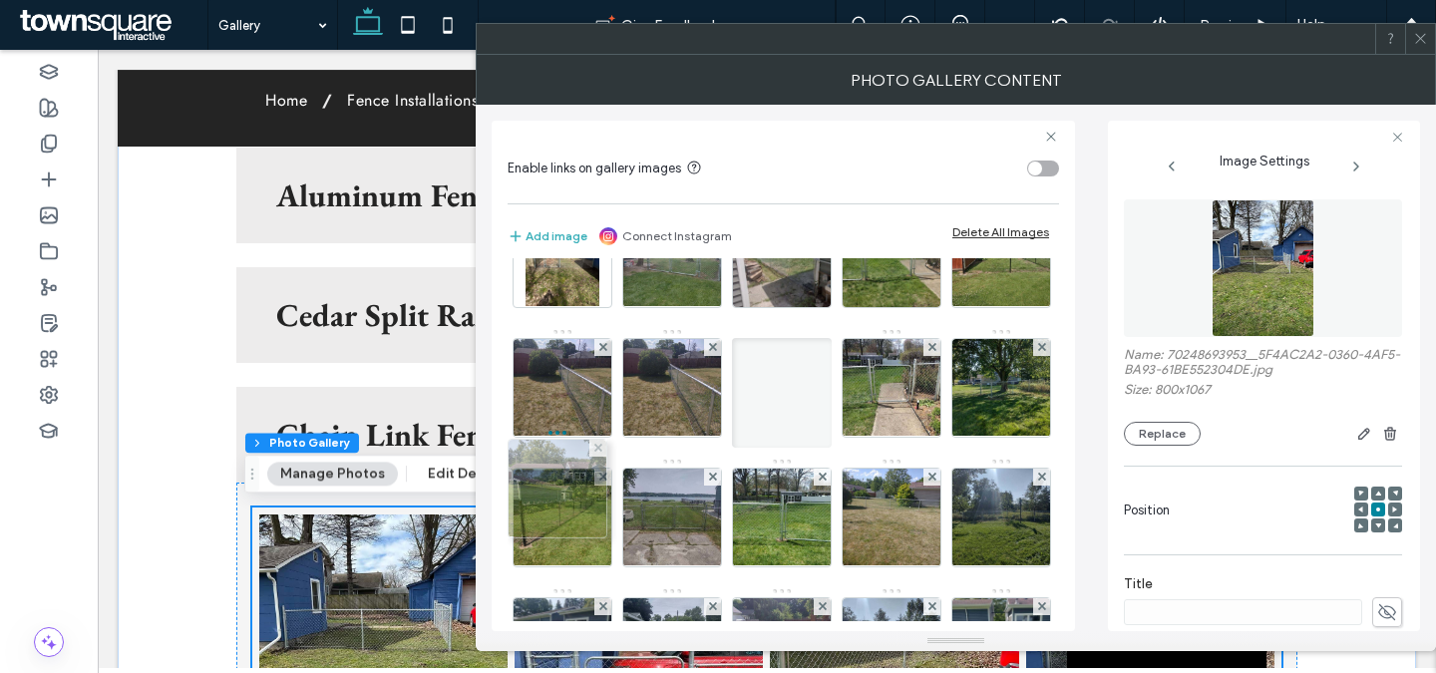
drag, startPoint x: 575, startPoint y: 522, endPoint x: 565, endPoint y: 471, distance: 51.8
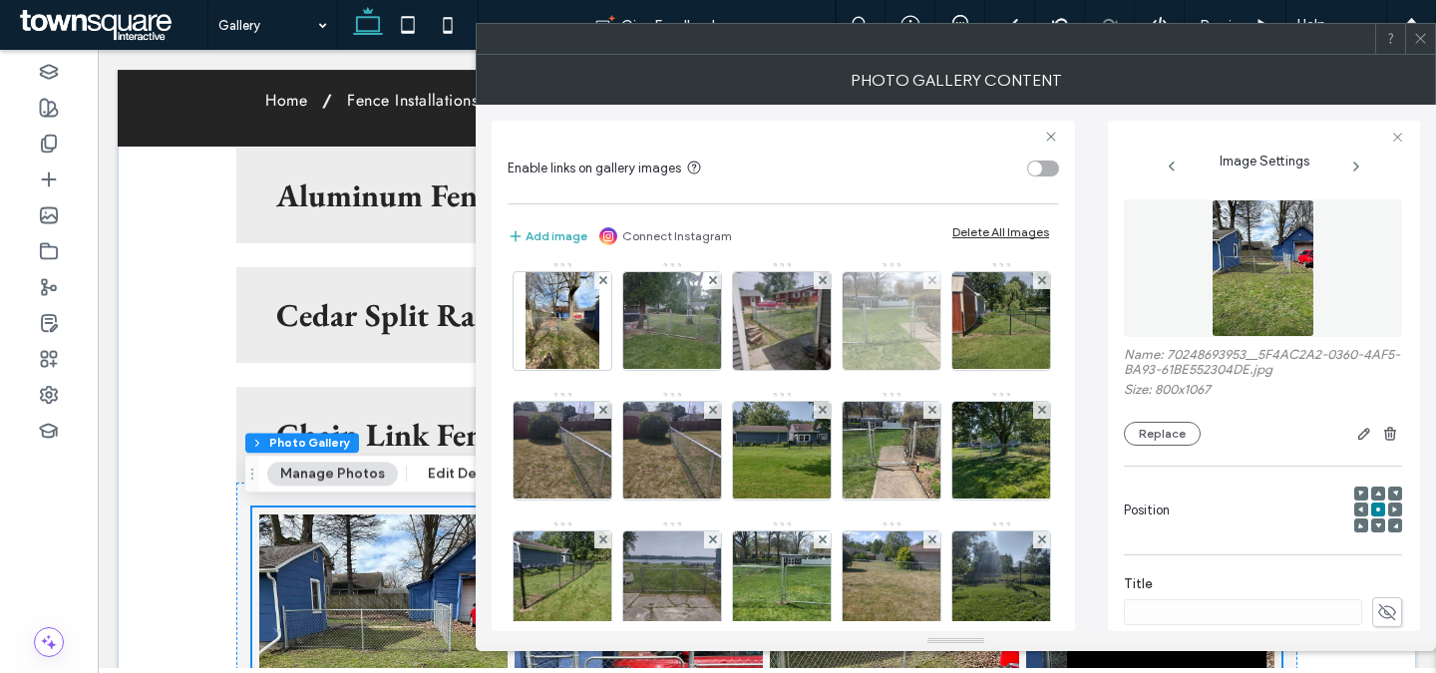
scroll to position [141, 0]
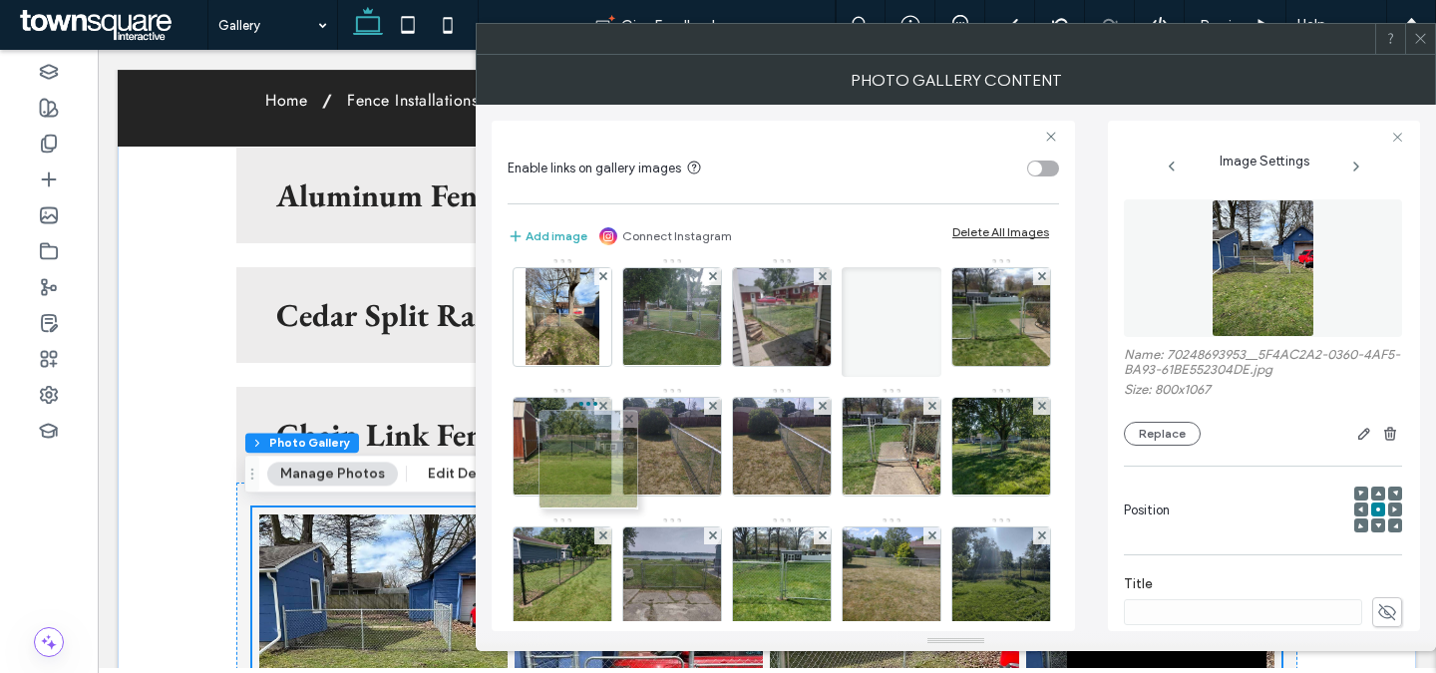
drag, startPoint x: 546, startPoint y: 572, endPoint x: 567, endPoint y: 455, distance: 119.5
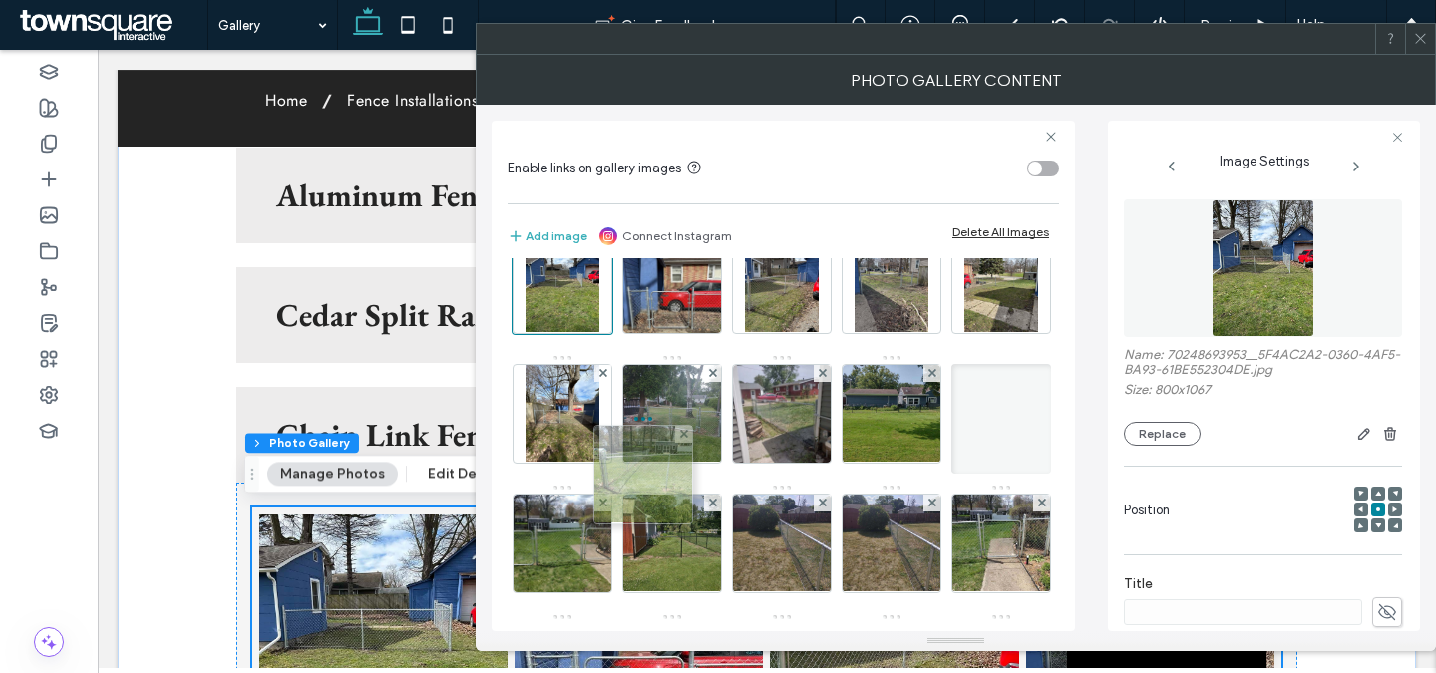
scroll to position [0, 0]
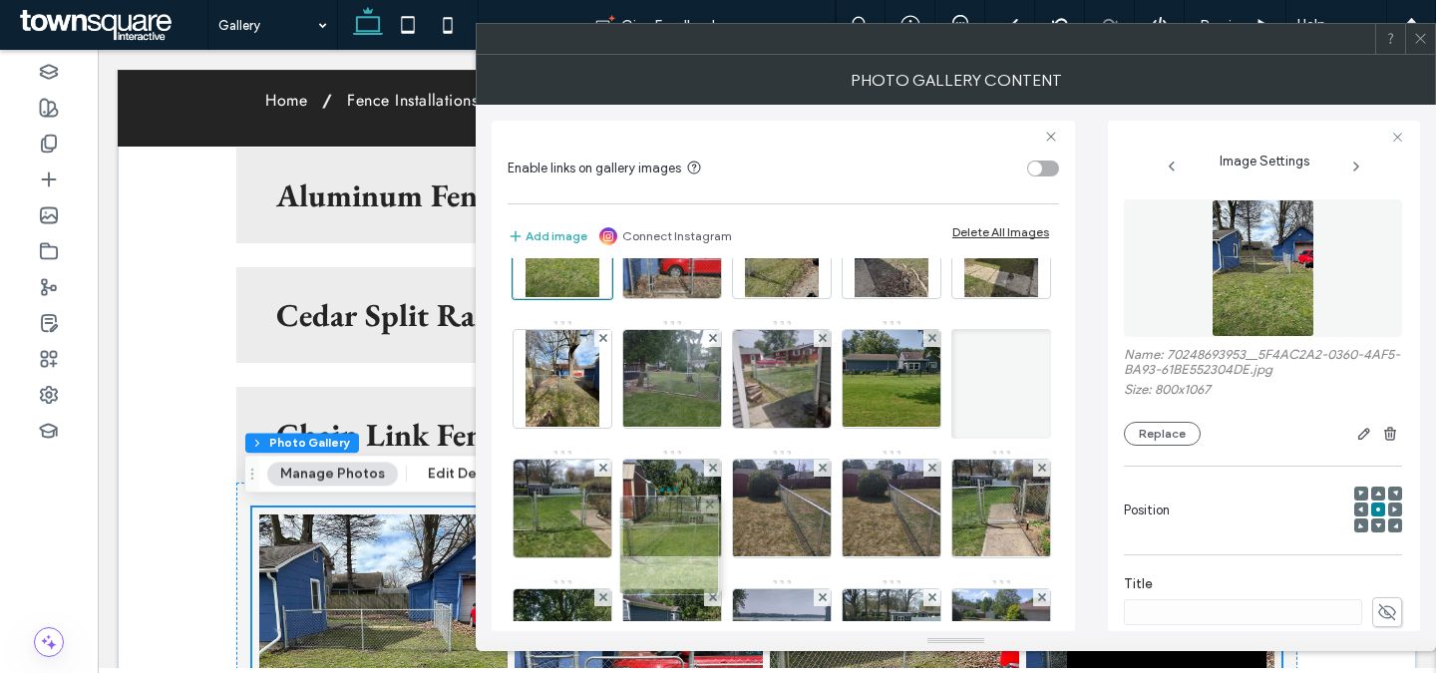
drag, startPoint x: 577, startPoint y: 532, endPoint x: 684, endPoint y: 534, distance: 106.7
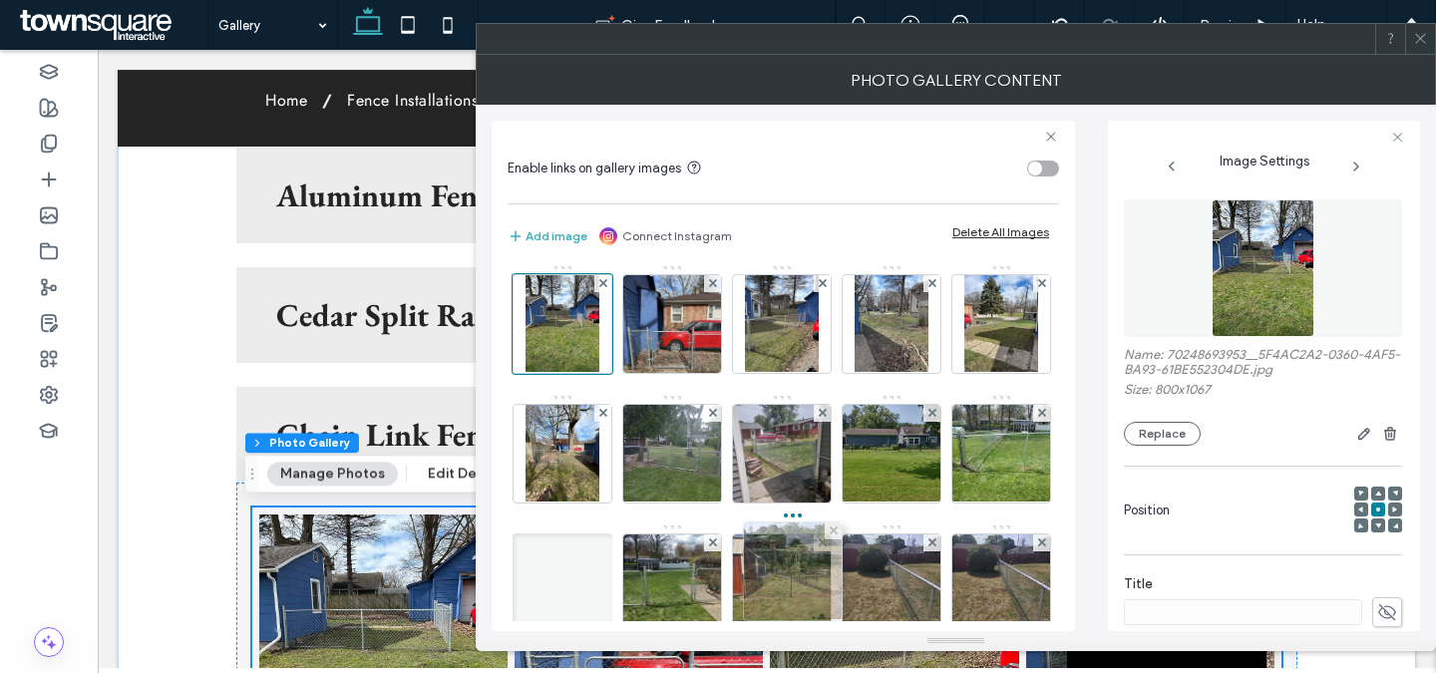
drag, startPoint x: 577, startPoint y: 523, endPoint x: 803, endPoint y: 555, distance: 227.8
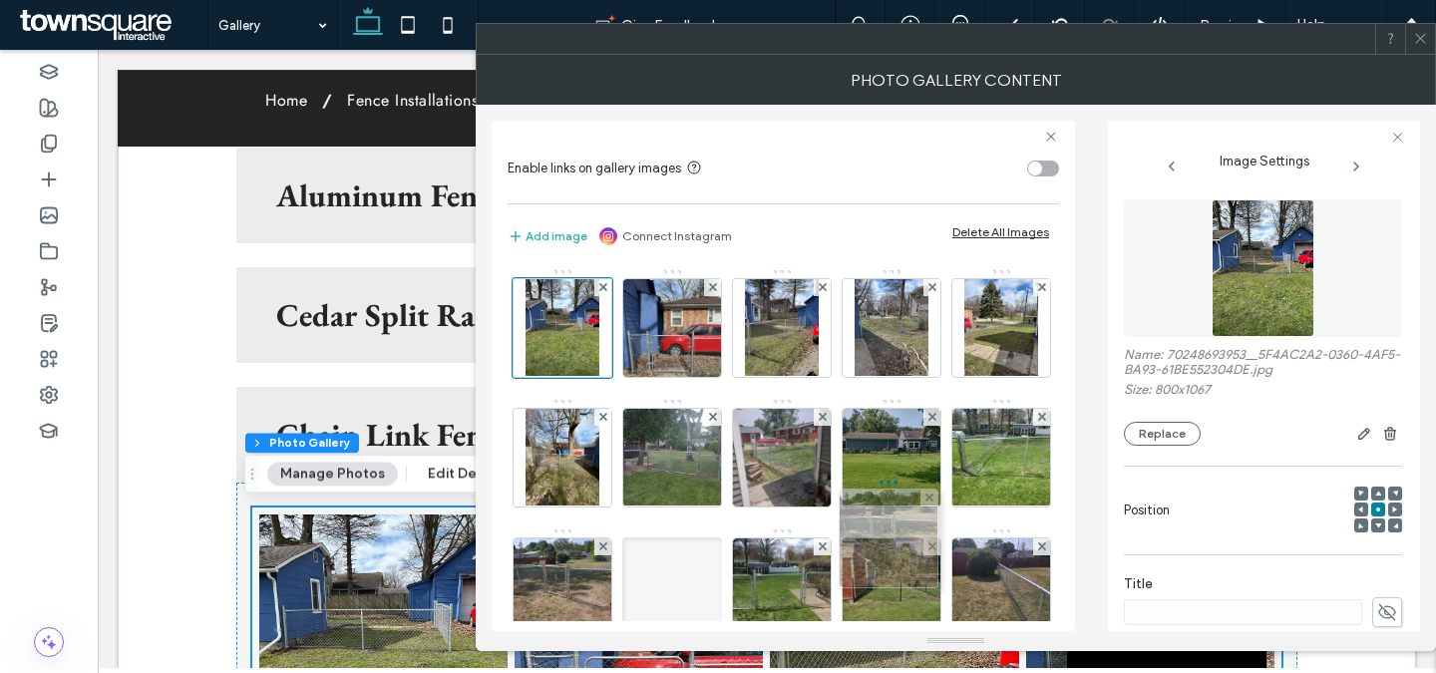
drag, startPoint x: 571, startPoint y: 546, endPoint x: 893, endPoint y: 546, distance: 321.1
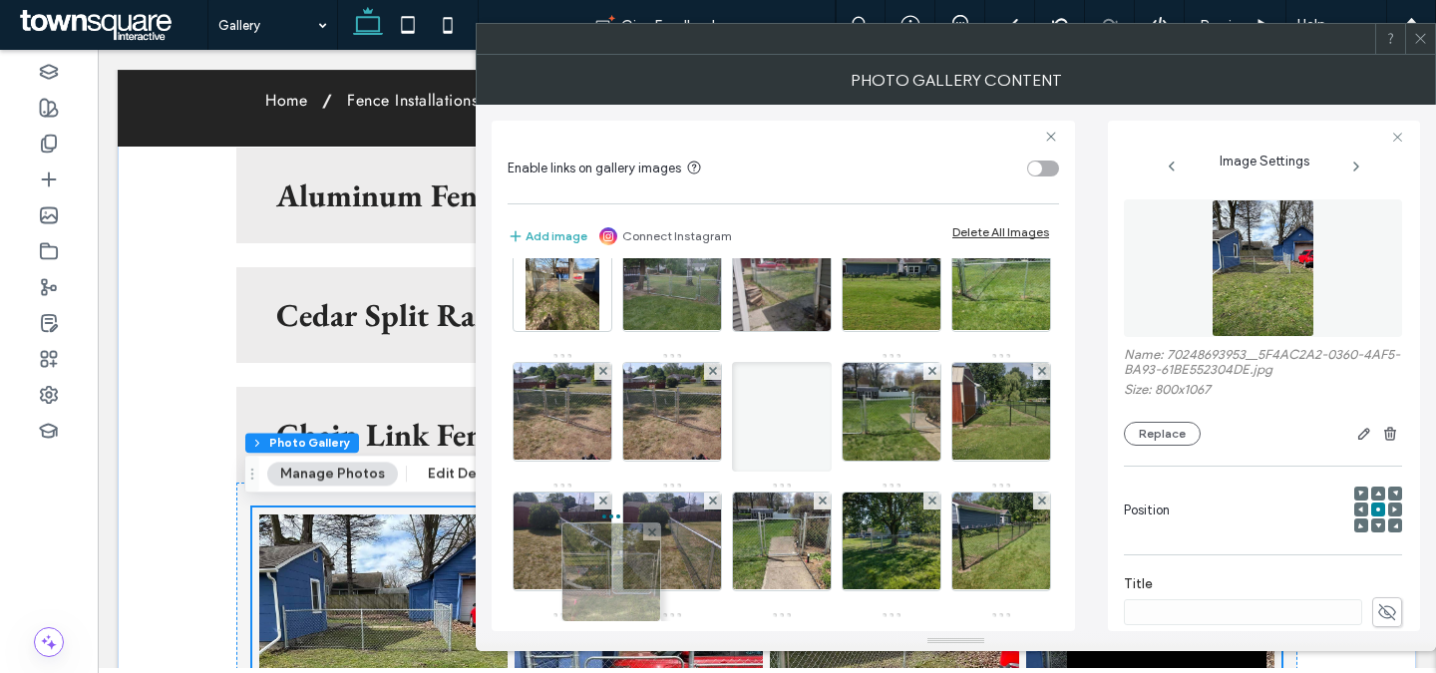
drag, startPoint x: 550, startPoint y: 539, endPoint x: 586, endPoint y: 539, distance: 35.9
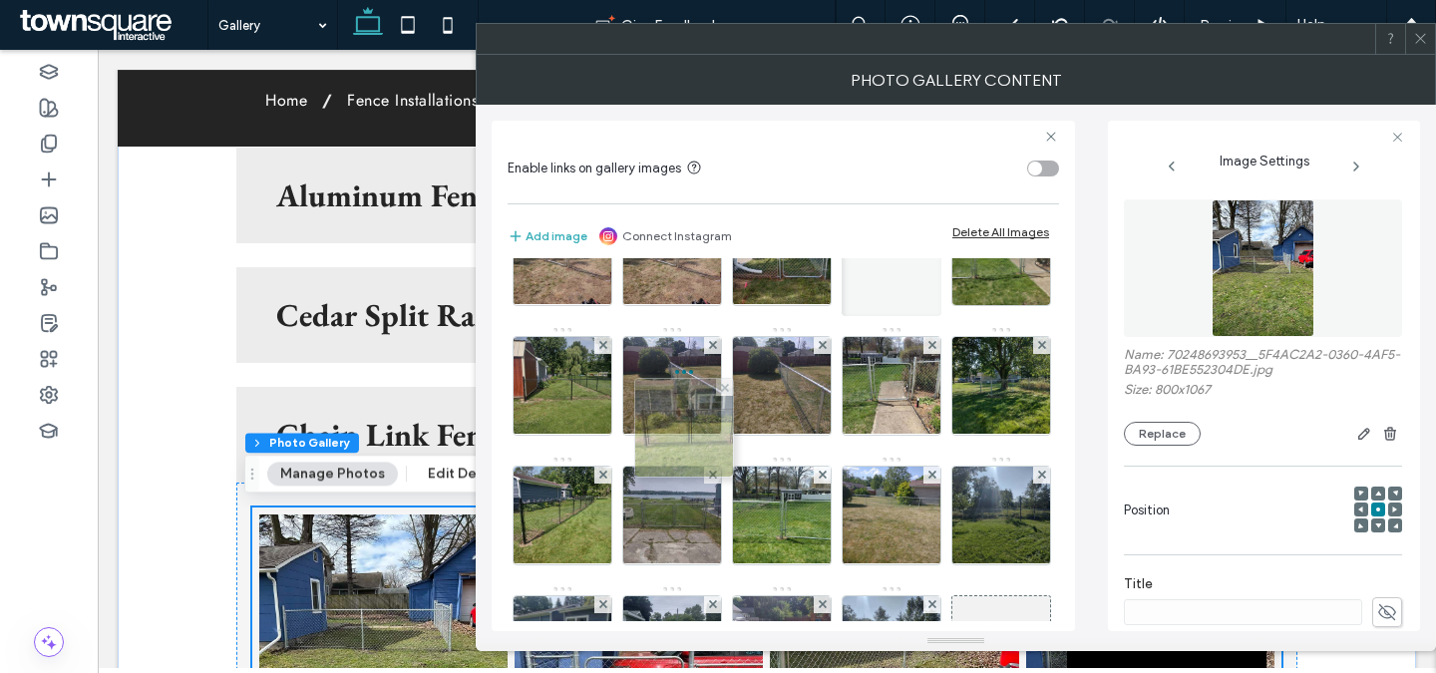
drag, startPoint x: 585, startPoint y: 542, endPoint x: 702, endPoint y: 431, distance: 160.8
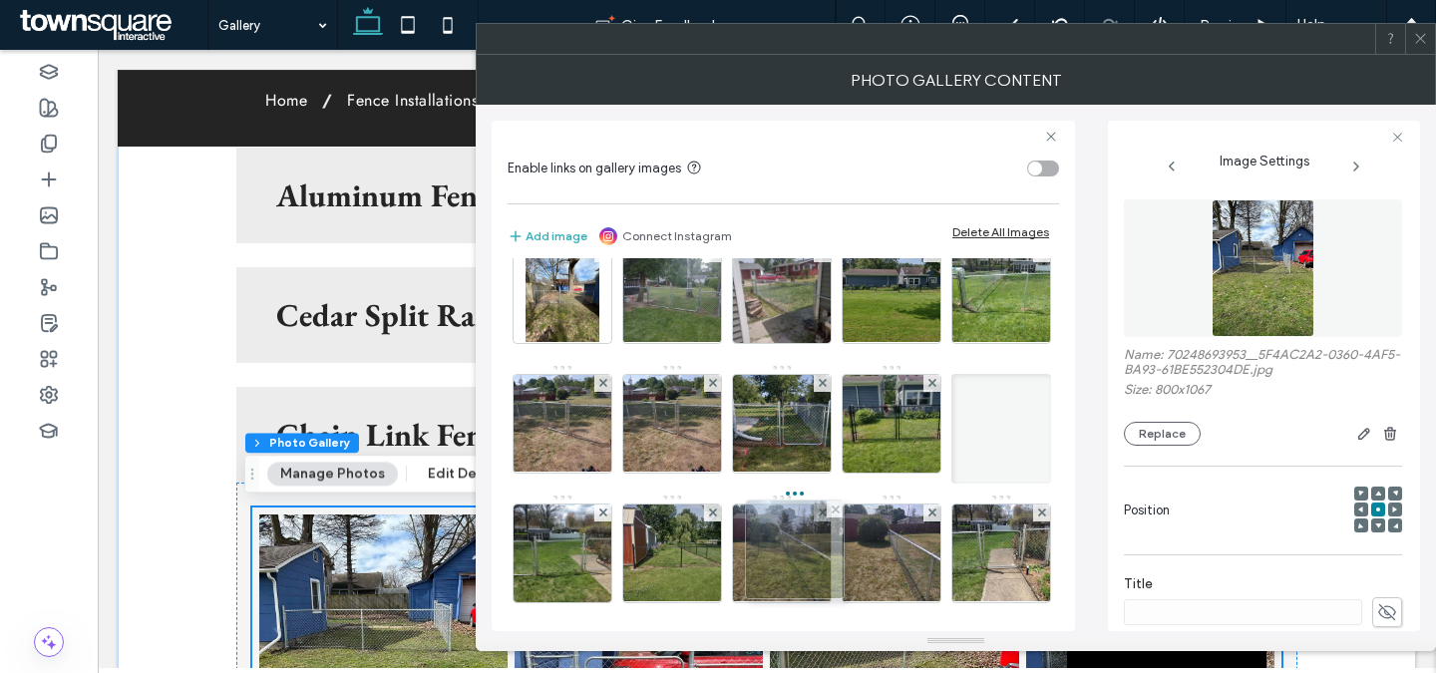
drag, startPoint x: 561, startPoint y: 526, endPoint x: 798, endPoint y: 532, distance: 236.4
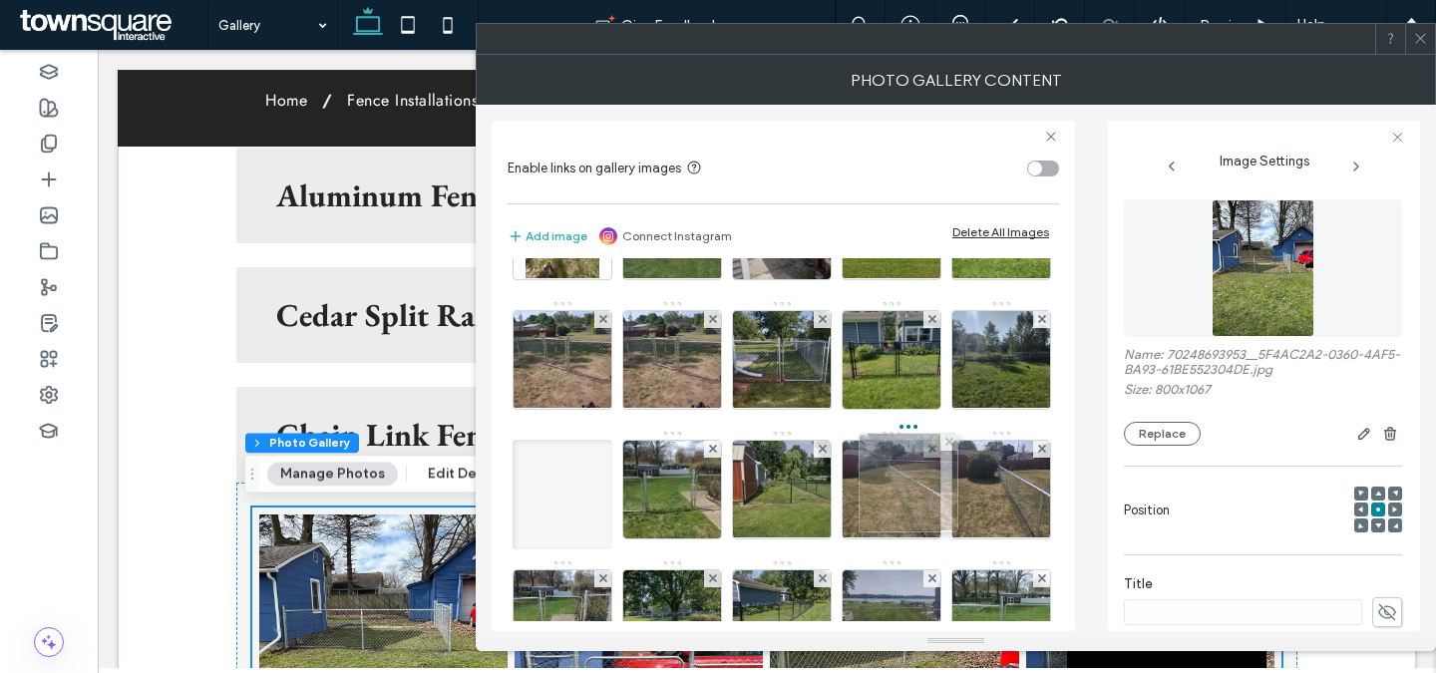
drag, startPoint x: 574, startPoint y: 549, endPoint x: 915, endPoint y: 493, distance: 345.8
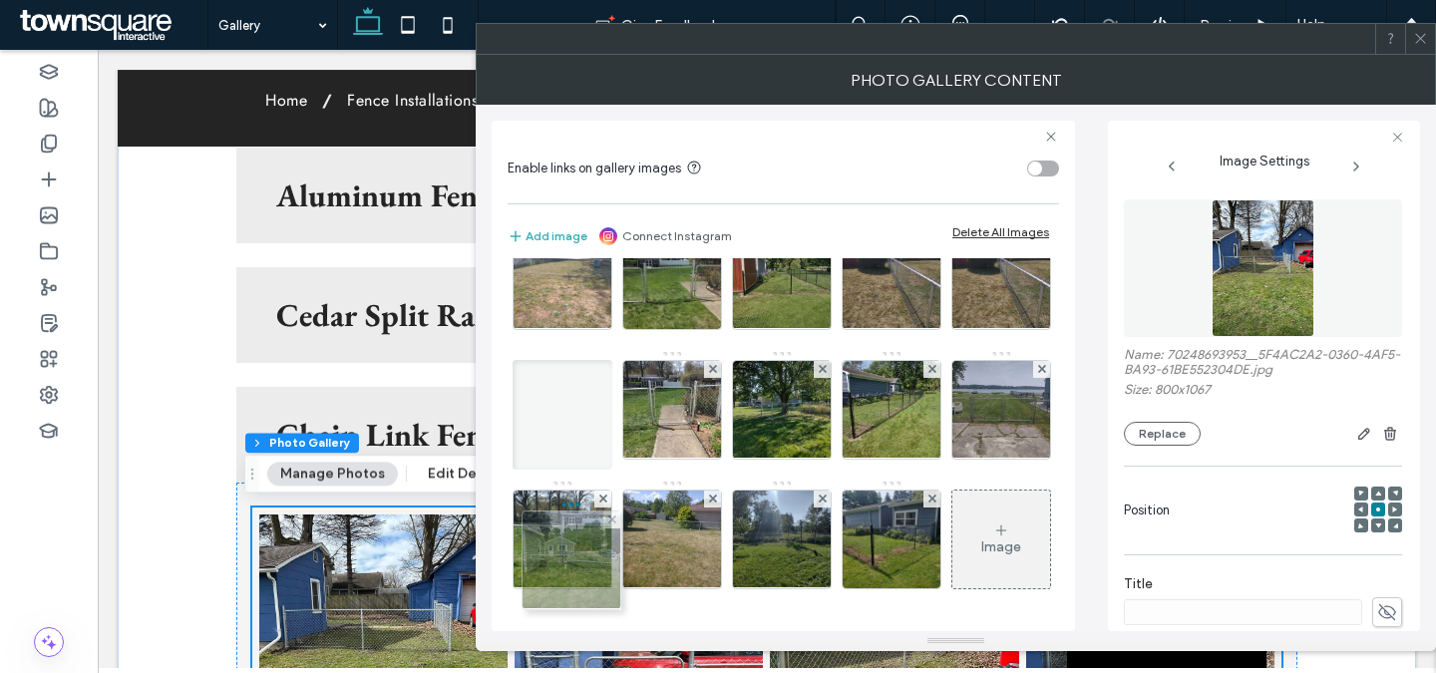
drag, startPoint x: 575, startPoint y: 561, endPoint x: 579, endPoint y: 323, distance: 238.4
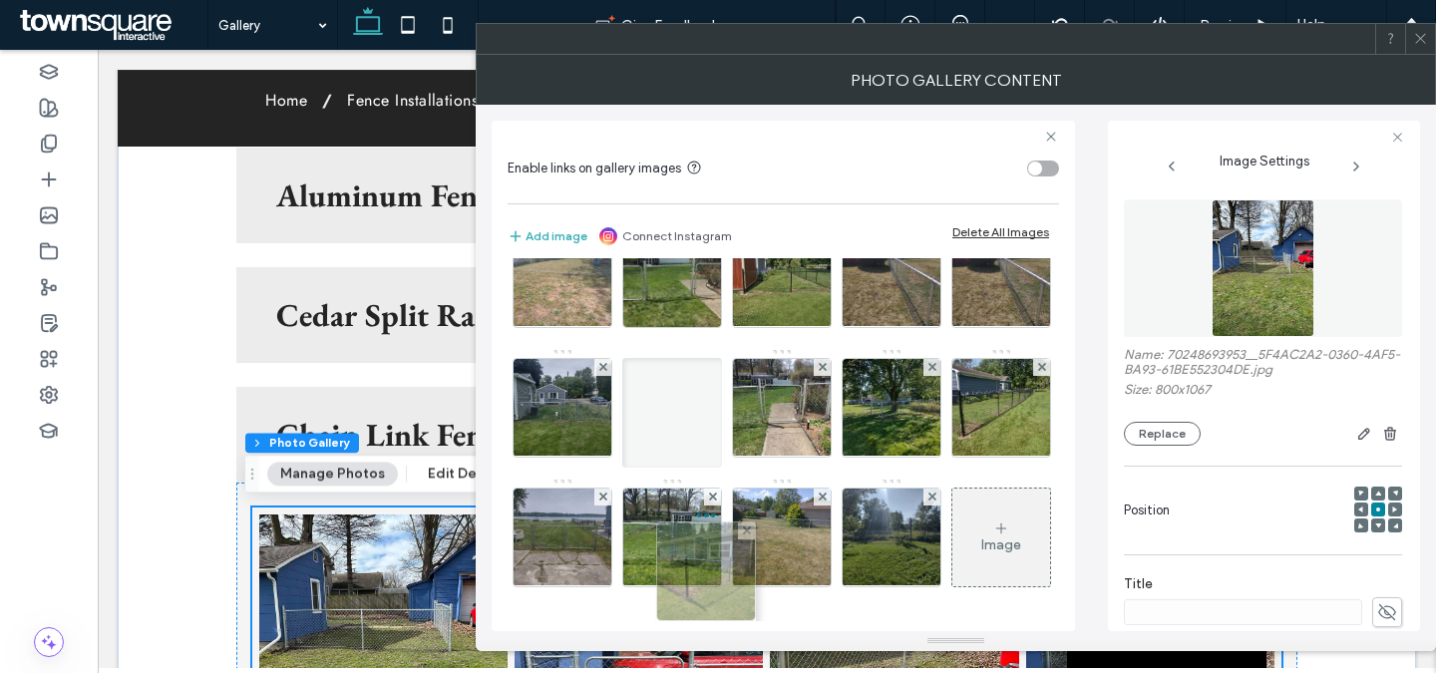
drag, startPoint x: 566, startPoint y: 575, endPoint x: 706, endPoint y: 352, distance: 263.4
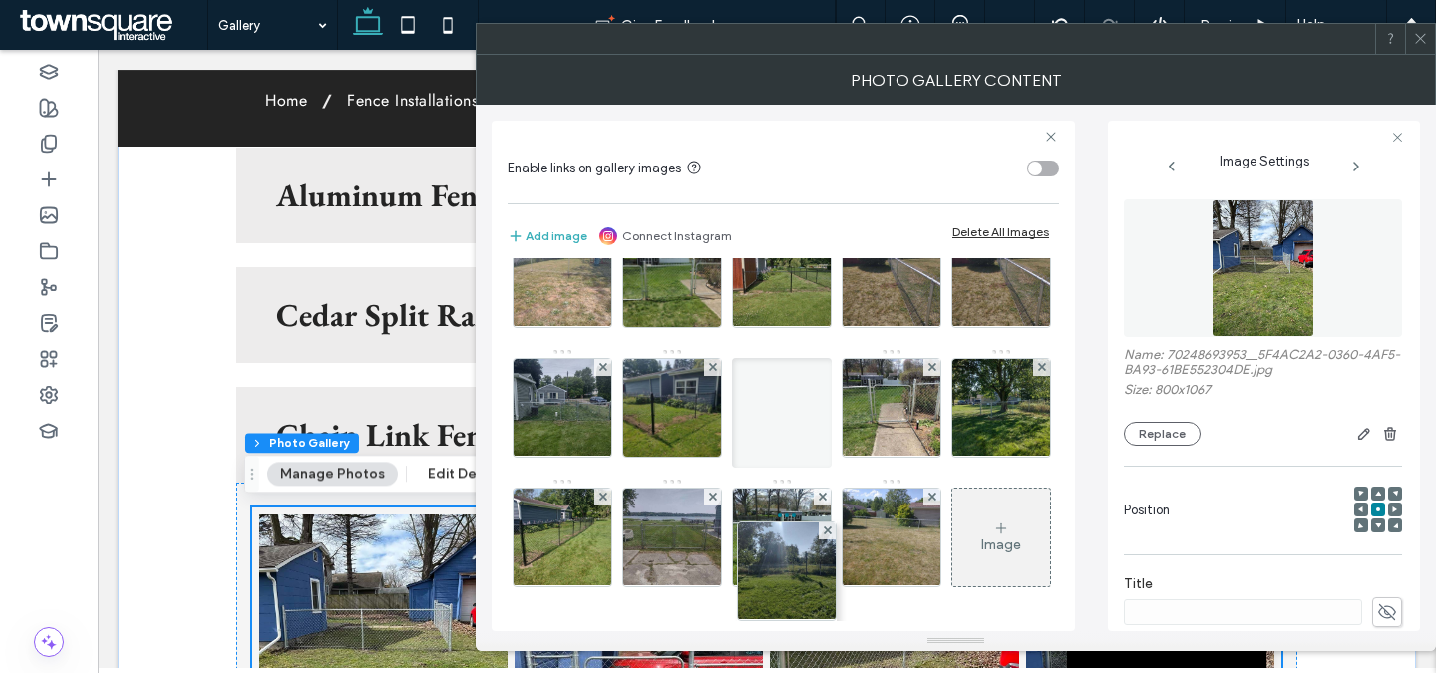
drag, startPoint x: 574, startPoint y: 559, endPoint x: 794, endPoint y: 340, distance: 310.3
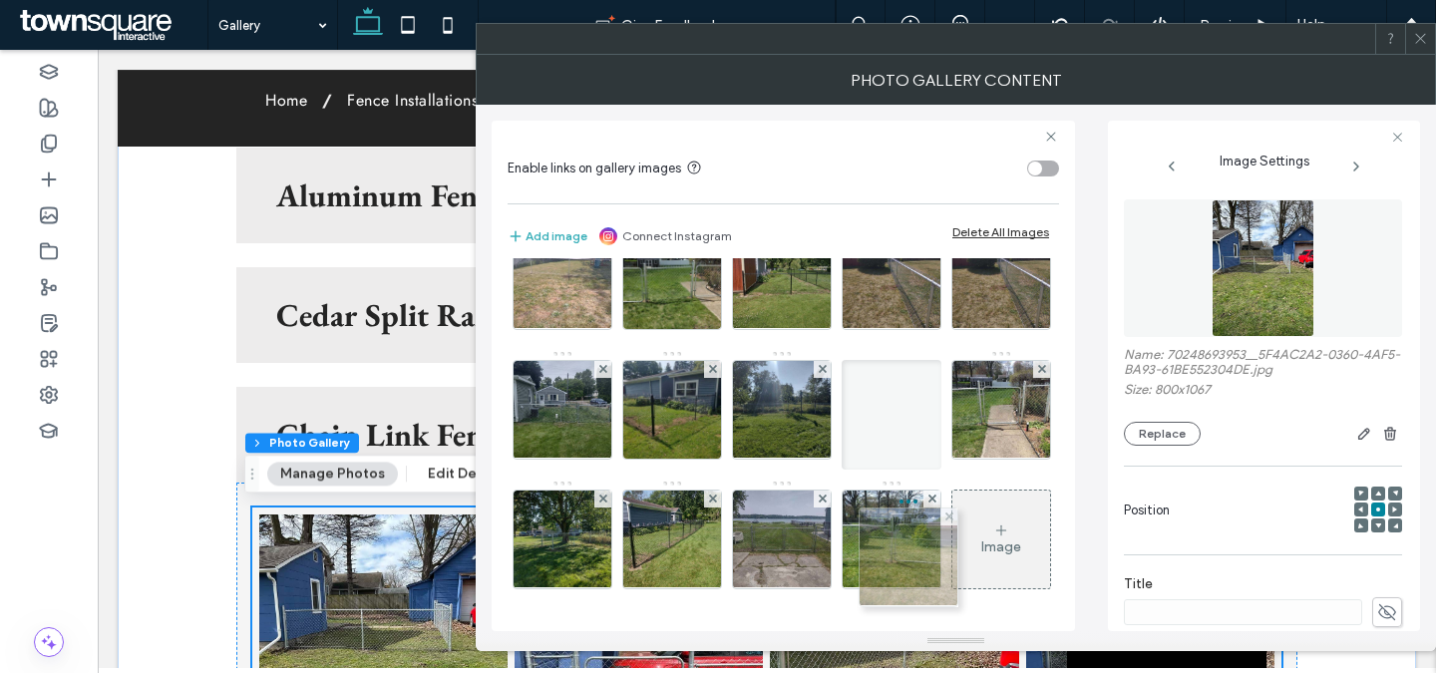
drag, startPoint x: 543, startPoint y: 584, endPoint x: 885, endPoint y: 343, distance: 417.8
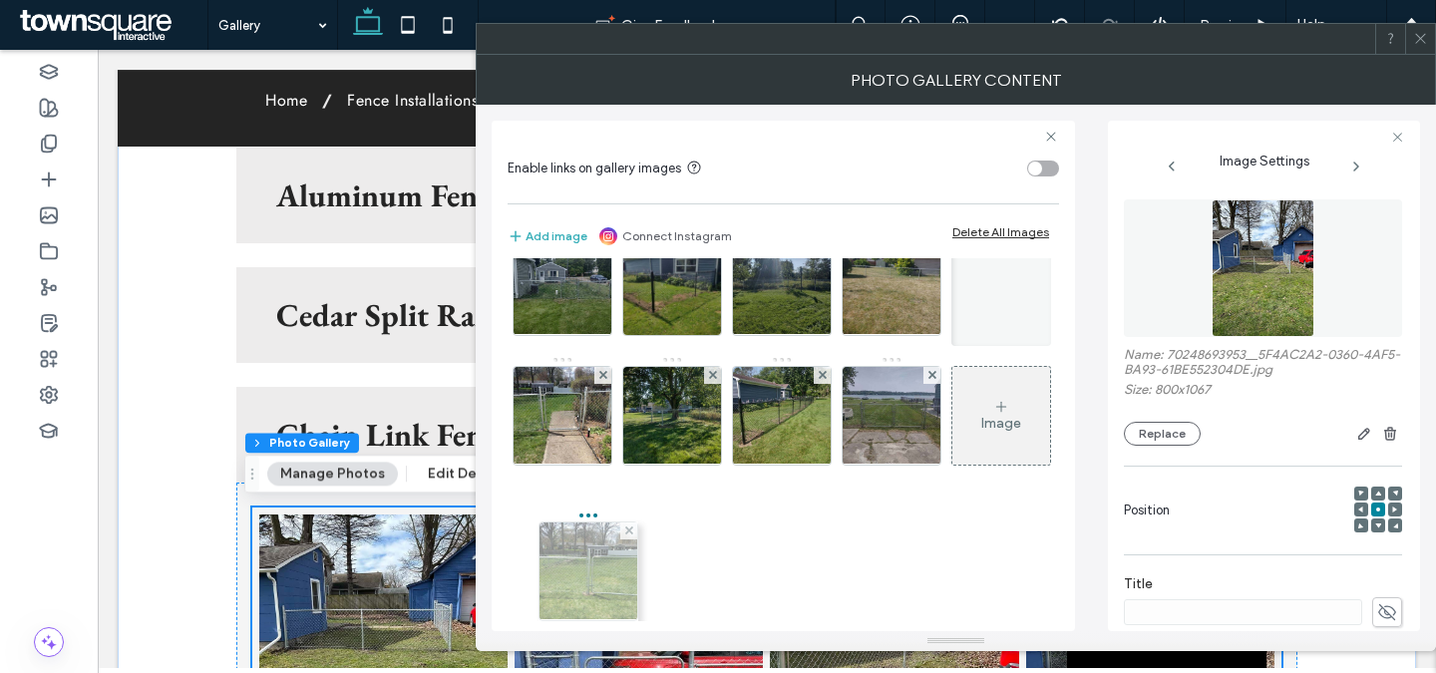
drag, startPoint x: 549, startPoint y: 570, endPoint x: 570, endPoint y: 467, distance: 105.8
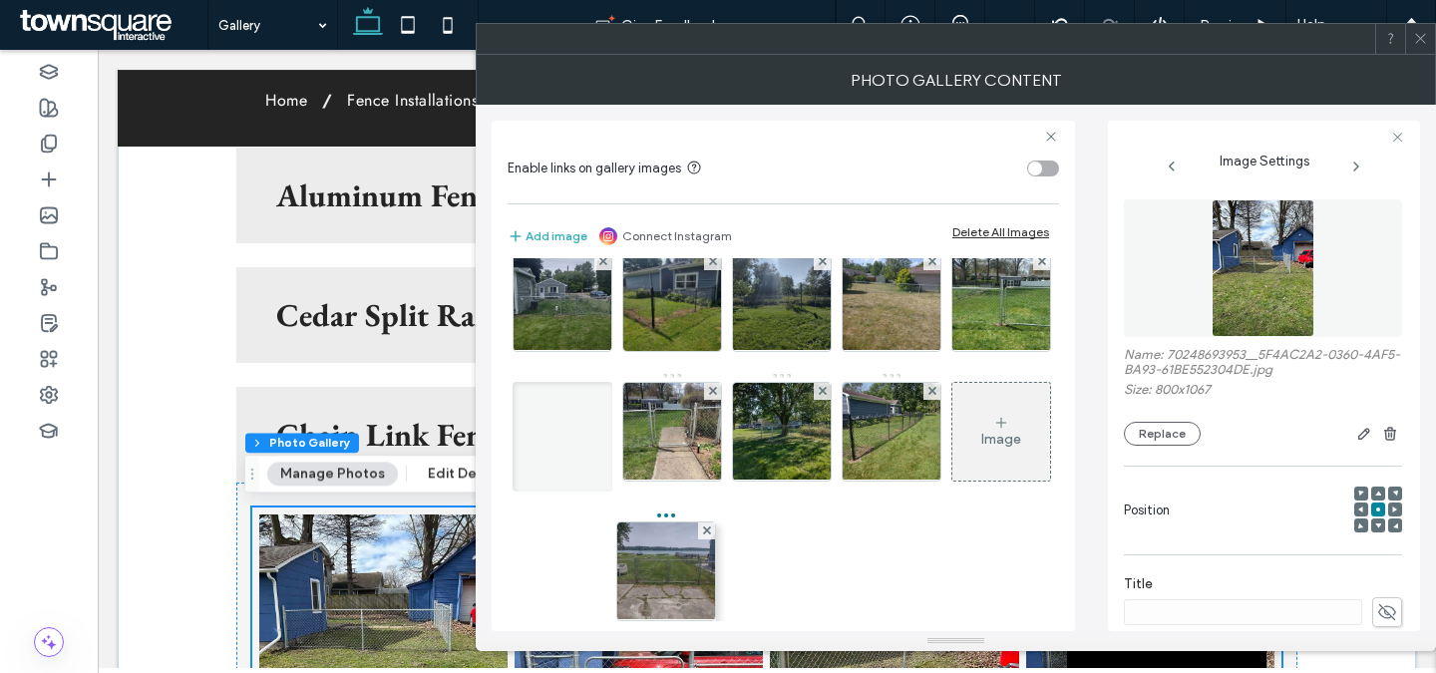
drag, startPoint x: 573, startPoint y: 584, endPoint x: 611, endPoint y: 530, distance: 66.7
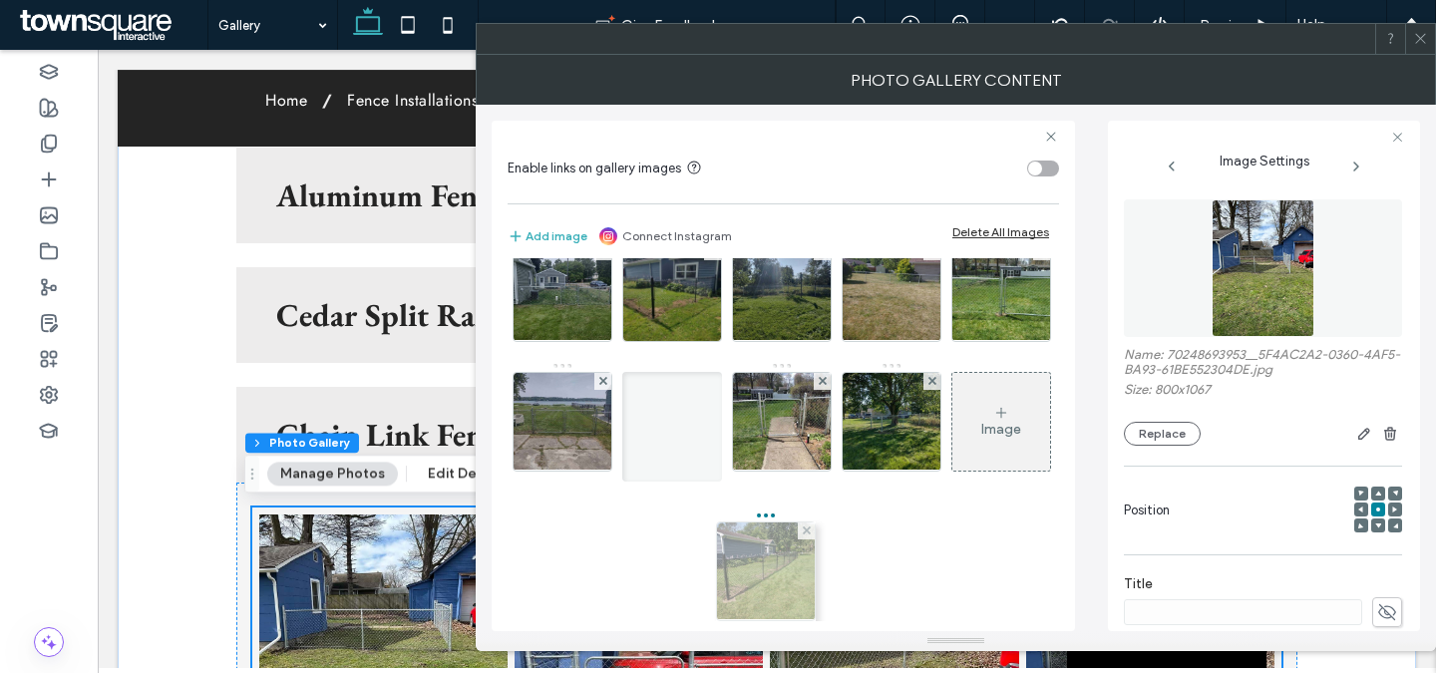
drag, startPoint x: 571, startPoint y: 583, endPoint x: 770, endPoint y: 474, distance: 226.8
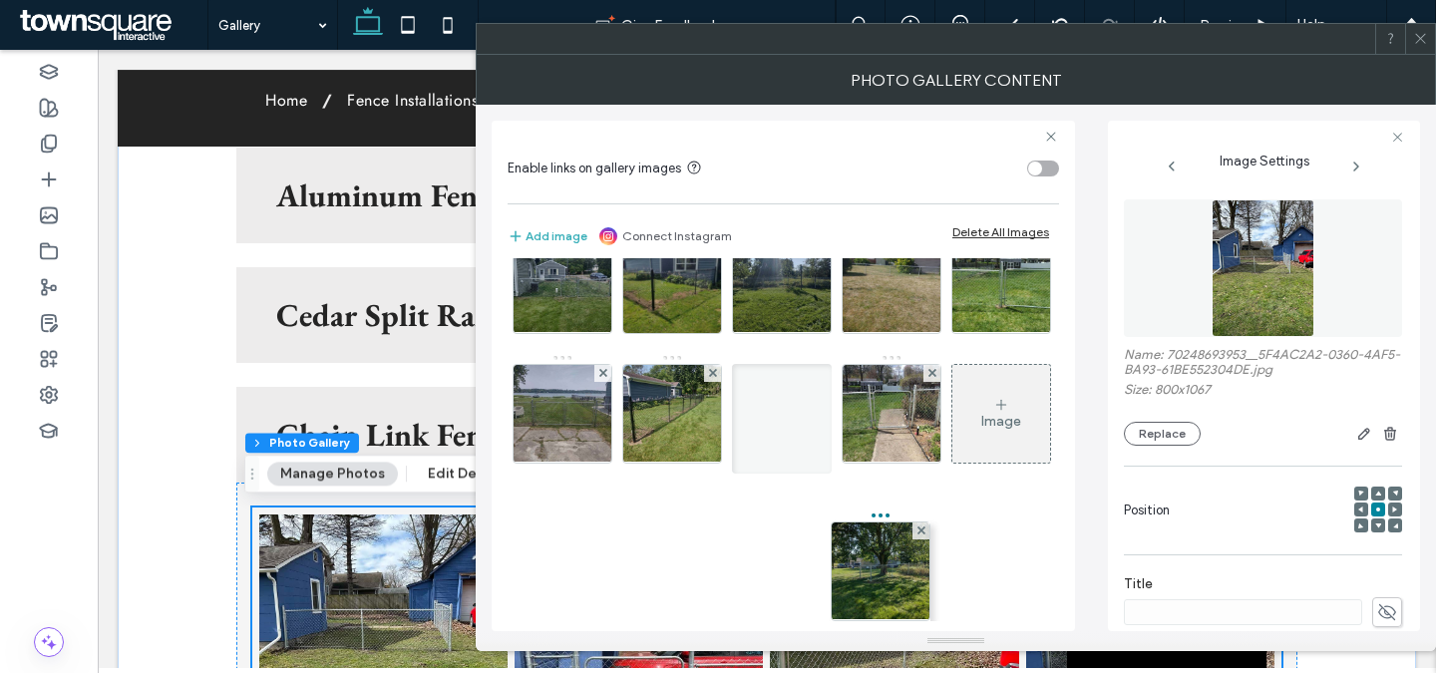
drag, startPoint x: 555, startPoint y: 598, endPoint x: 976, endPoint y: 477, distance: 438.1
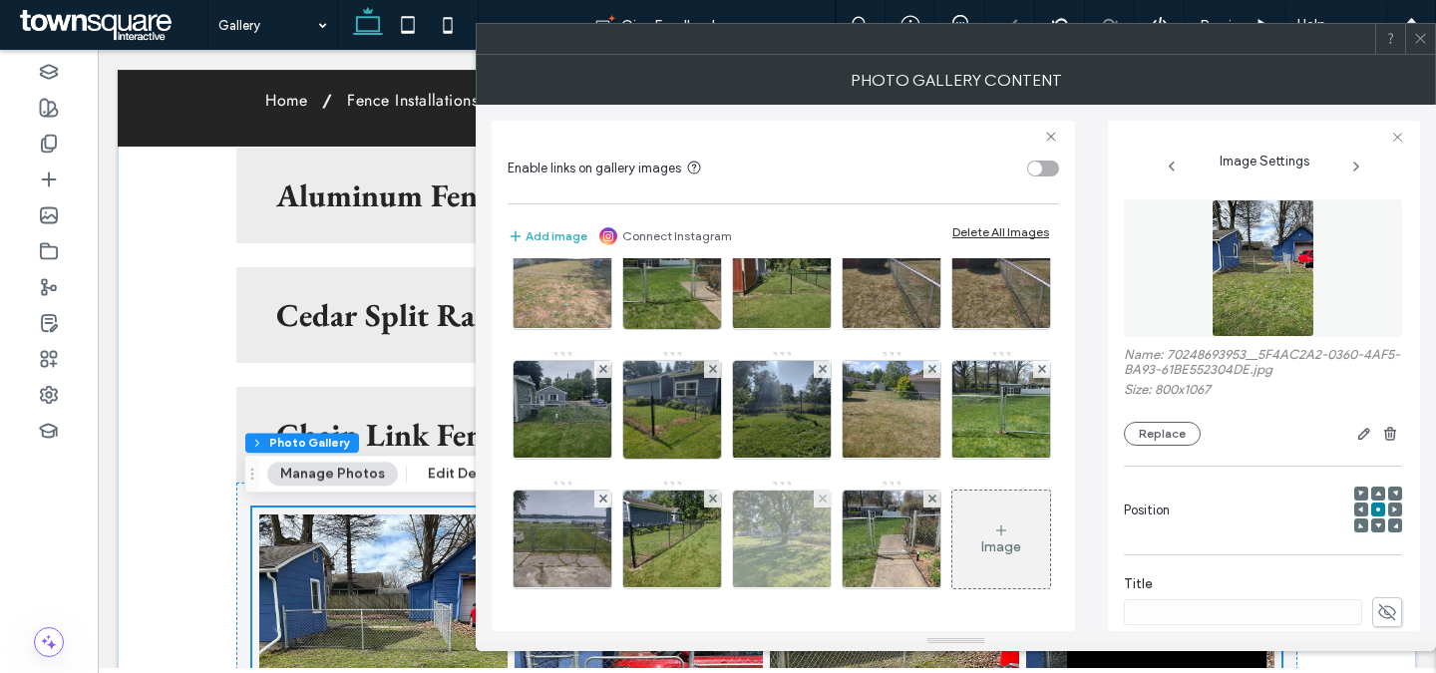
scroll to position [696, 0]
click at [1418, 38] on icon at bounding box center [1420, 38] width 15 height 15
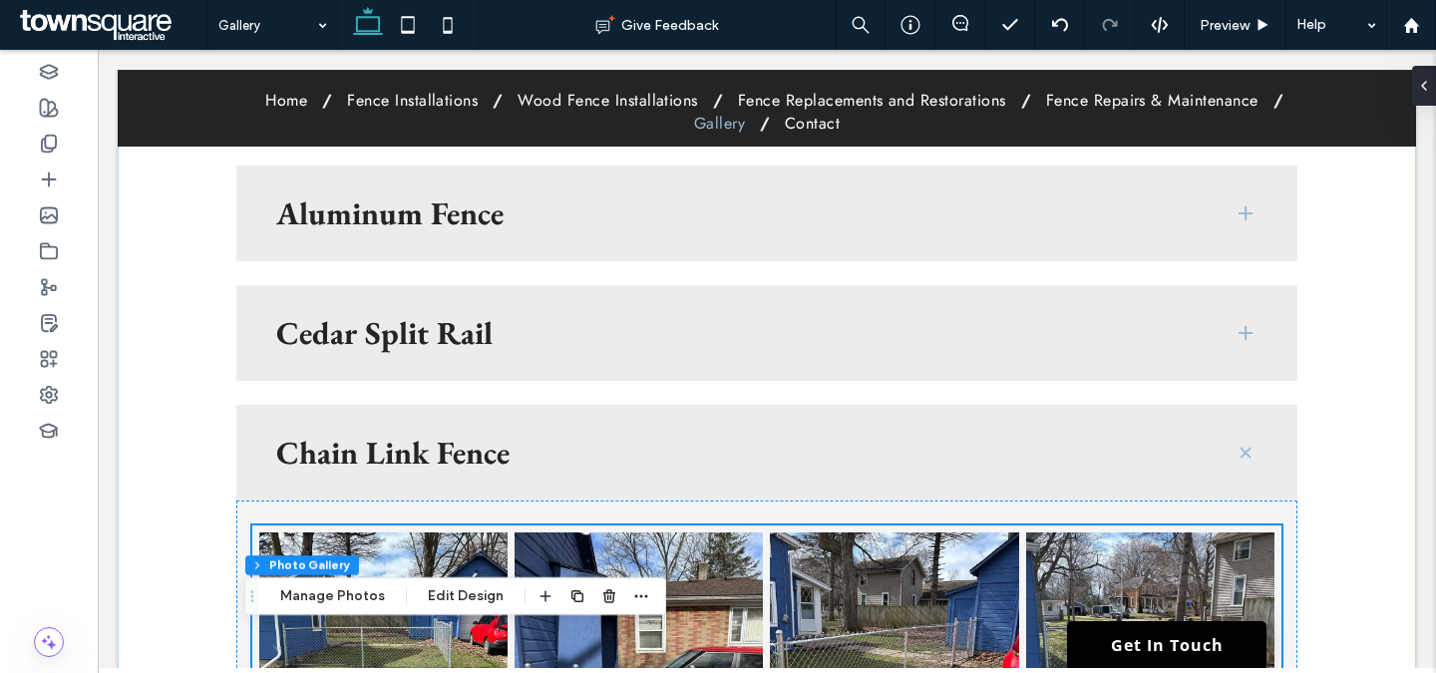
scroll to position [549, 0]
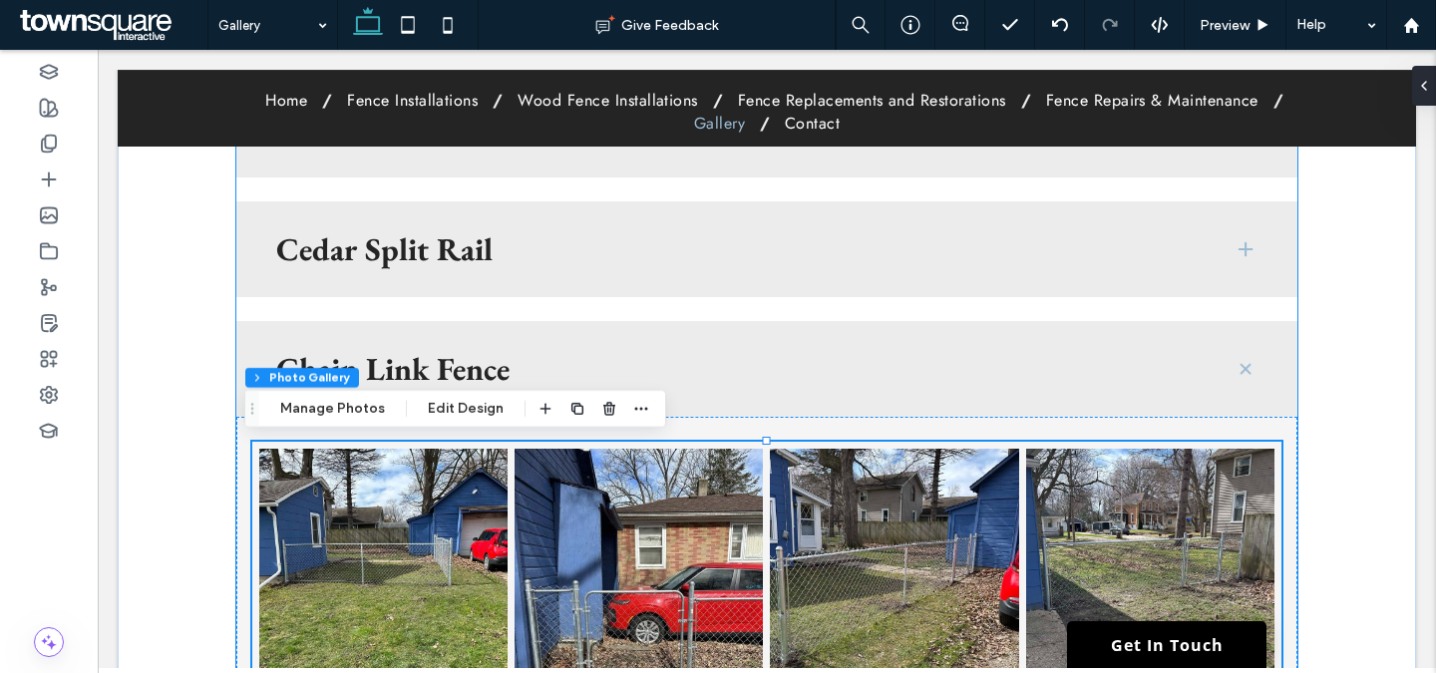
click at [519, 363] on h3 "Chain Link Fence" at bounding box center [738, 369] width 925 height 32
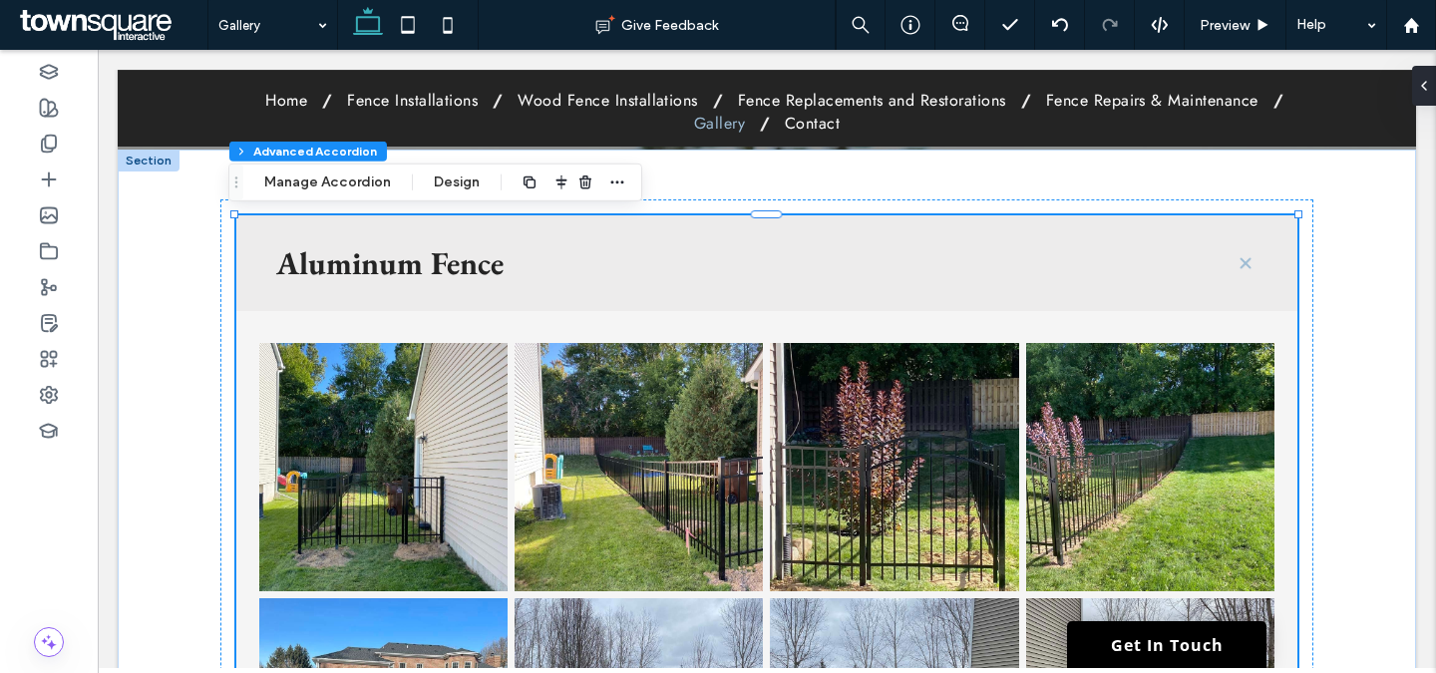
scroll to position [420, 0]
click at [491, 277] on h3 "Aluminum Fence" at bounding box center [738, 263] width 925 height 32
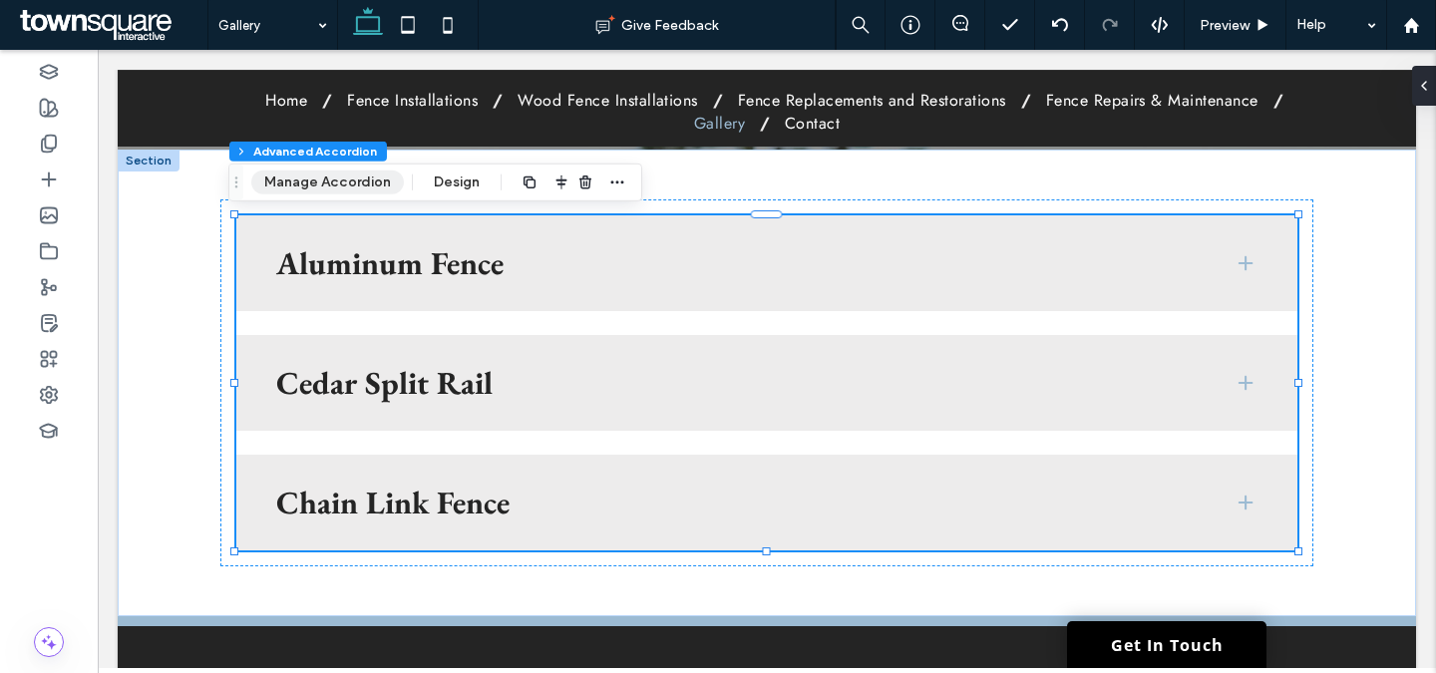
click at [332, 180] on button "Manage Accordion" at bounding box center [327, 183] width 153 height 24
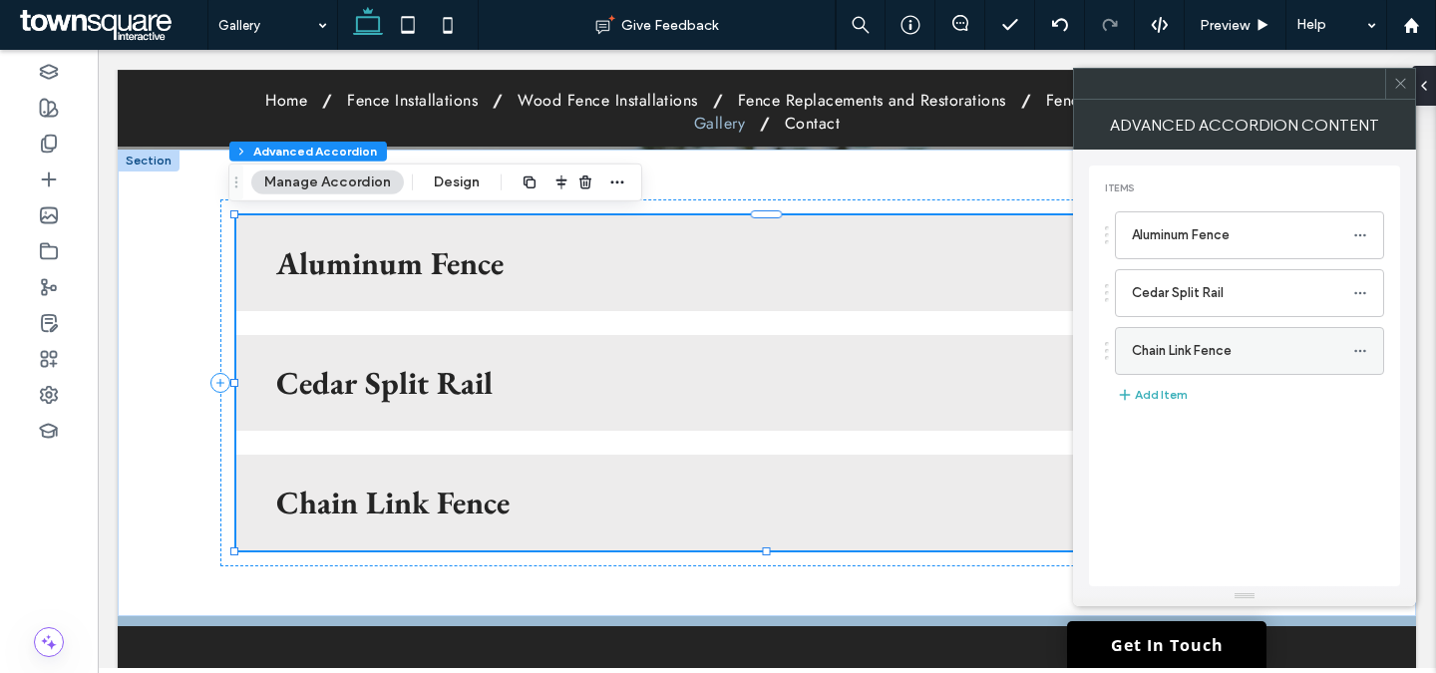
click at [1362, 352] on icon at bounding box center [1360, 351] width 14 height 14
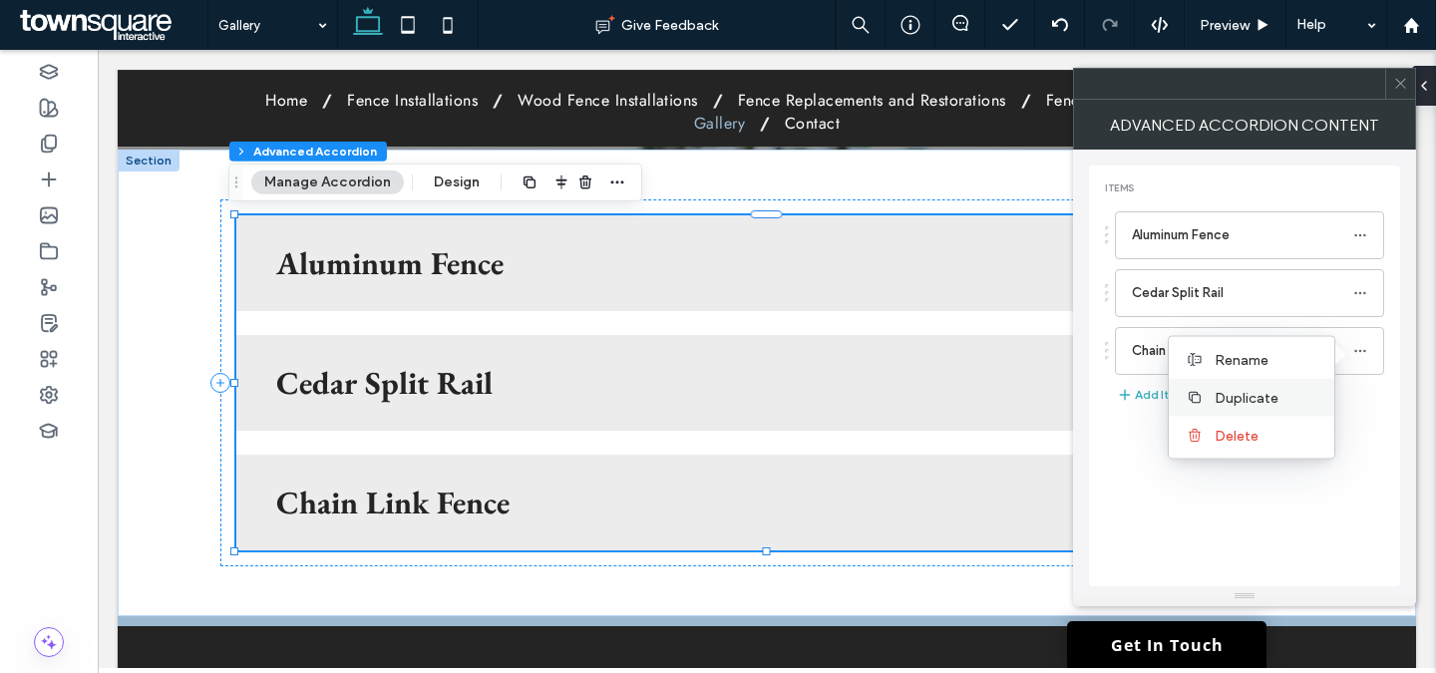
click at [1259, 383] on div "Duplicate" at bounding box center [1252, 398] width 166 height 38
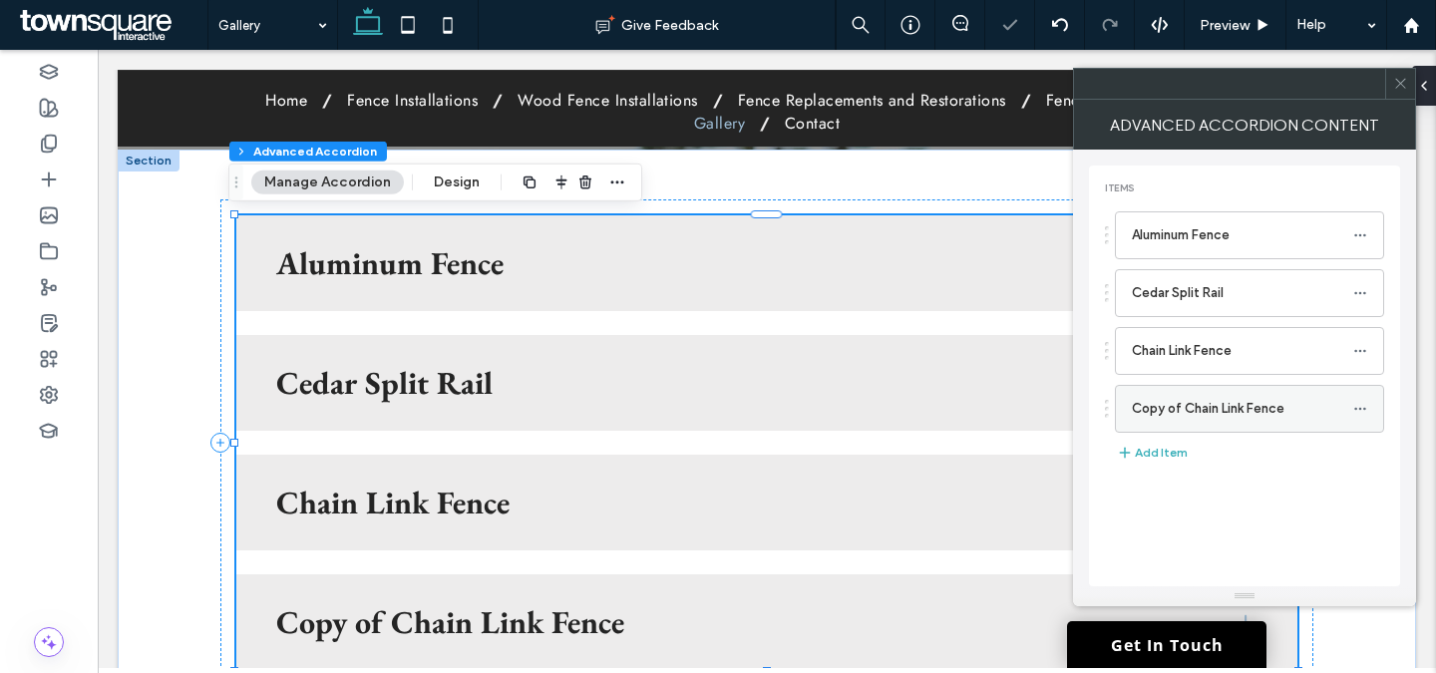
click at [1364, 409] on use at bounding box center [1359, 408] width 11 height 3
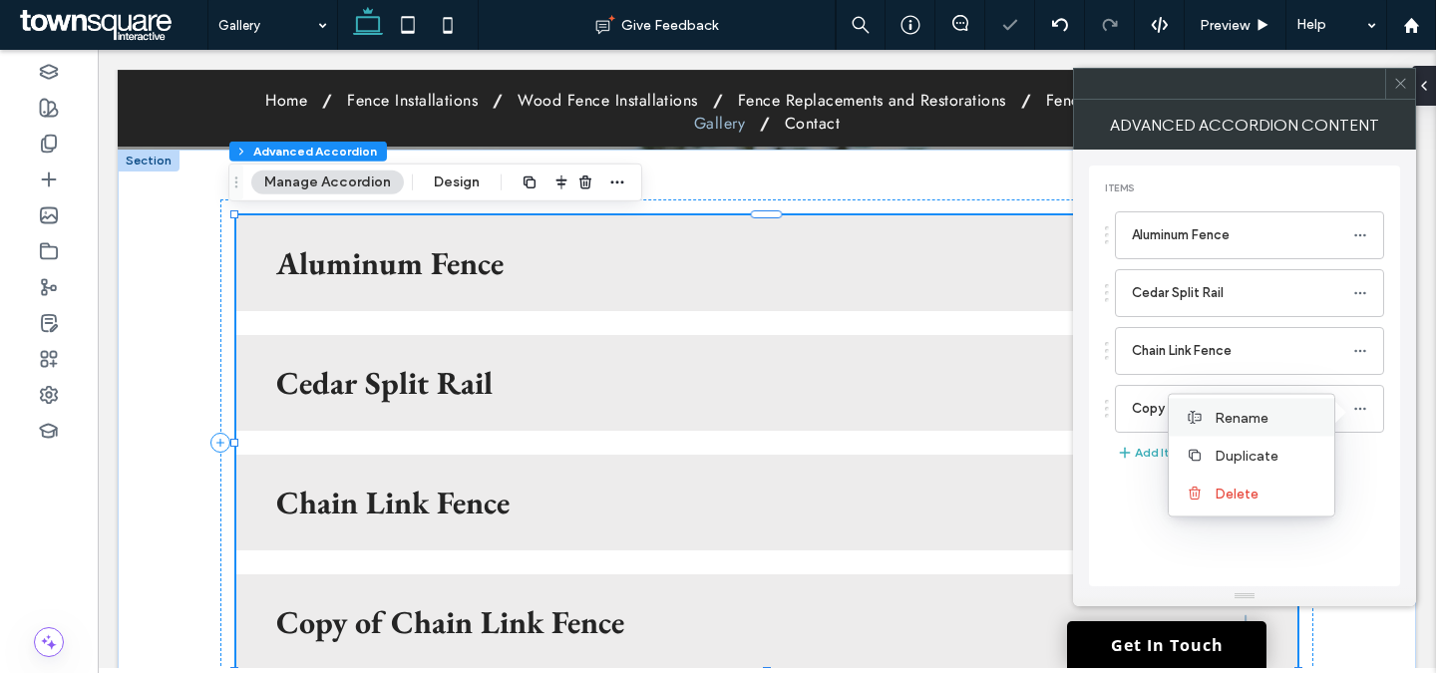
click at [1238, 409] on span "Rename" at bounding box center [1242, 417] width 54 height 17
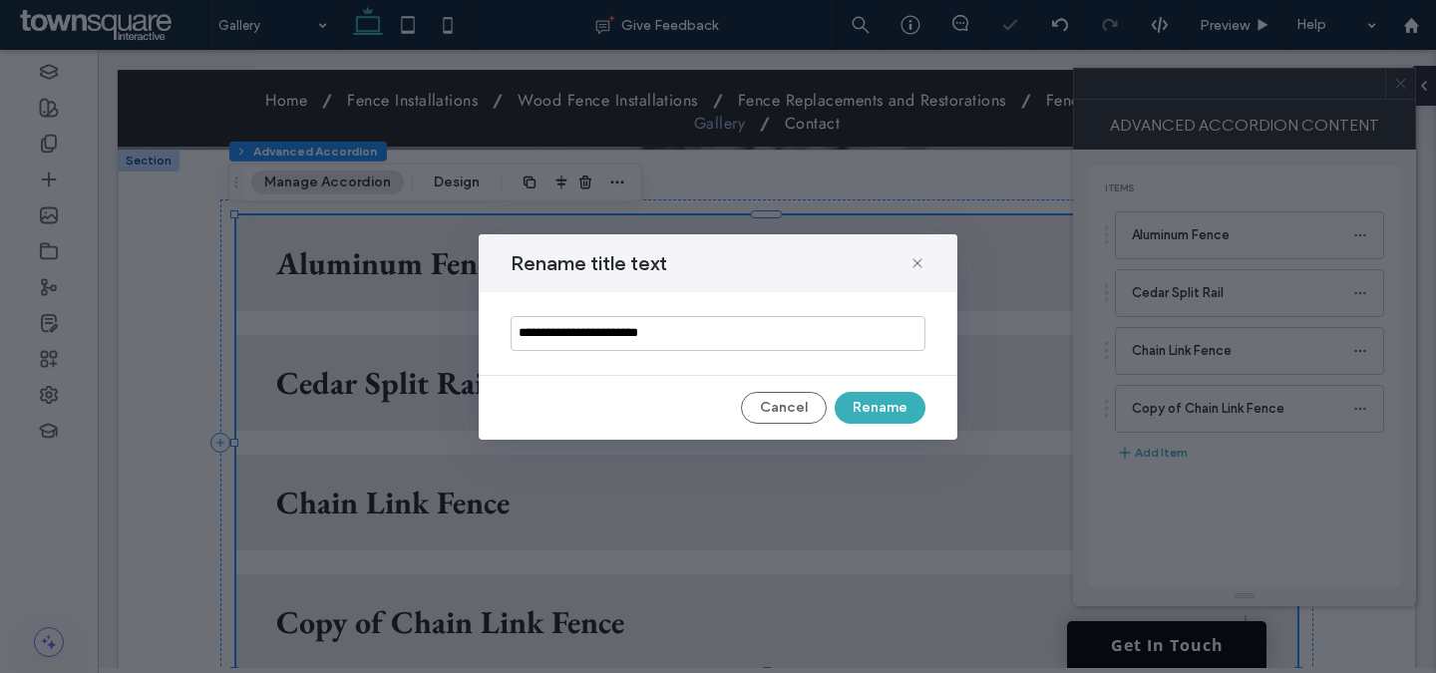
click at [806, 332] on input "**********" at bounding box center [718, 333] width 415 height 35
type input "**********"
click at [870, 410] on button "Rename" at bounding box center [880, 408] width 91 height 32
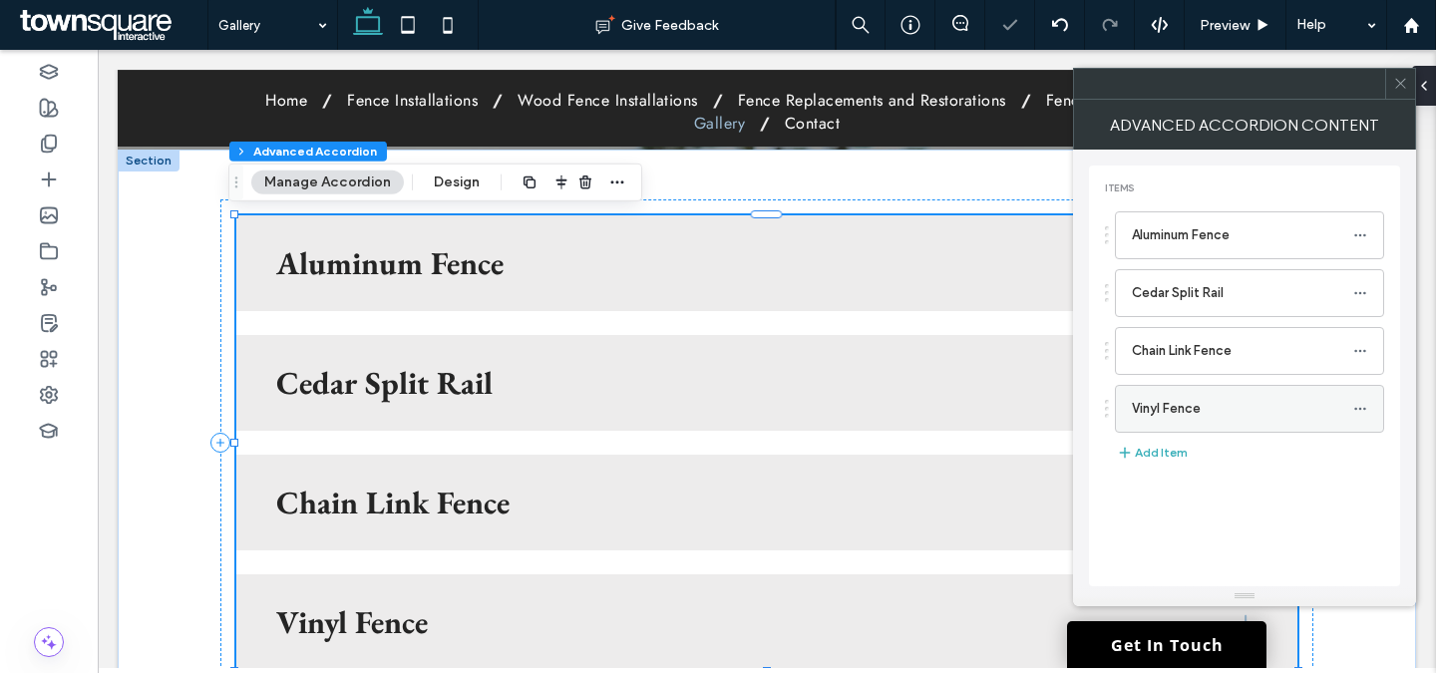
click at [1254, 426] on label "Vinyl Fence" at bounding box center [1242, 409] width 221 height 40
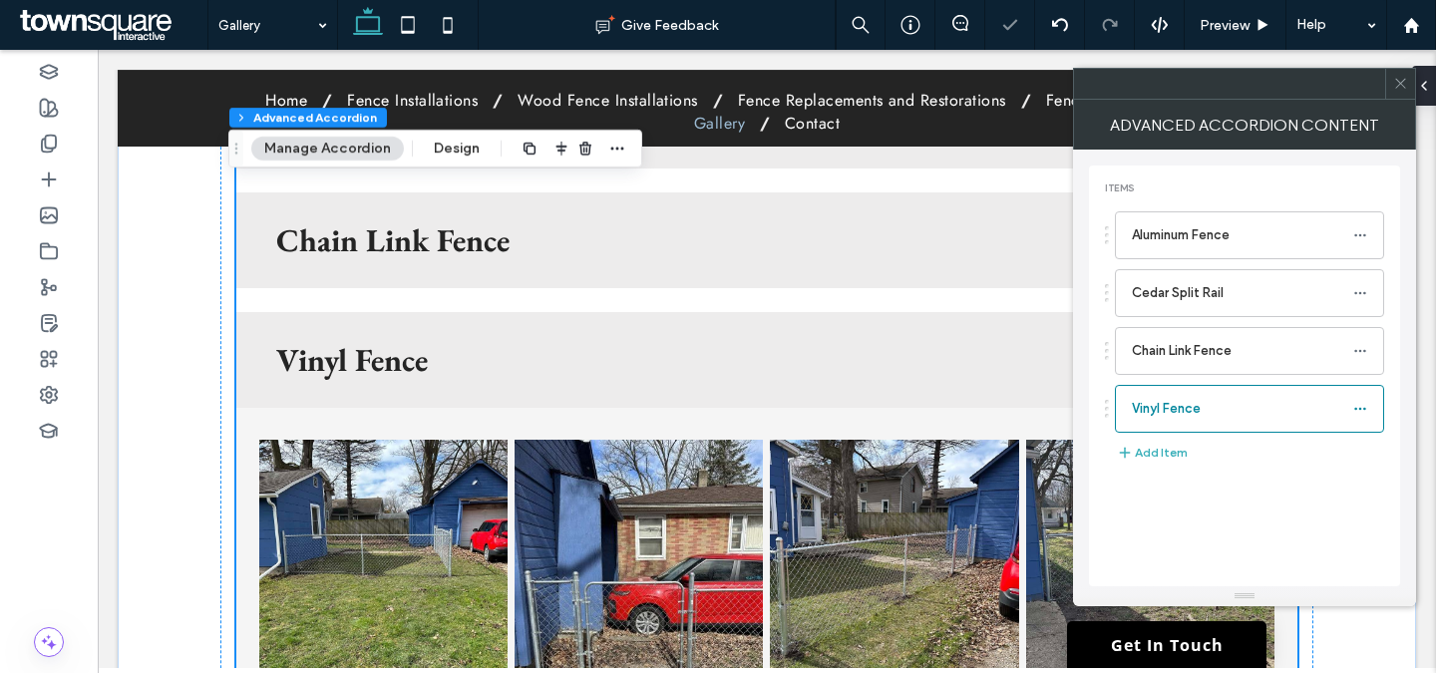
scroll to position [679, 0]
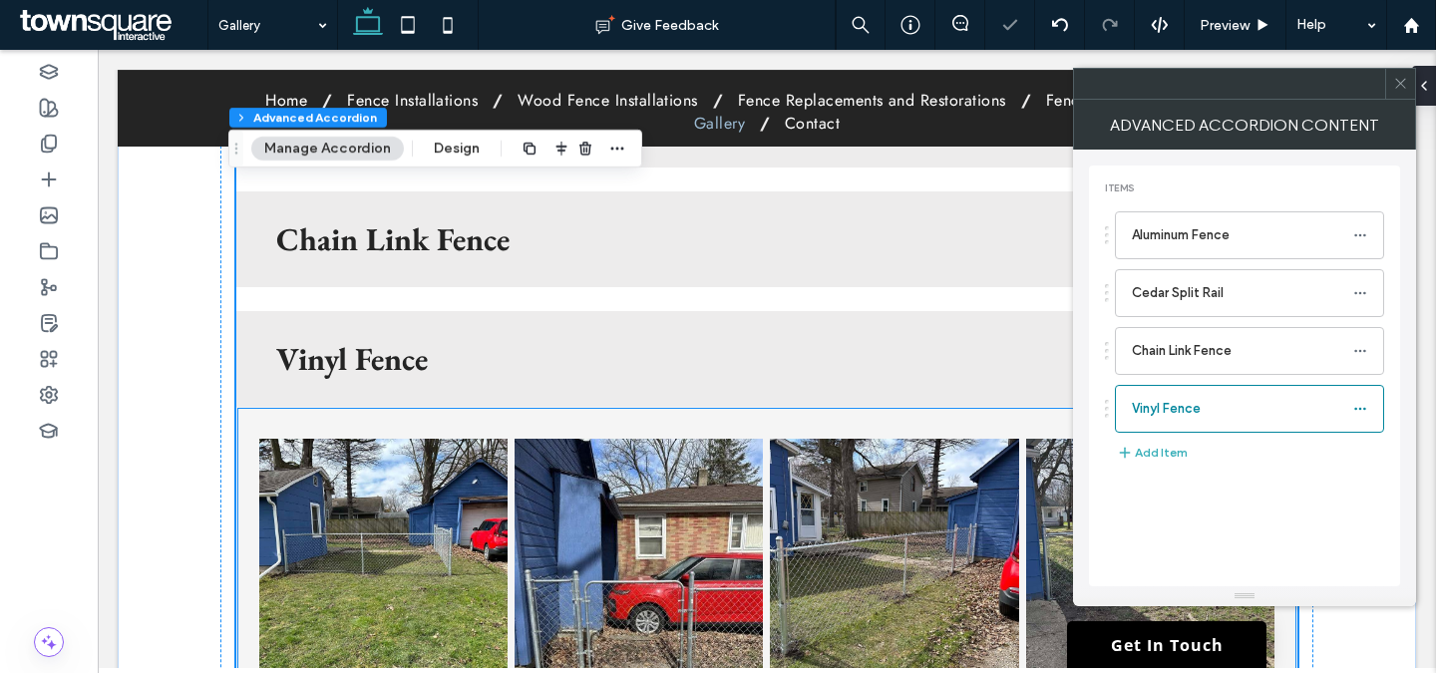
click at [571, 475] on link at bounding box center [639, 563] width 248 height 248
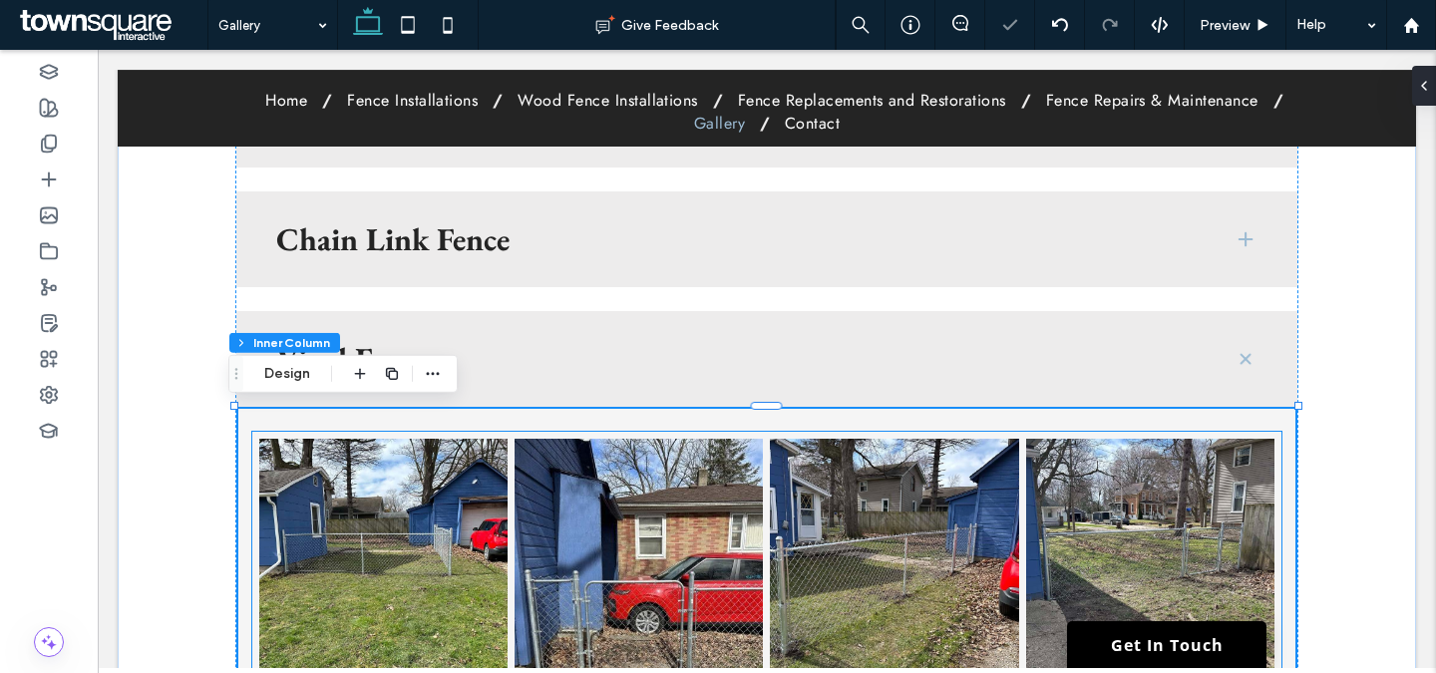
click at [340, 473] on link at bounding box center [383, 563] width 248 height 248
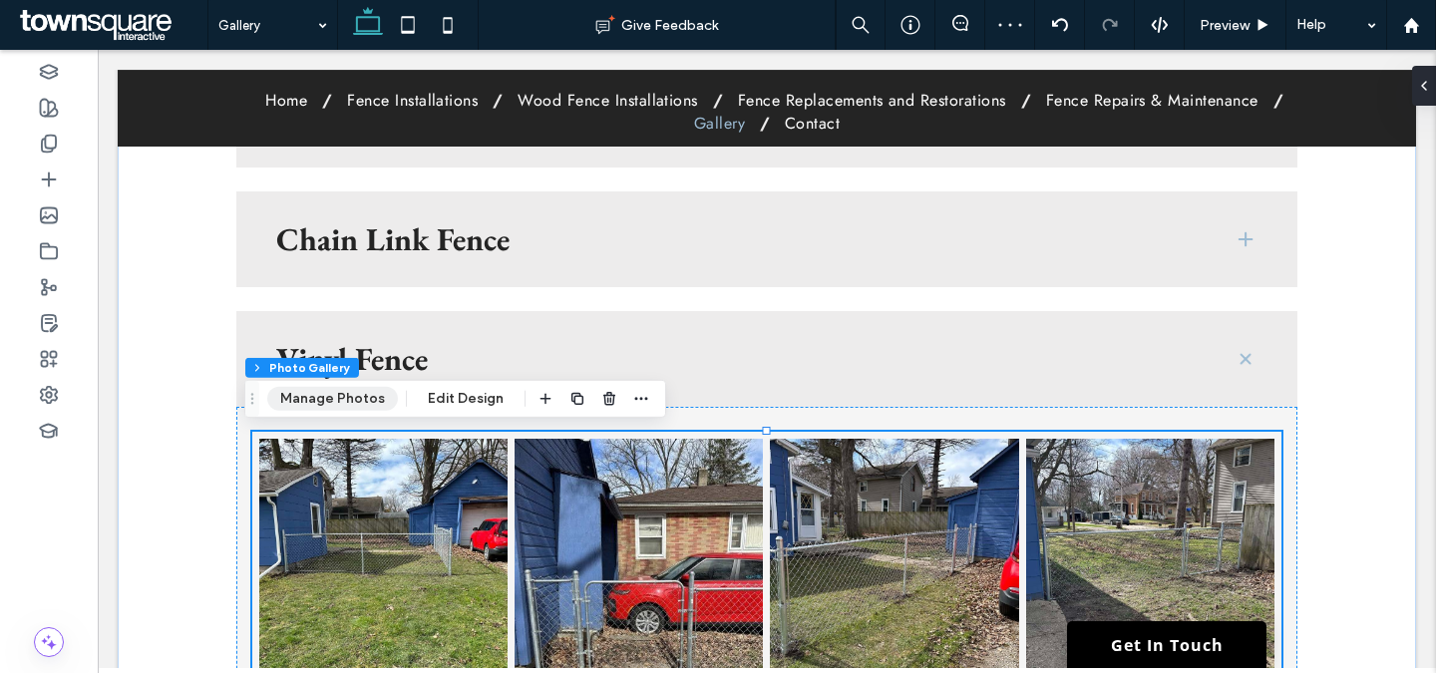
click at [371, 388] on button "Manage Photos" at bounding box center [332, 399] width 131 height 24
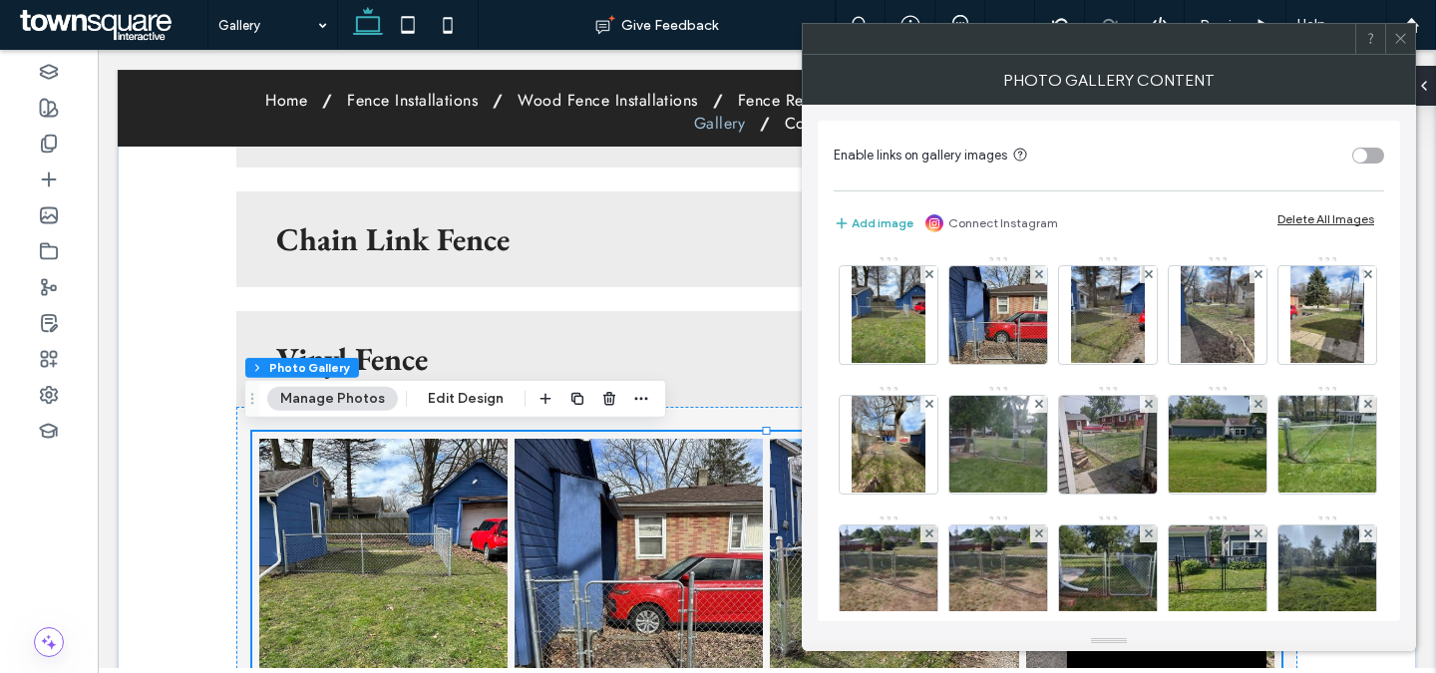
click at [1323, 222] on div "Delete All Images" at bounding box center [1325, 218] width 97 height 15
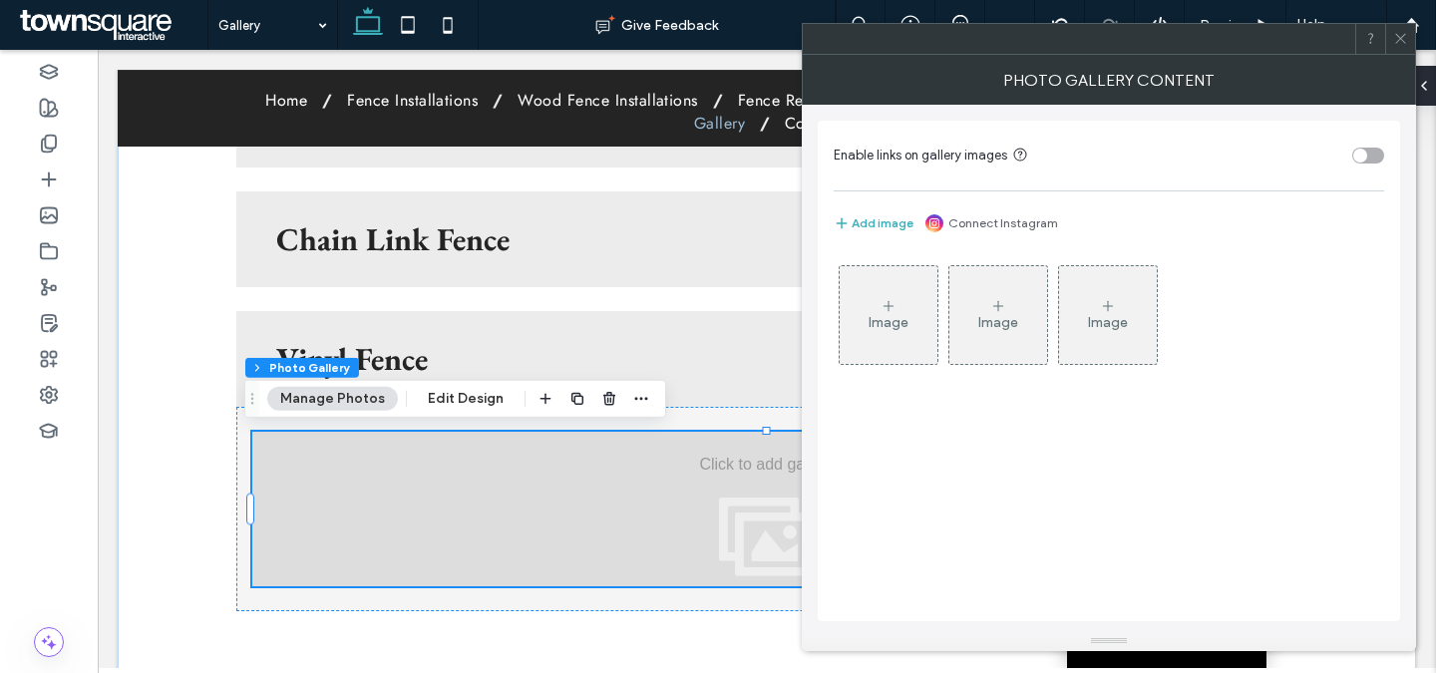
click at [888, 321] on div "Image" at bounding box center [889, 322] width 40 height 17
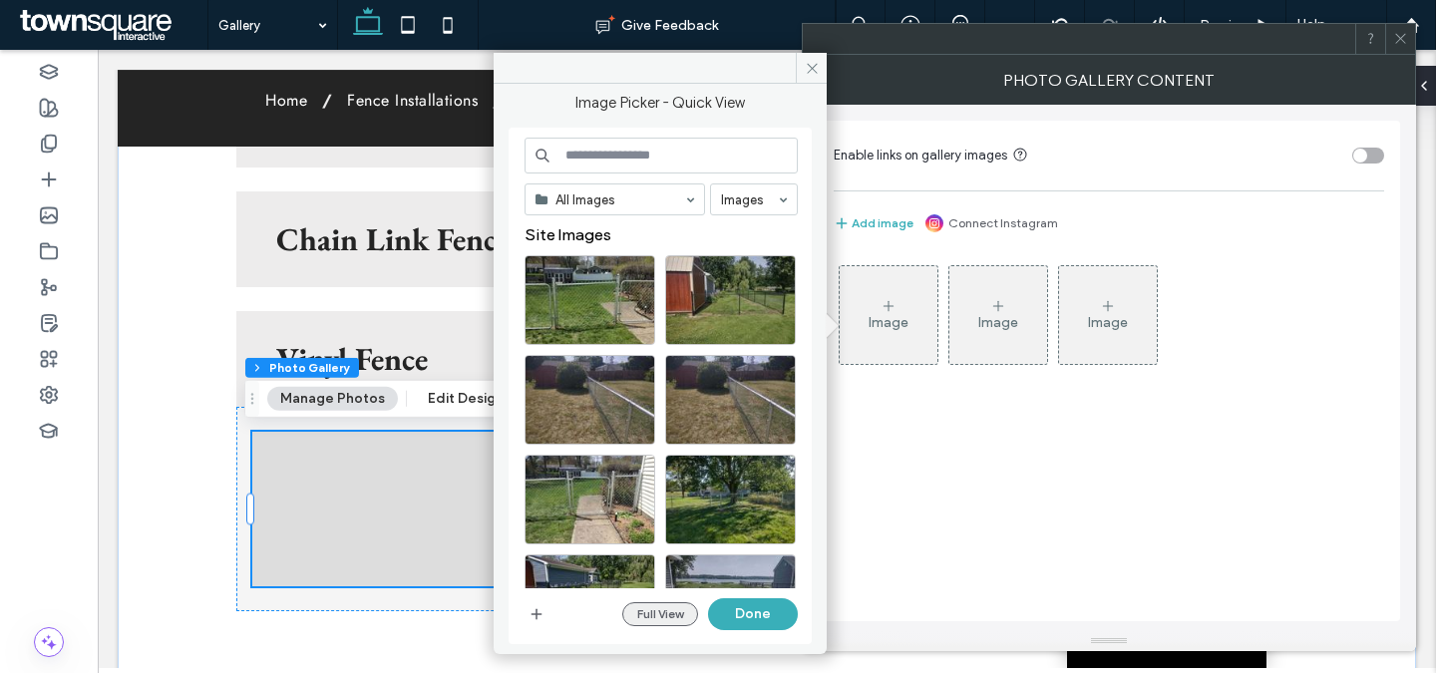
click at [661, 619] on button "Full View" at bounding box center [660, 614] width 76 height 24
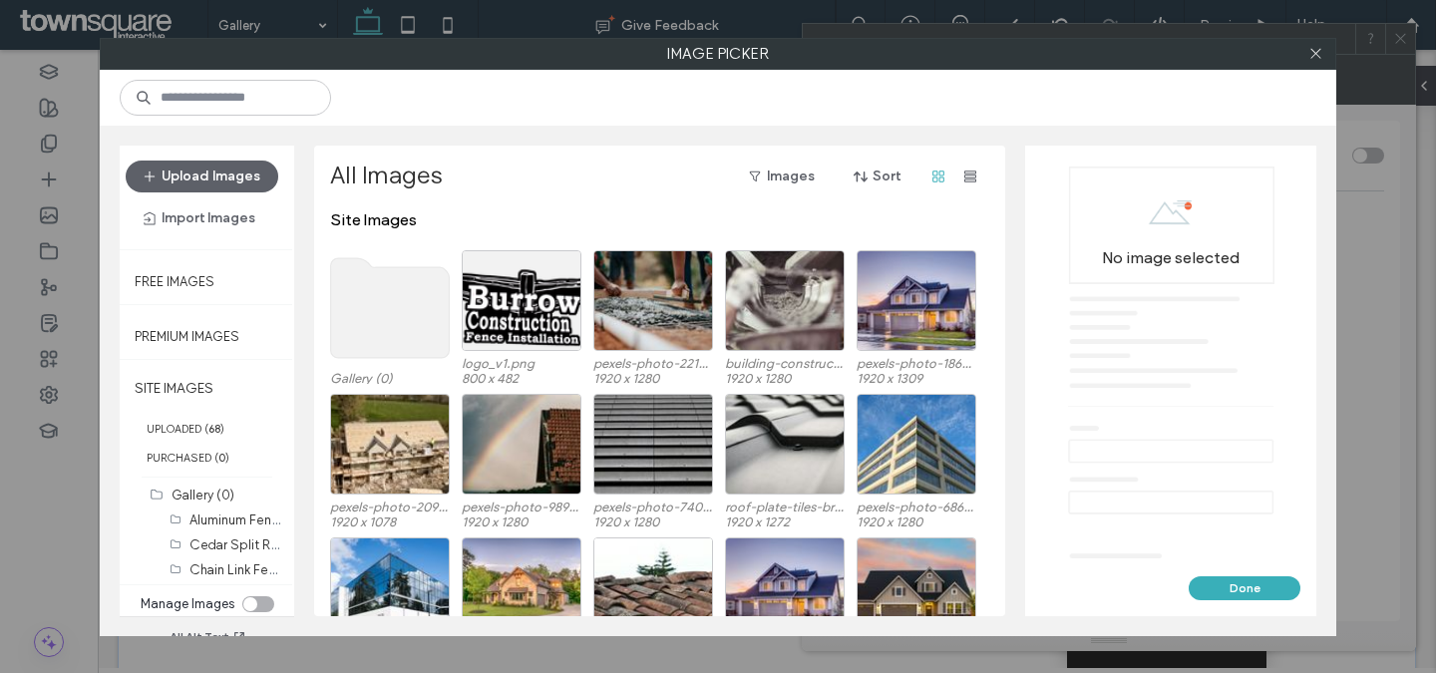
click at [250, 597] on div "toggle" at bounding box center [258, 604] width 32 height 16
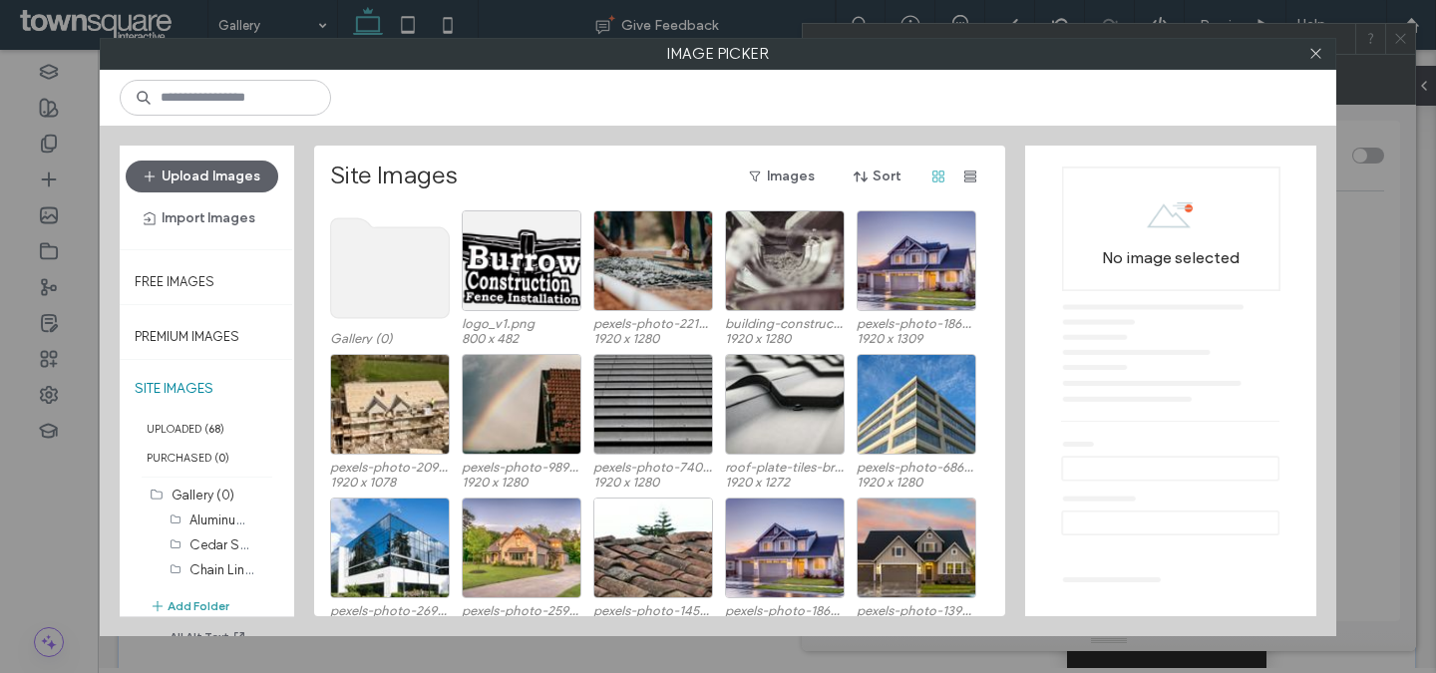
click at [208, 599] on button "Add Folder" at bounding box center [190, 606] width 80 height 24
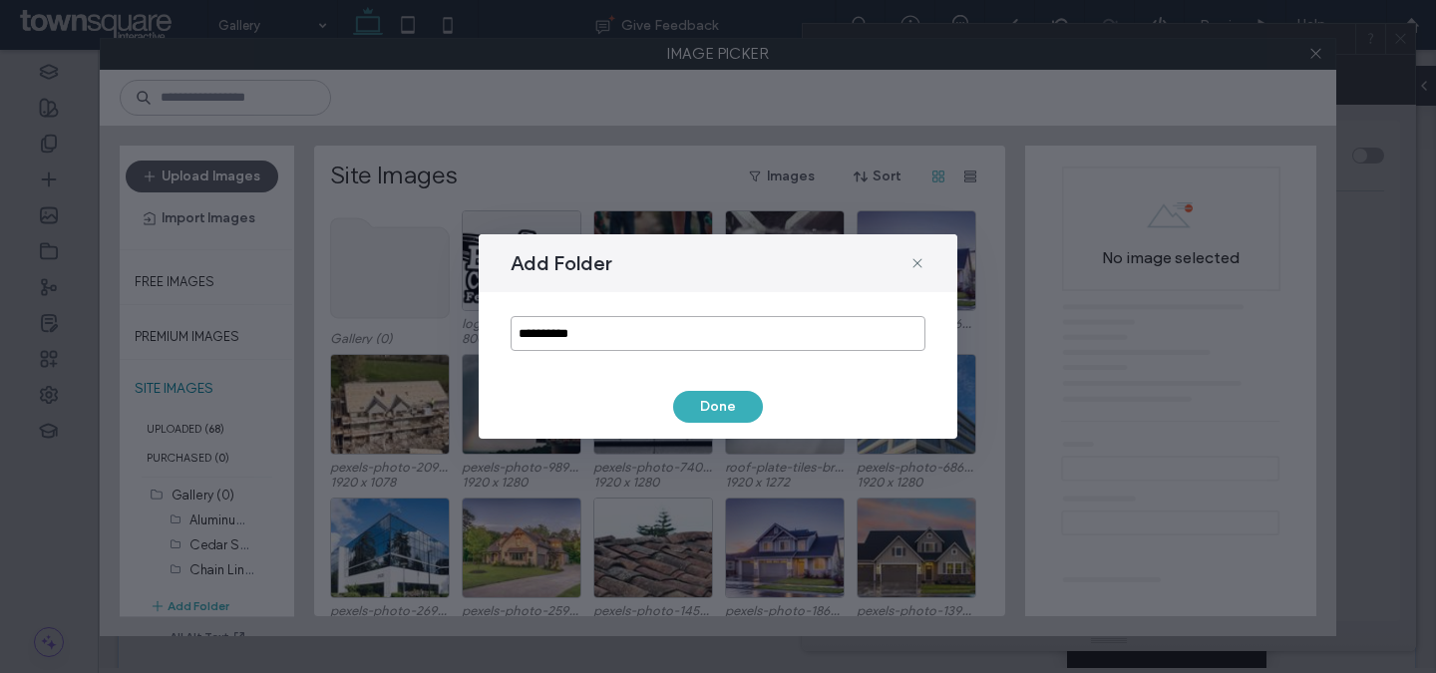
click at [572, 325] on input "**********" at bounding box center [718, 333] width 415 height 35
paste input "*"
type input "**********"
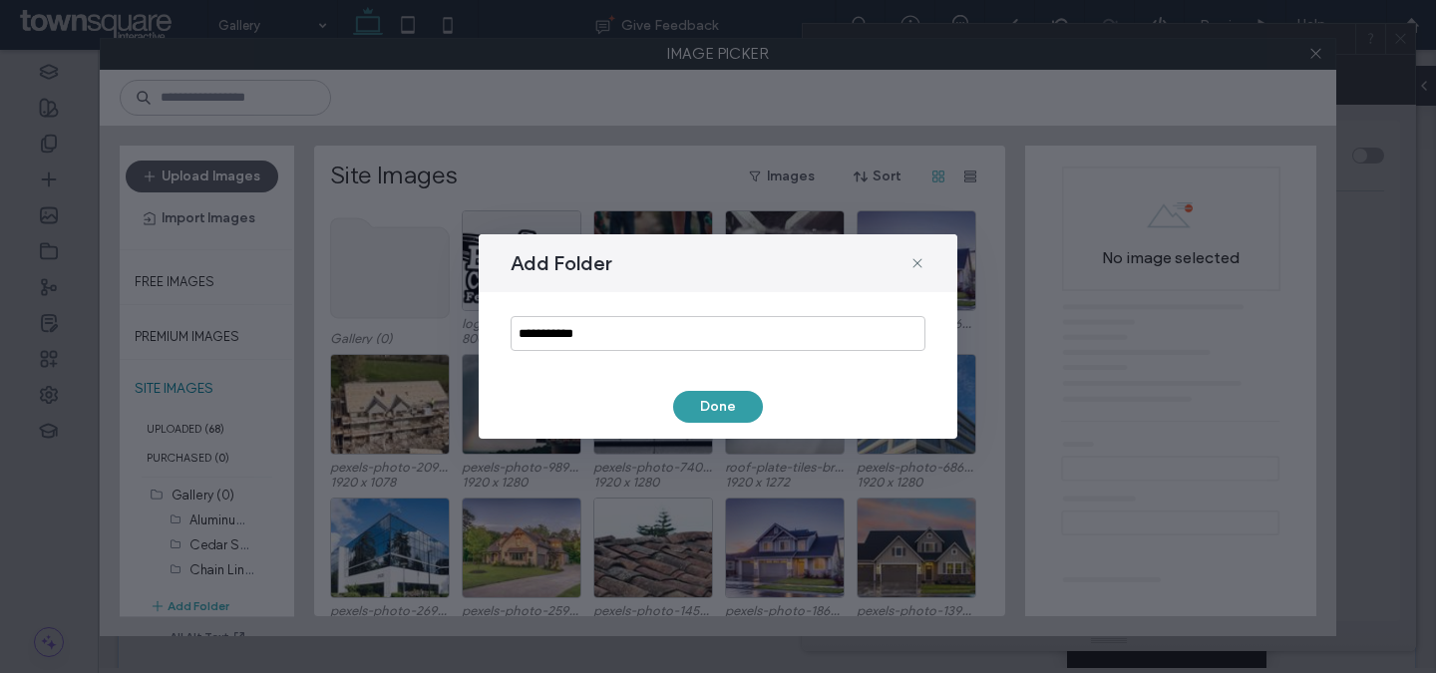
click at [686, 400] on button "Done" at bounding box center [718, 407] width 90 height 32
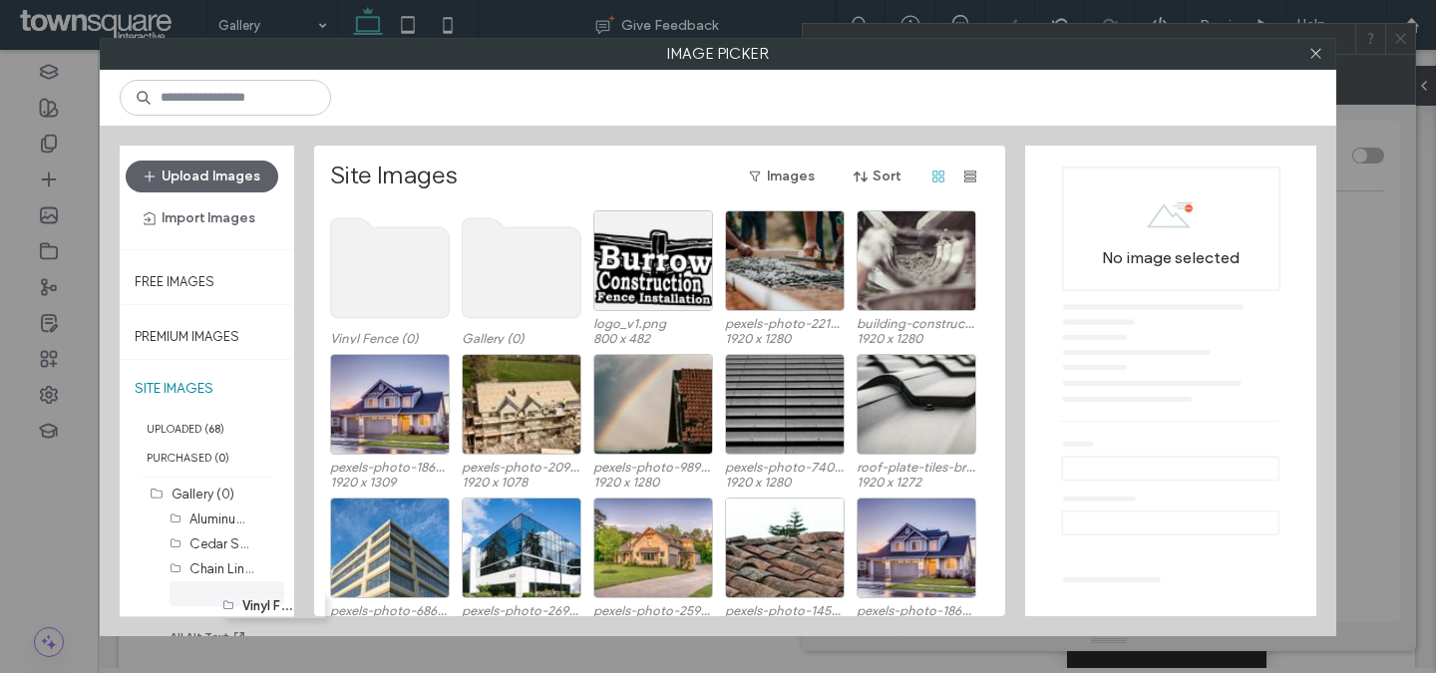
scroll to position [0, 0]
drag, startPoint x: 181, startPoint y: 586, endPoint x: 232, endPoint y: 590, distance: 51.0
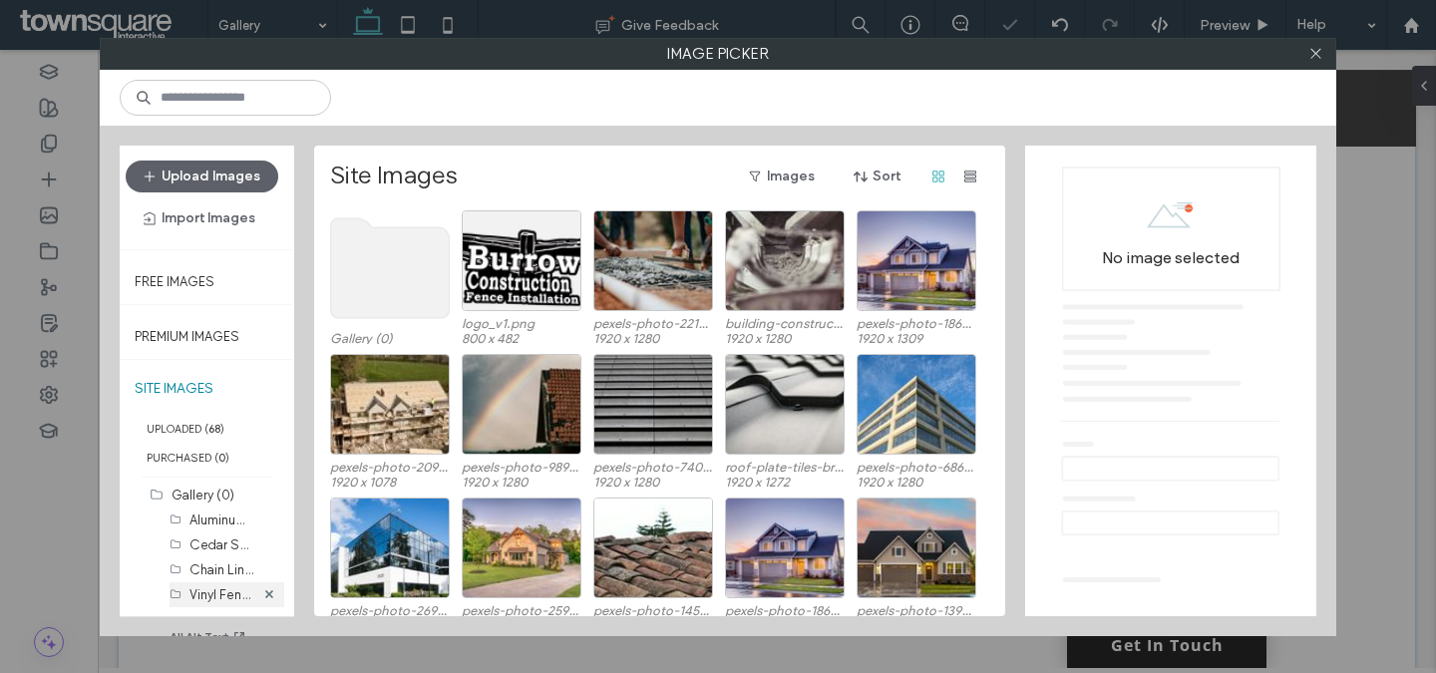
click at [208, 596] on label "Vinyl Fence (0)" at bounding box center [233, 593] width 88 height 19
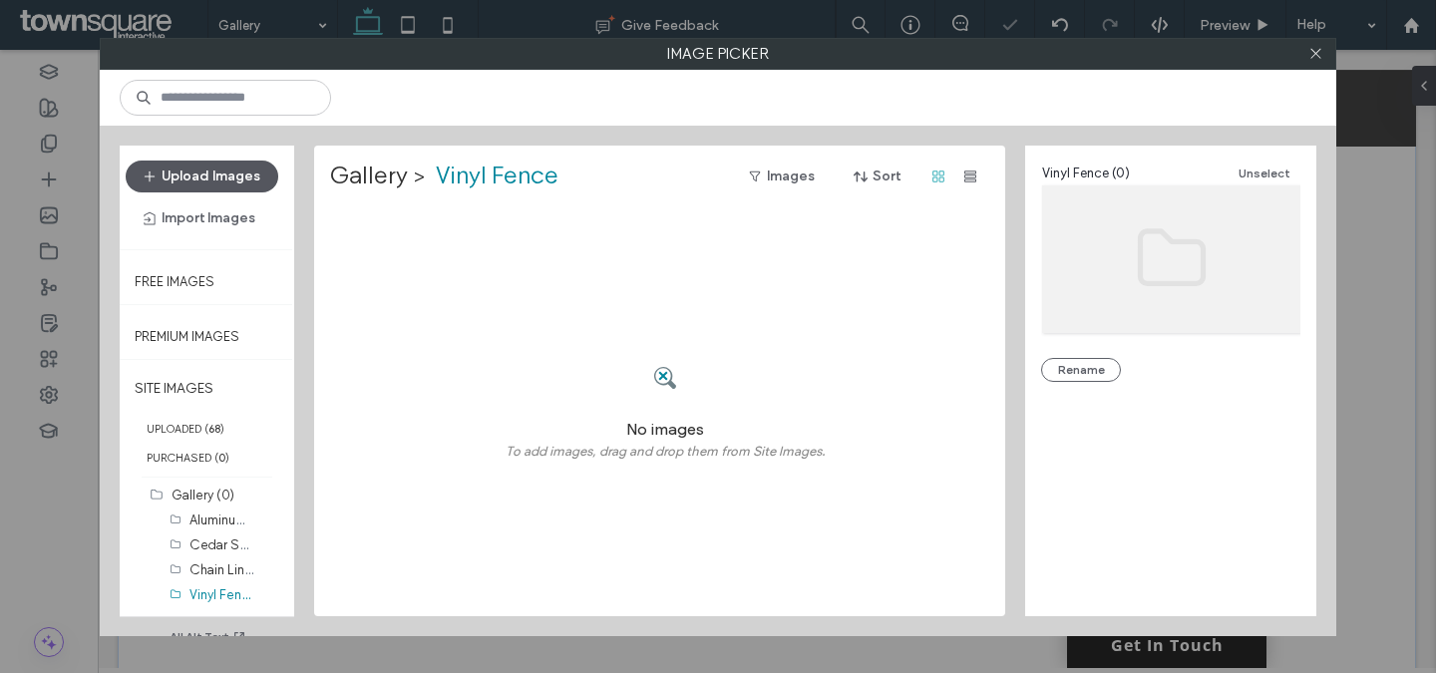
click at [217, 167] on button "Upload Images" at bounding box center [202, 177] width 153 height 32
